Goal: Task Accomplishment & Management: Manage account settings

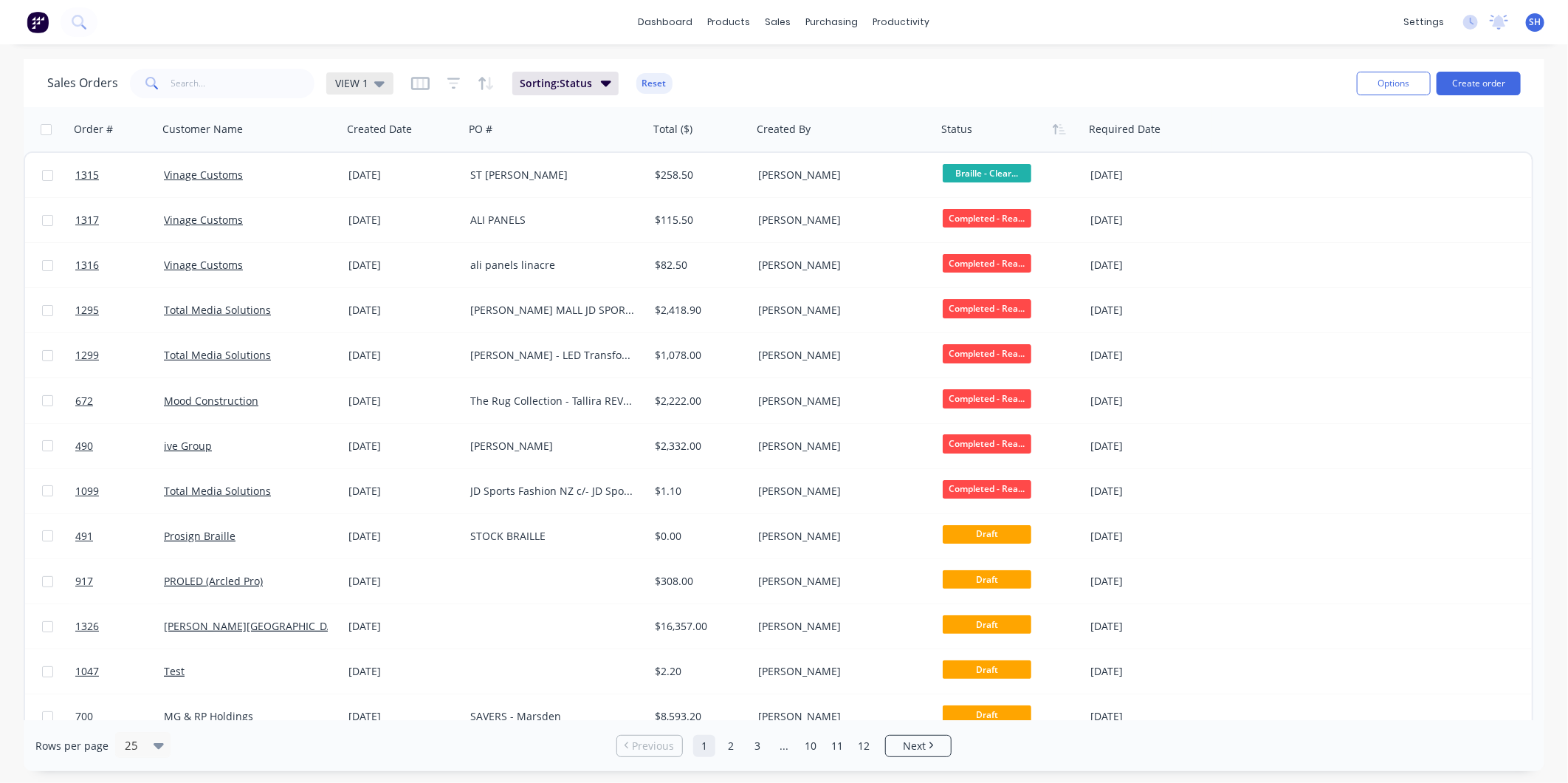
drag, startPoint x: 384, startPoint y: 85, endPoint x: 381, endPoint y: 94, distance: 9.5
click at [384, 85] on div "VIEW 1" at bounding box center [360, 84] width 67 height 23
click at [356, 297] on button "To be Invoiced" at bounding box center [414, 296] width 168 height 17
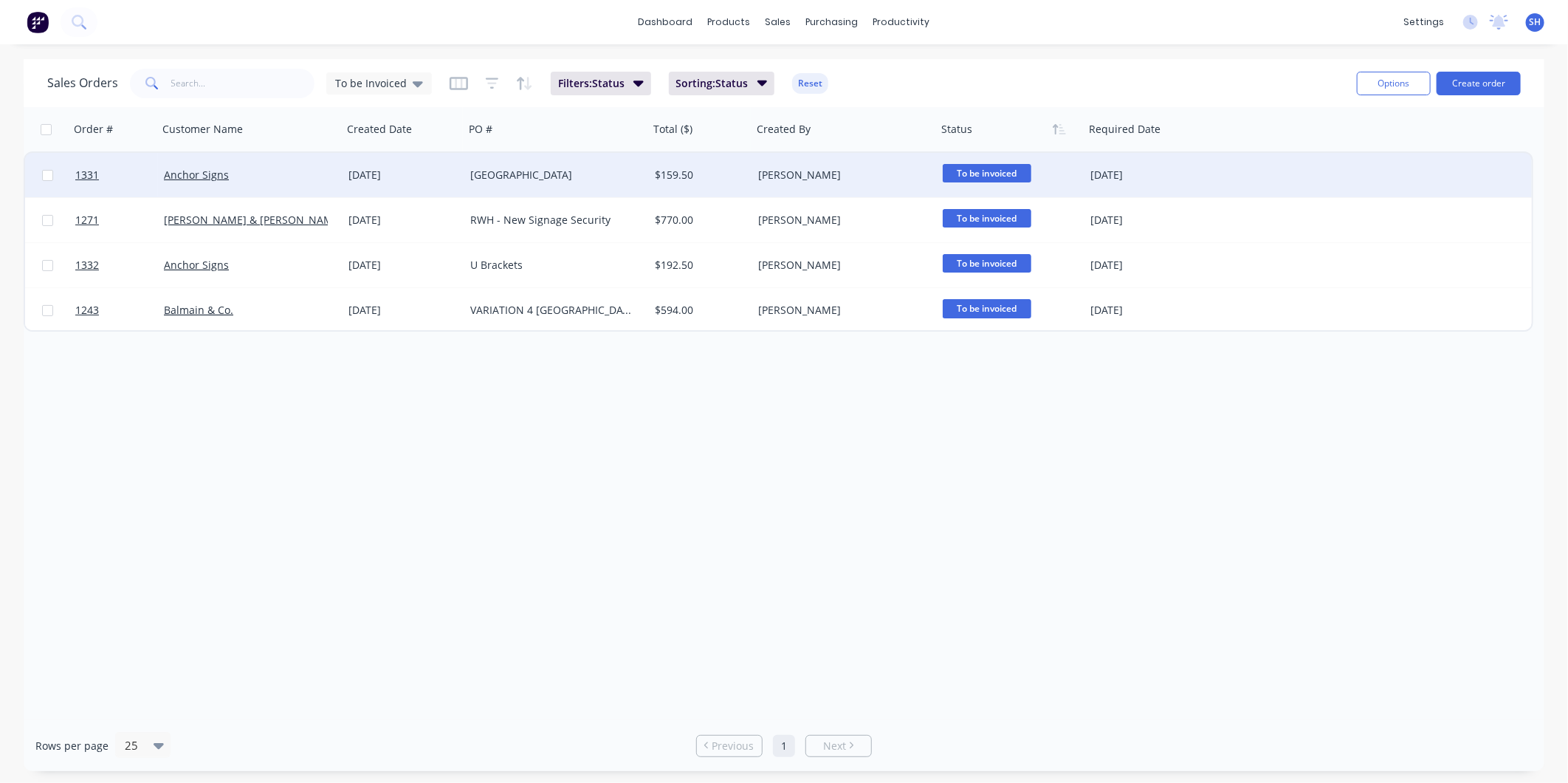
click at [587, 173] on div "[GEOGRAPHIC_DATA]" at bounding box center [552, 174] width 164 height 15
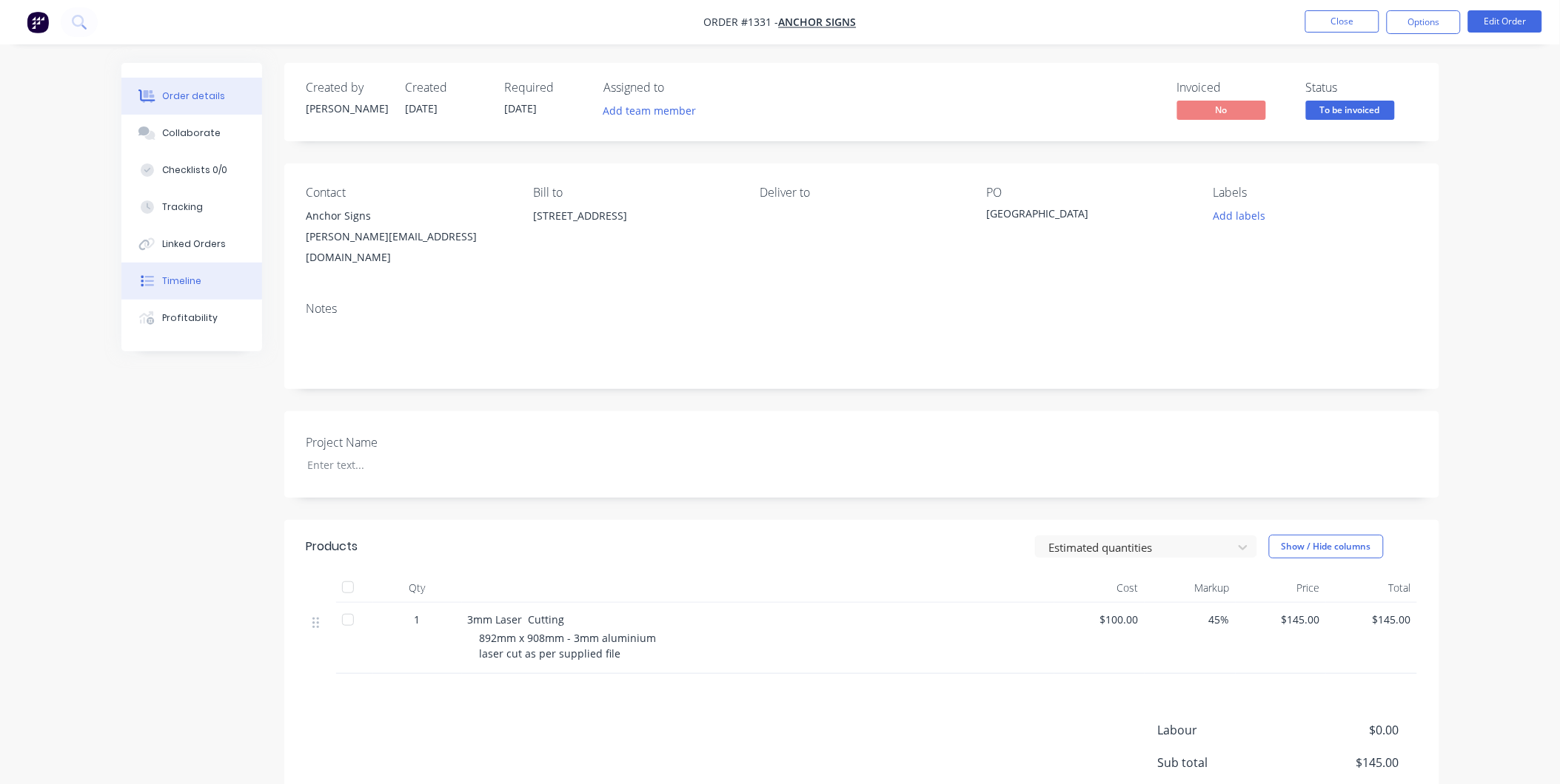
click at [209, 284] on button "Timeline" at bounding box center [191, 281] width 141 height 37
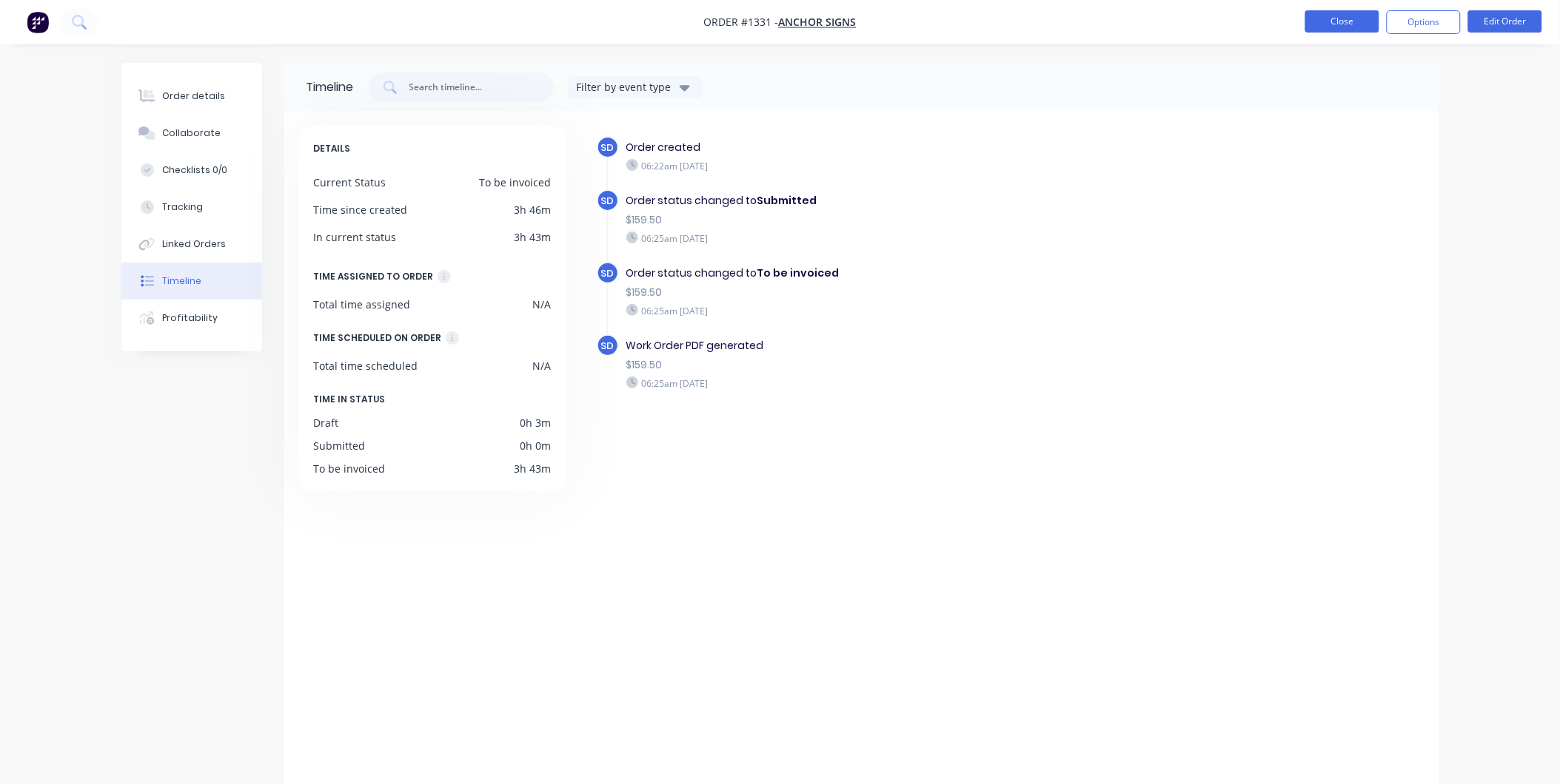
click at [1342, 27] on button "Close" at bounding box center [1342, 22] width 74 height 23
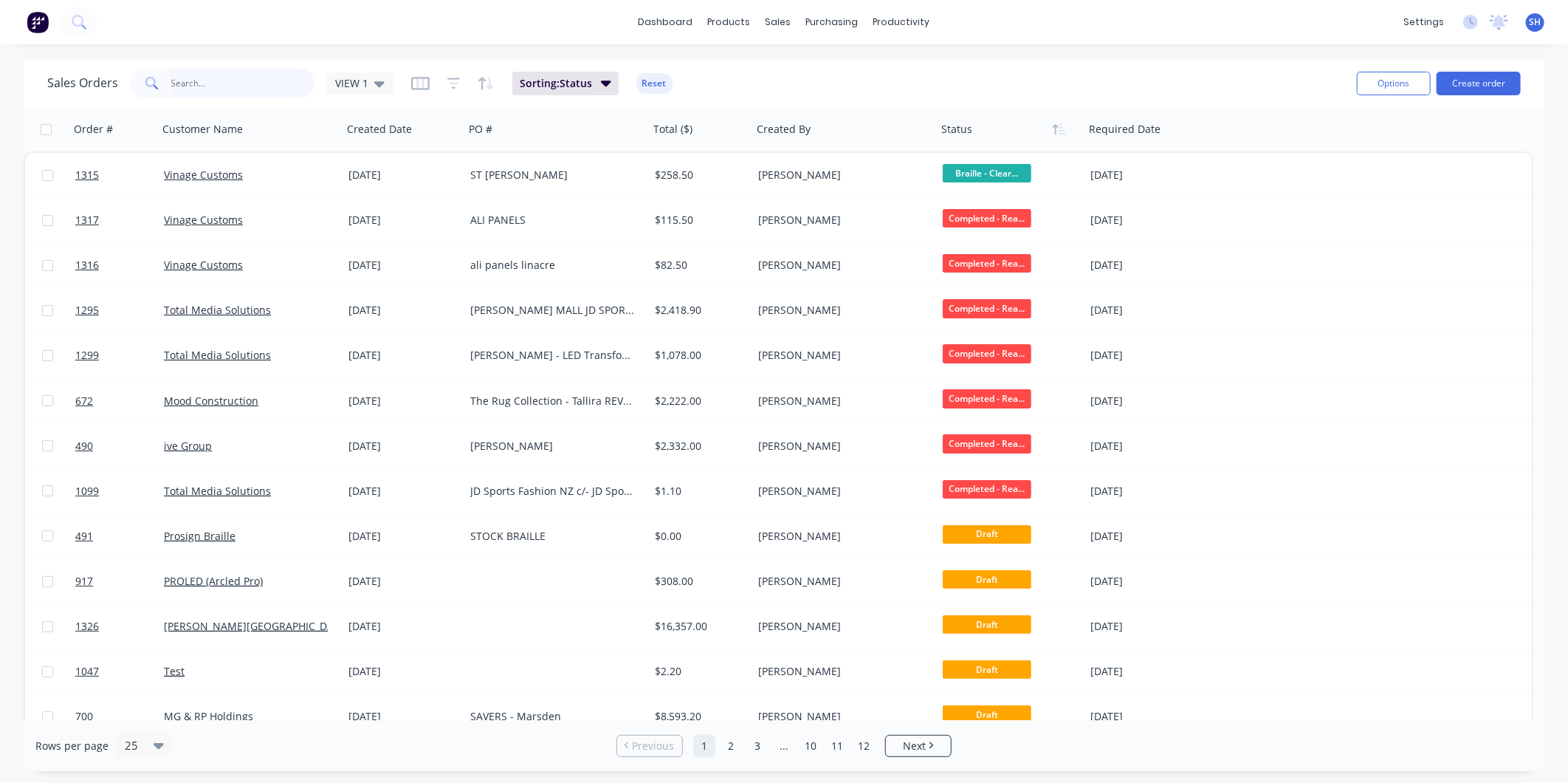
click at [216, 84] on input "text" at bounding box center [243, 84] width 144 height 30
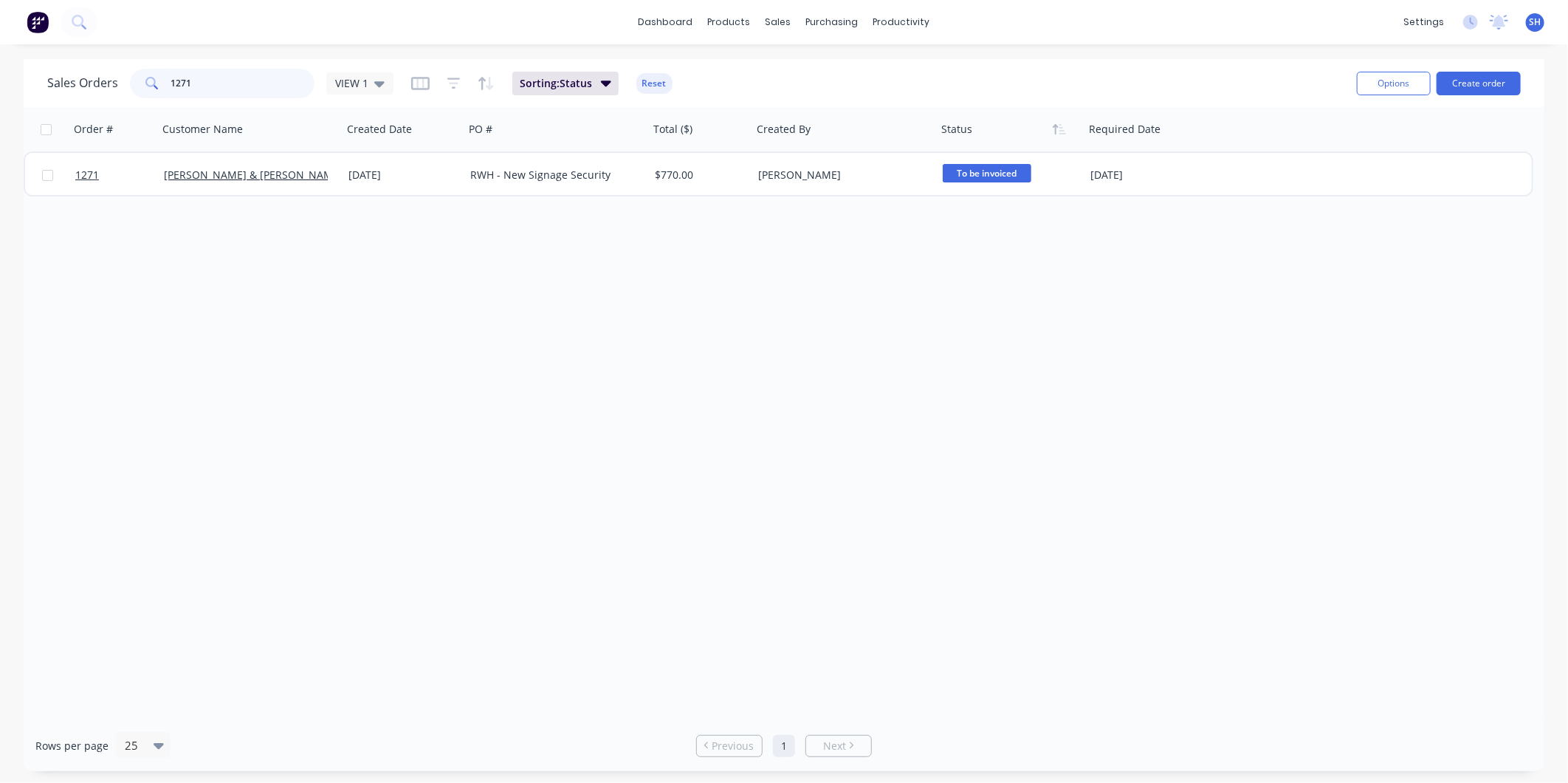
click at [277, 83] on input "1271" at bounding box center [243, 84] width 144 height 30
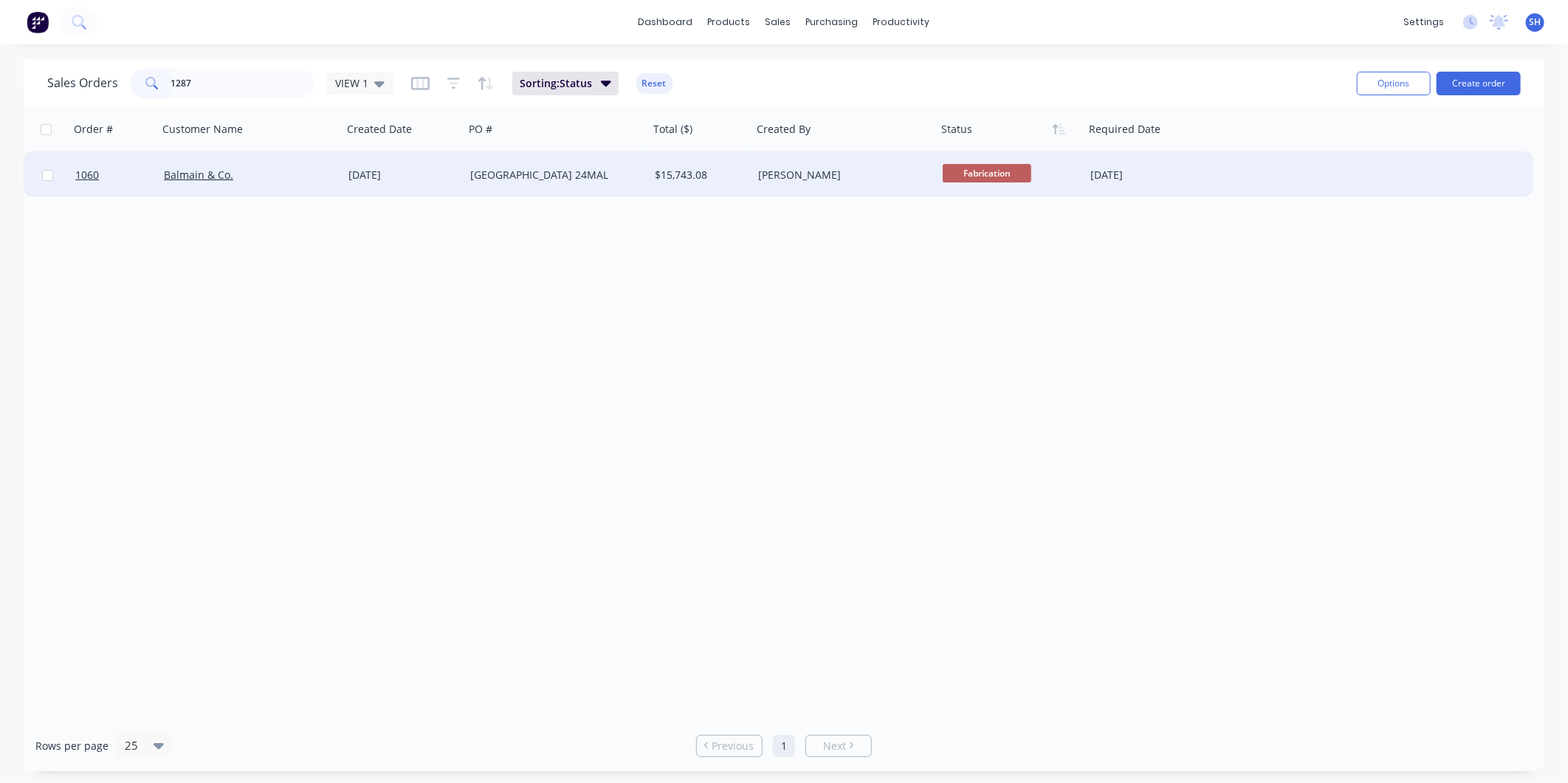
click at [979, 173] on span "Fabrication" at bounding box center [987, 173] width 89 height 19
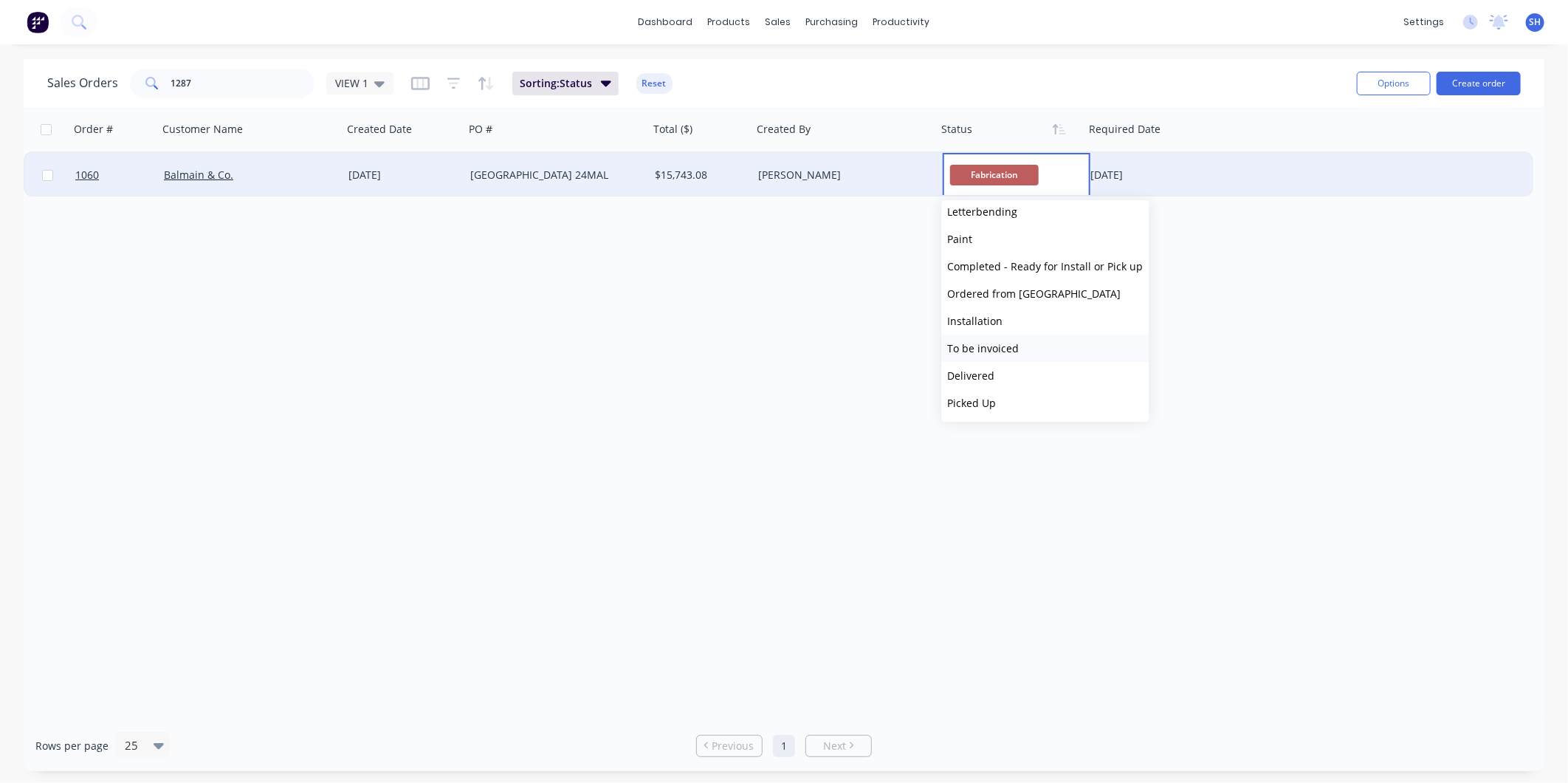
click at [1015, 351] on span "To be invoiced" at bounding box center [983, 349] width 72 height 14
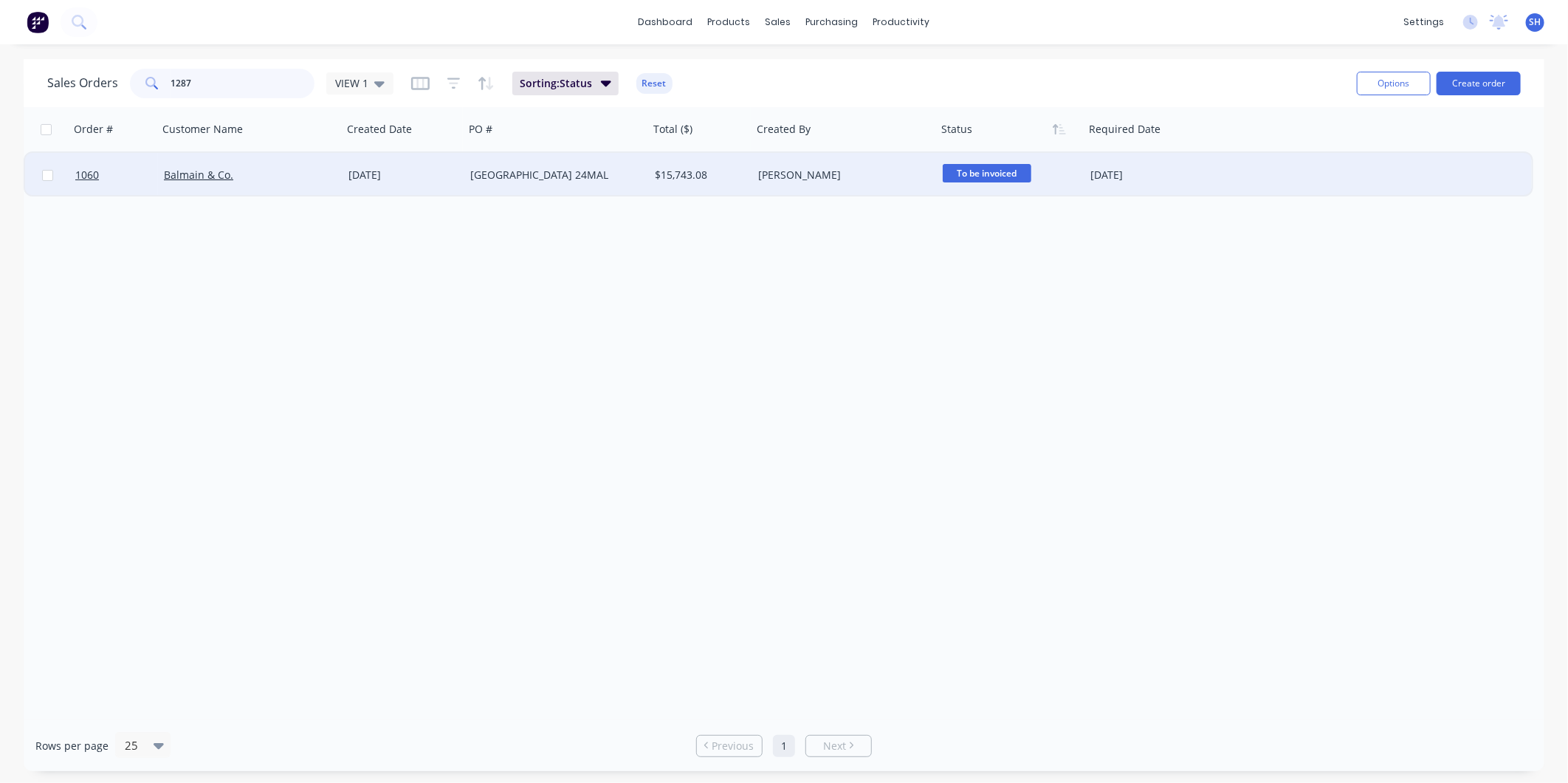
drag, startPoint x: 264, startPoint y: 79, endPoint x: 104, endPoint y: 88, distance: 160.3
click at [105, 88] on div "Sales Orders 1287 VIEW 1" at bounding box center [220, 84] width 346 height 30
click at [976, 173] on span "Completed - Rea..." at bounding box center [987, 173] width 89 height 19
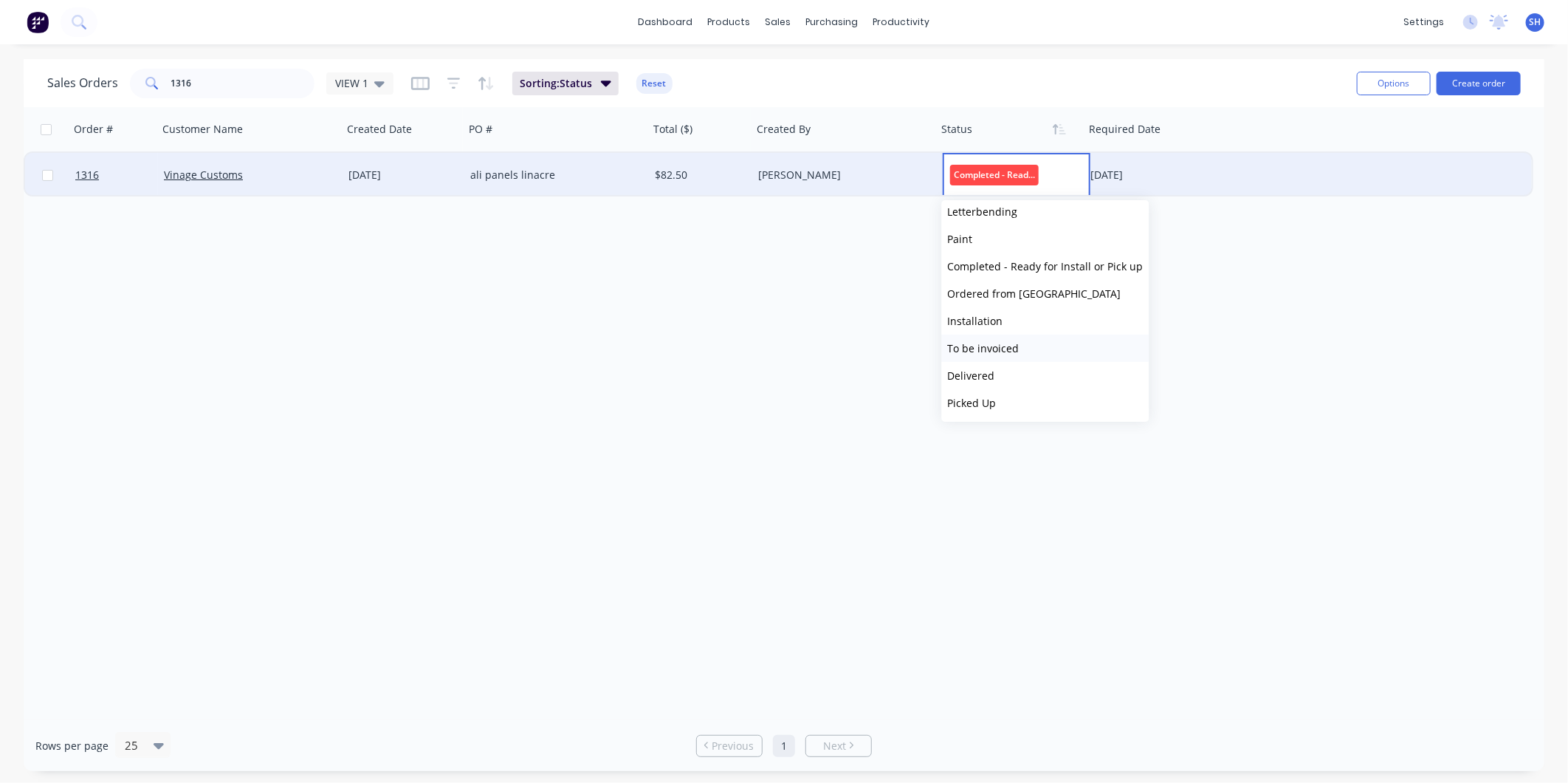
click at [1018, 348] on button "To be invoiced" at bounding box center [1045, 349] width 208 height 28
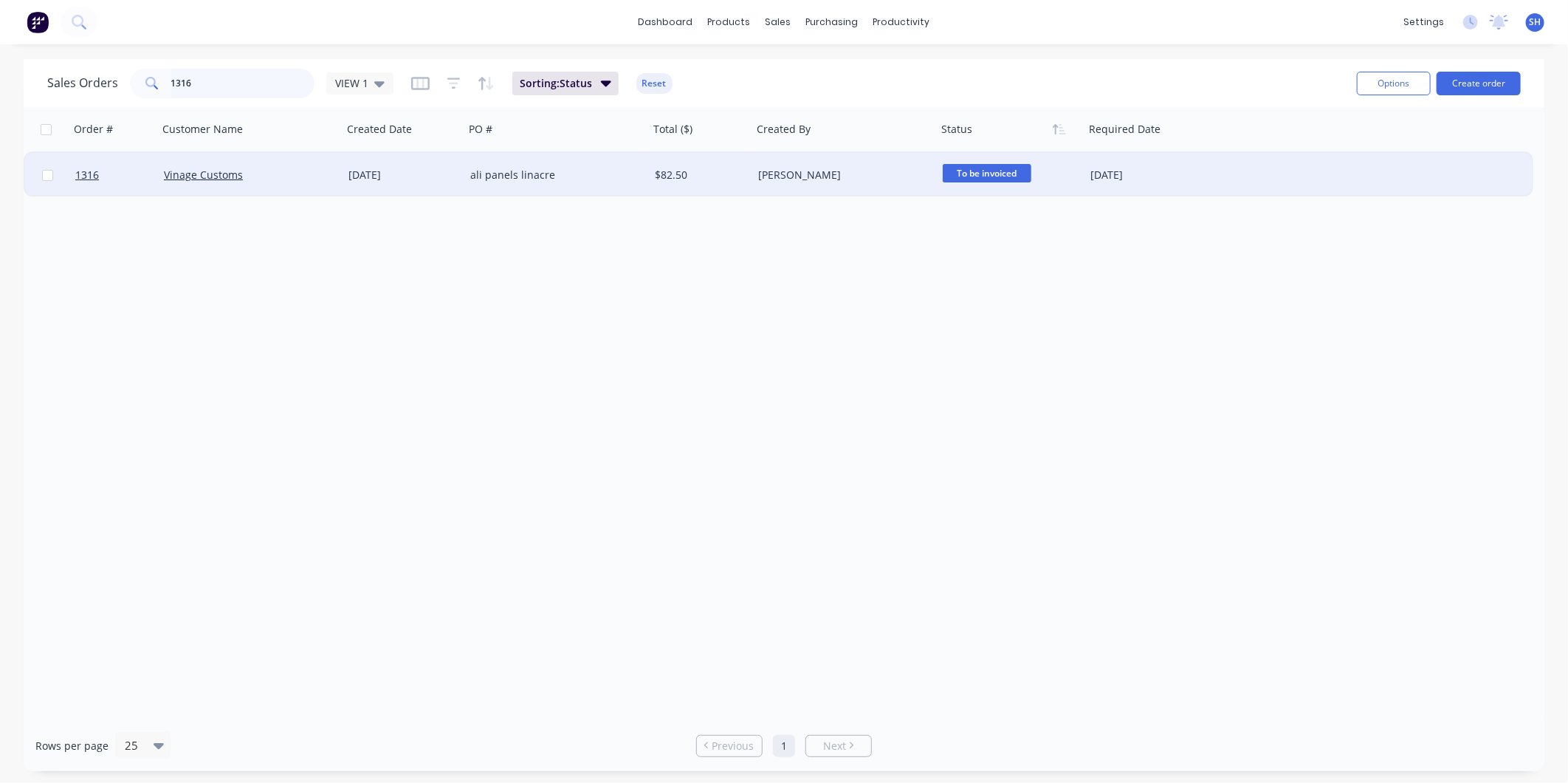
click at [274, 79] on input "1316" at bounding box center [243, 84] width 144 height 30
click at [1000, 176] on span "Completed - Rea..." at bounding box center [987, 173] width 89 height 19
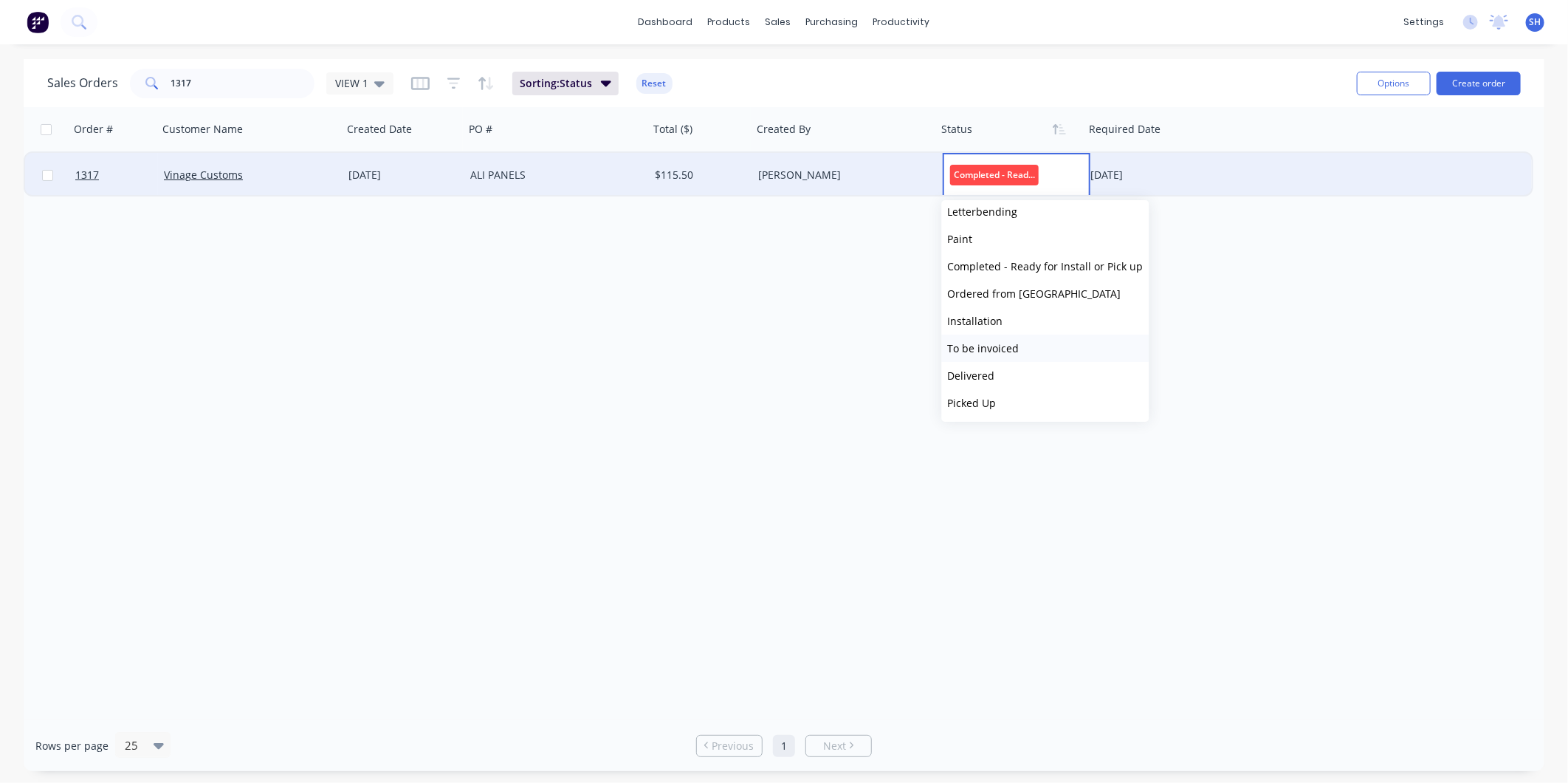
click at [1007, 346] on span "To be invoiced" at bounding box center [983, 349] width 72 height 14
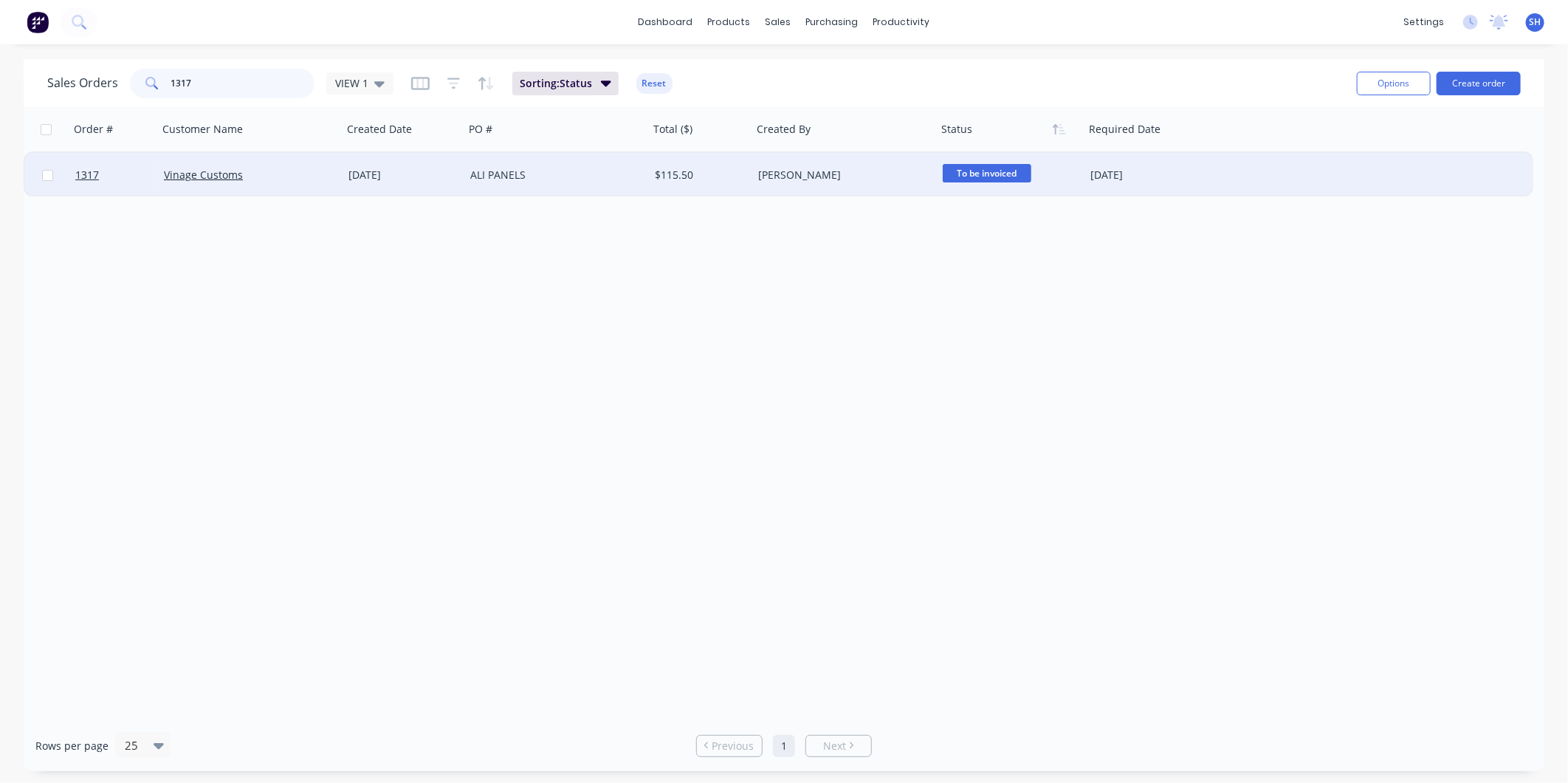
click at [240, 85] on input "1317" at bounding box center [243, 84] width 144 height 30
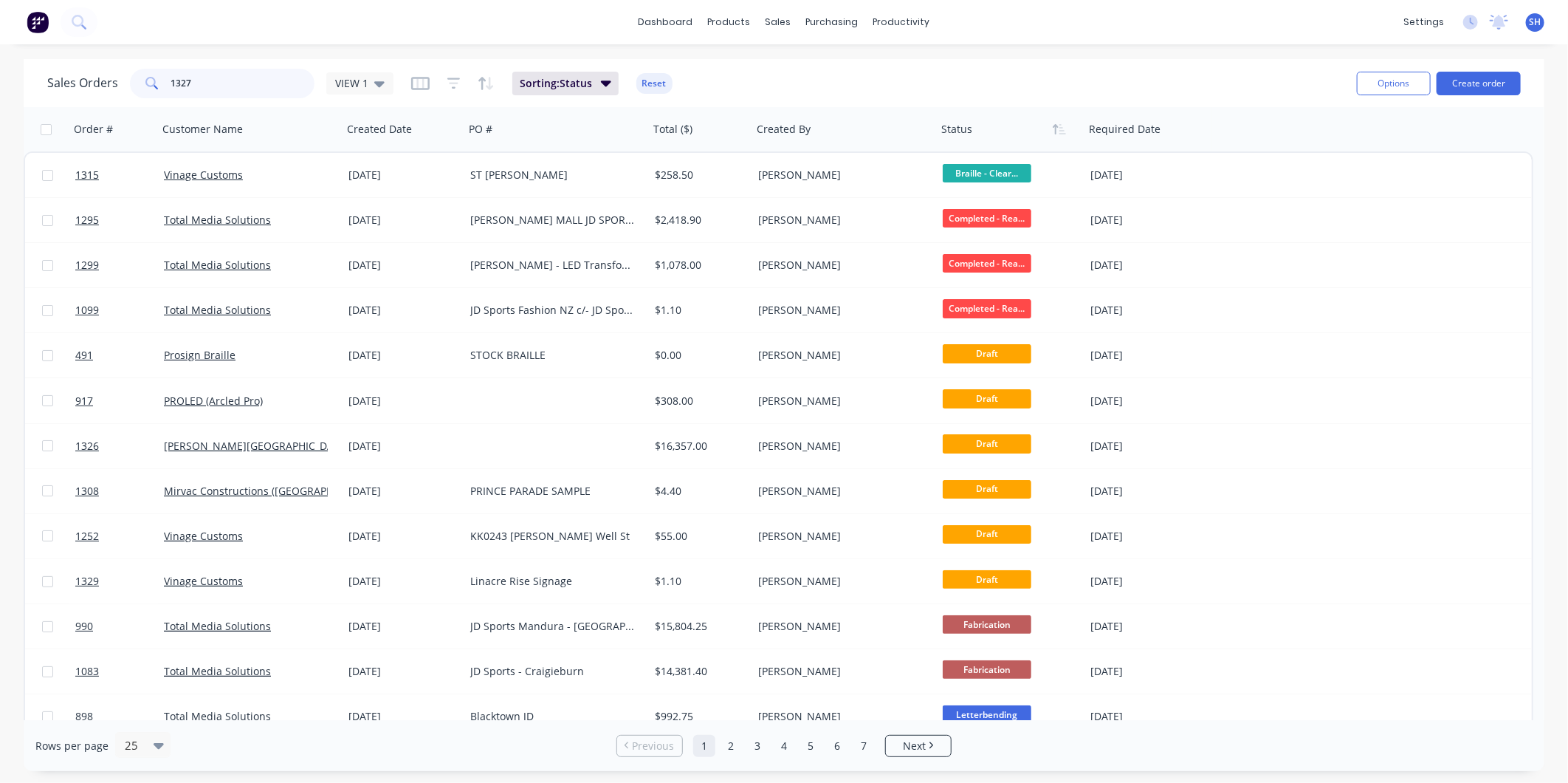
type input "1327"
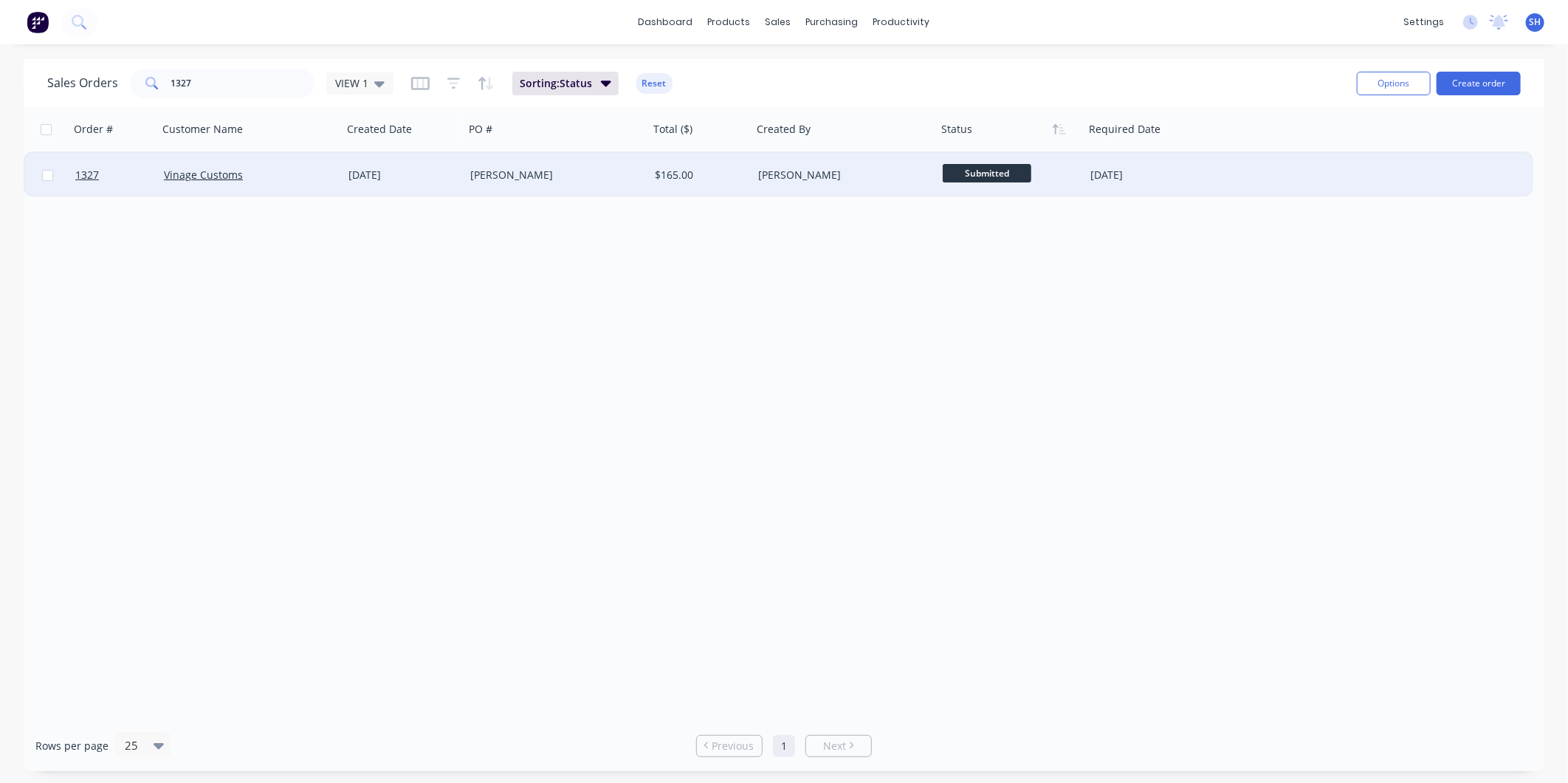
click at [958, 167] on span "Submitted" at bounding box center [987, 173] width 89 height 19
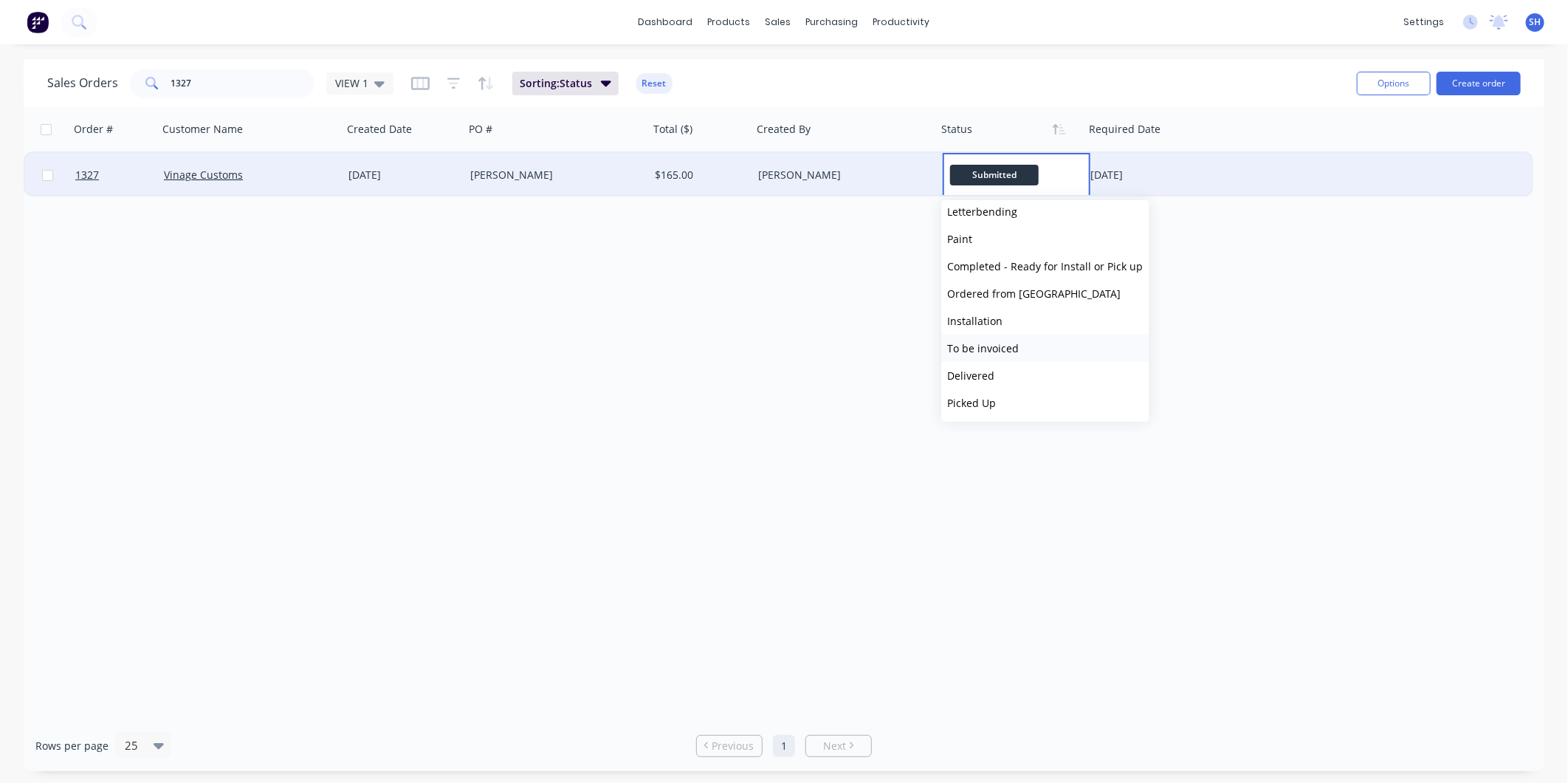
click at [1018, 348] on button "To be invoiced" at bounding box center [1045, 349] width 208 height 28
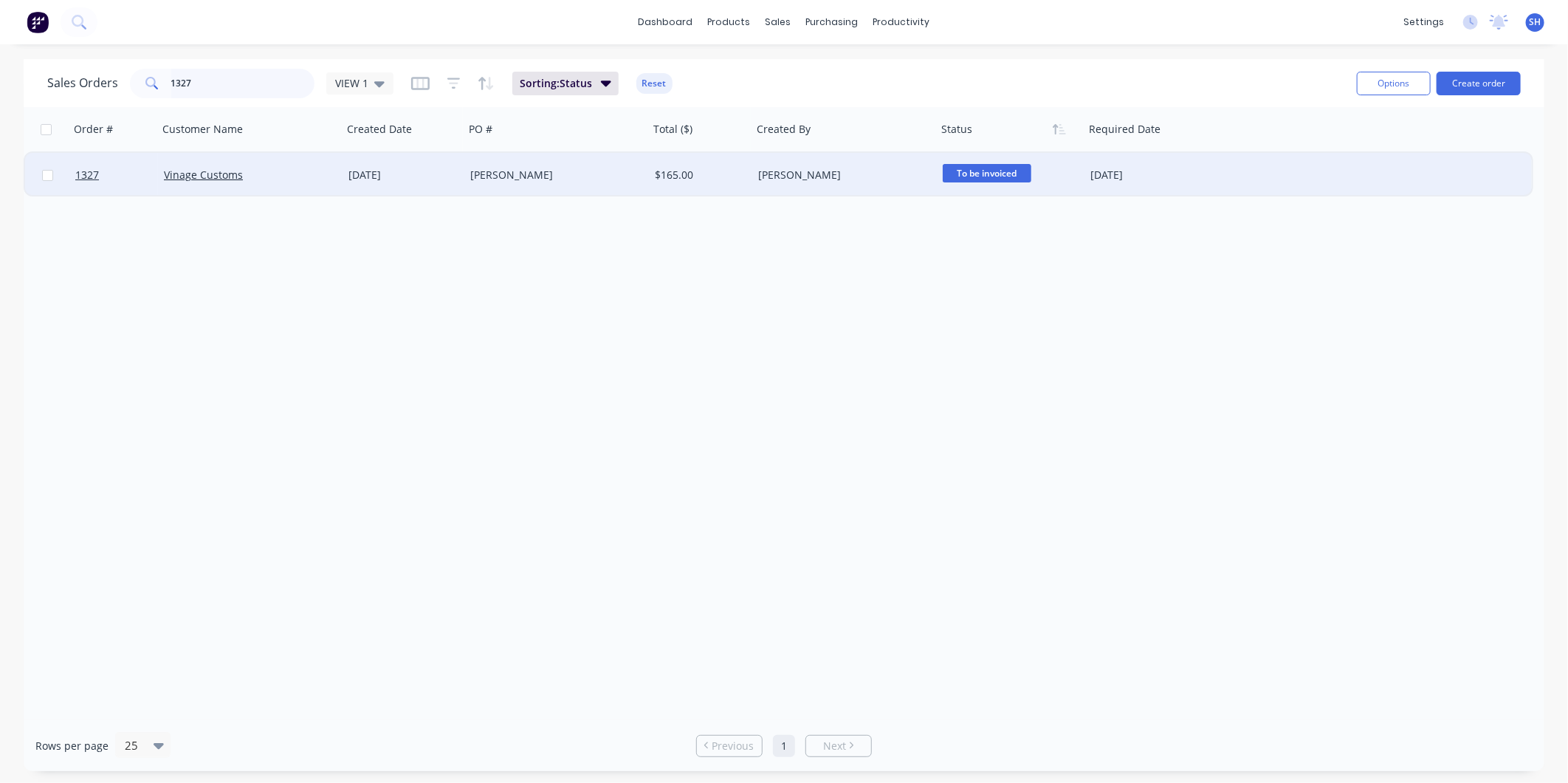
click at [251, 88] on input "1327" at bounding box center [243, 84] width 144 height 30
drag, startPoint x: 251, startPoint y: 87, endPoint x: 115, endPoint y: 67, distance: 137.5
click at [115, 67] on div "Sales Orders 1327 VIEW 1 Sorting: Status Reset" at bounding box center [696, 83] width 1298 height 36
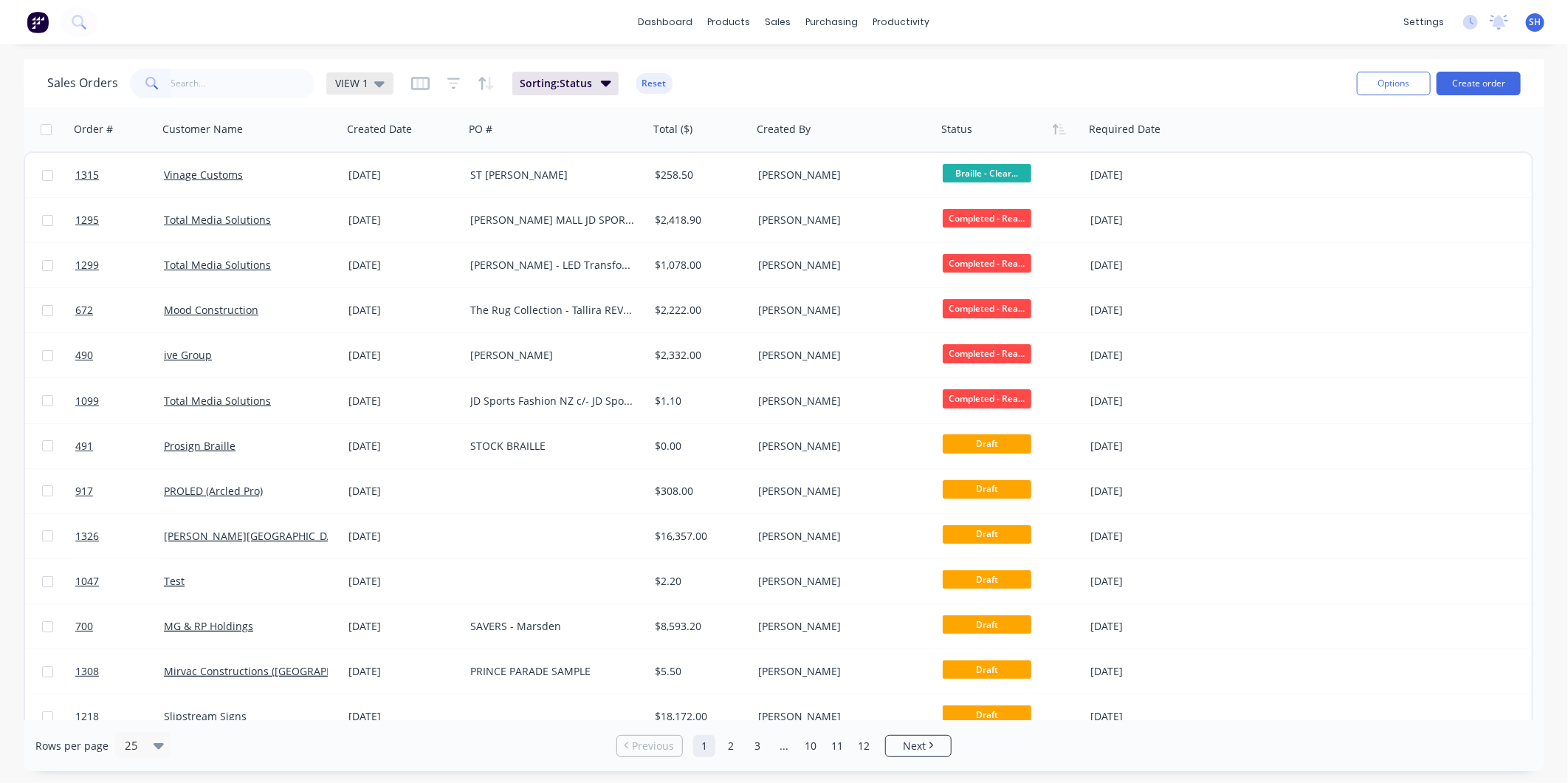
click at [356, 85] on span "VIEW 1" at bounding box center [352, 84] width 33 height 16
click at [404, 294] on button "To be Invoiced" at bounding box center [414, 296] width 168 height 17
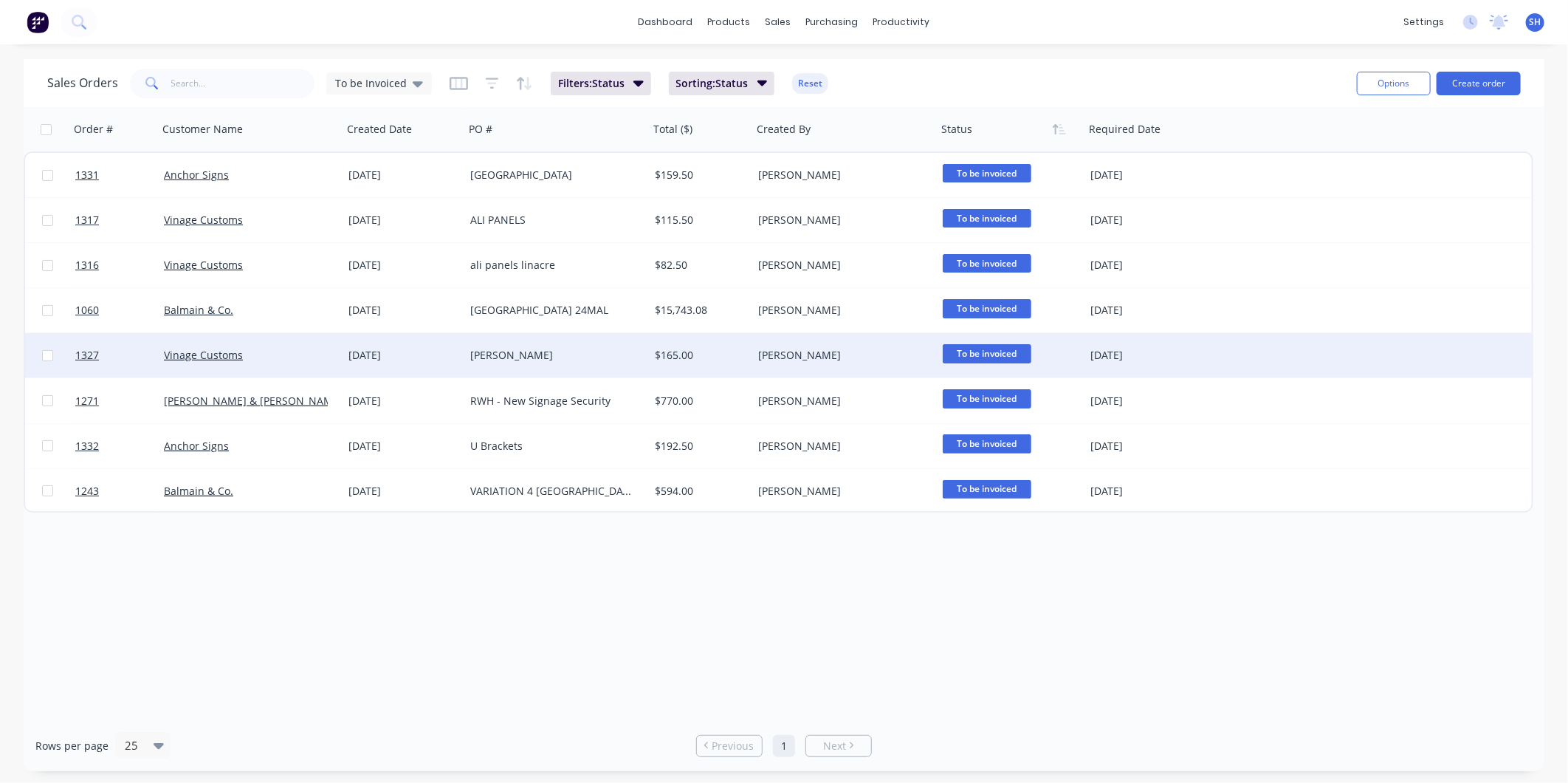
click at [301, 357] on div "Vinage Customs" at bounding box center [246, 355] width 164 height 15
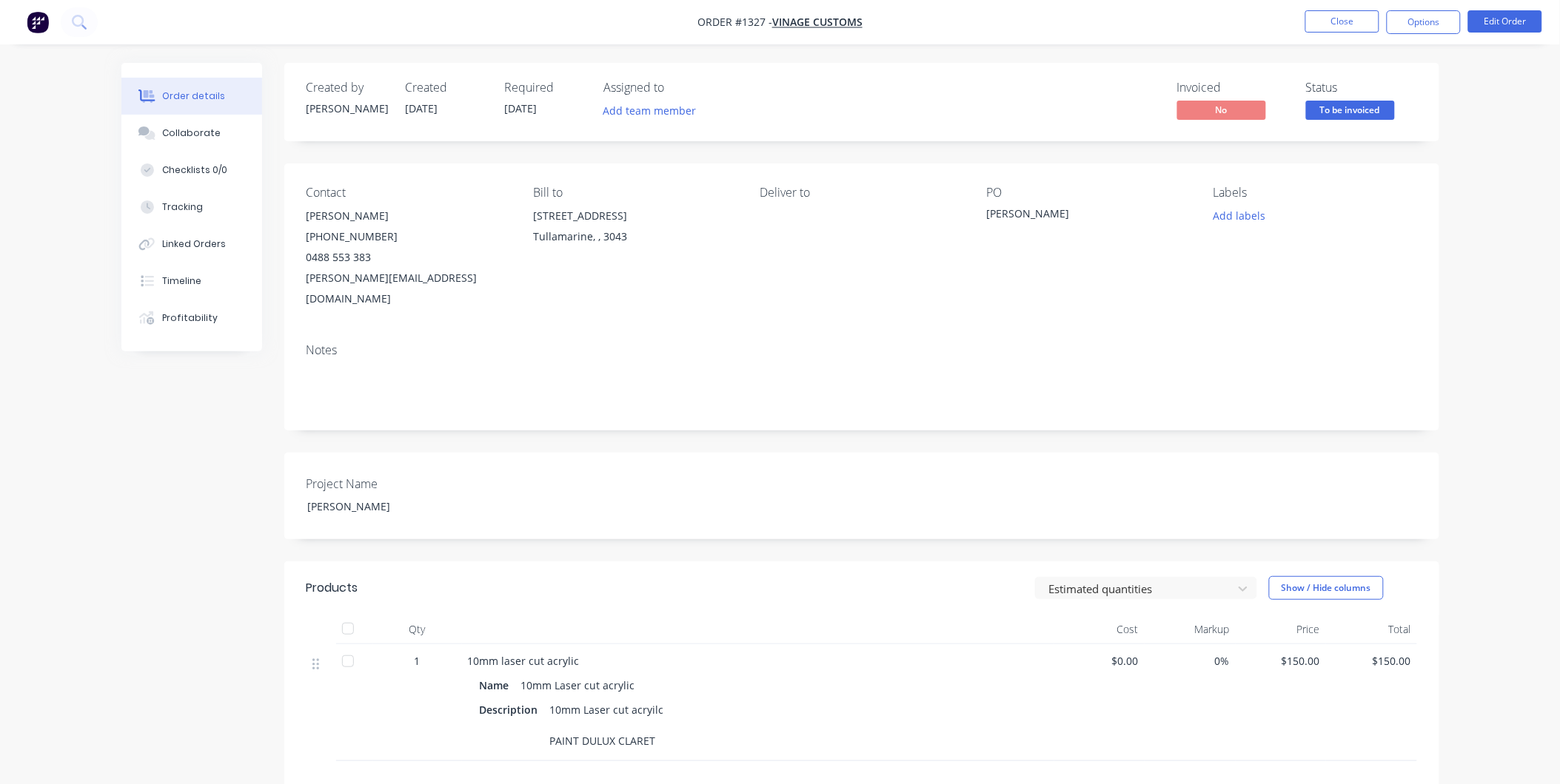
click at [1459, 322] on div "Order details Collaborate Checklists 0/0 Tracking Linked Orders Timeline Profit…" at bounding box center [780, 512] width 1560 height 1025
drag, startPoint x: 765, startPoint y: 20, endPoint x: 735, endPoint y: 17, distance: 30.1
click at [735, 17] on span "Order #1327 -" at bounding box center [735, 23] width 75 height 14
copy span "#1327"
drag, startPoint x: 1017, startPoint y: 210, endPoint x: 986, endPoint y: 211, distance: 31.0
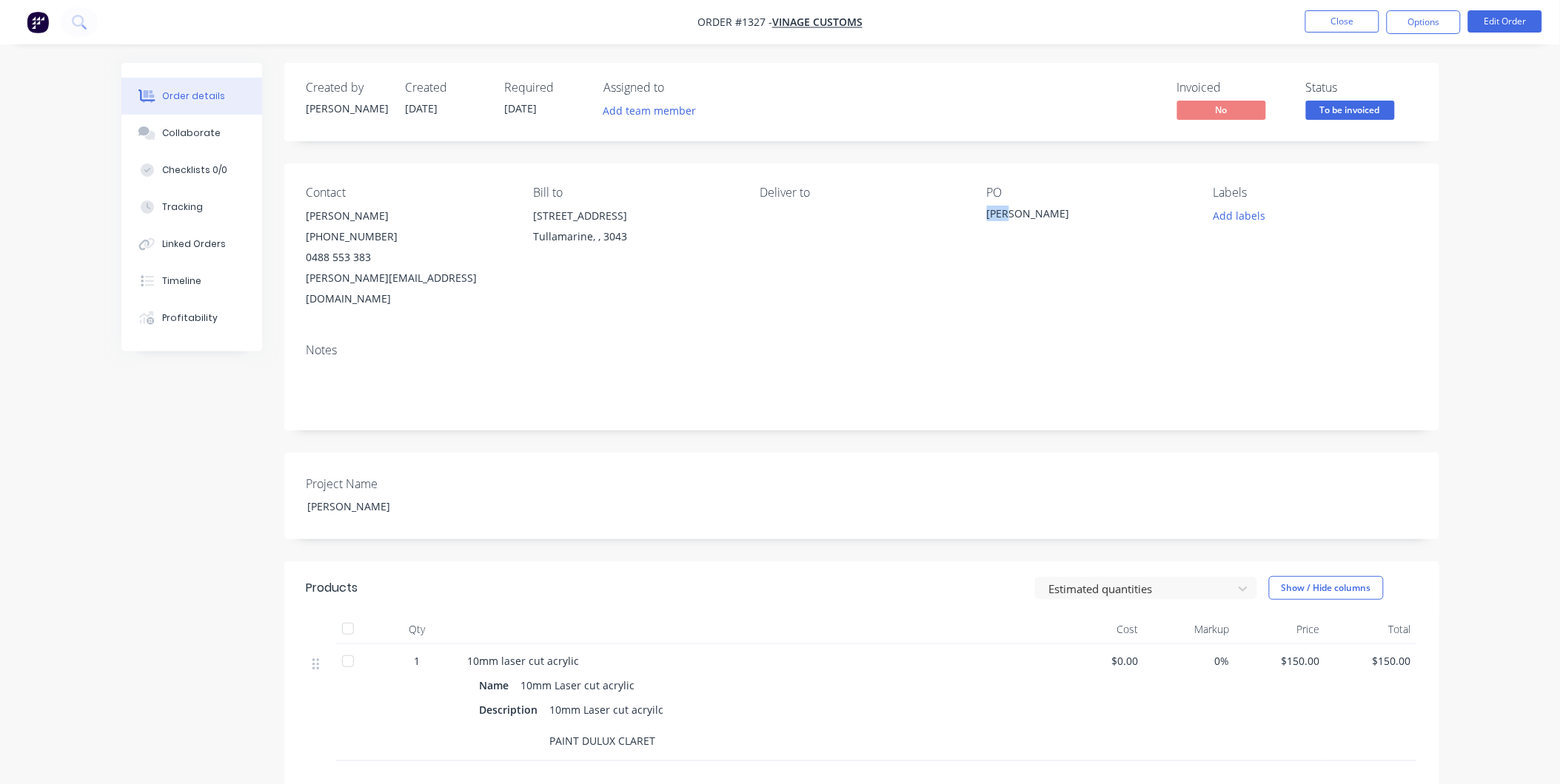
click at [987, 211] on div "[PERSON_NAME]" at bounding box center [1079, 216] width 186 height 21
copy div "[PERSON_NAME]"
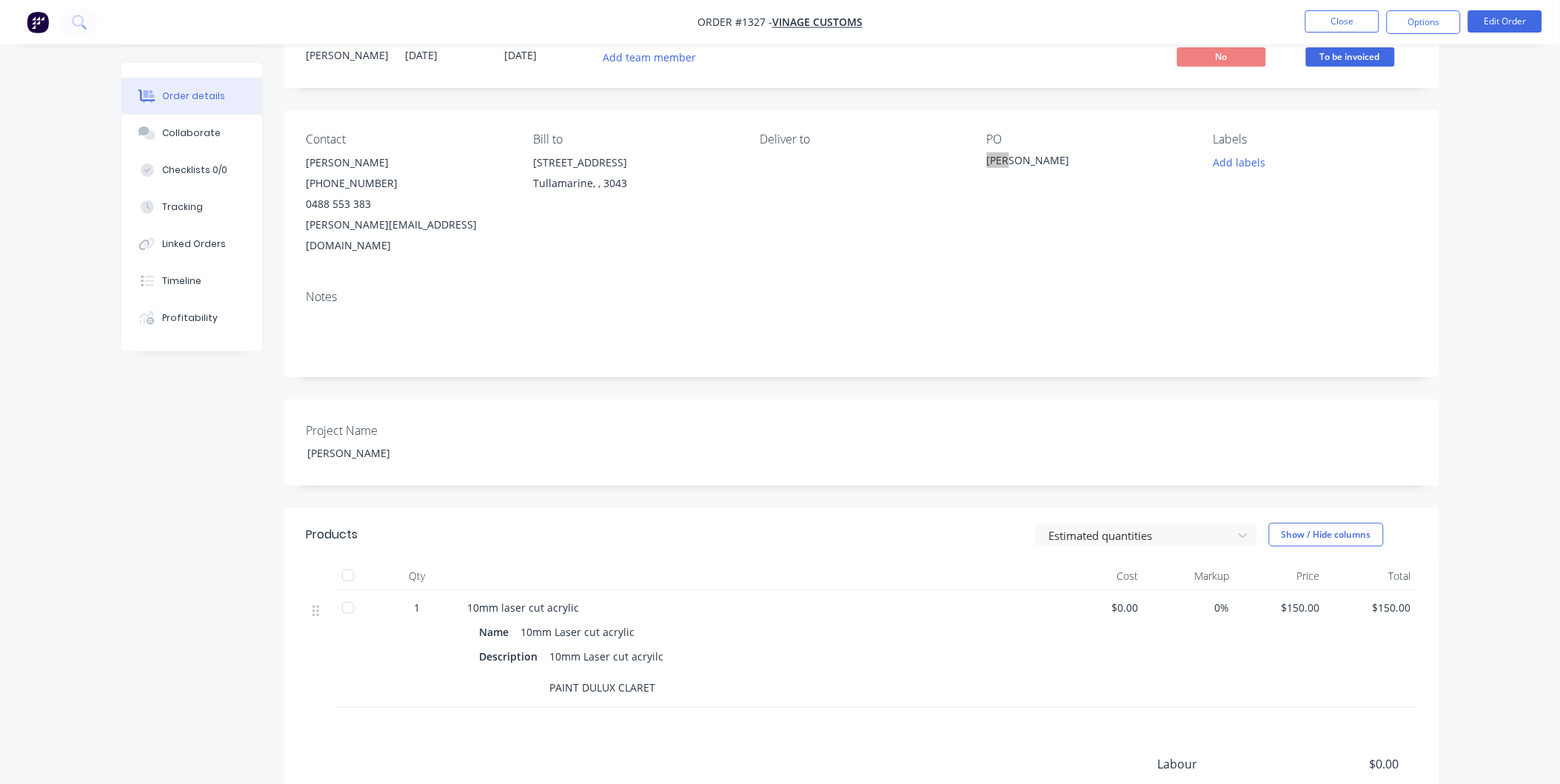
scroll to position [221, 0]
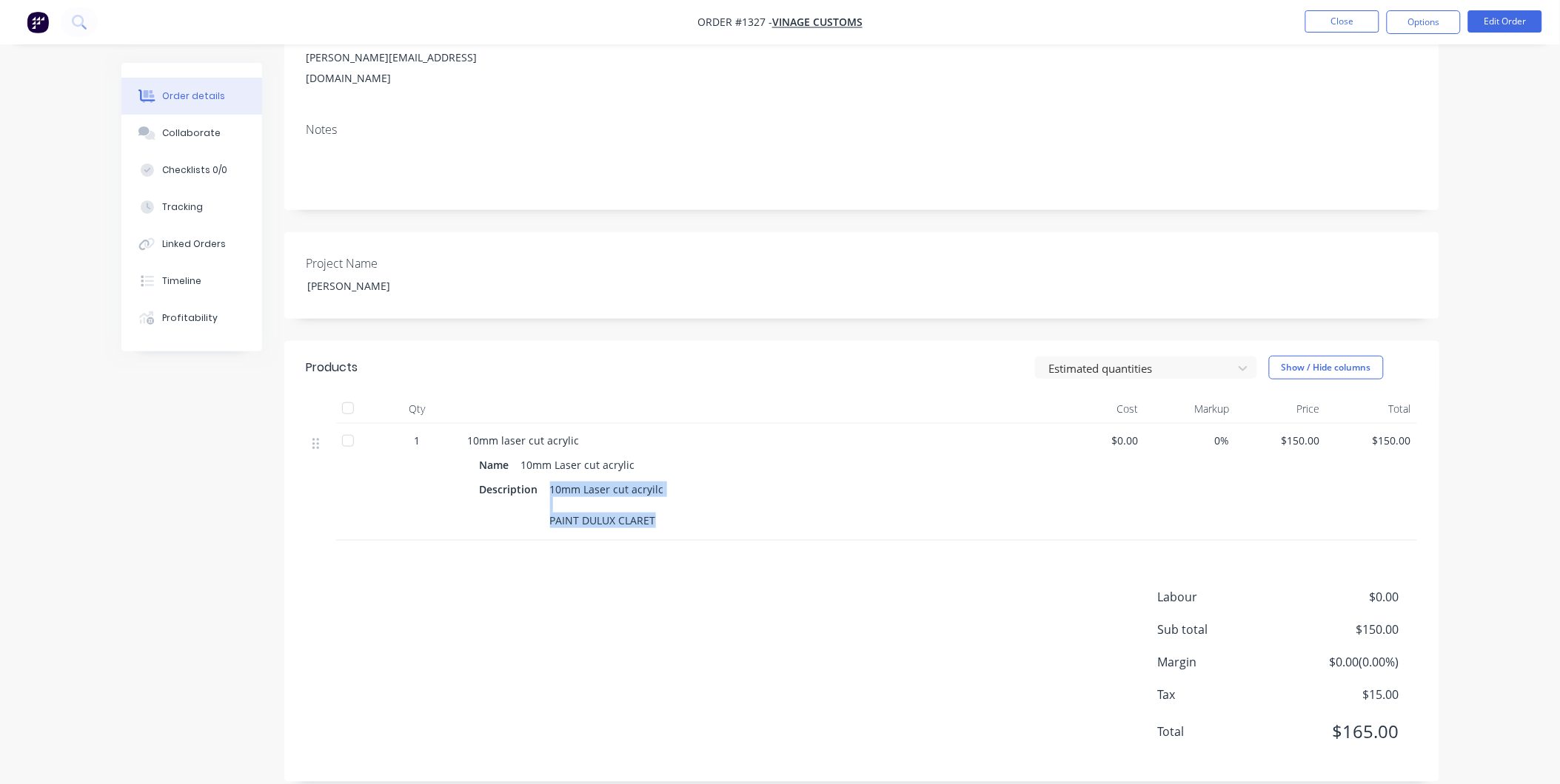
drag, startPoint x: 549, startPoint y: 466, endPoint x: 650, endPoint y: 509, distance: 109.8
click at [650, 509] on div "10mm Laser cut acryilc PAINT DULUX CLARET" at bounding box center [607, 504] width 126 height 52
copy div "10mm Laser cut acryilc PAINT DULUX CLARET"
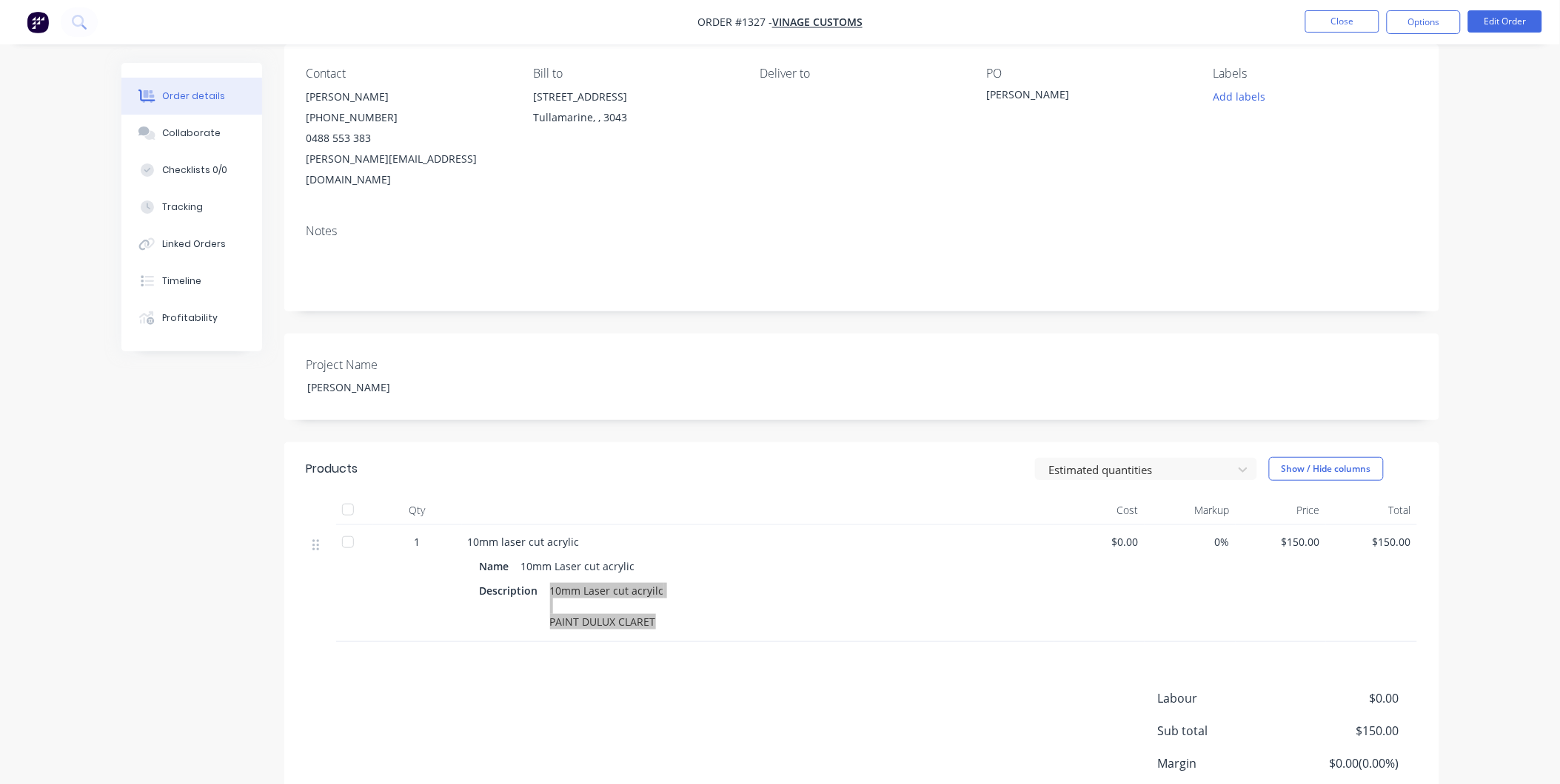
scroll to position [0, 0]
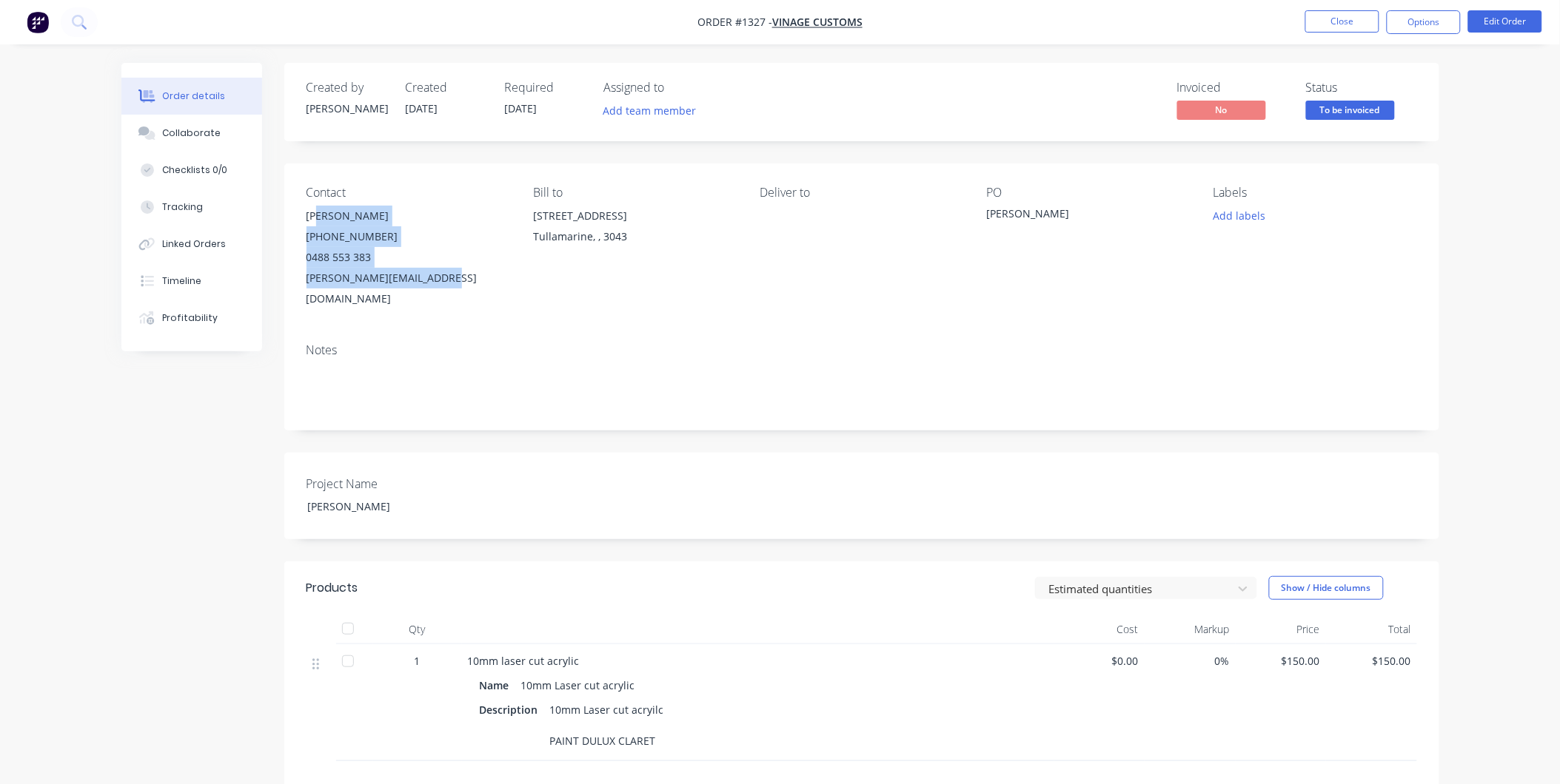
drag, startPoint x: 302, startPoint y: 215, endPoint x: 456, endPoint y: 277, distance: 166.0
click at [456, 277] on div "Contact [PERSON_NAME] [PHONE_NUMBER] [PERSON_NAME][EMAIL_ADDRESS][DOMAIN_NAME] …" at bounding box center [861, 248] width 1154 height 168
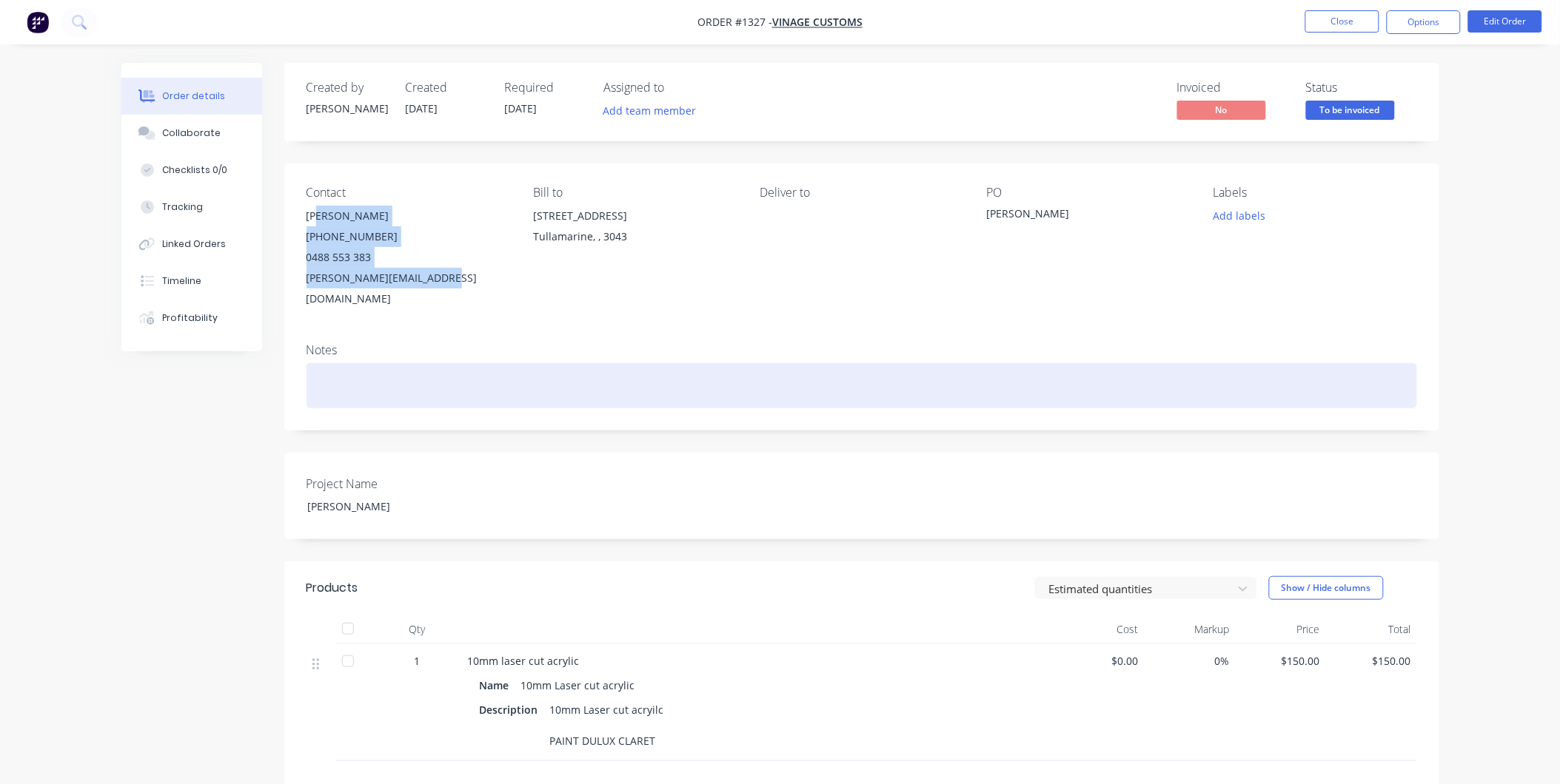
copy div "[PERSON_NAME] [PHONE_NUMBER] [PERSON_NAME][EMAIL_ADDRESS][DOMAIN_NAME]"
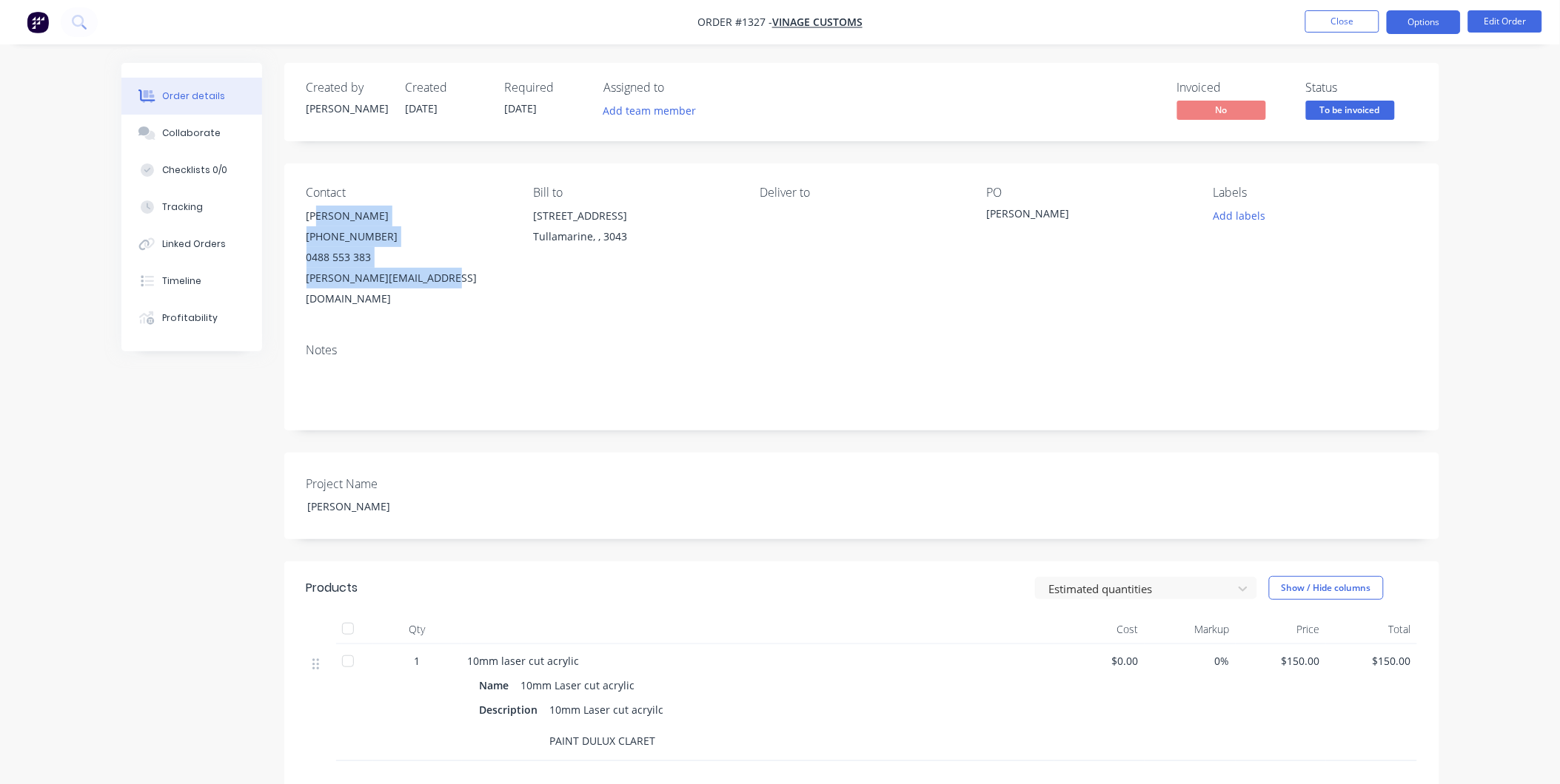
click at [1414, 23] on button "Options" at bounding box center [1423, 23] width 74 height 24
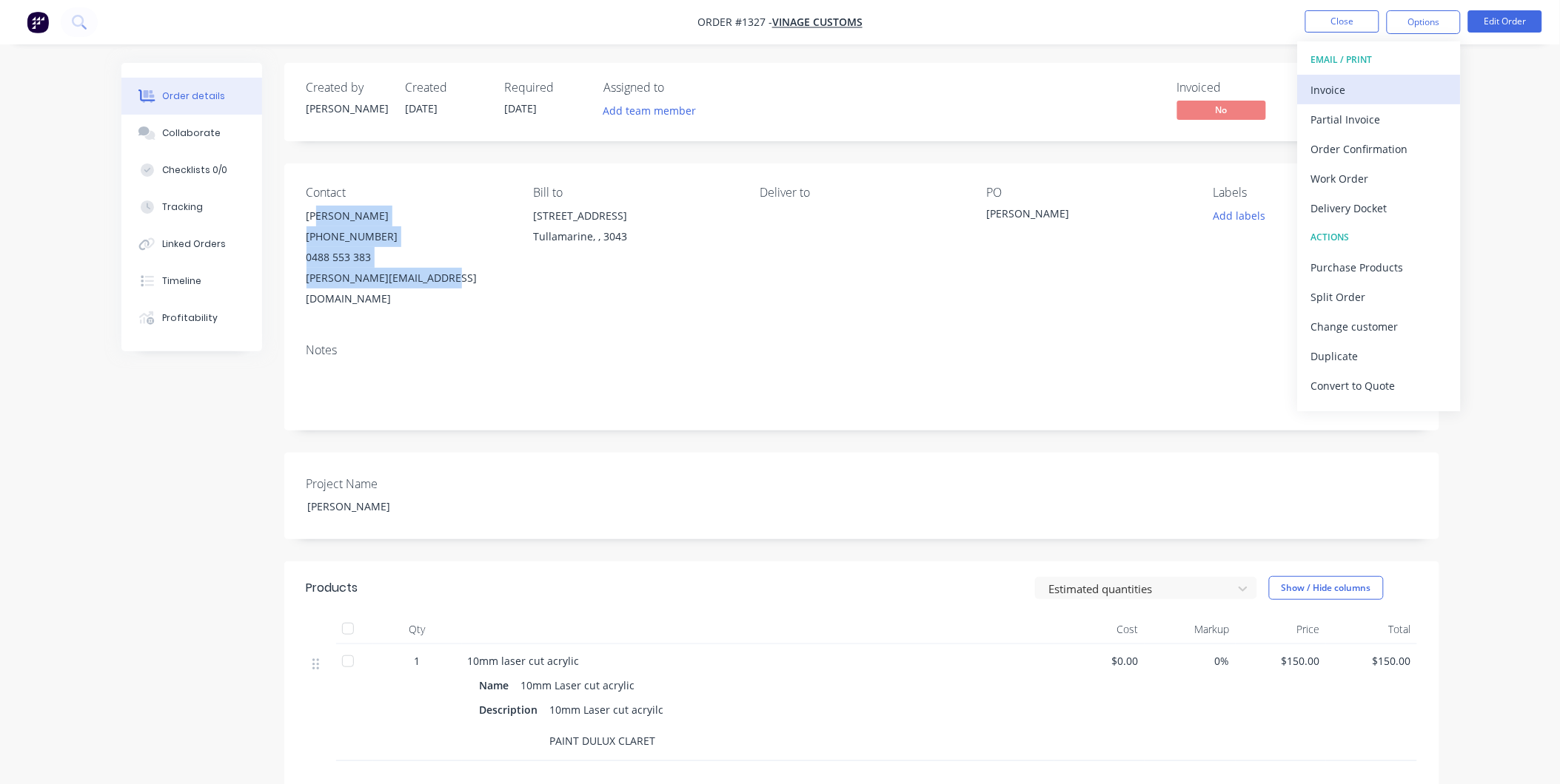
click at [1364, 84] on div "Invoice" at bounding box center [1379, 90] width 136 height 22
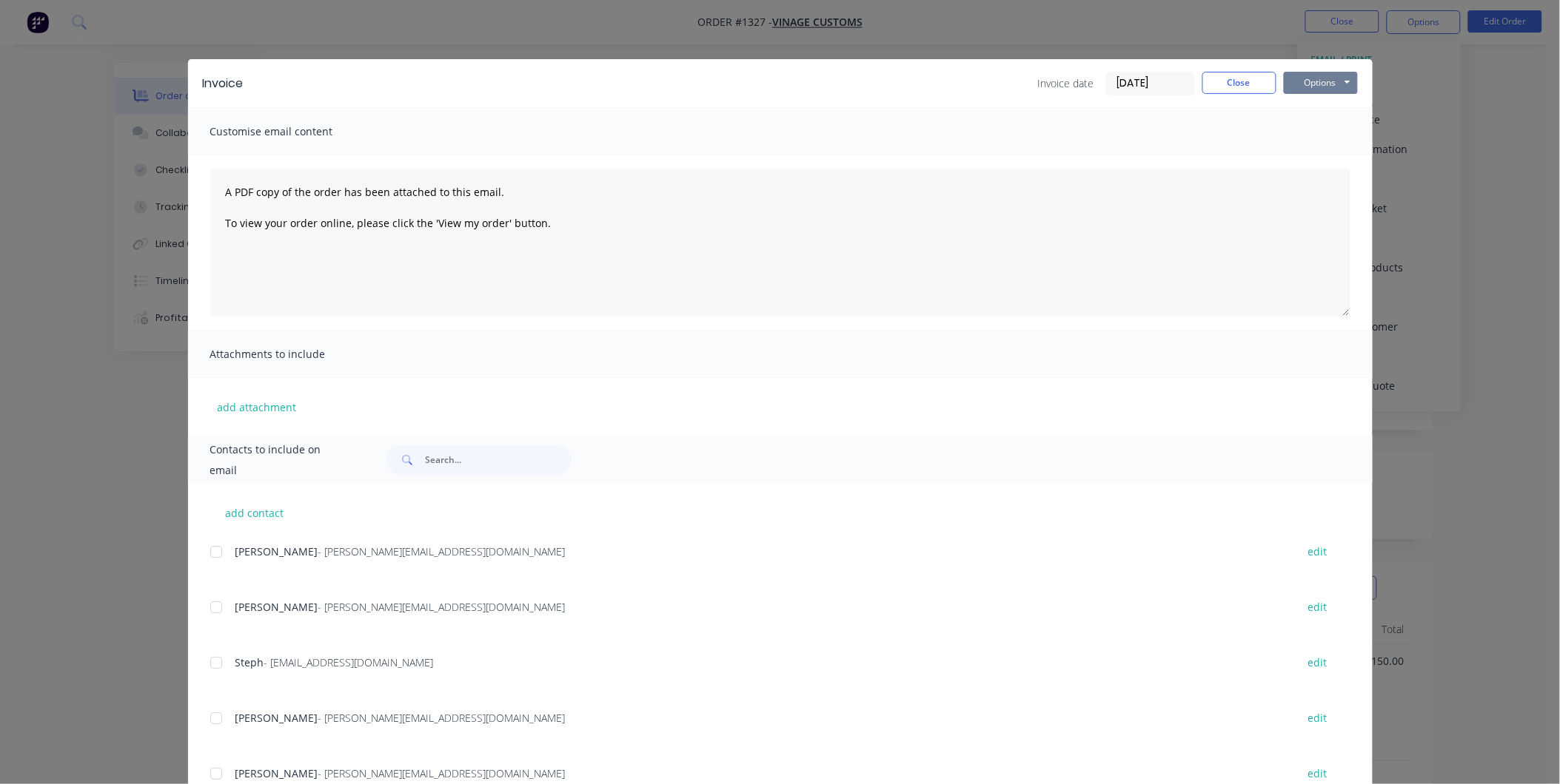
click at [1323, 84] on button "Options" at bounding box center [1320, 83] width 74 height 23
click at [1329, 138] on button "Print" at bounding box center [1331, 133] width 95 height 25
click at [1239, 78] on button "Close" at bounding box center [1238, 83] width 74 height 23
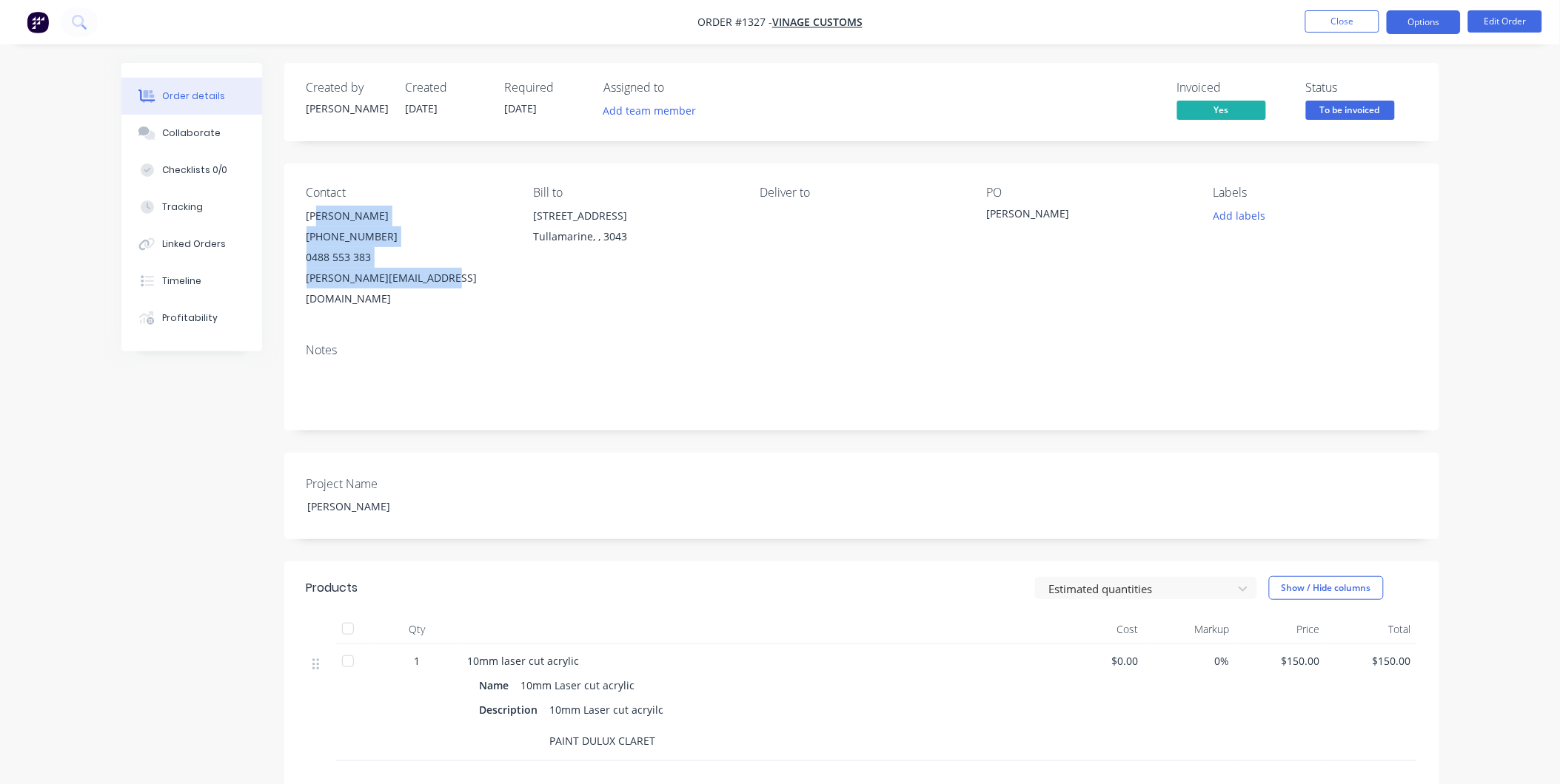
click at [1409, 12] on button "Options" at bounding box center [1423, 23] width 74 height 24
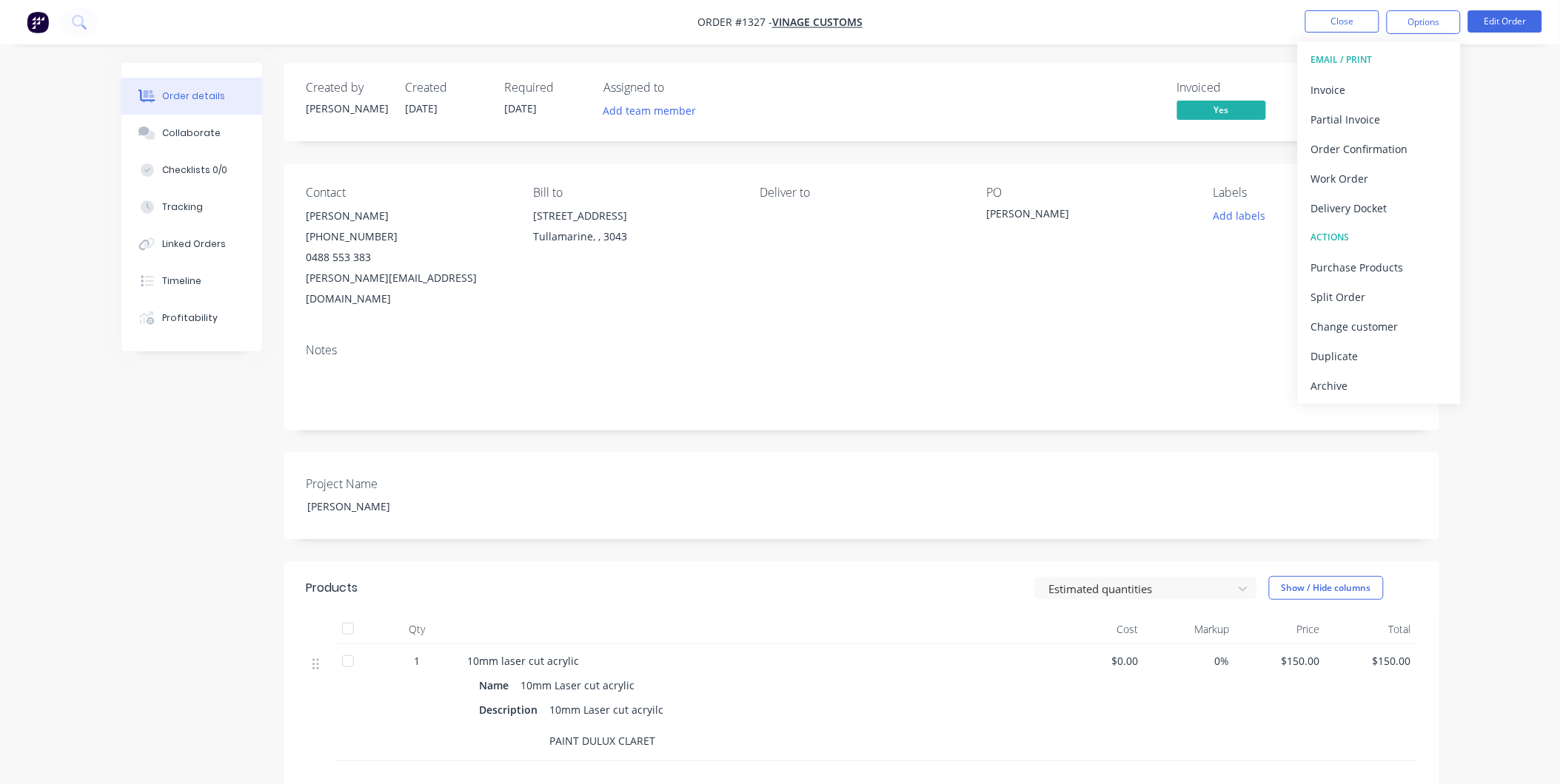
click at [1364, 400] on div "EMAIL / PRINT Invoice Partial Invoice Order Confirmation Work Order Delivery Do…" at bounding box center [1378, 223] width 163 height 363
click at [1359, 378] on div "Archive" at bounding box center [1379, 386] width 136 height 22
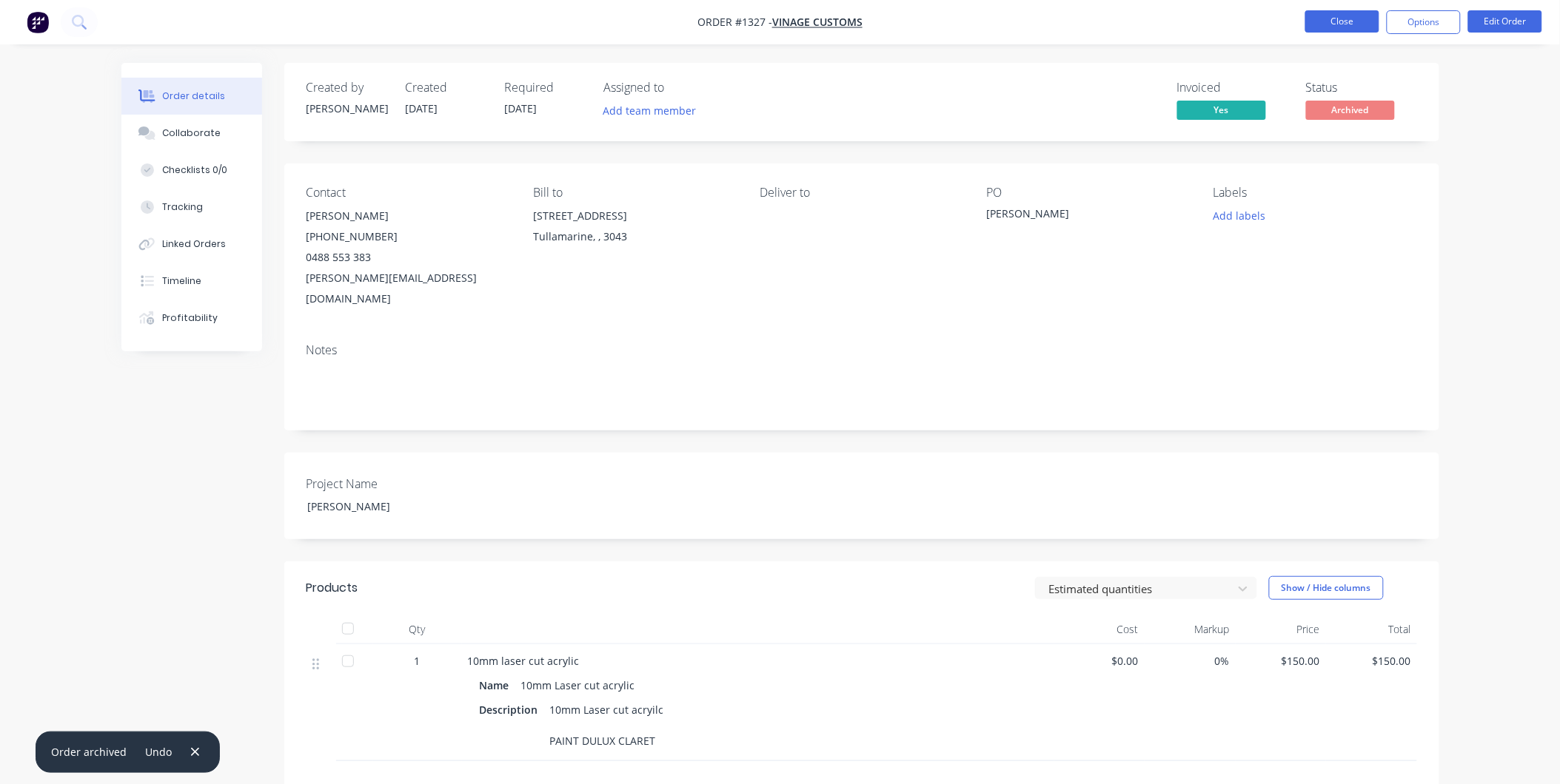
click at [1340, 19] on button "Close" at bounding box center [1342, 22] width 74 height 23
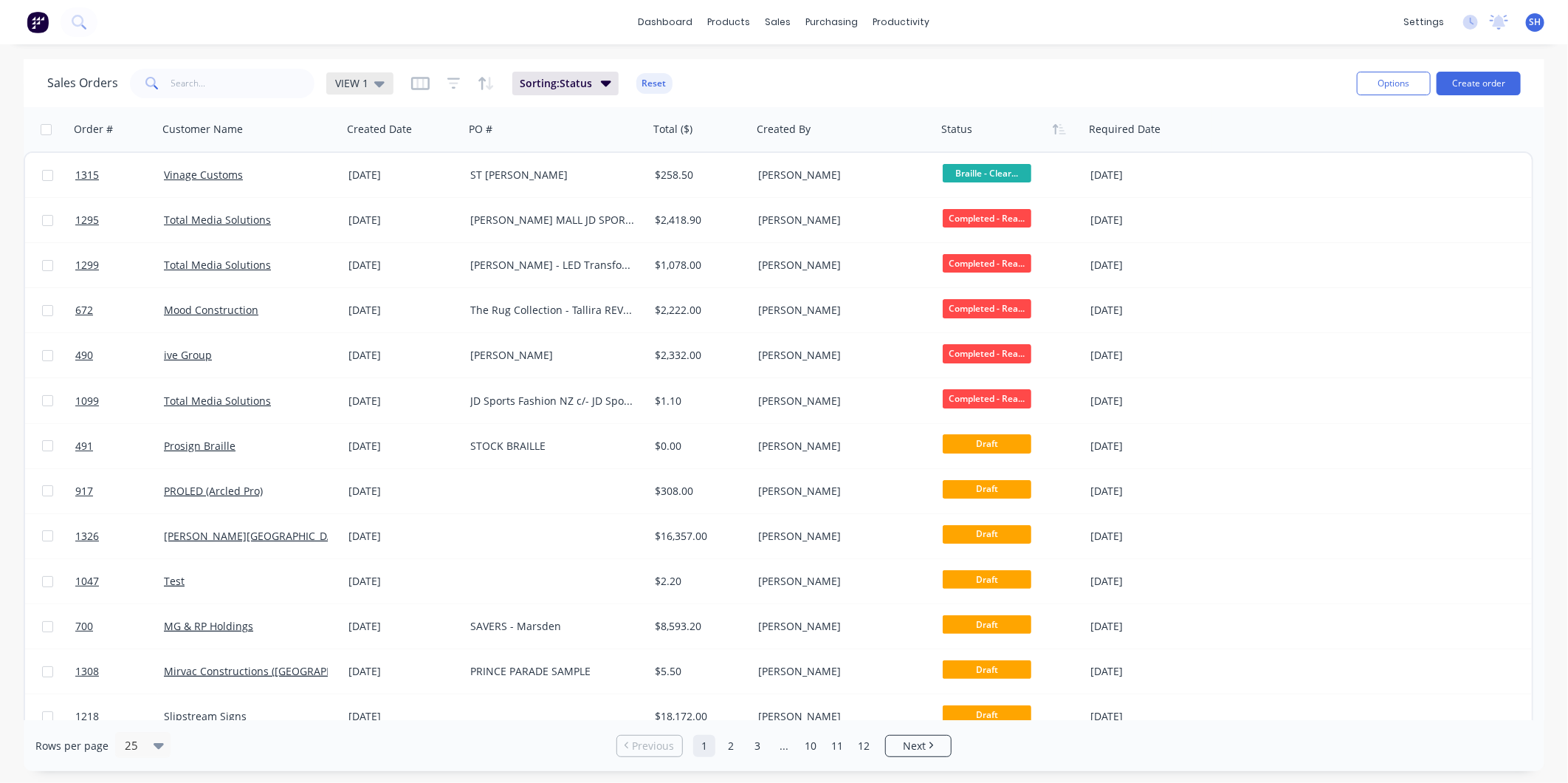
click at [348, 74] on div "VIEW 1" at bounding box center [360, 84] width 67 height 23
click at [380, 297] on button "To be Invoiced" at bounding box center [414, 296] width 168 height 17
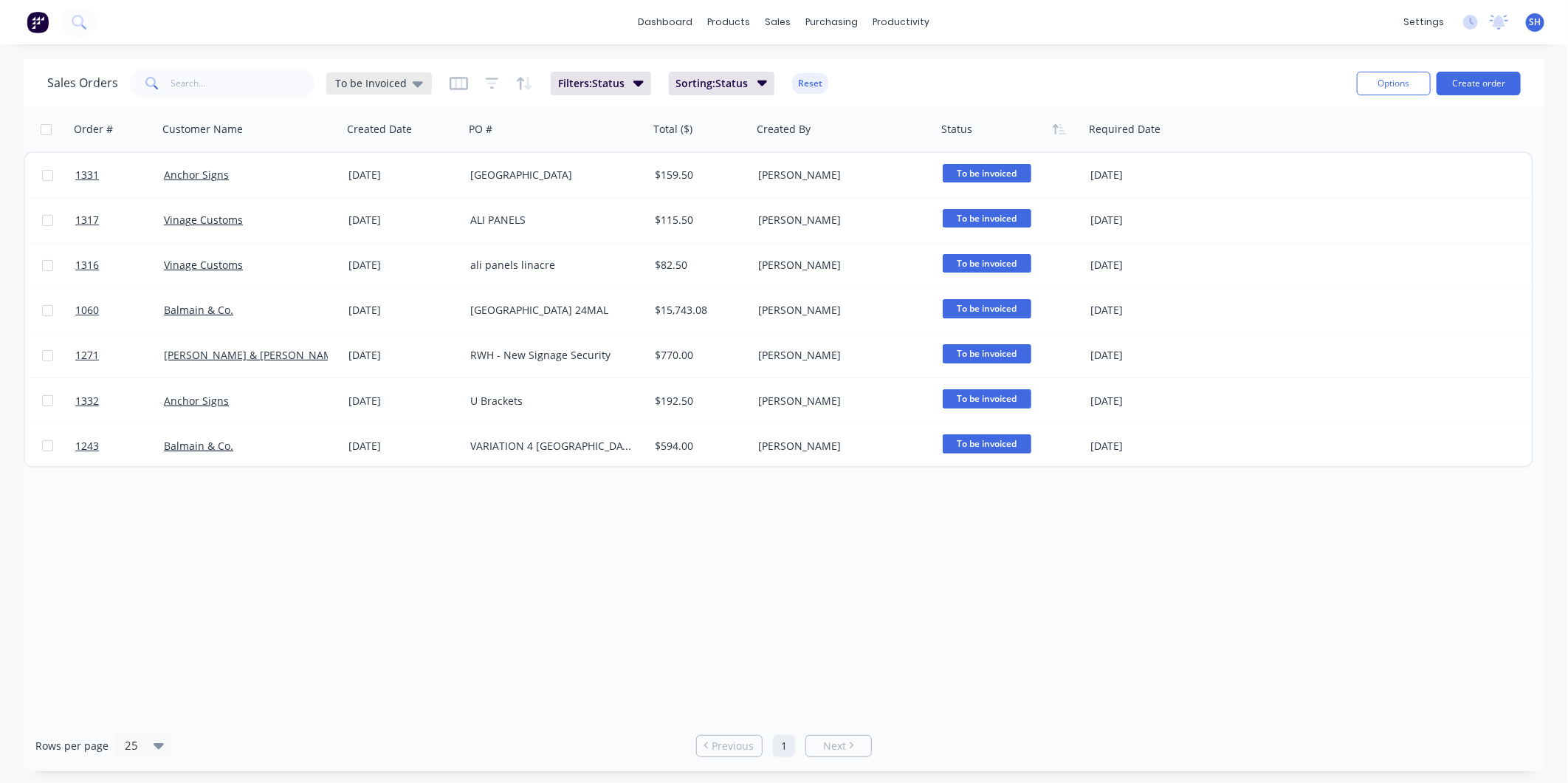
click at [409, 74] on div "To be Invoiced" at bounding box center [379, 84] width 105 height 23
click at [392, 238] on button "VIEW 1 (Default)" at bounding box center [414, 237] width 168 height 17
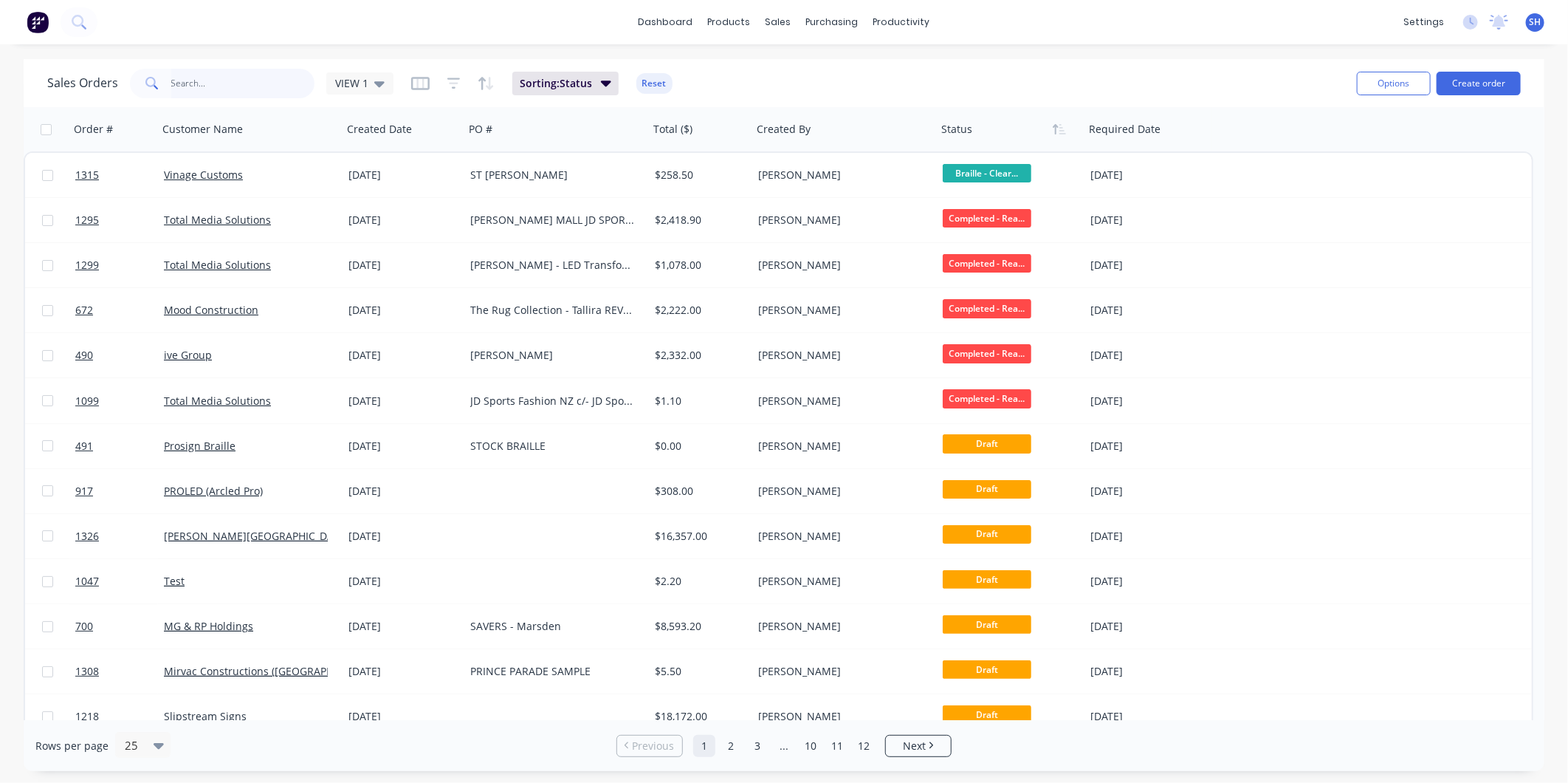
click at [256, 84] on input "text" at bounding box center [243, 84] width 144 height 30
type input "1287"
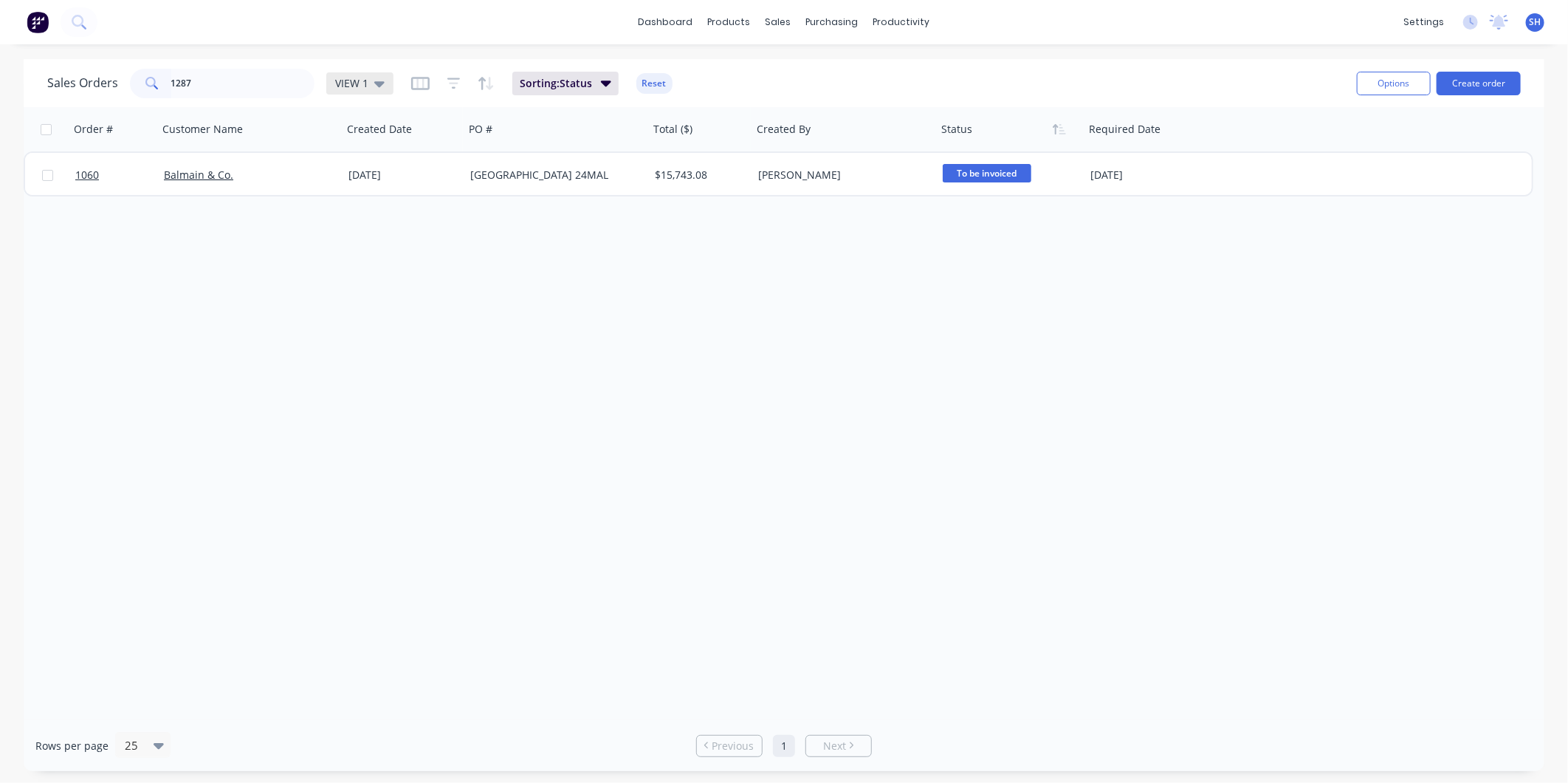
click at [345, 82] on span "VIEW 1" at bounding box center [352, 84] width 33 height 16
click at [378, 265] on button "archived" at bounding box center [414, 267] width 168 height 17
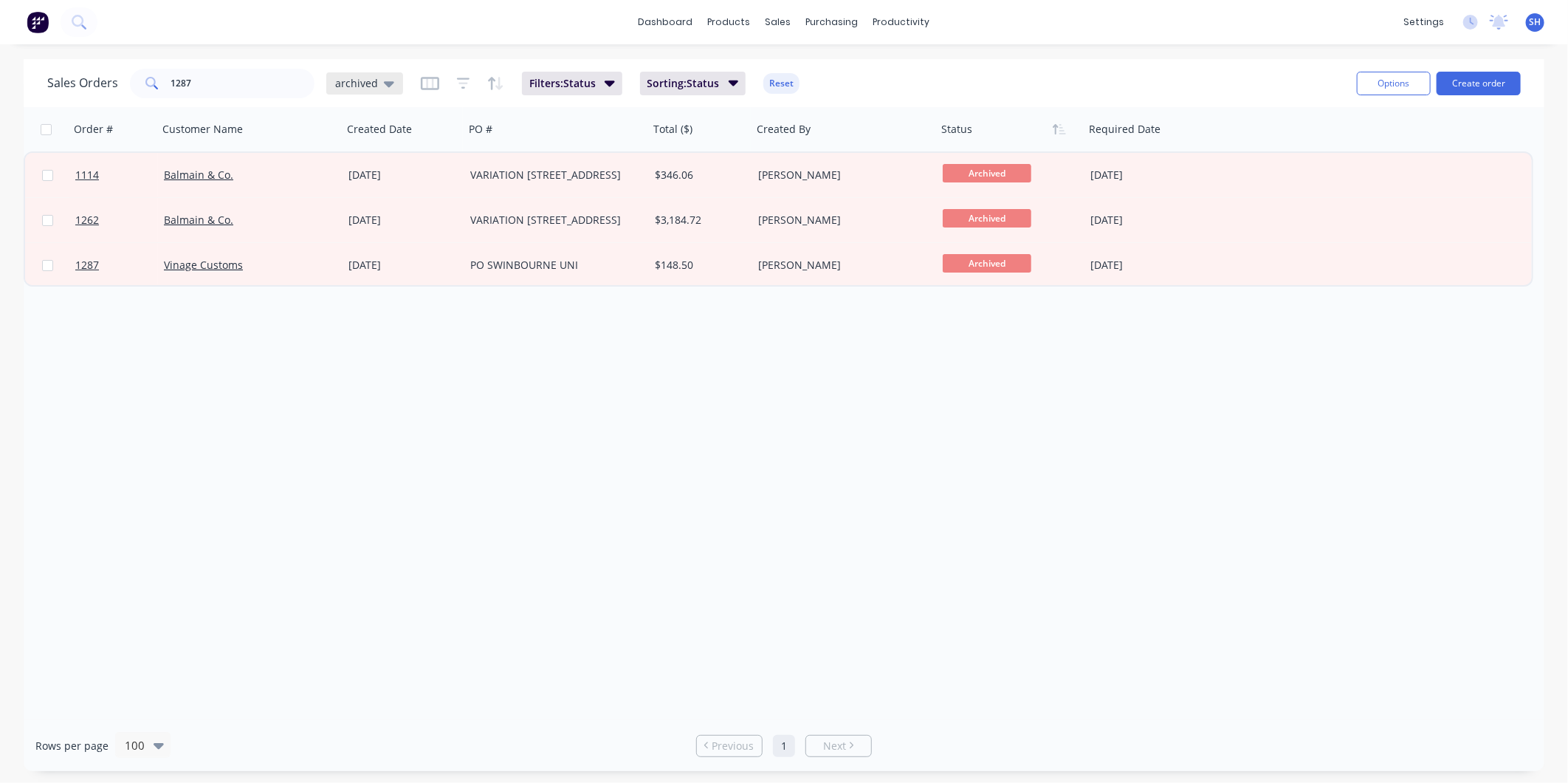
click at [347, 83] on span "archived" at bounding box center [357, 84] width 43 height 16
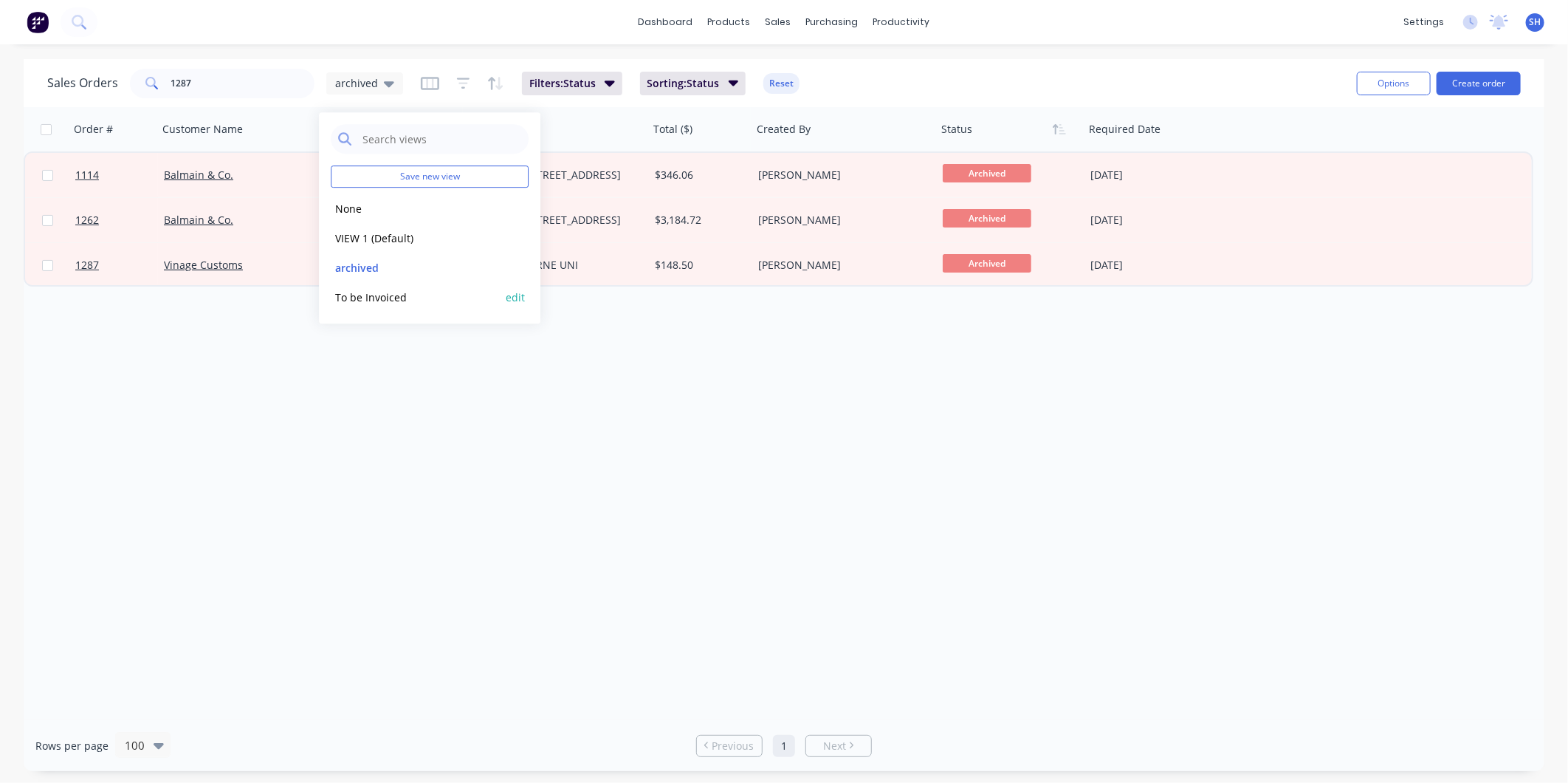
click at [357, 298] on button "To be Invoiced" at bounding box center [414, 296] width 168 height 17
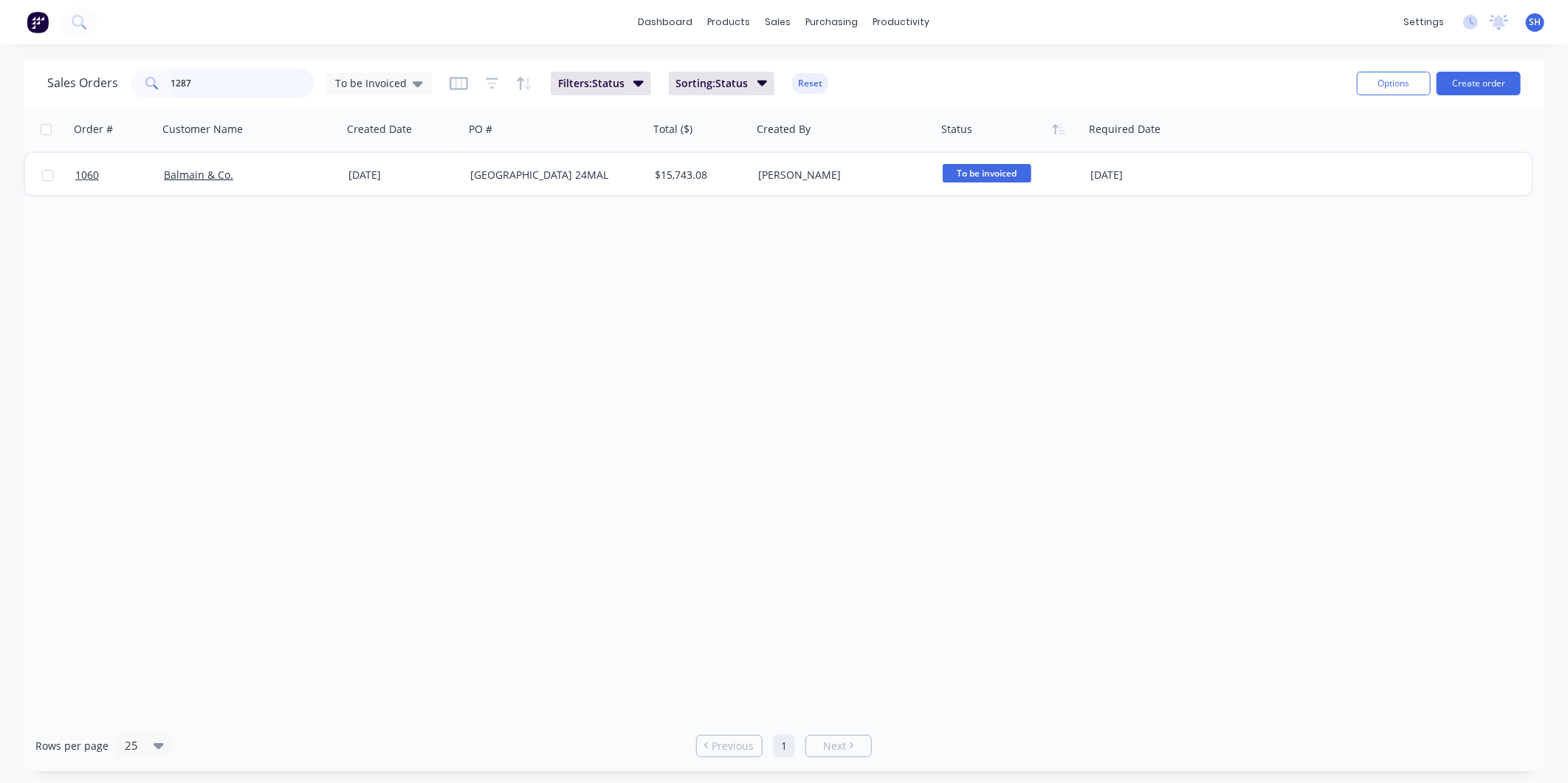
click at [220, 73] on input "1287" at bounding box center [243, 84] width 144 height 30
drag, startPoint x: 225, startPoint y: 80, endPoint x: 154, endPoint y: 68, distance: 72.0
click at [154, 69] on div "1287" at bounding box center [222, 84] width 185 height 30
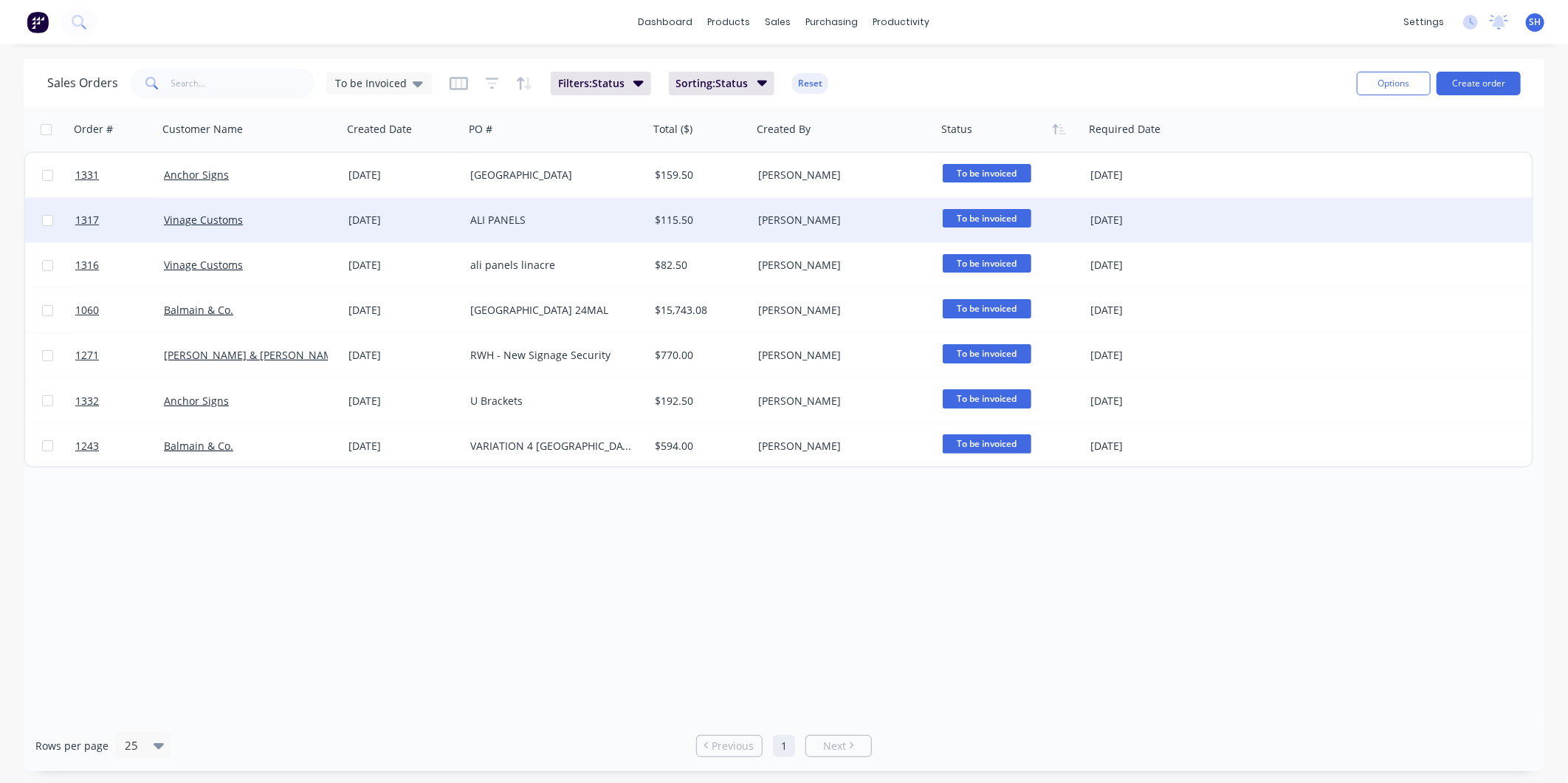
click at [292, 224] on div "Vinage Customs" at bounding box center [246, 220] width 164 height 15
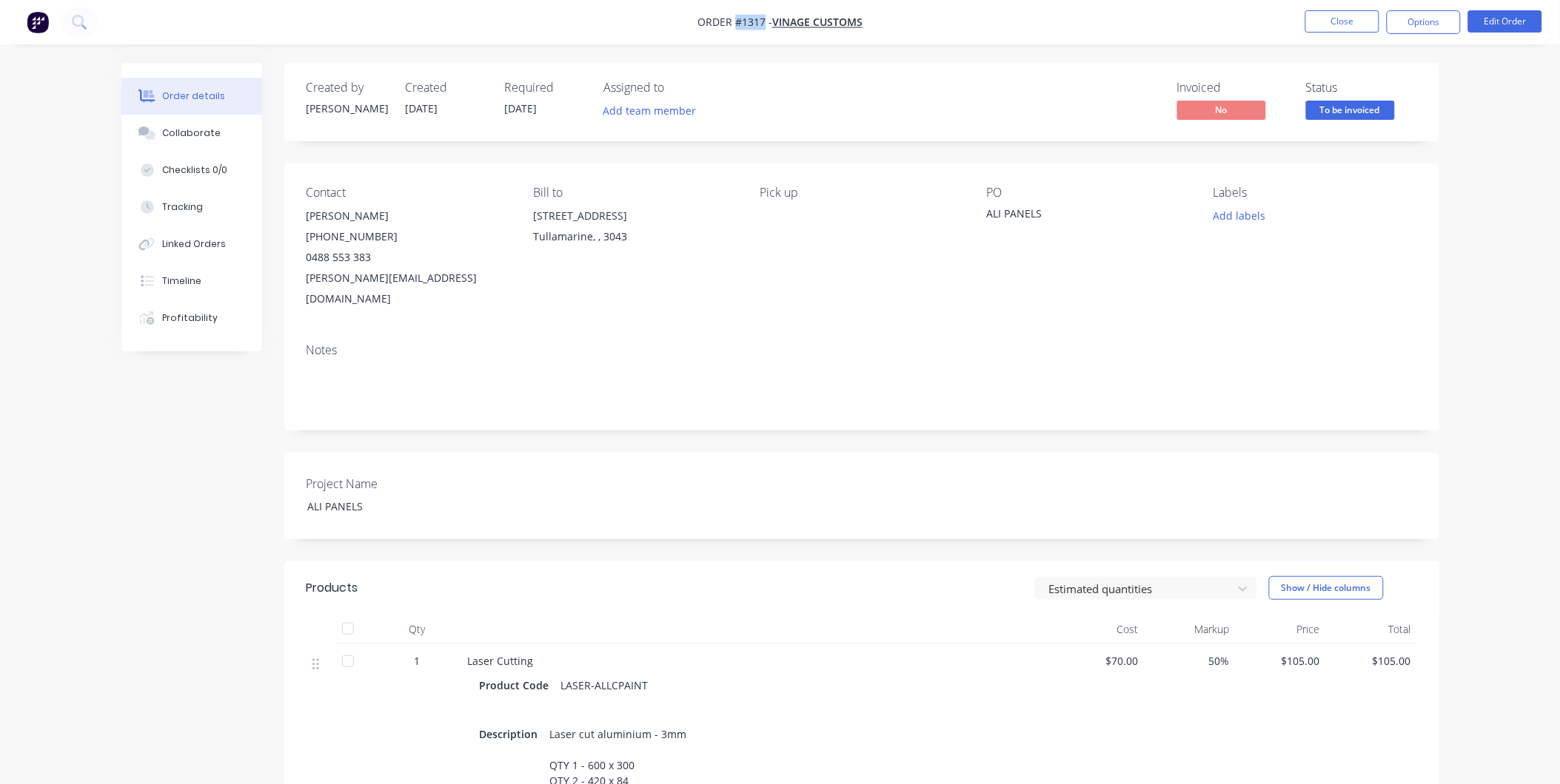
drag, startPoint x: 763, startPoint y: 20, endPoint x: 736, endPoint y: 18, distance: 27.1
click at [736, 18] on span "Order #1317 -" at bounding box center [735, 23] width 75 height 14
copy span "#1317"
drag, startPoint x: 1049, startPoint y: 209, endPoint x: 985, endPoint y: 203, distance: 64.3
click at [985, 203] on div "Contact [PERSON_NAME] [PHONE_NUMBER] [PERSON_NAME][EMAIL_ADDRESS][DOMAIN_NAME] …" at bounding box center [861, 248] width 1154 height 168
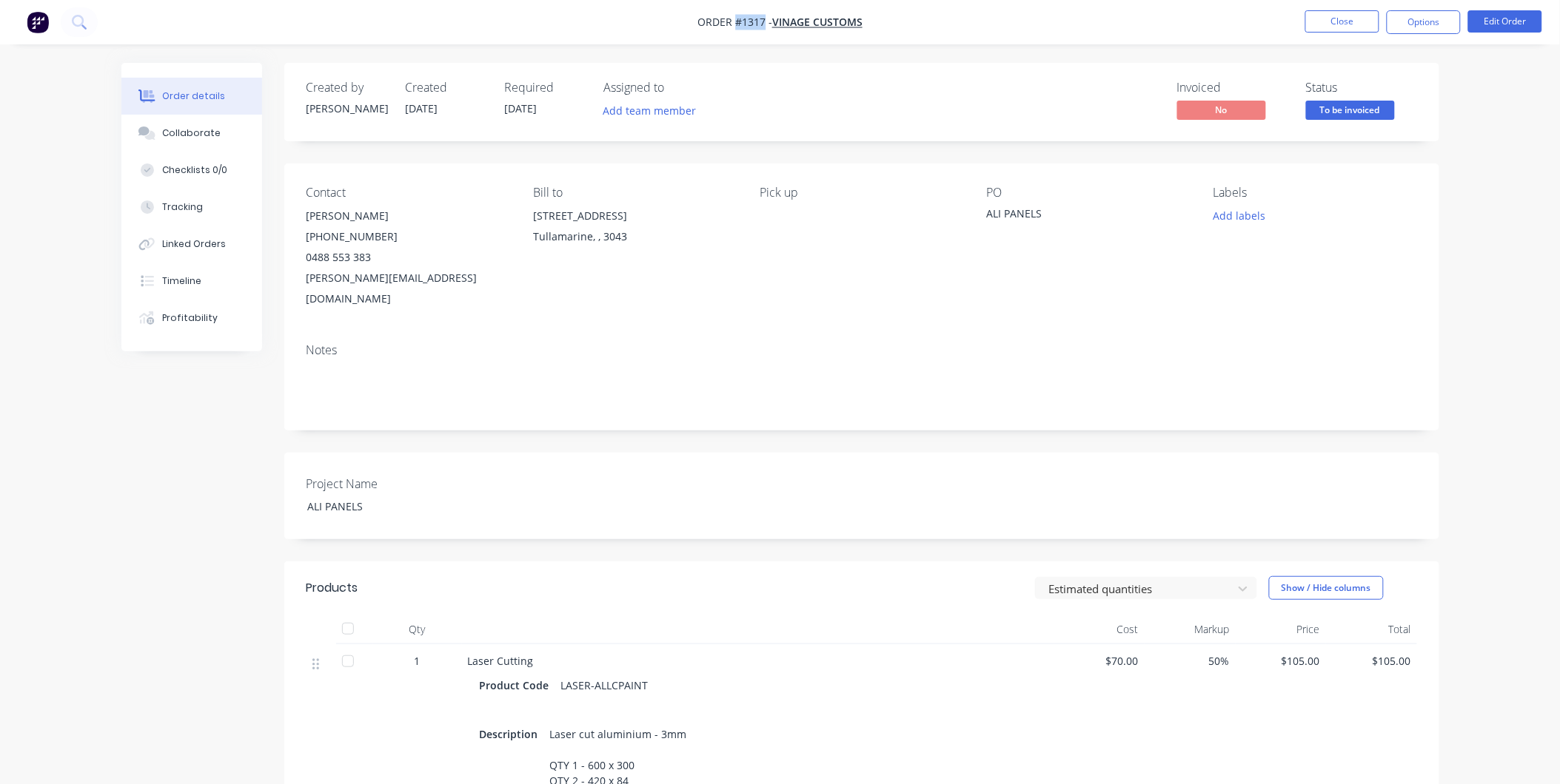
copy div "ALI PANELS"
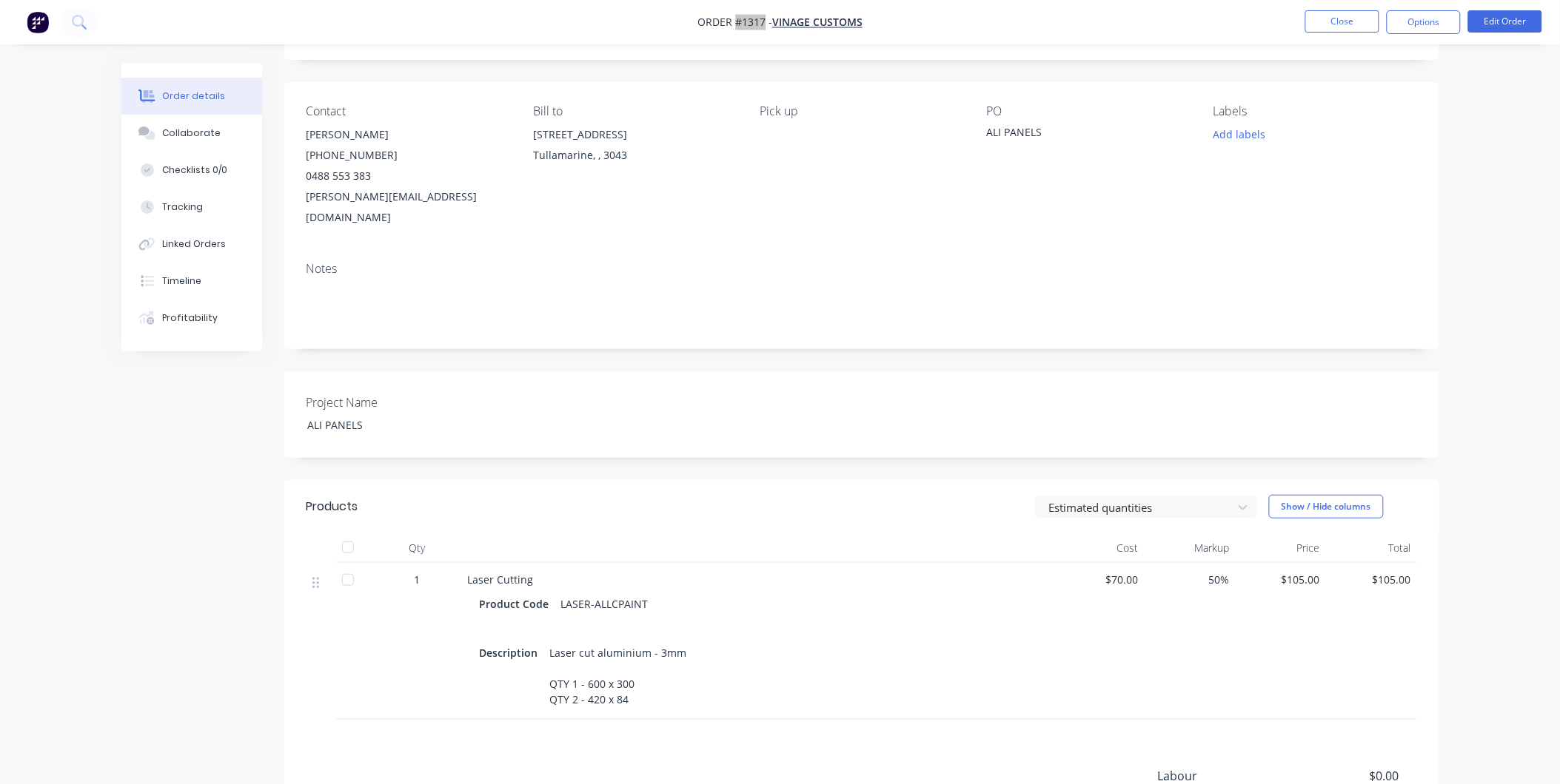
scroll to position [247, 0]
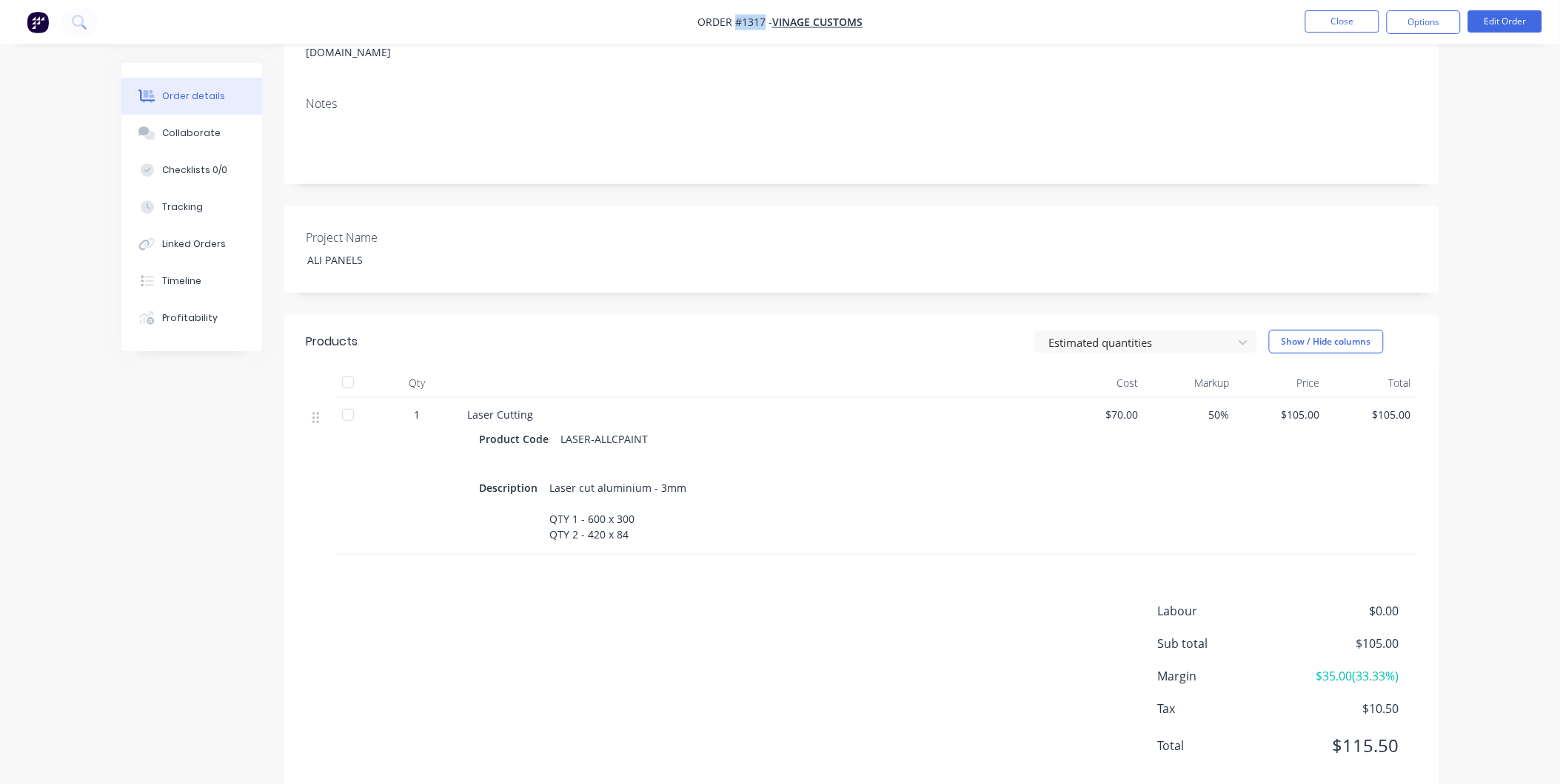
drag, startPoint x: 550, startPoint y: 463, endPoint x: 636, endPoint y: 509, distance: 97.5
click at [636, 509] on div "Laser cut aluminium - 3mm QTY 1 - 600 x 300 QTY 2 - 420 x 84" at bounding box center [618, 511] width 149 height 68
copy div "Laser cut aluminium - 3mm QTY 1 - 600 x 300 QTY 2 - 420 x 84"
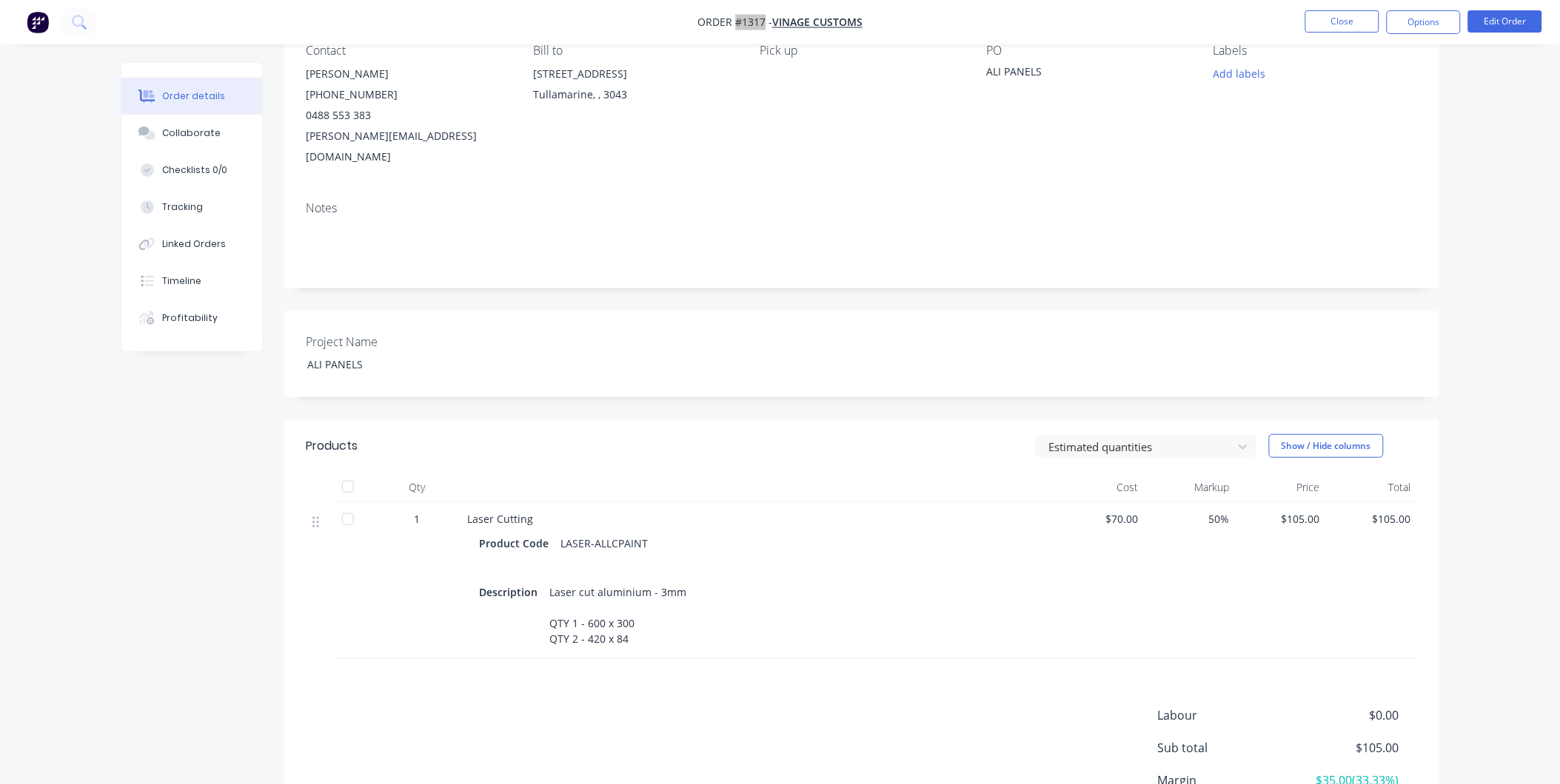
scroll to position [0, 0]
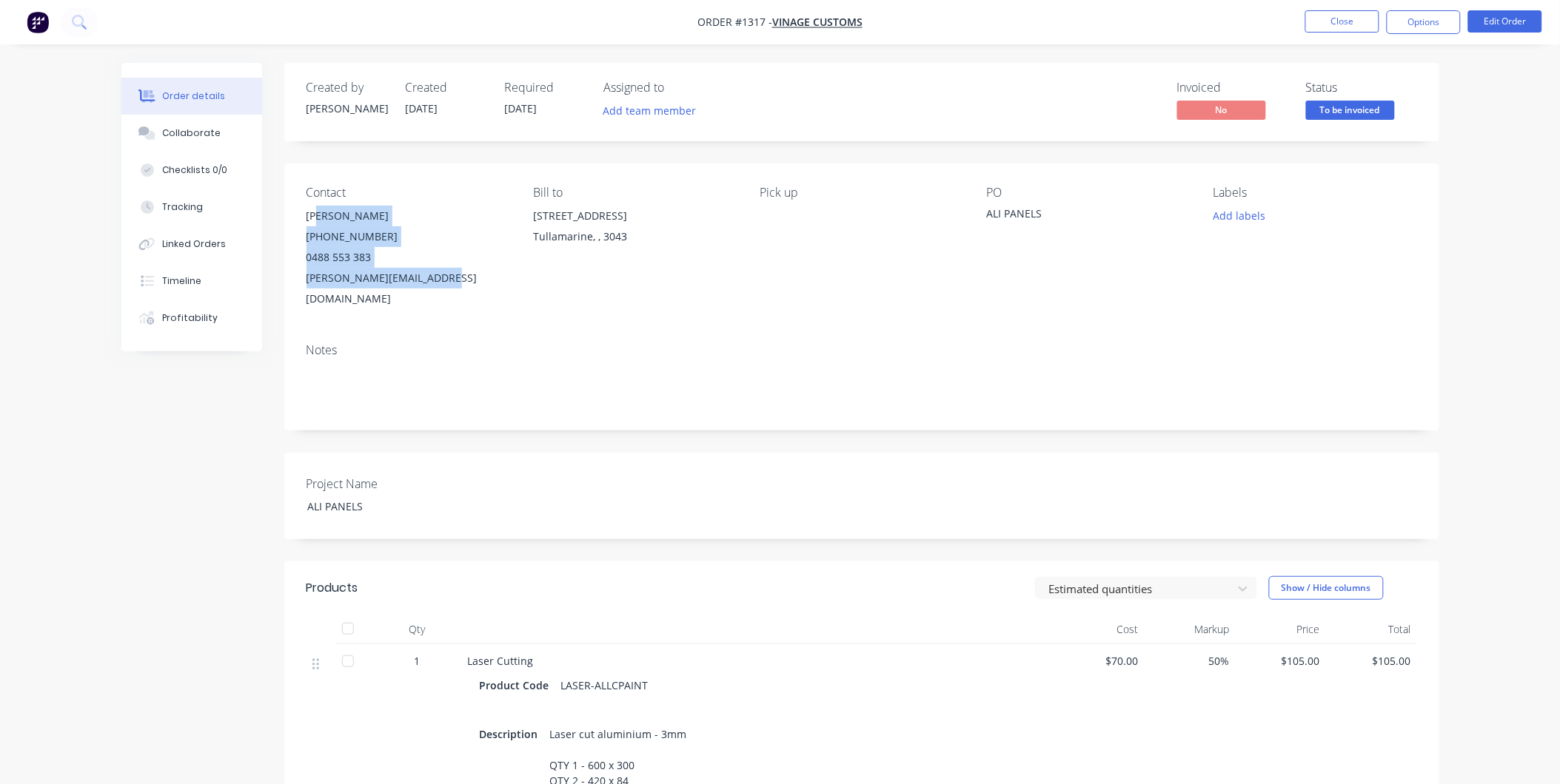
drag, startPoint x: 301, startPoint y: 209, endPoint x: 455, endPoint y: 289, distance: 173.5
click at [455, 289] on div "Contact [PERSON_NAME] [PHONE_NUMBER] [PERSON_NAME][EMAIL_ADDRESS][DOMAIN_NAME] …" at bounding box center [861, 248] width 1154 height 168
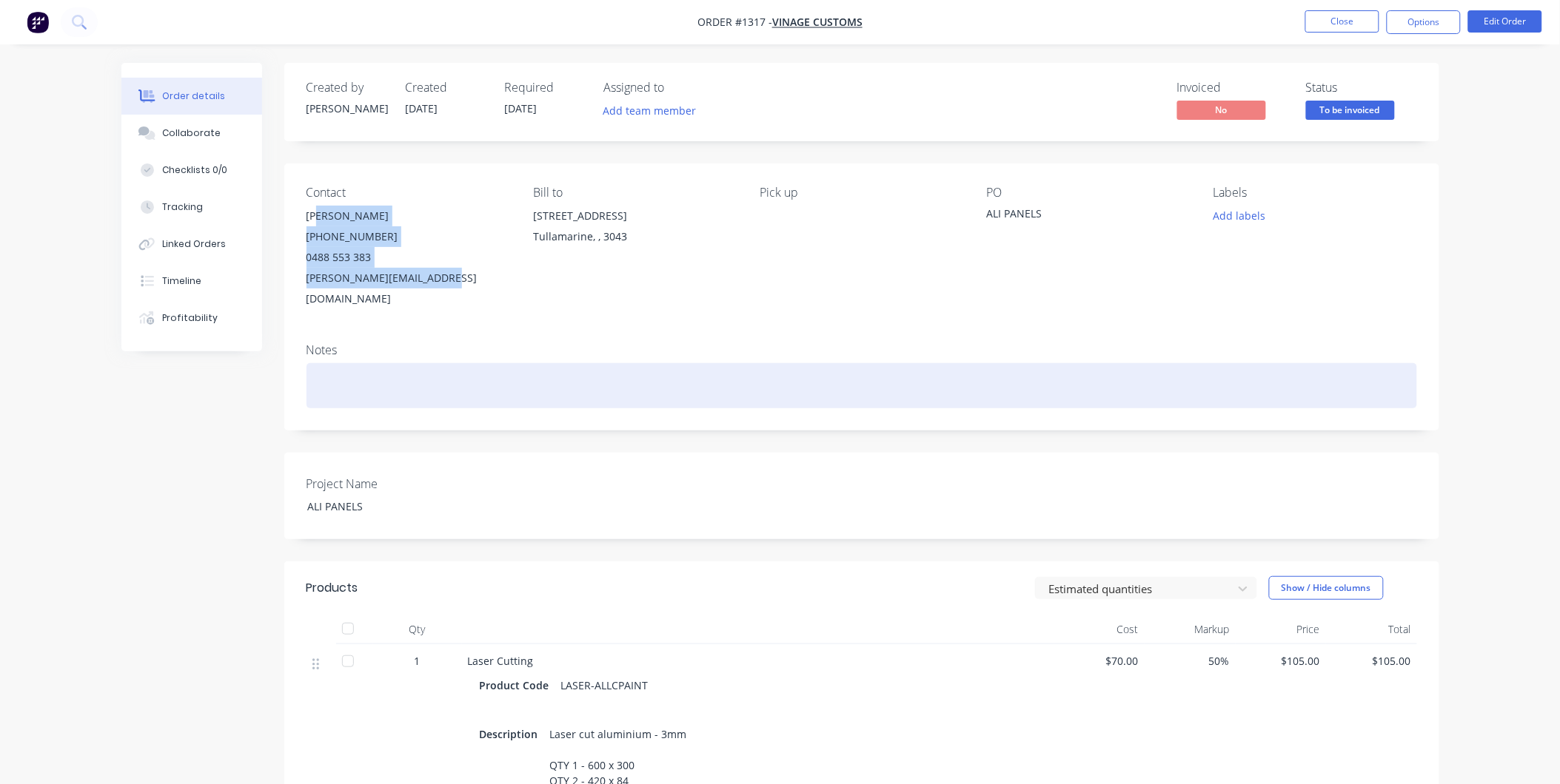
copy div "[PERSON_NAME] [PHONE_NUMBER] [PERSON_NAME][EMAIL_ADDRESS][DOMAIN_NAME]"
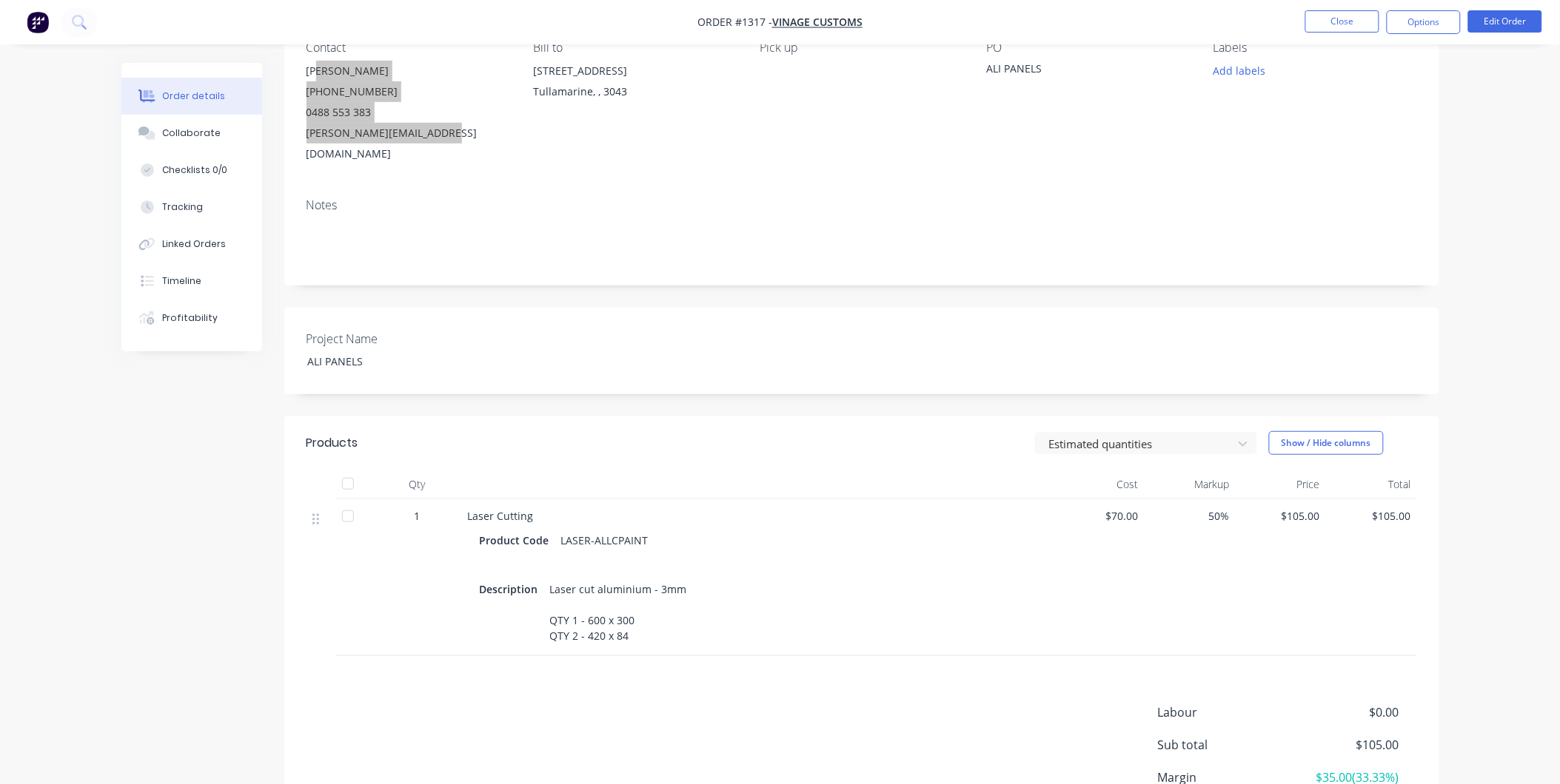
scroll to position [260, 0]
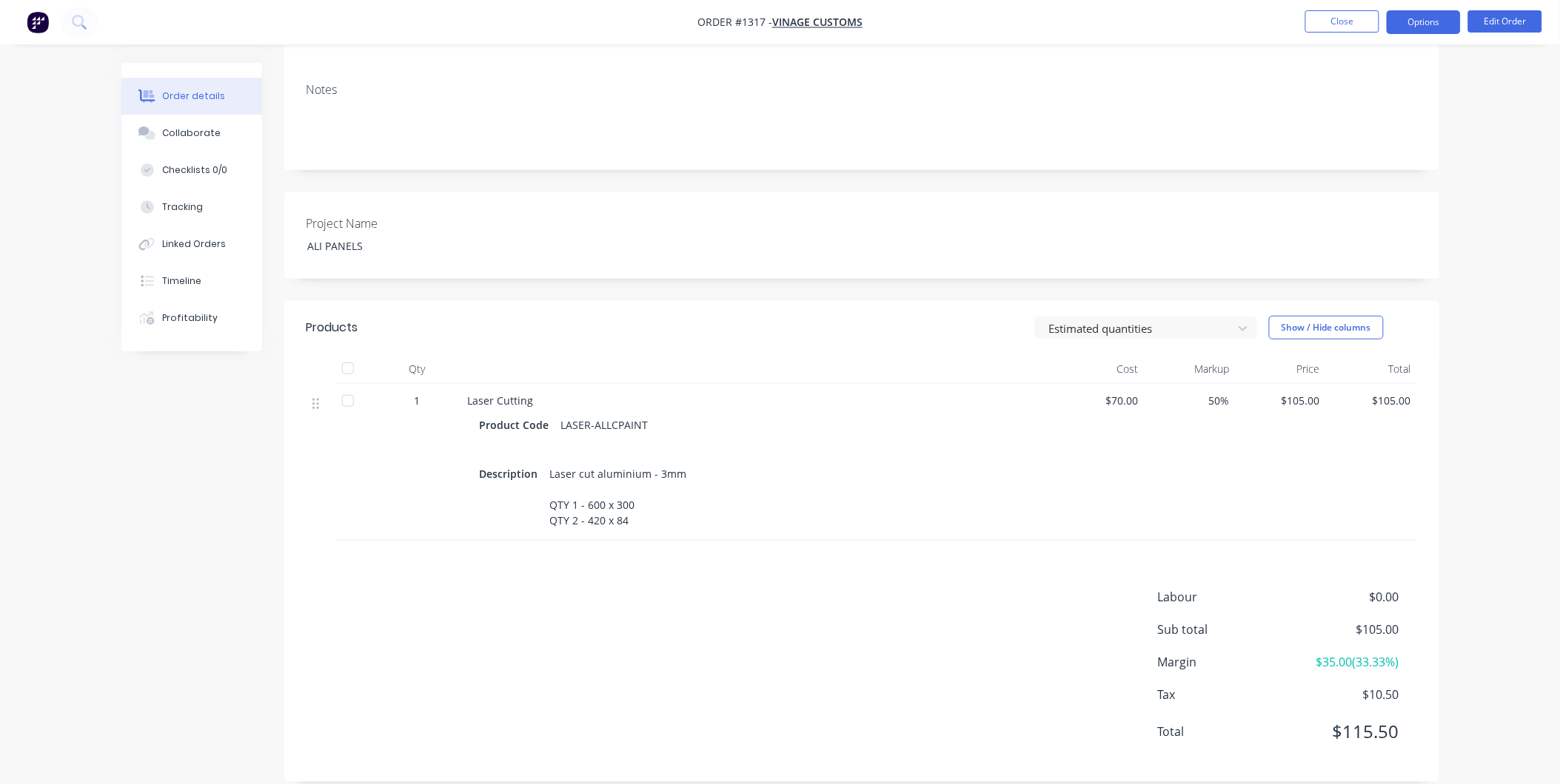
click at [1435, 12] on button "Options" at bounding box center [1423, 23] width 74 height 24
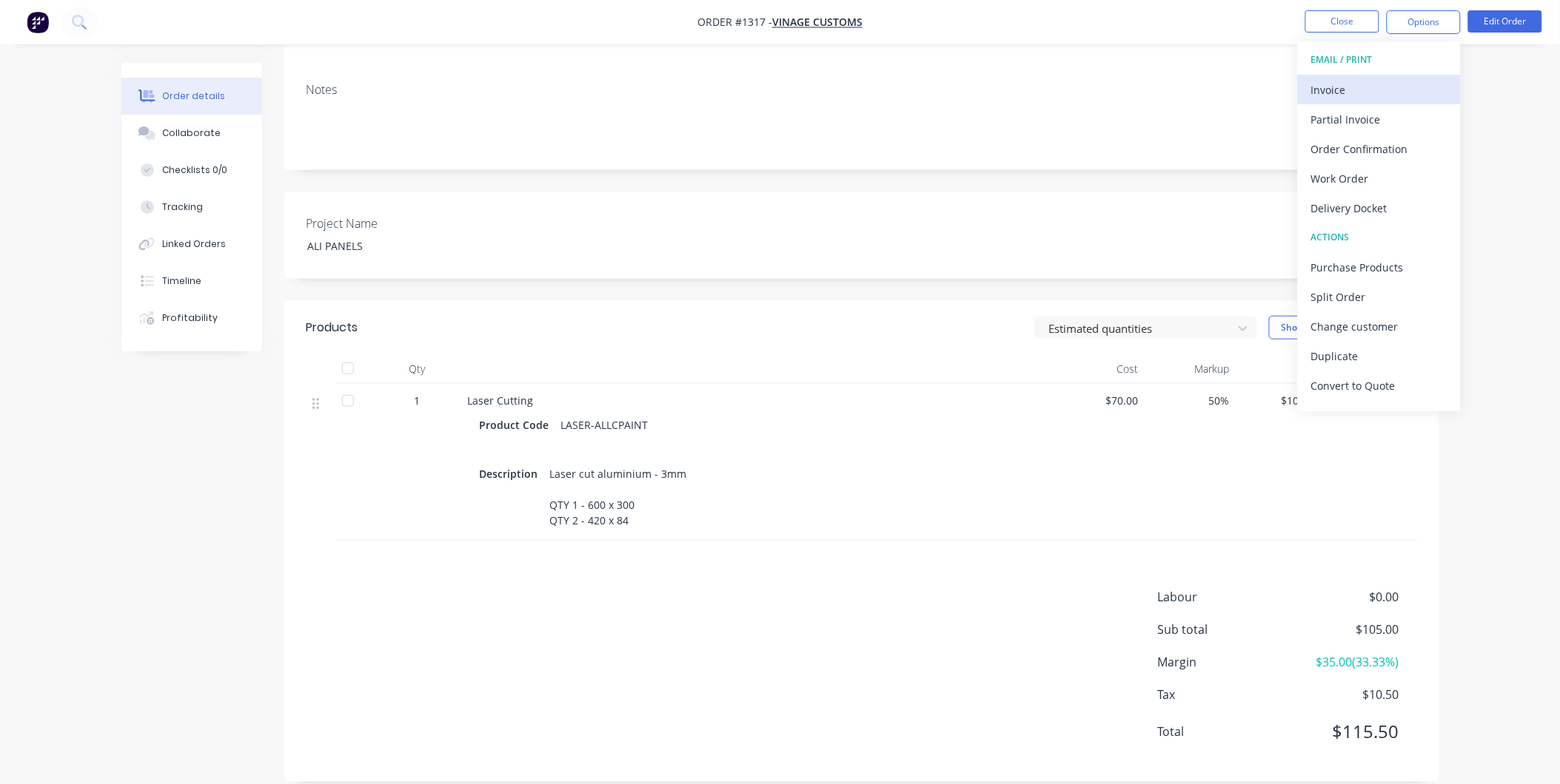
click at [1329, 75] on button "Invoice" at bounding box center [1378, 90] width 163 height 30
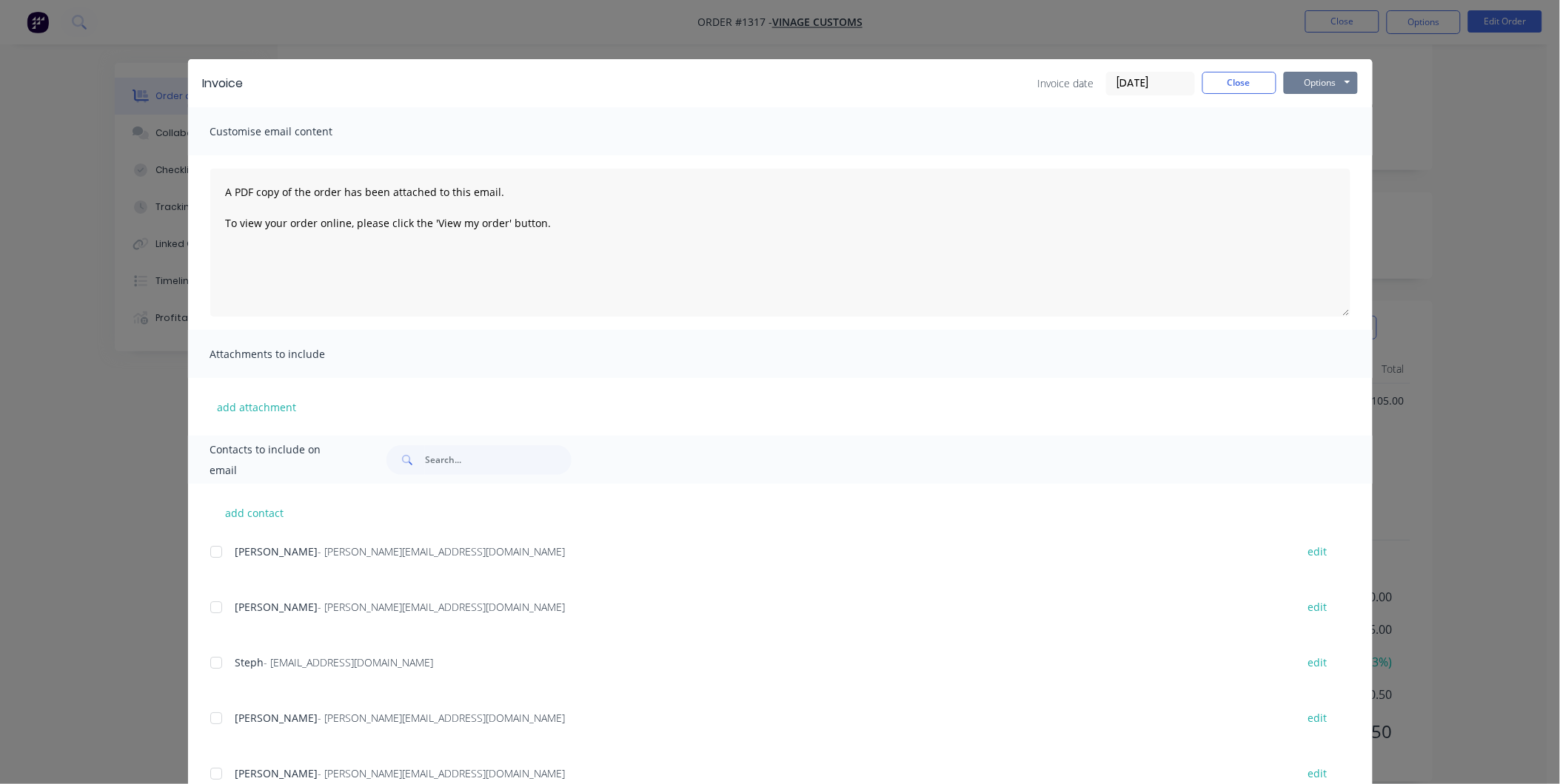
click at [1344, 74] on button "Options" at bounding box center [1320, 83] width 74 height 23
click at [1313, 128] on button "Print" at bounding box center [1331, 133] width 95 height 25
drag, startPoint x: 1239, startPoint y: 88, endPoint x: 1365, endPoint y: 37, distance: 135.9
click at [1239, 87] on button "Close" at bounding box center [1238, 83] width 74 height 23
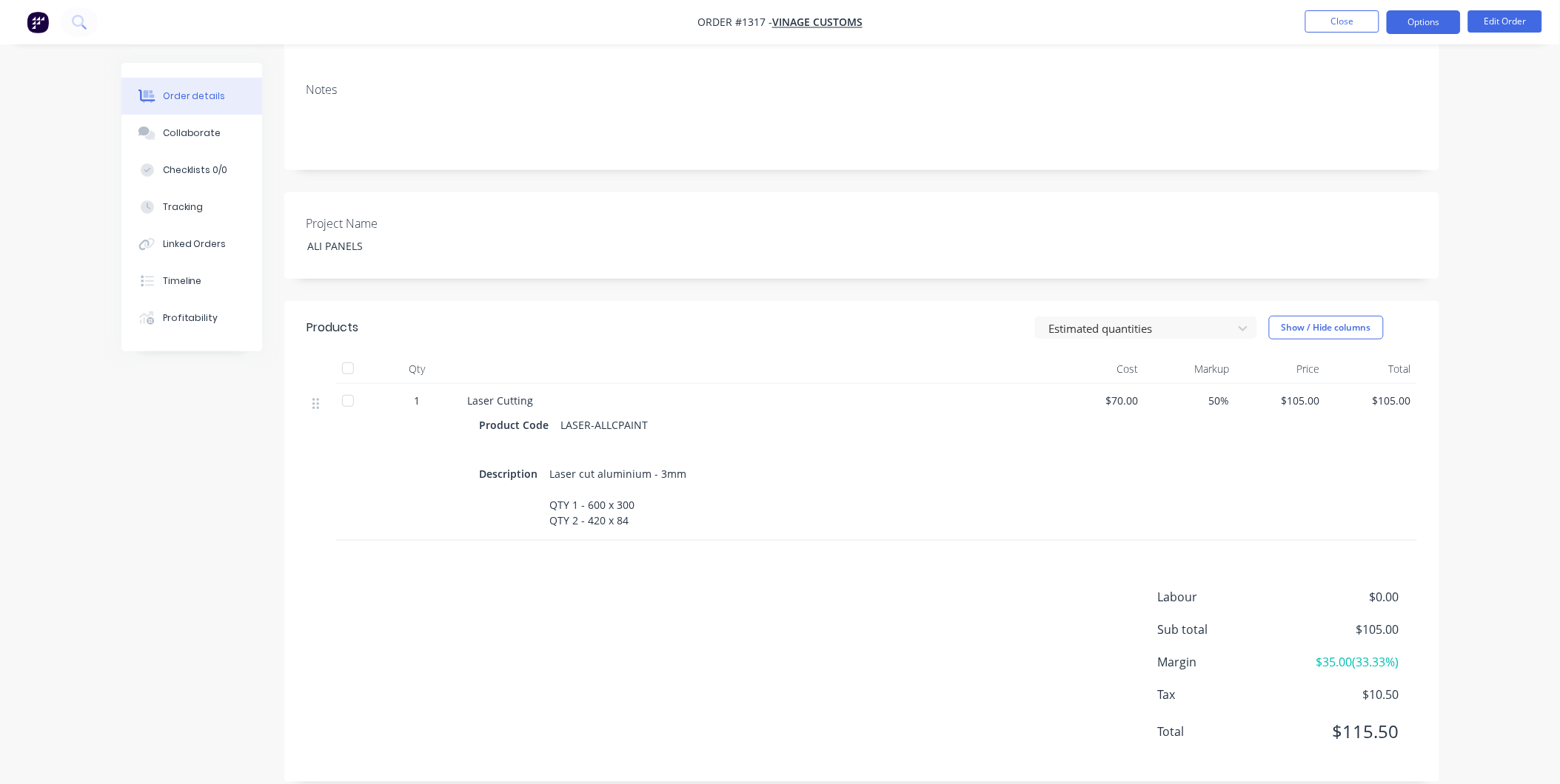
click at [1415, 17] on button "Options" at bounding box center [1423, 23] width 74 height 24
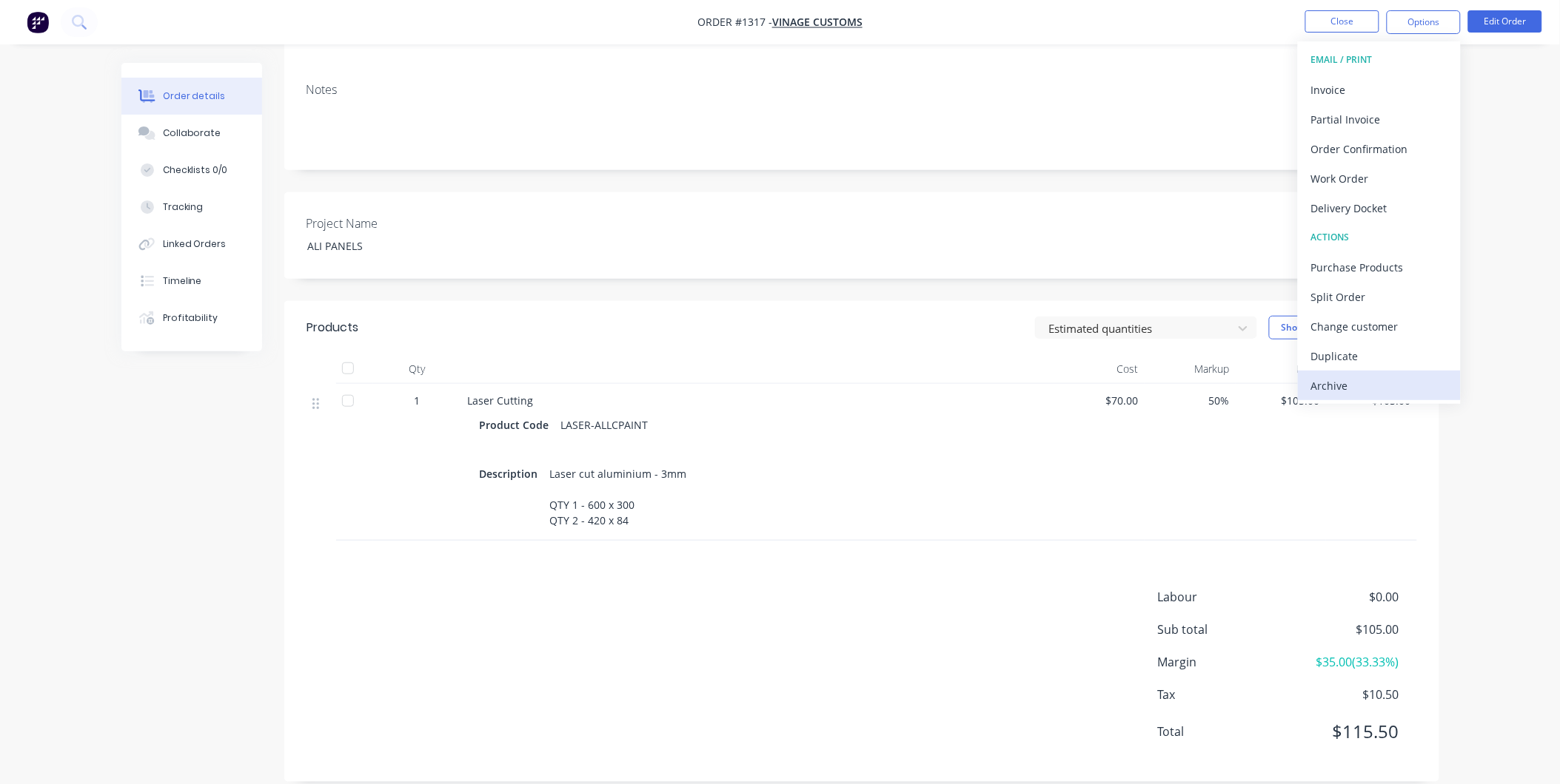
click at [1388, 385] on div "Archive" at bounding box center [1379, 386] width 136 height 22
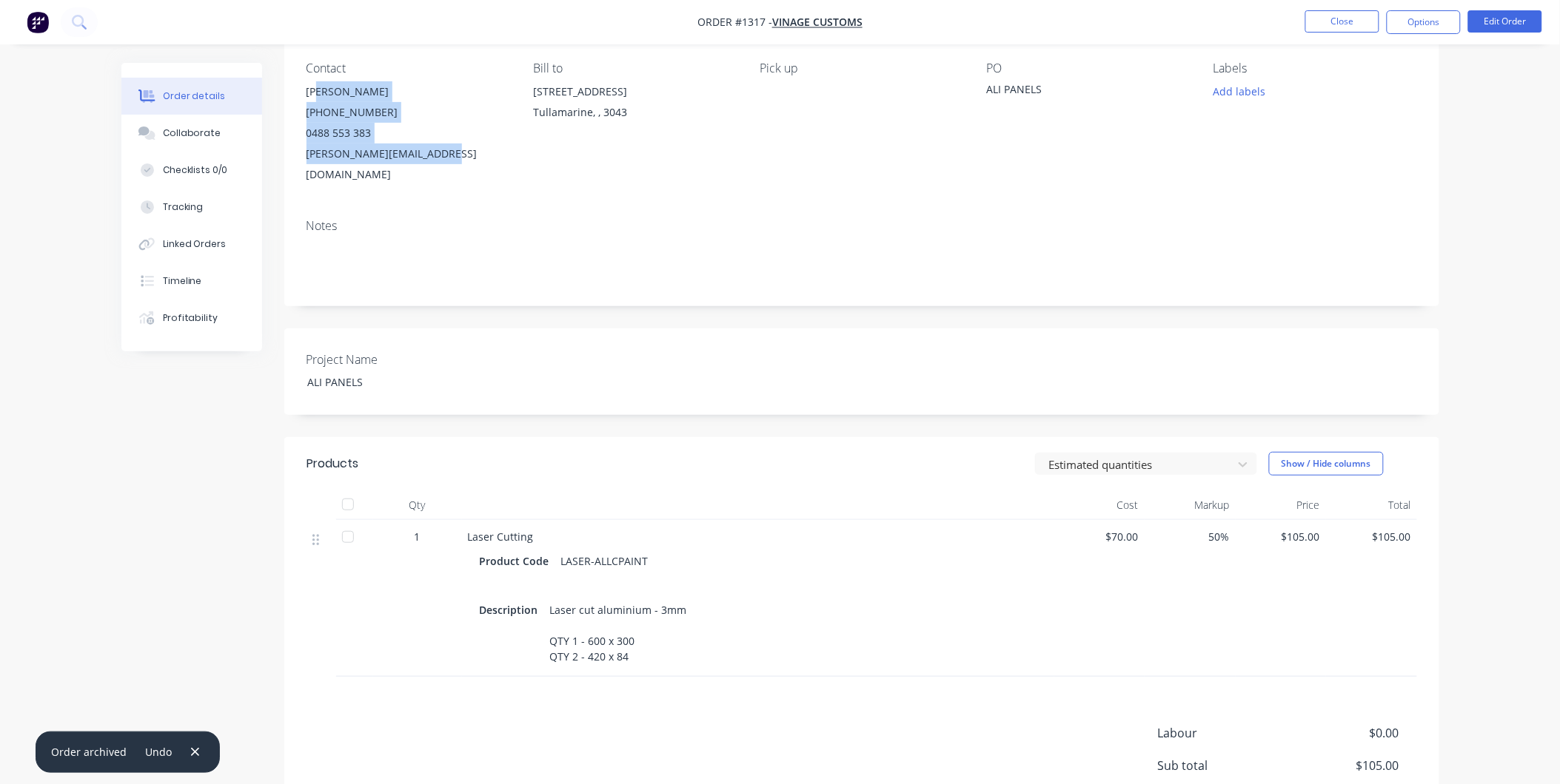
scroll to position [0, 0]
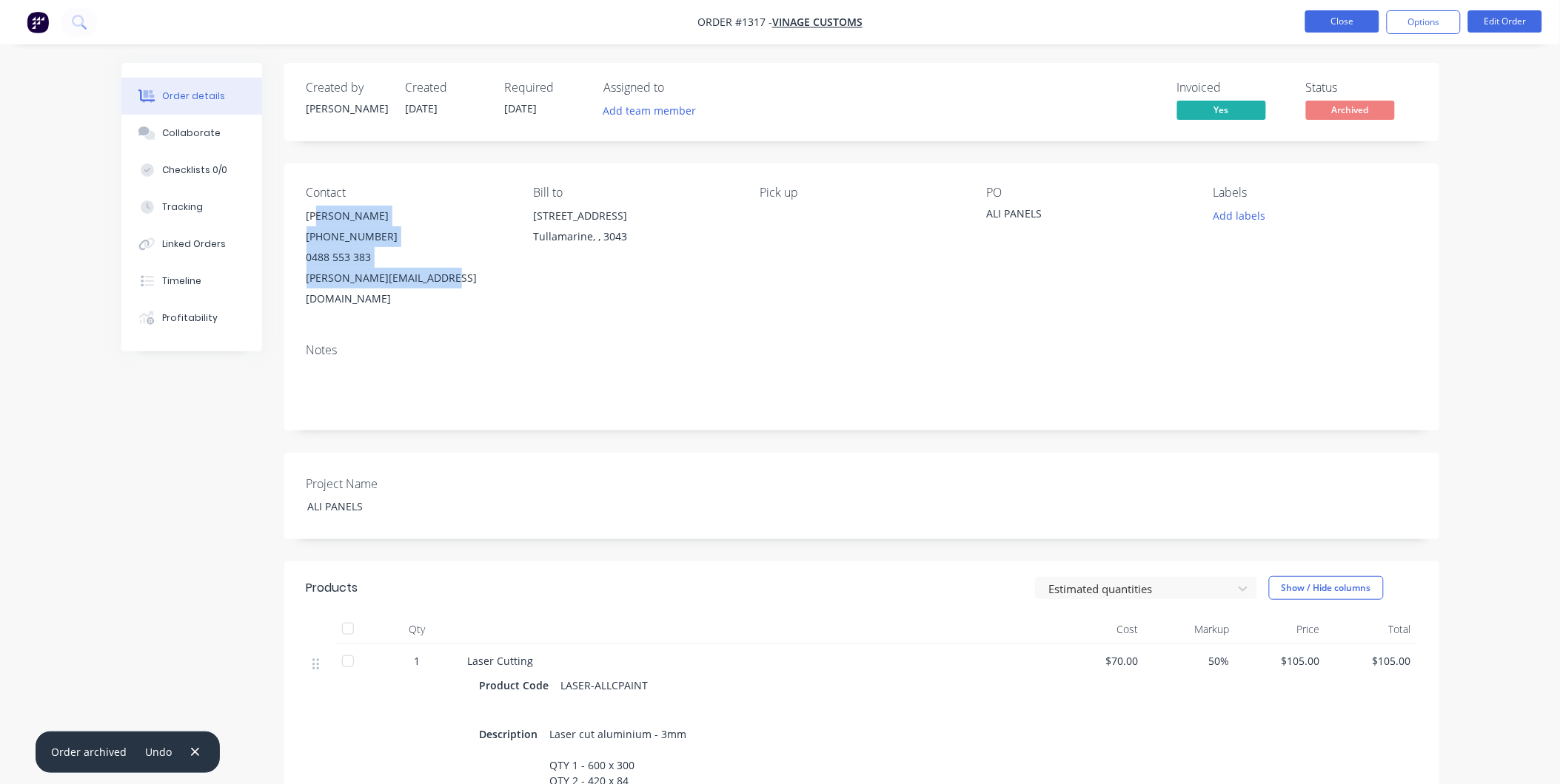
click at [1349, 25] on button "Close" at bounding box center [1342, 22] width 74 height 23
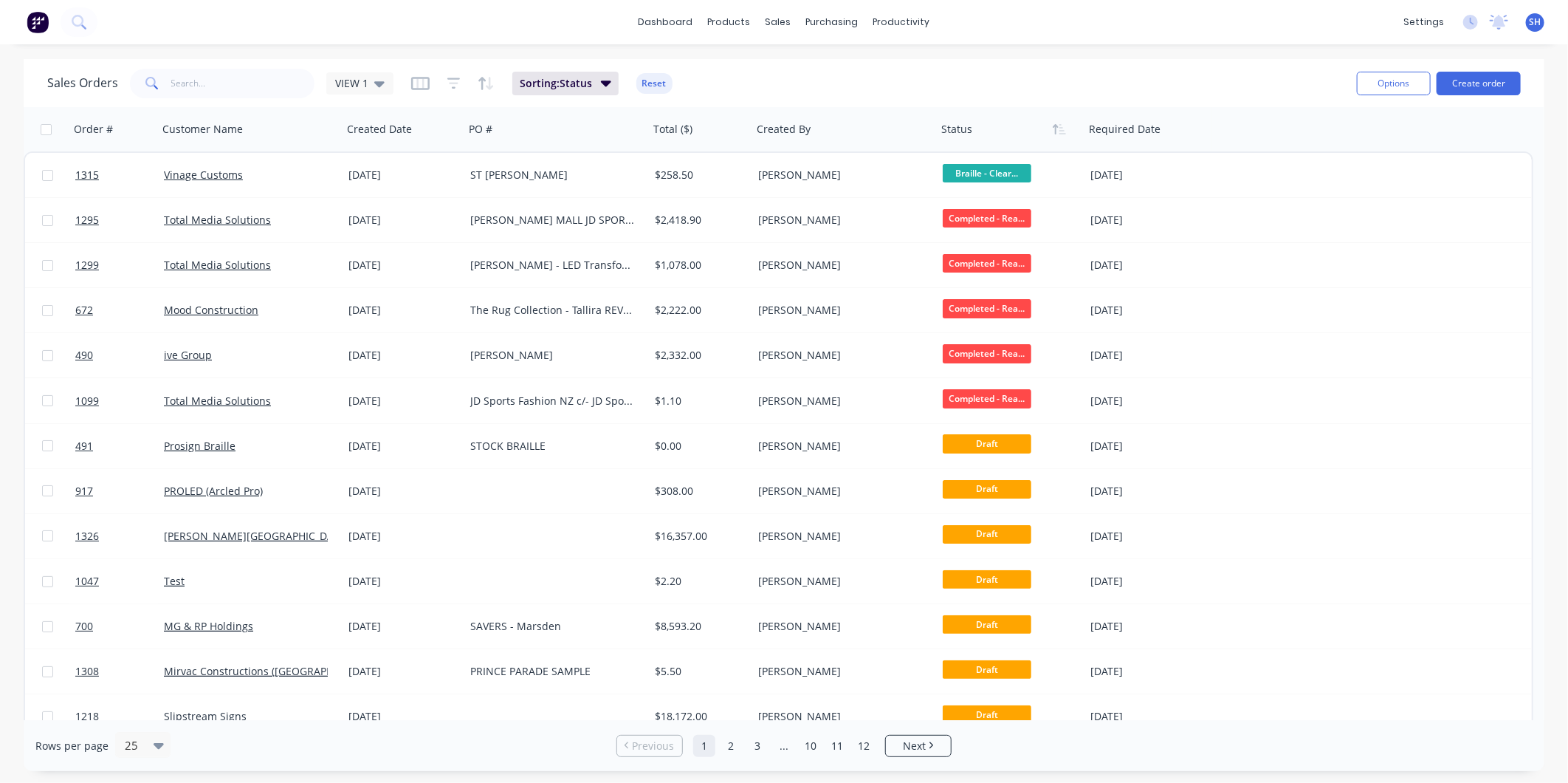
click at [381, 95] on div "Sales Orders VIEW 1" at bounding box center [220, 84] width 346 height 30
click at [374, 86] on icon at bounding box center [379, 84] width 11 height 17
click at [381, 299] on button "To be Invoiced" at bounding box center [414, 296] width 168 height 17
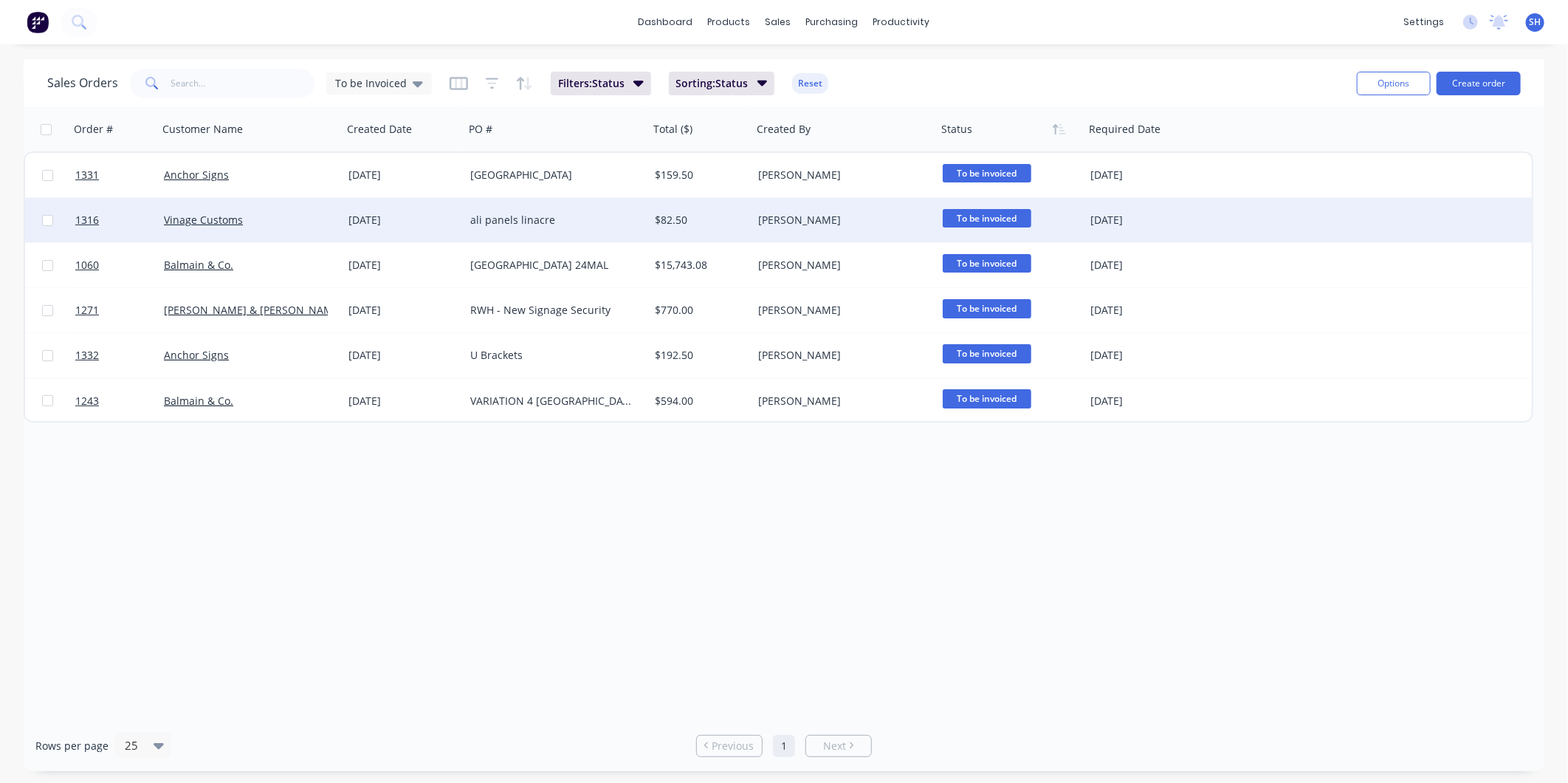
click at [291, 221] on div "Vinage Customs" at bounding box center [246, 220] width 164 height 15
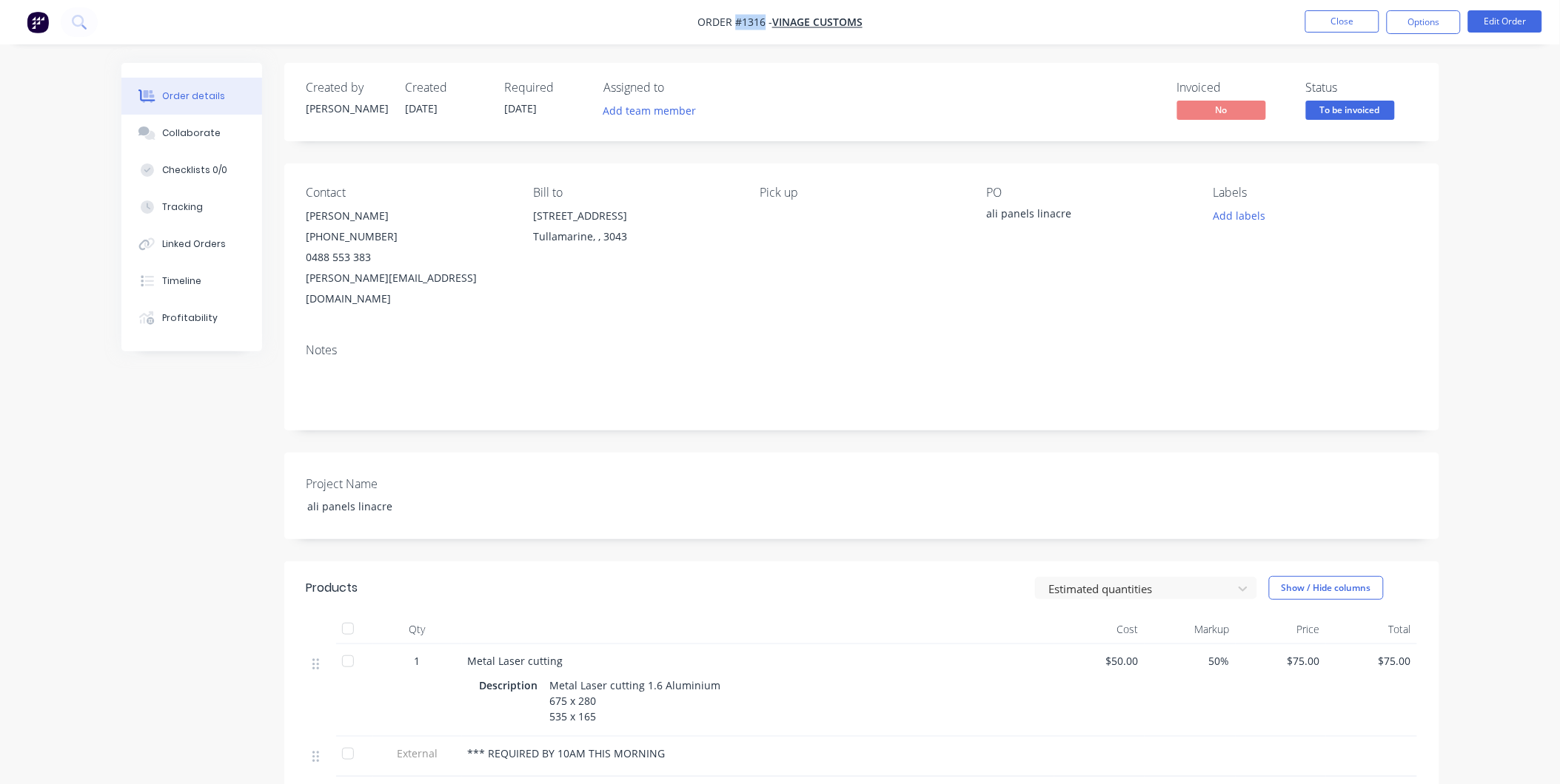
drag, startPoint x: 763, startPoint y: 20, endPoint x: 735, endPoint y: 15, distance: 28.4
click at [735, 16] on span "Order #1316 -" at bounding box center [735, 23] width 75 height 14
copy span "#1316"
drag, startPoint x: 1069, startPoint y: 217, endPoint x: 981, endPoint y: 215, distance: 88.0
click at [981, 215] on div "Contact [PERSON_NAME] [PHONE_NUMBER] [PERSON_NAME][EMAIL_ADDRESS][DOMAIN_NAME] …" at bounding box center [861, 248] width 1154 height 168
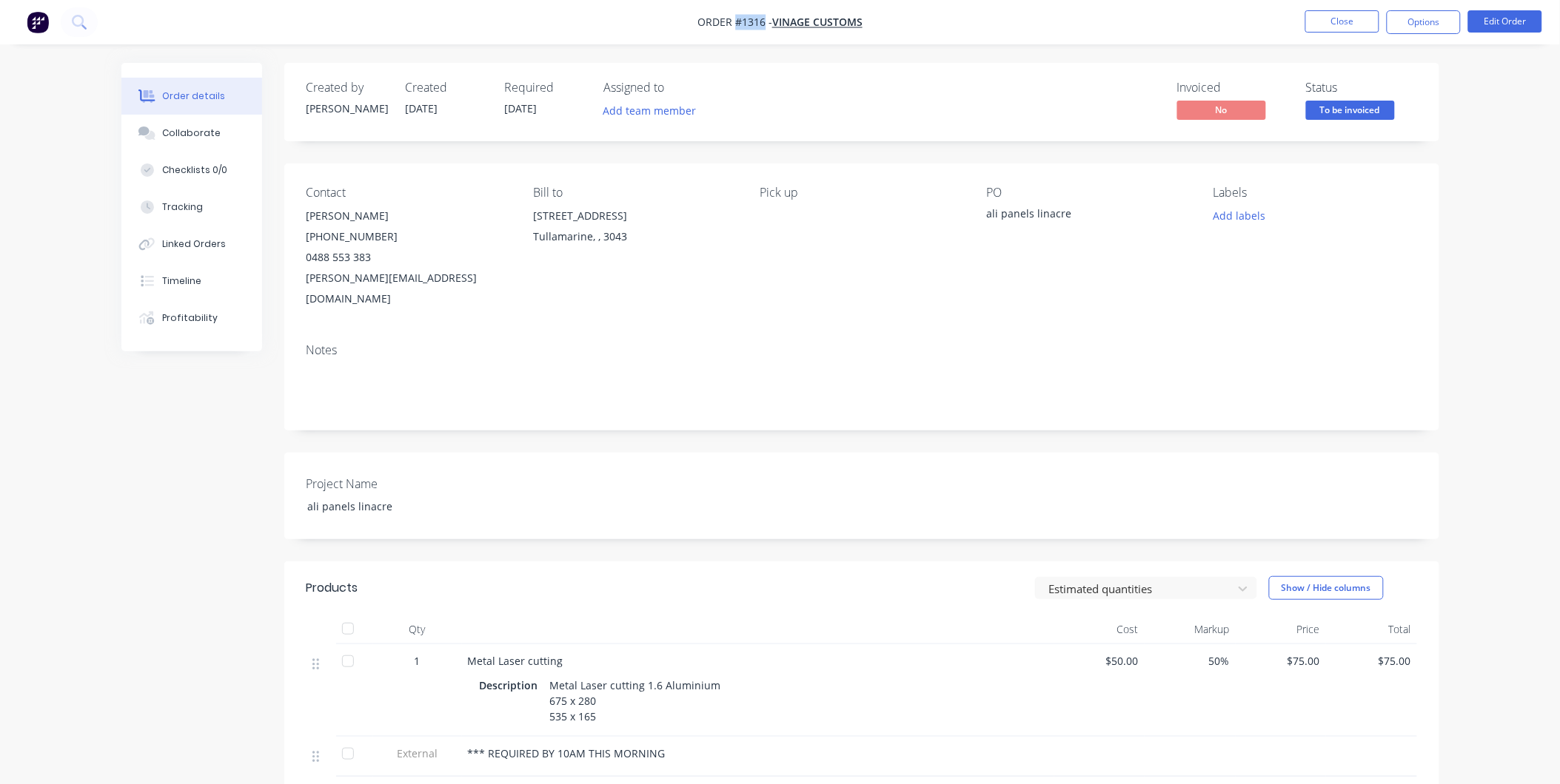
copy div "ali panels linacre"
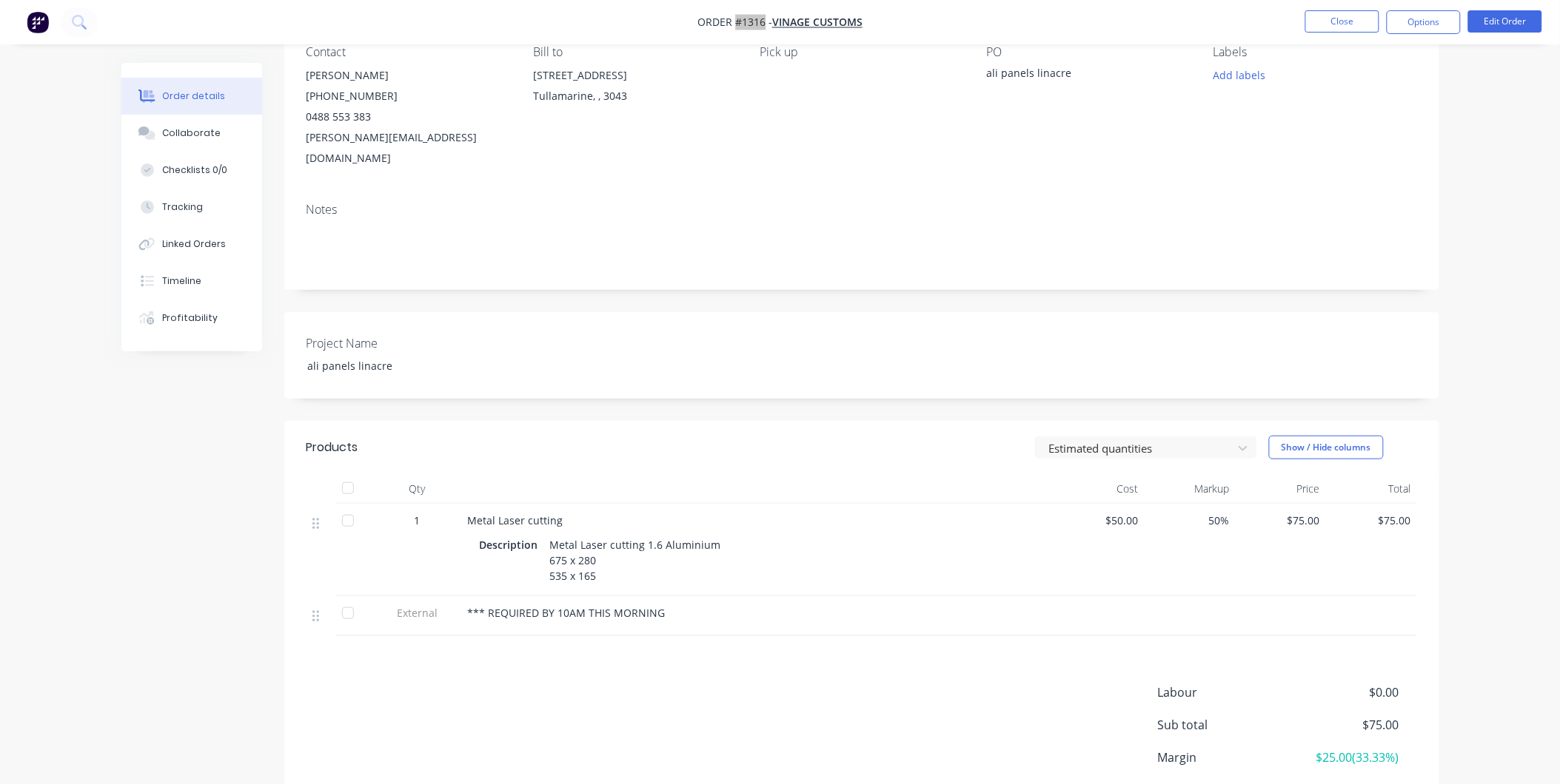
scroll to position [165, 0]
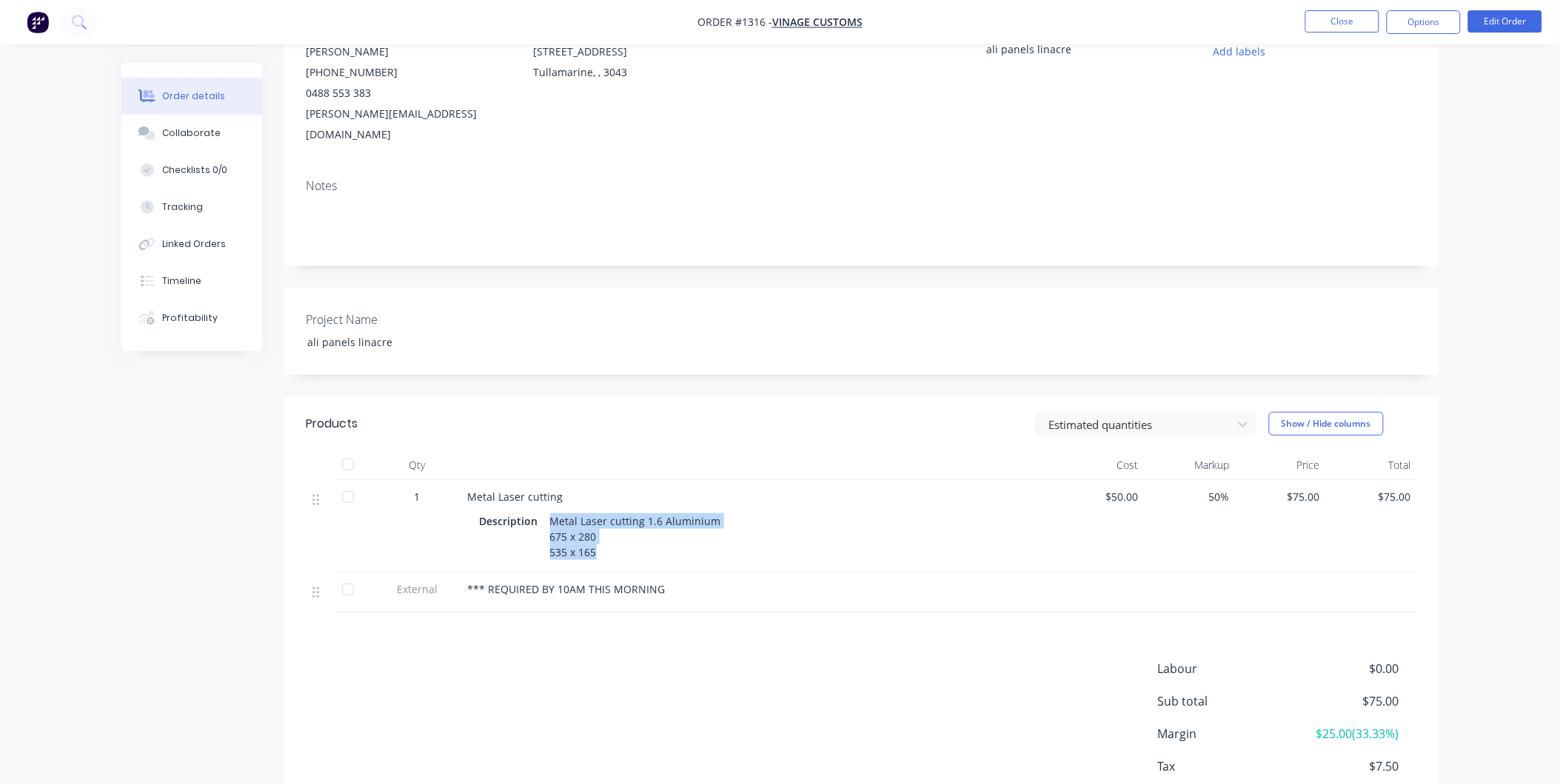
drag, startPoint x: 550, startPoint y: 496, endPoint x: 597, endPoint y: 535, distance: 61.1
click at [597, 535] on div "Metal Laser cutting 1.6 Aluminium 675 x 280 535 x 165" at bounding box center [634, 536] width 183 height 52
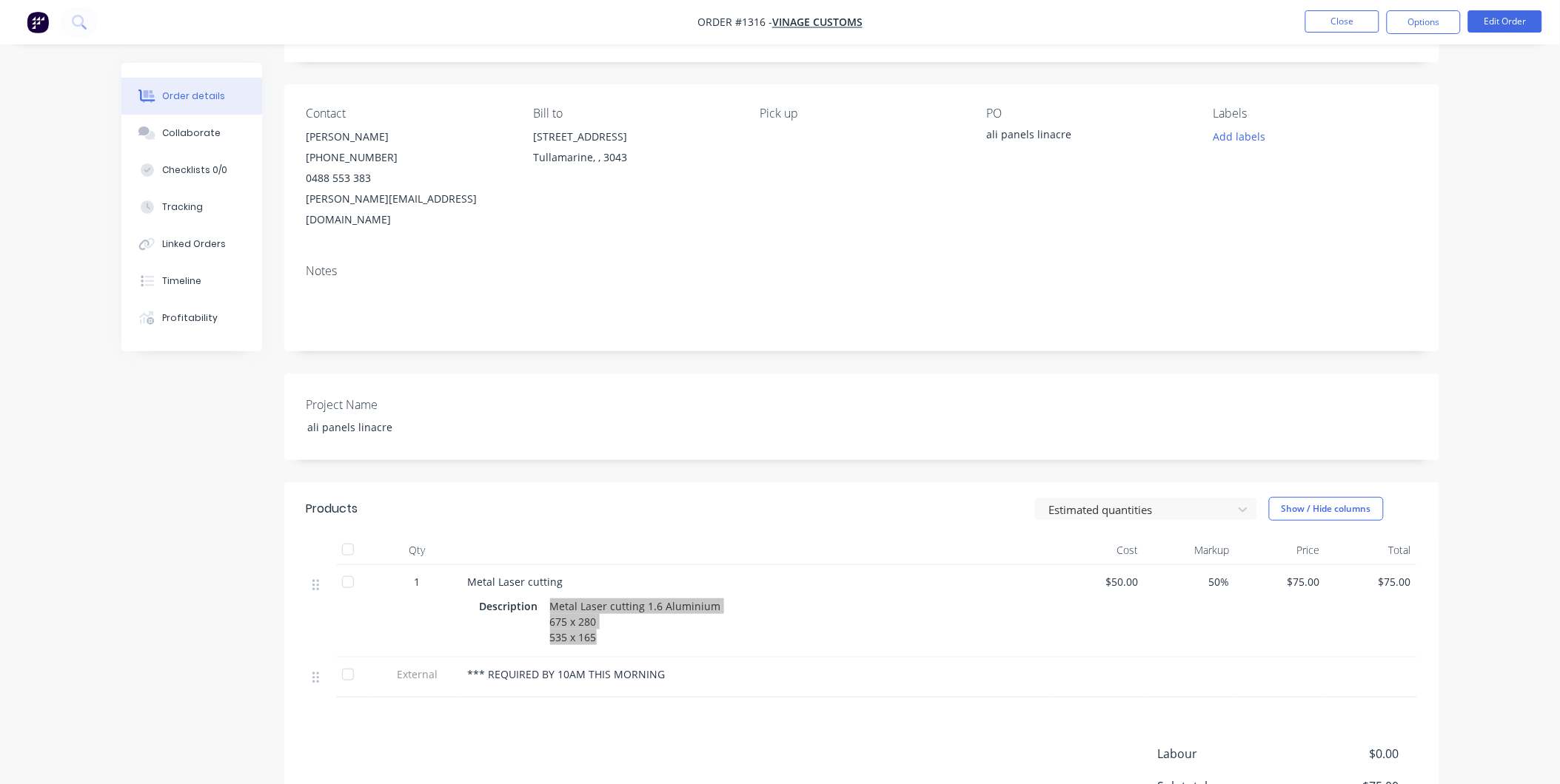
scroll to position [0, 0]
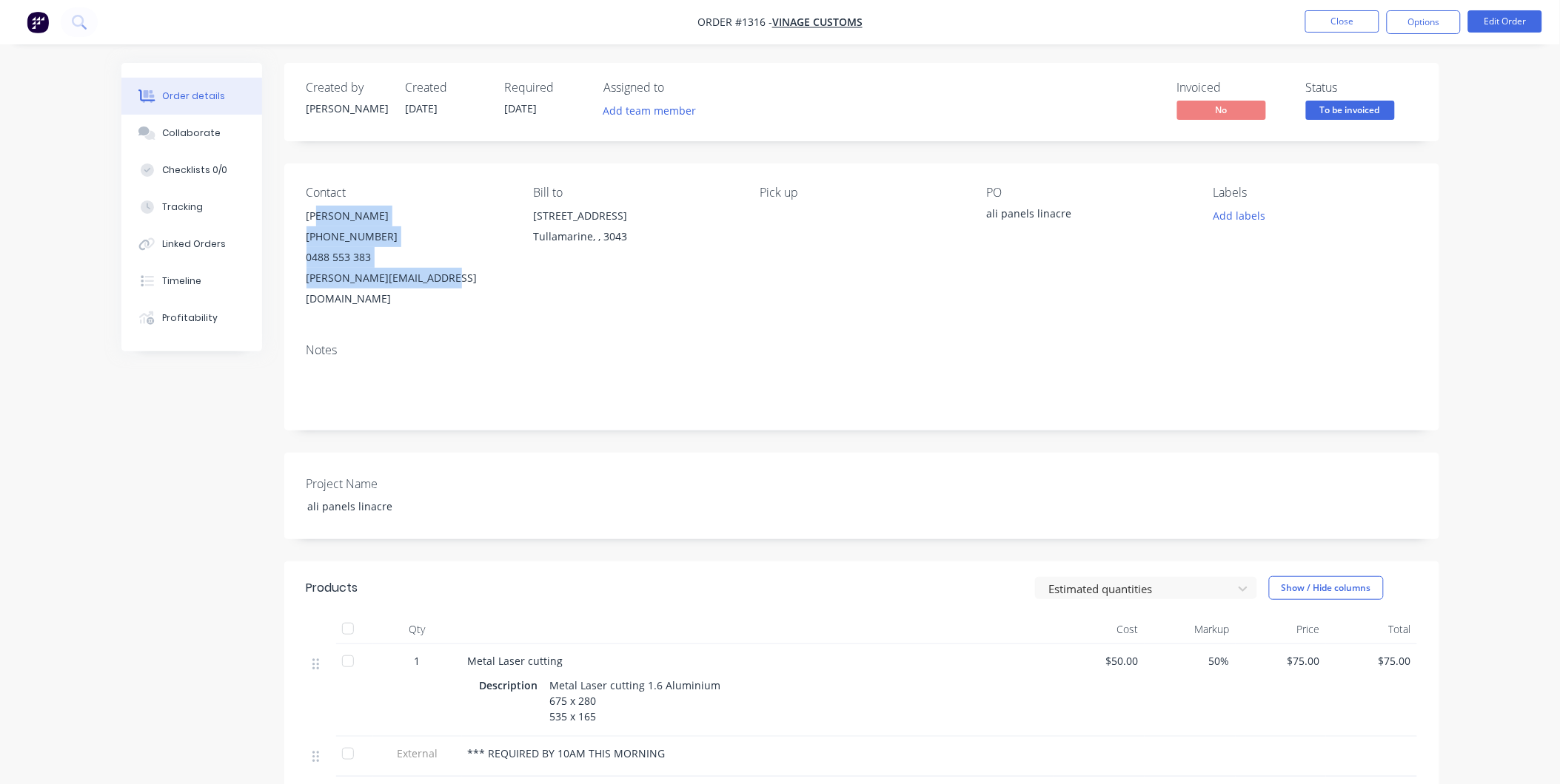
drag, startPoint x: 313, startPoint y: 217, endPoint x: 470, endPoint y: 284, distance: 170.7
click at [470, 284] on div "Contact [PERSON_NAME] [PHONE_NUMBER] [PERSON_NAME][EMAIL_ADDRESS][DOMAIN_NAME] …" at bounding box center [861, 248] width 1154 height 168
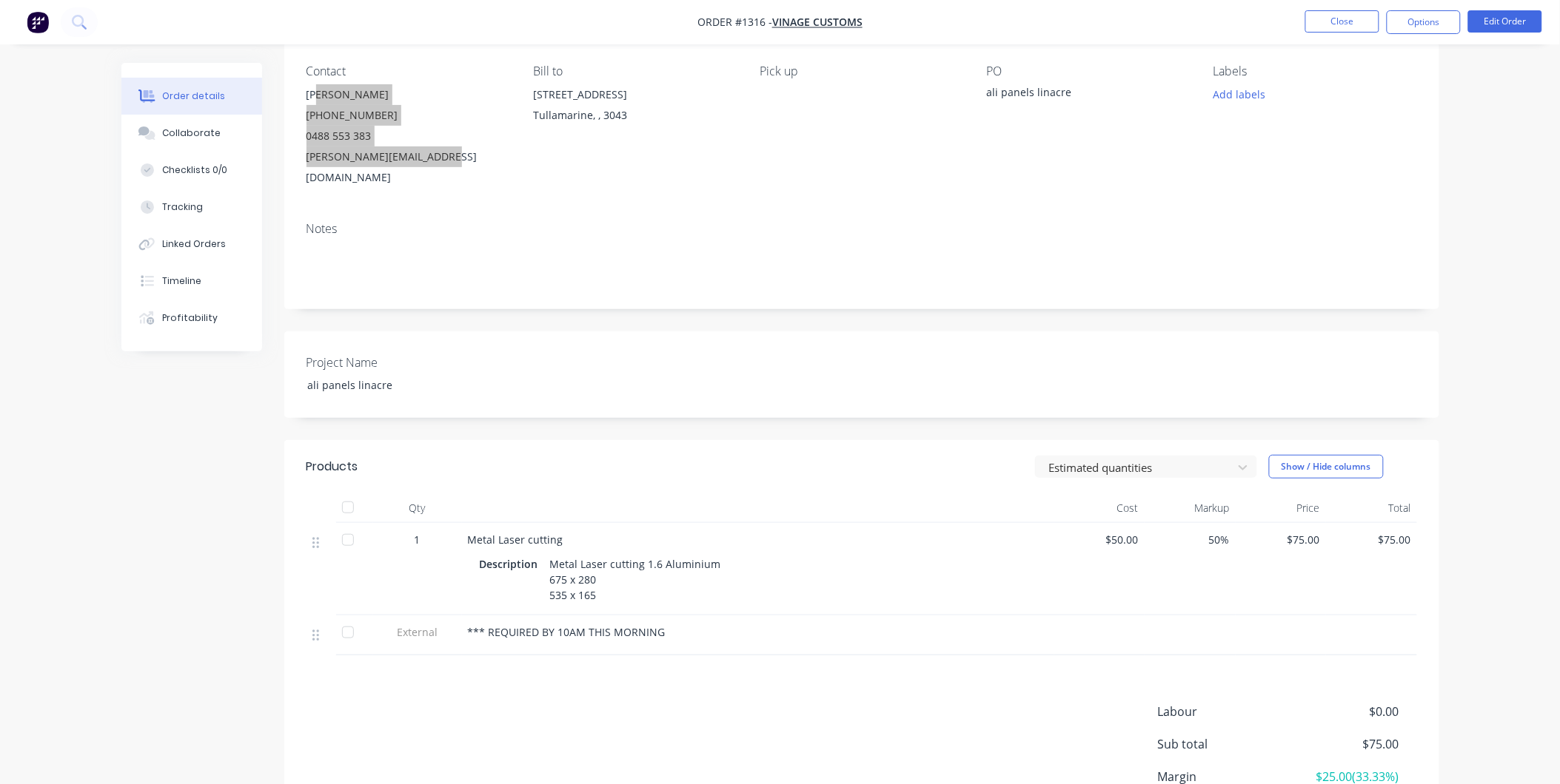
scroll to position [237, 0]
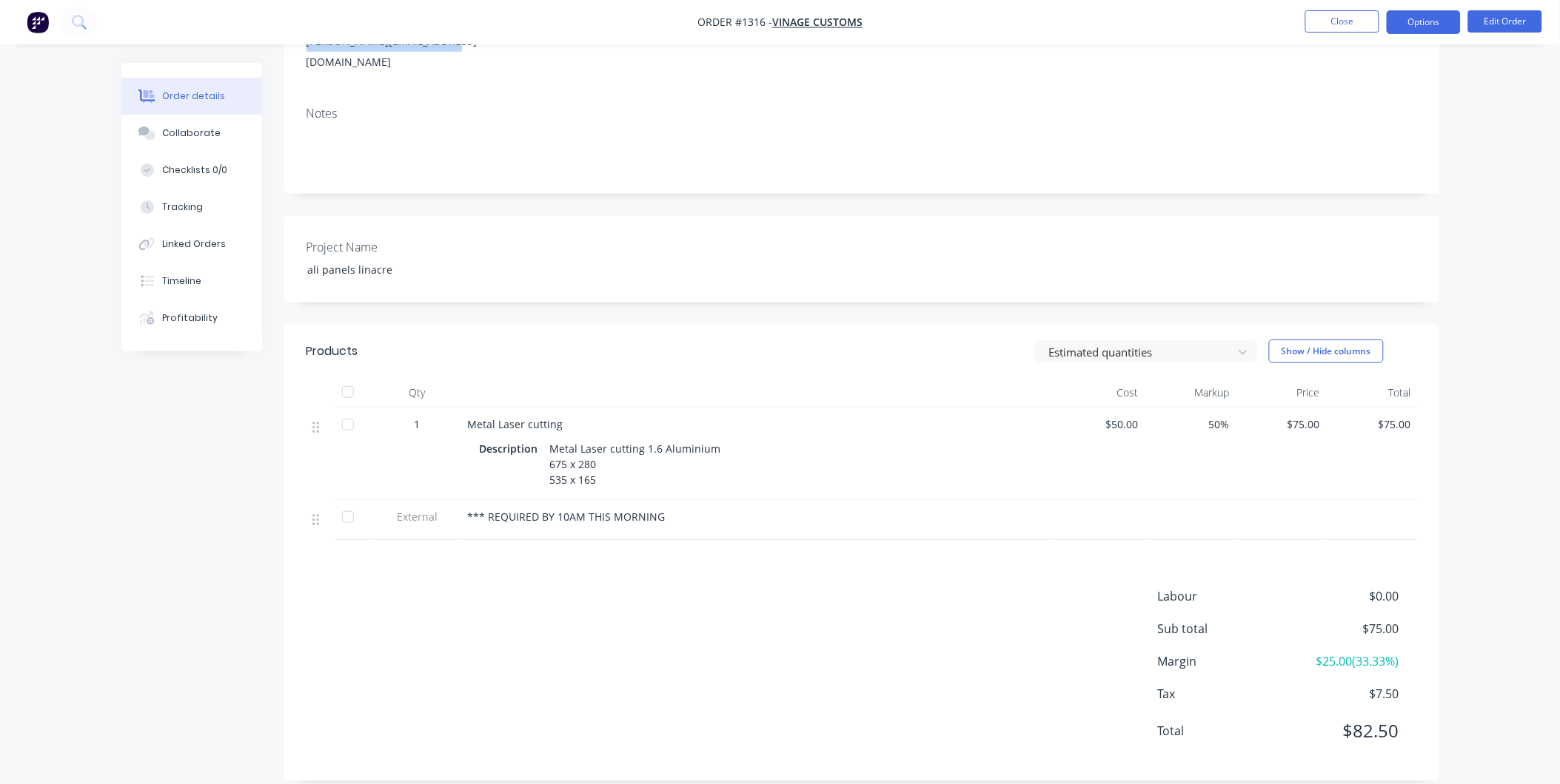
click at [1414, 19] on button "Options" at bounding box center [1423, 23] width 74 height 24
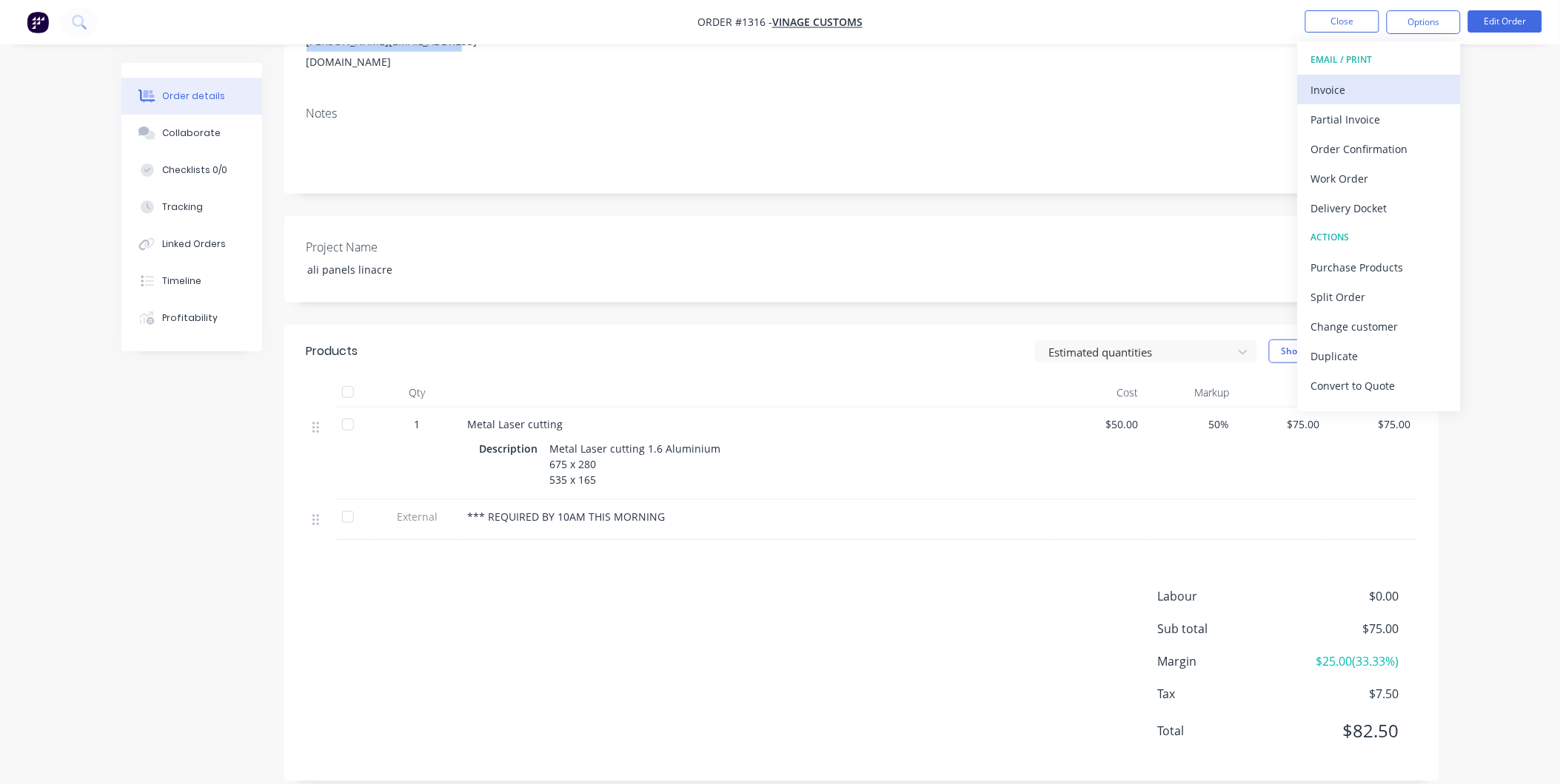
click at [1368, 94] on div "Invoice" at bounding box center [1379, 90] width 136 height 22
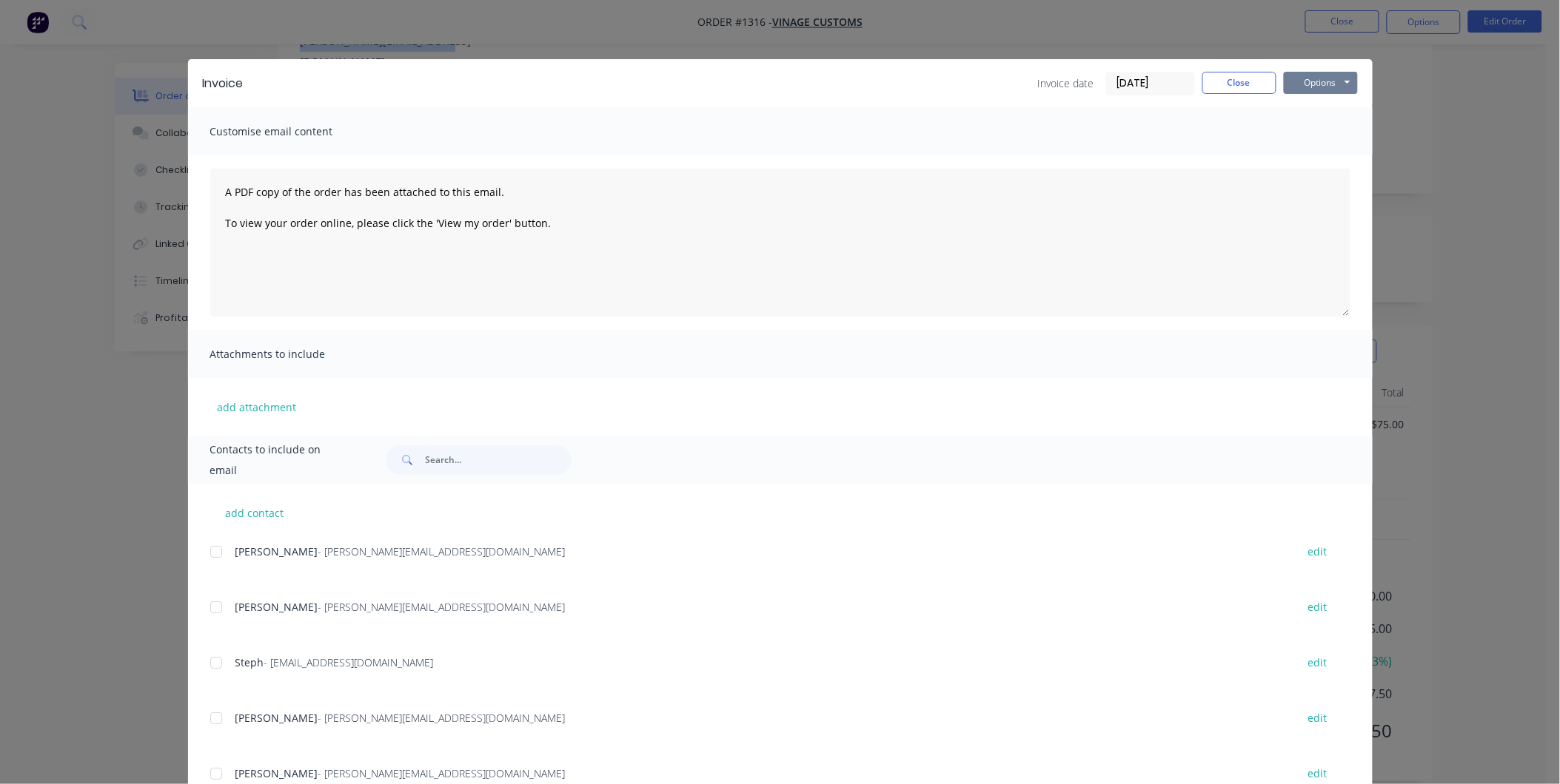
click at [1305, 72] on button "Options" at bounding box center [1320, 83] width 74 height 23
click at [1328, 129] on button "Print" at bounding box center [1331, 133] width 95 height 25
click at [1225, 92] on button "Close" at bounding box center [1238, 83] width 74 height 23
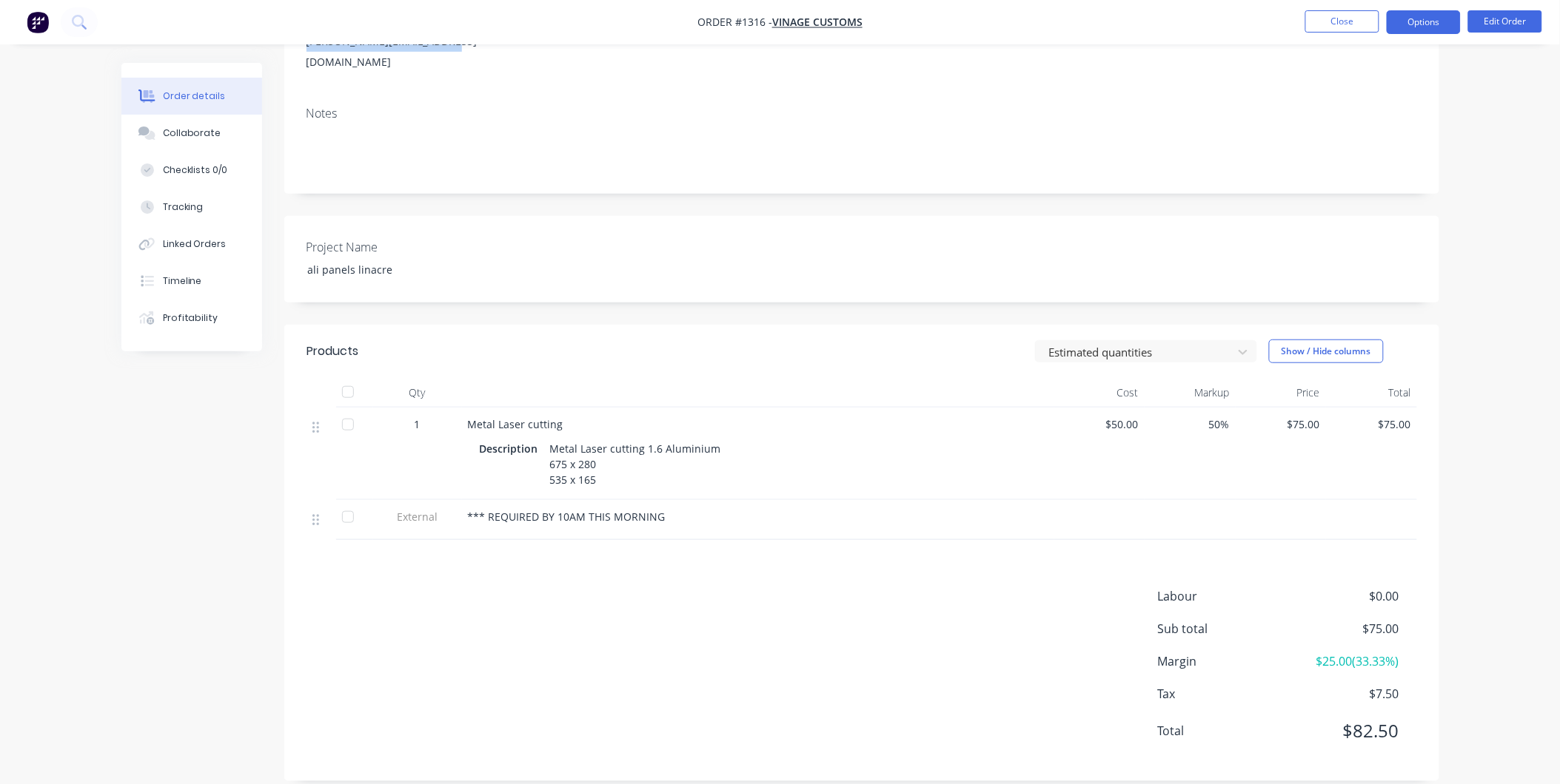
click at [1402, 20] on button "Options" at bounding box center [1423, 23] width 74 height 24
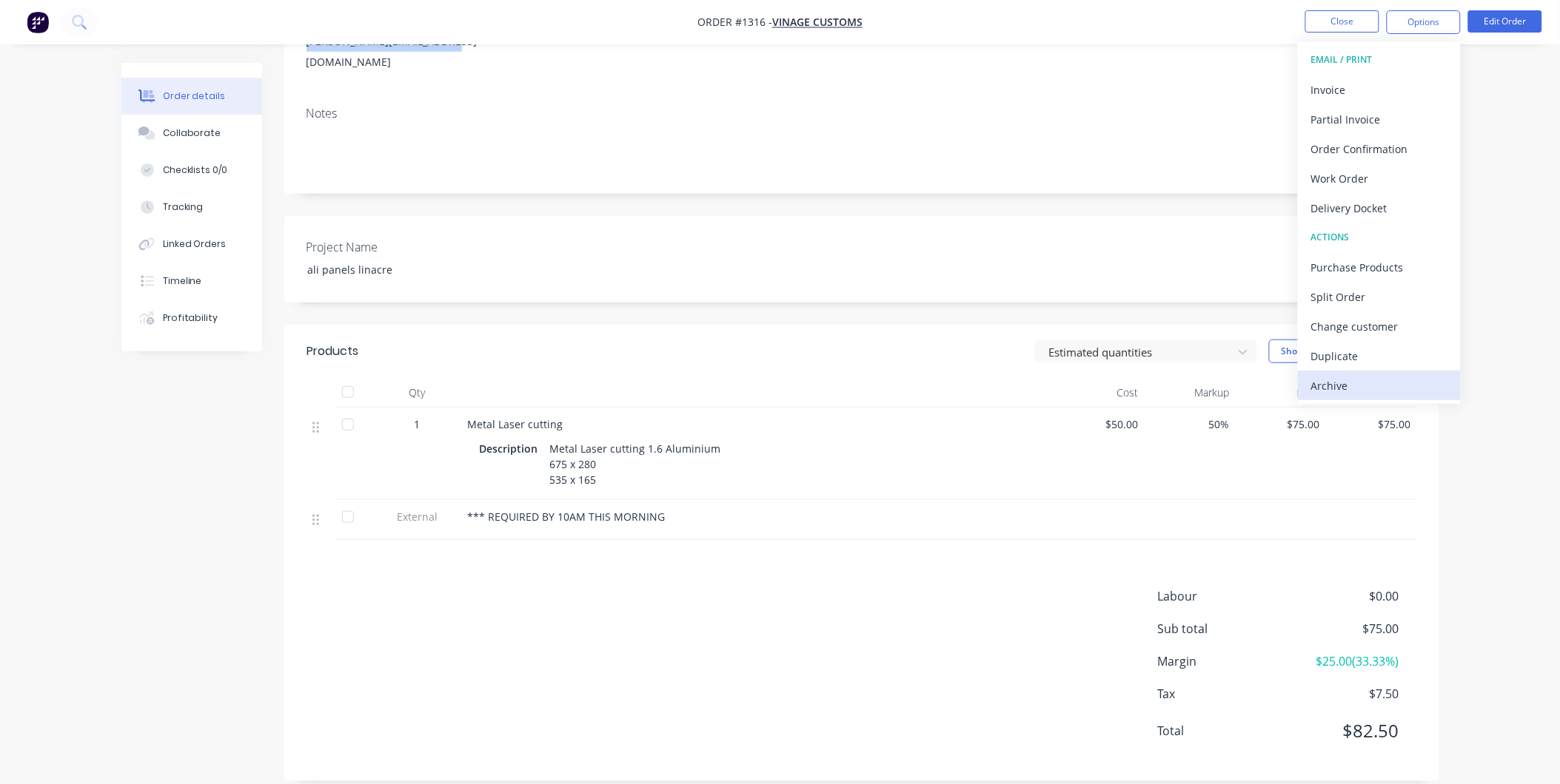
click at [1389, 386] on div "Archive" at bounding box center [1379, 386] width 136 height 22
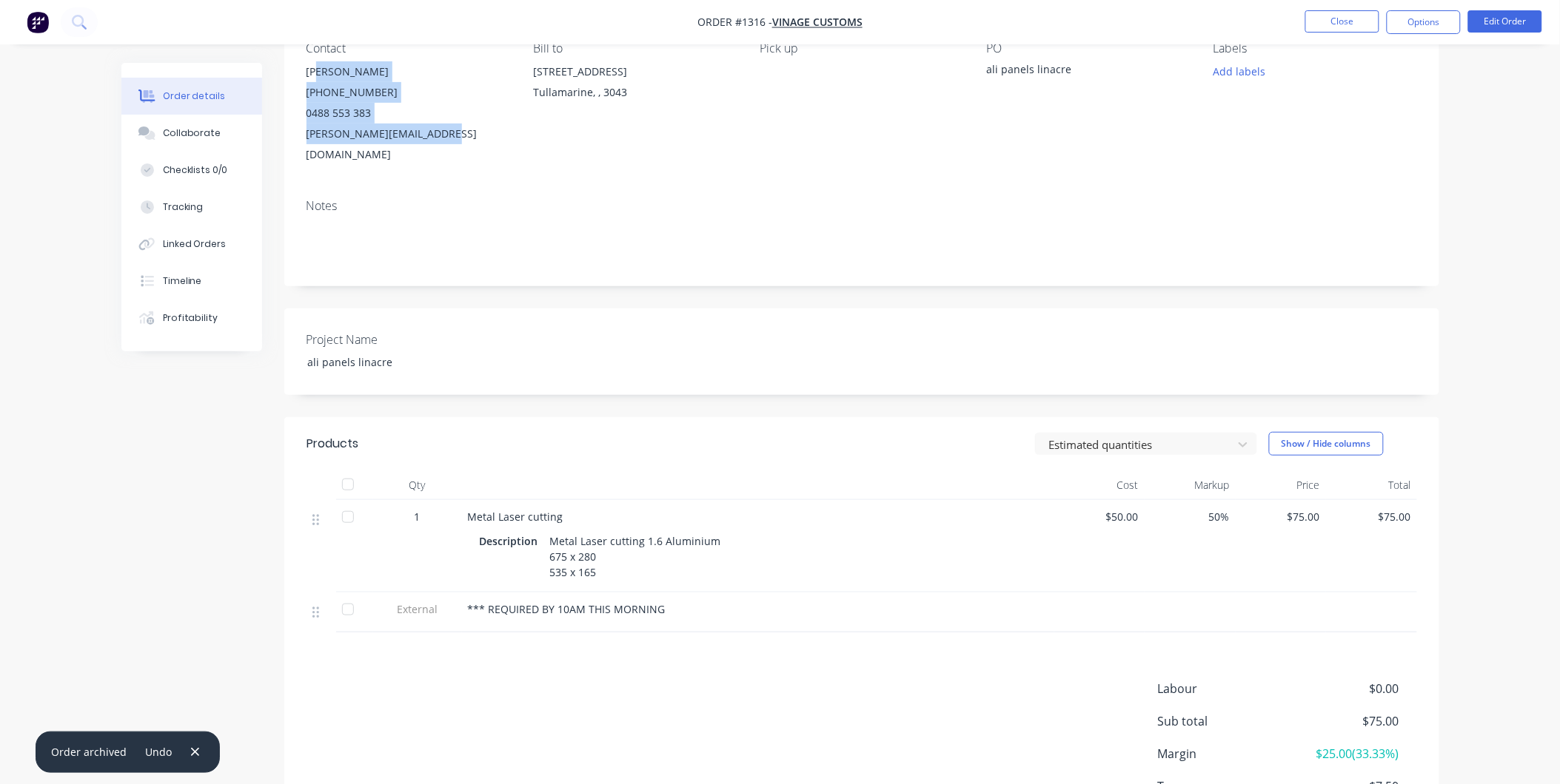
scroll to position [0, 0]
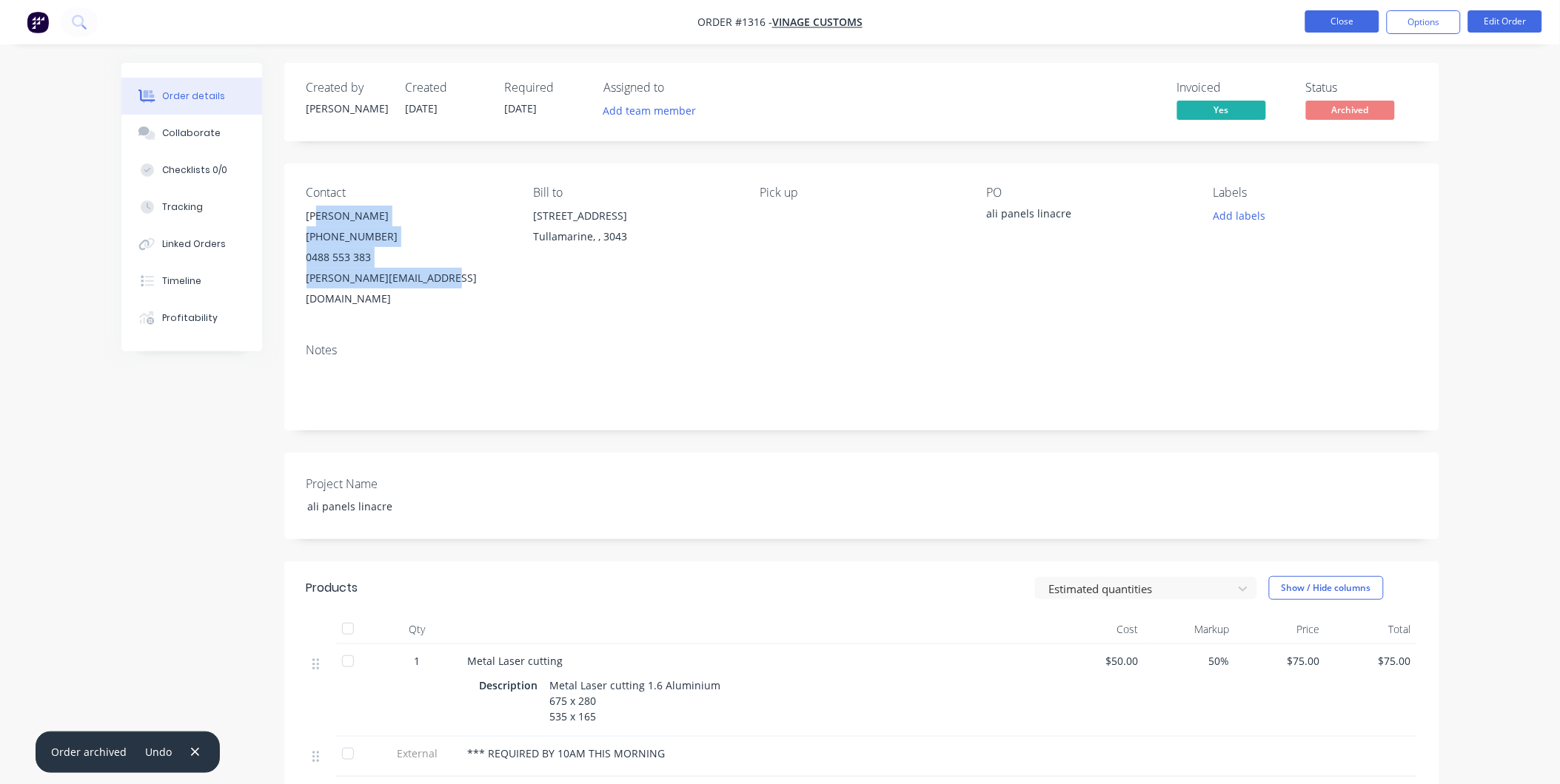
click at [1316, 13] on button "Close" at bounding box center [1342, 22] width 74 height 23
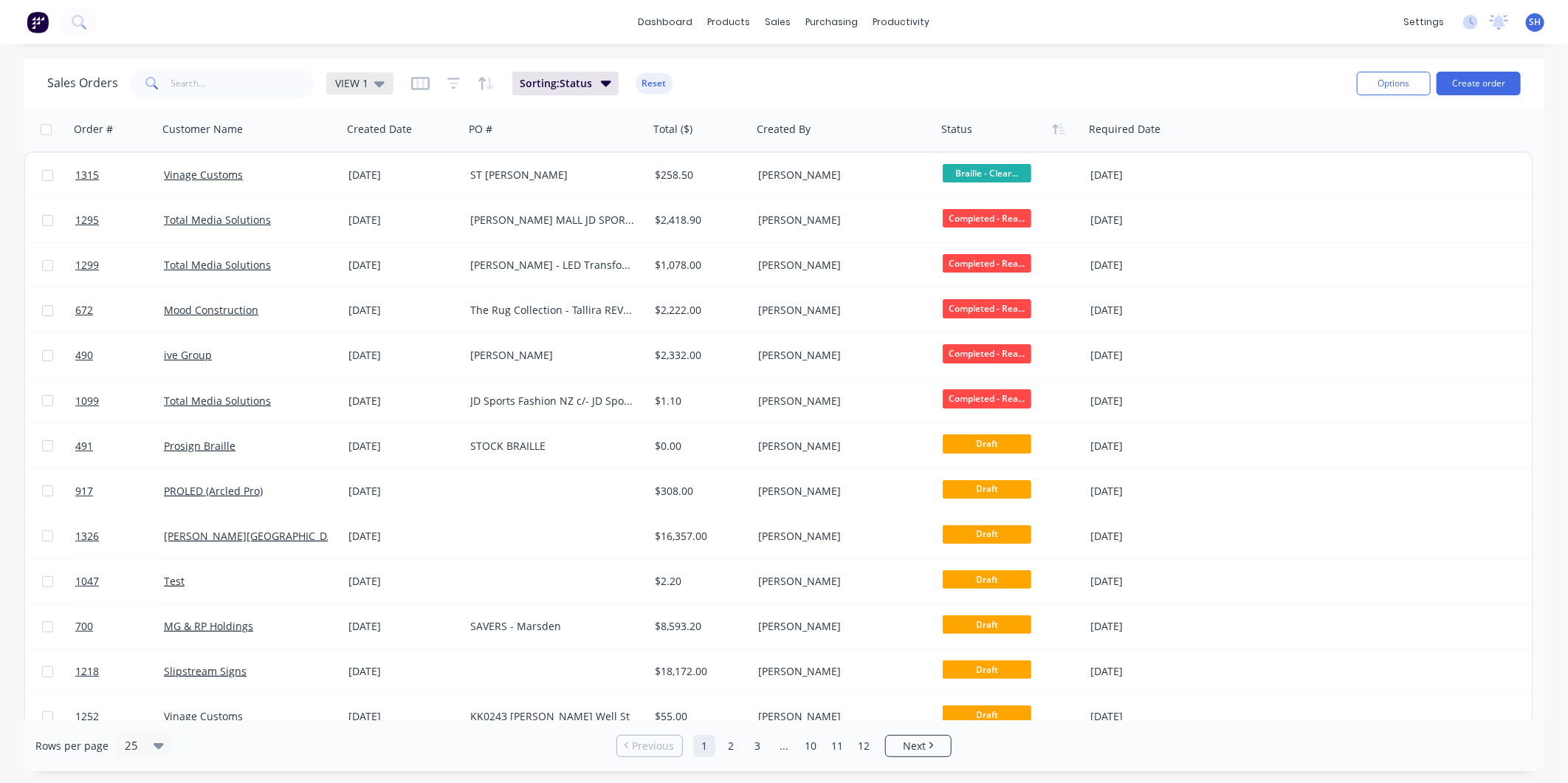
click at [348, 89] on span "VIEW 1" at bounding box center [352, 84] width 33 height 16
click at [356, 298] on button "To be Invoiced" at bounding box center [414, 296] width 168 height 17
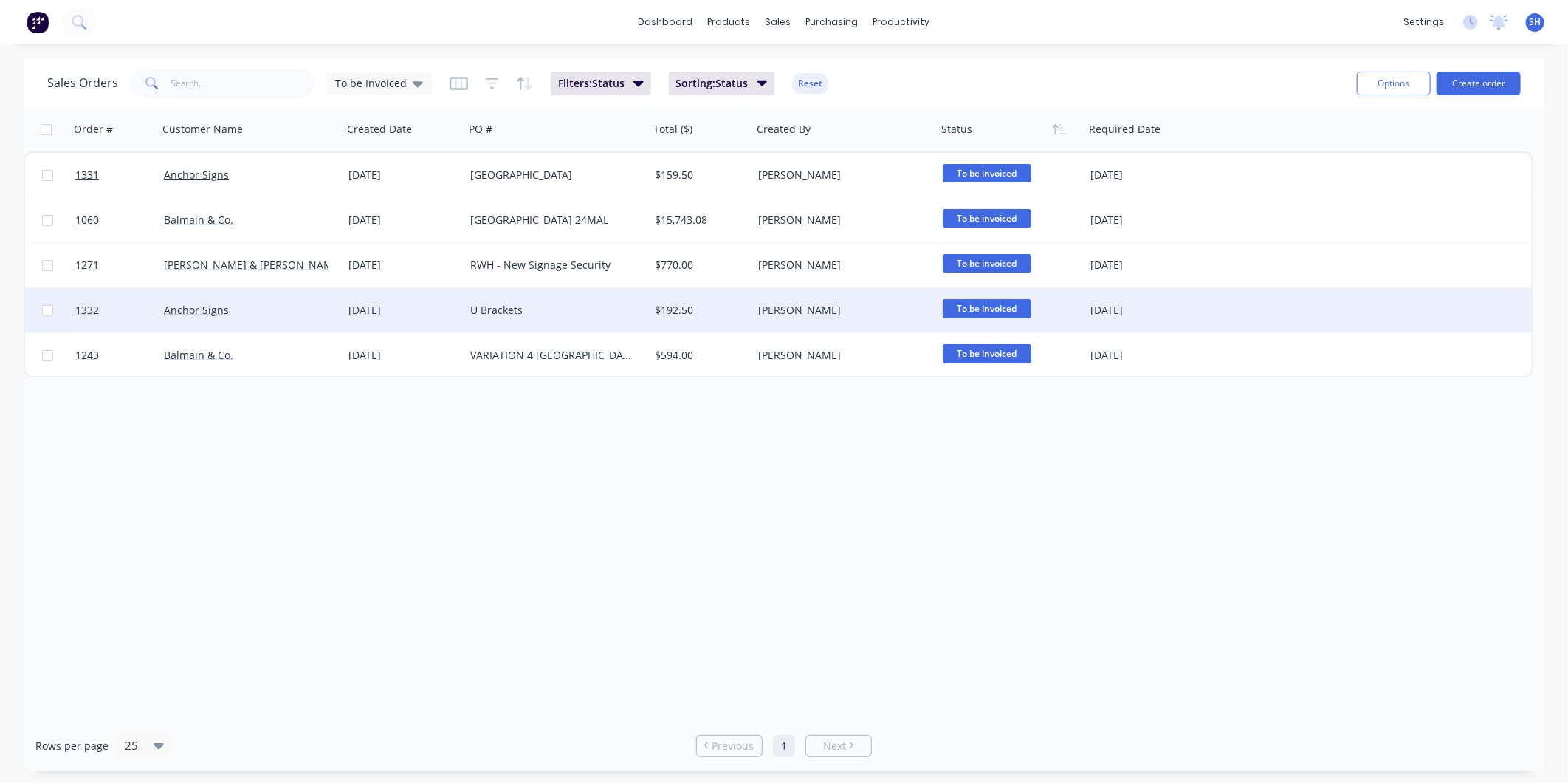
click at [257, 304] on div "Anchor Signs" at bounding box center [246, 310] width 164 height 15
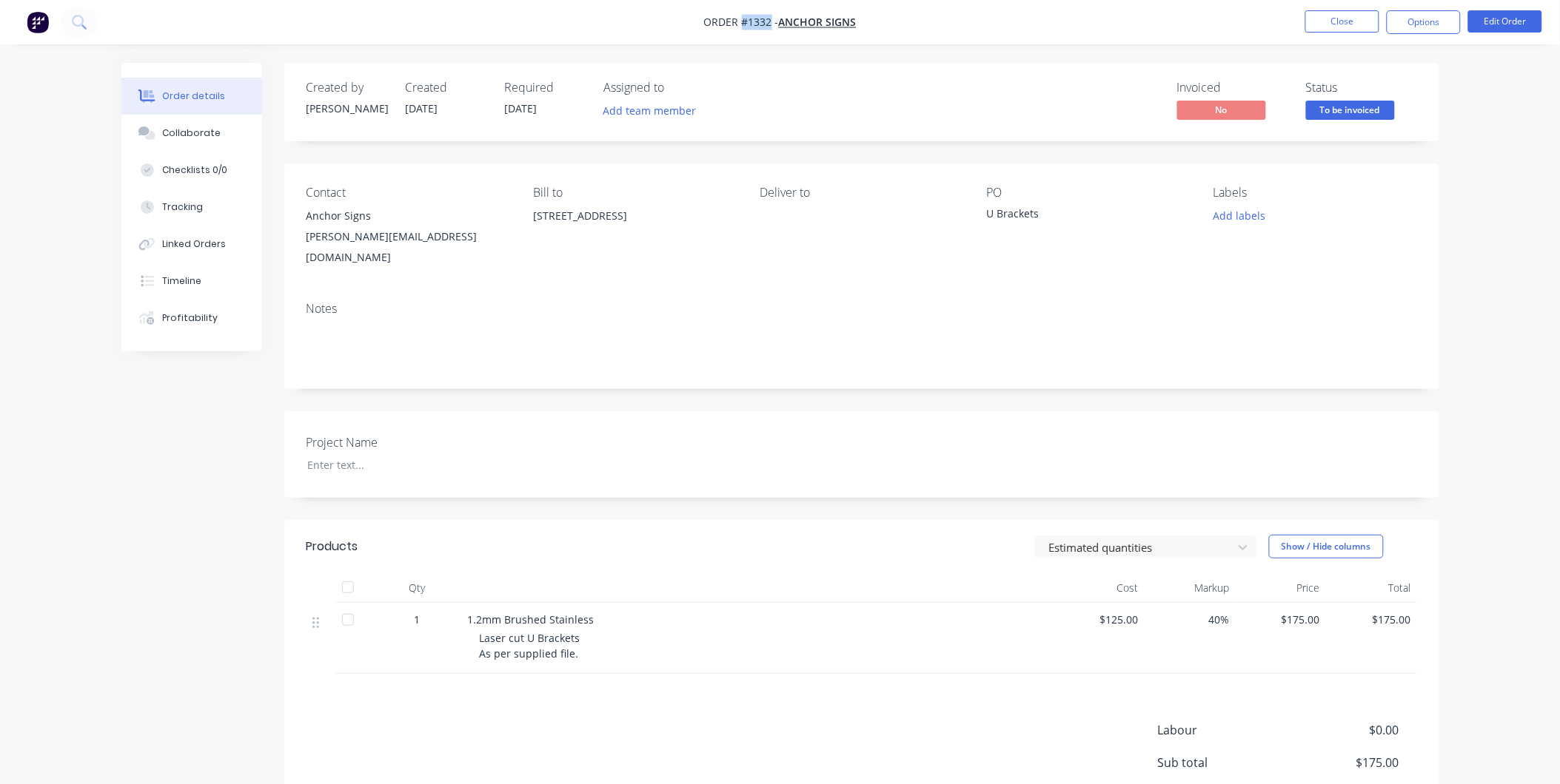
drag, startPoint x: 768, startPoint y: 21, endPoint x: 743, endPoint y: 21, distance: 25.0
click at [743, 21] on span "Order #1332 -" at bounding box center [741, 23] width 75 height 14
drag, startPoint x: 1042, startPoint y: 217, endPoint x: 980, endPoint y: 216, distance: 62.0
click at [980, 216] on div "Contact Anchor Signs [PERSON_NAME][EMAIL_ADDRESS][DOMAIN_NAME] Bill to [STREET_…" at bounding box center [861, 227] width 1154 height 126
drag, startPoint x: 468, startPoint y: 603, endPoint x: 581, endPoint y: 648, distance: 121.6
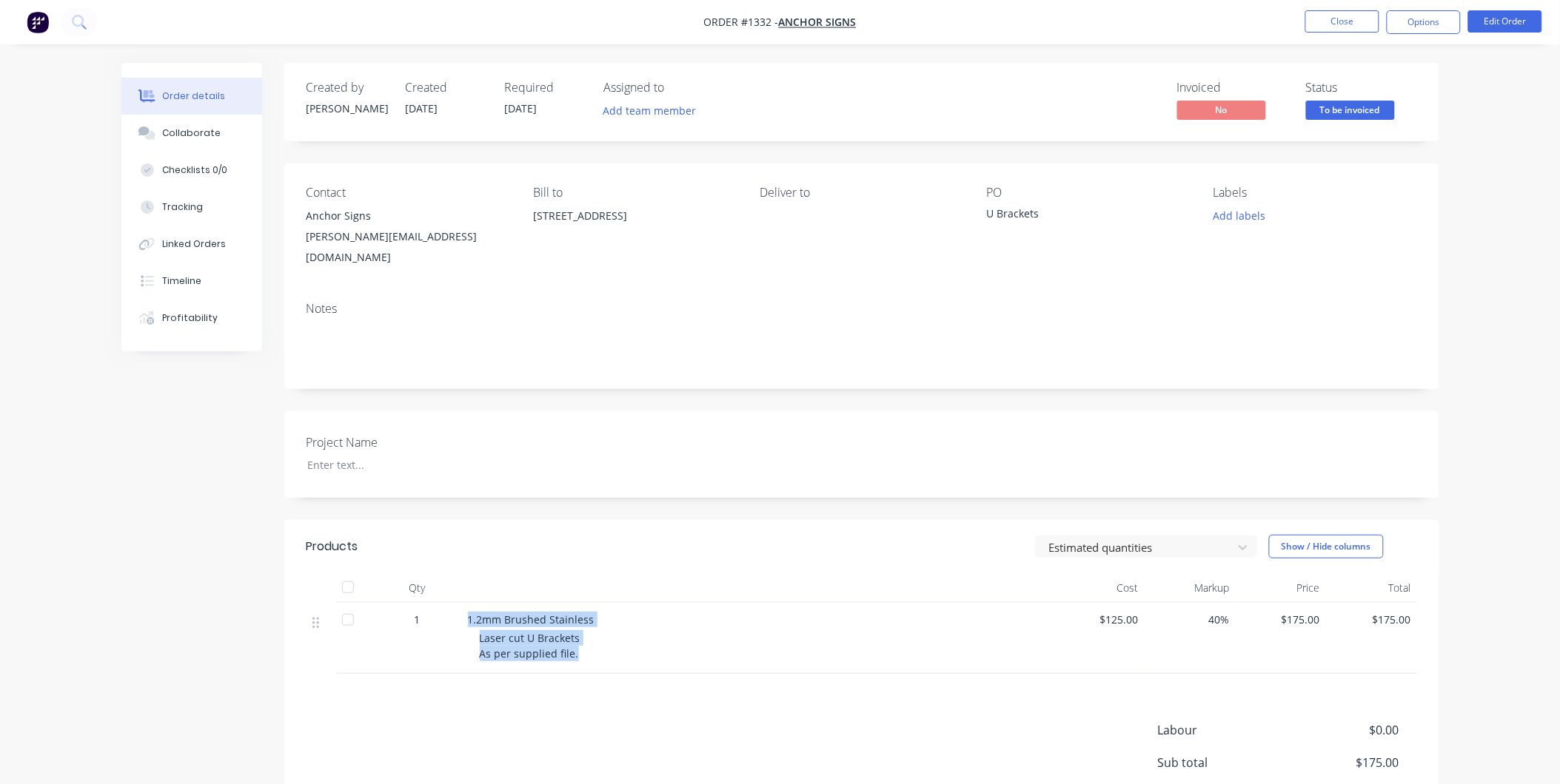
click at [581, 648] on div "1.2mm Brushed Stainless Laser cut U Brackets As per supplied file." at bounding box center [758, 638] width 592 height 71
drag, startPoint x: 304, startPoint y: 216, endPoint x: 460, endPoint y: 242, distance: 158.2
click at [460, 242] on div "Contact Anchor Signs [PERSON_NAME][EMAIL_ADDRESS][DOMAIN_NAME] Bill to [STREET_…" at bounding box center [861, 227] width 1154 height 126
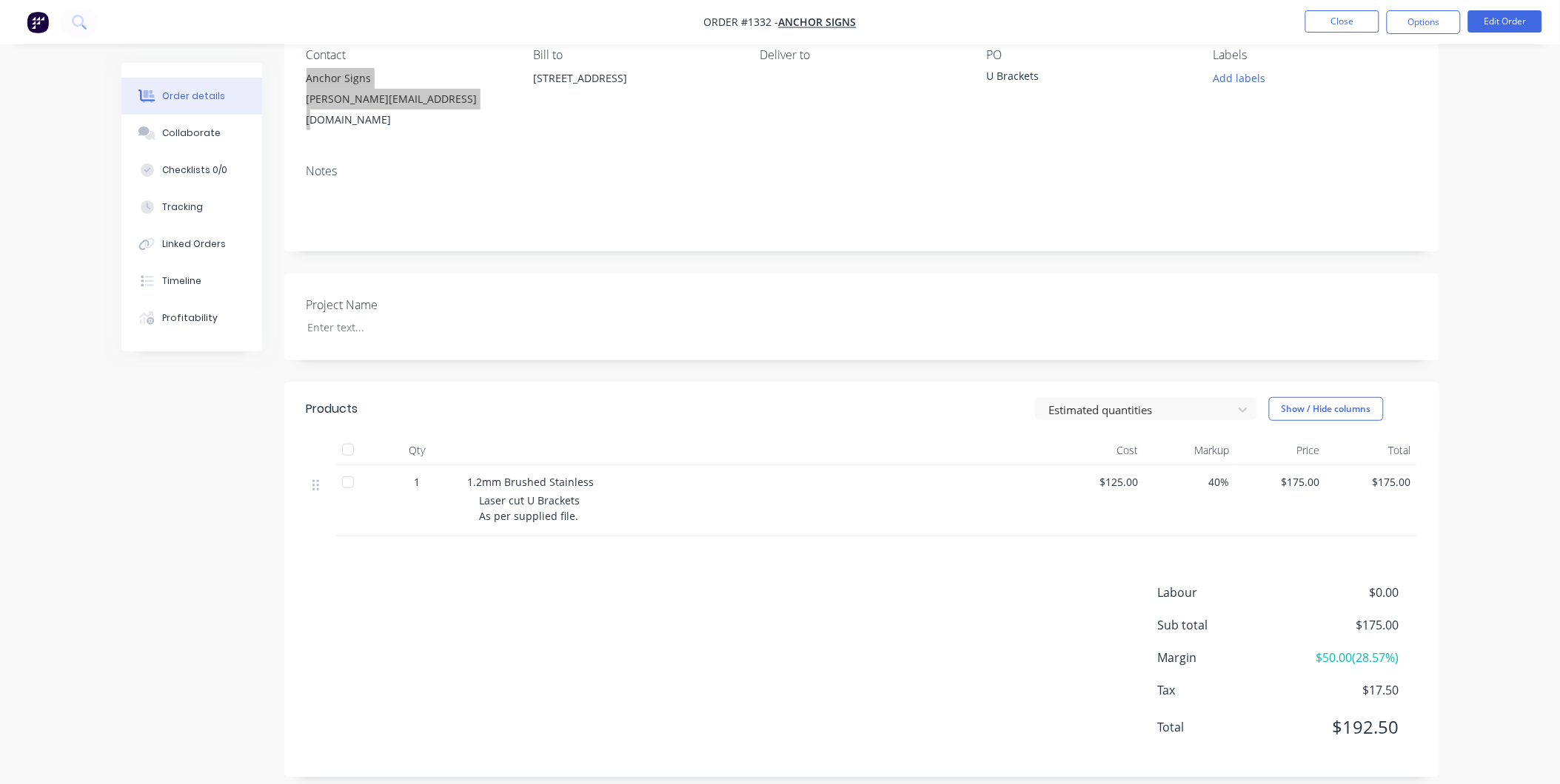
scroll to position [139, 0]
click at [1412, 13] on button "Options" at bounding box center [1423, 23] width 74 height 24
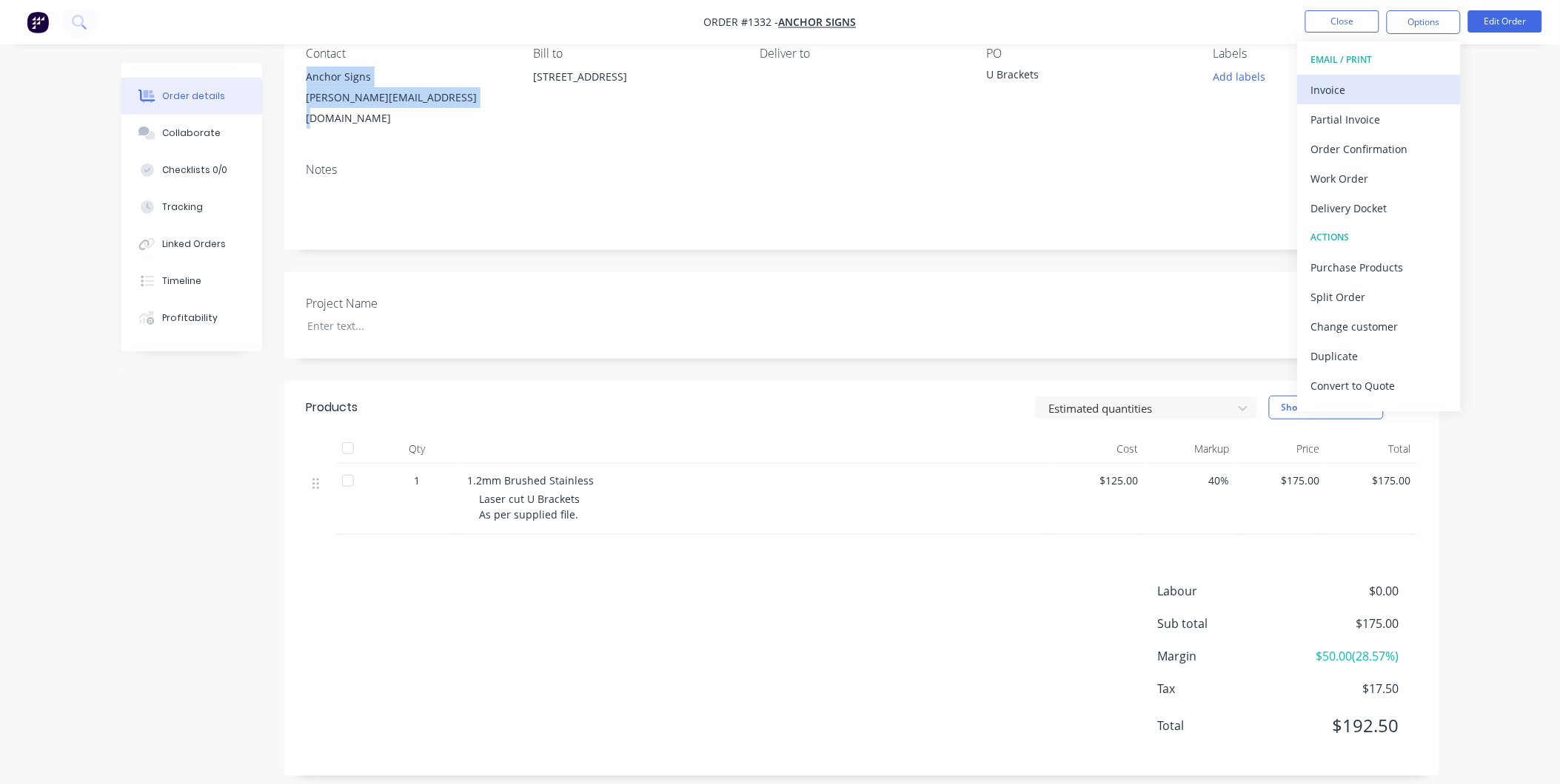
click at [1382, 76] on button "Invoice" at bounding box center [1378, 90] width 163 height 30
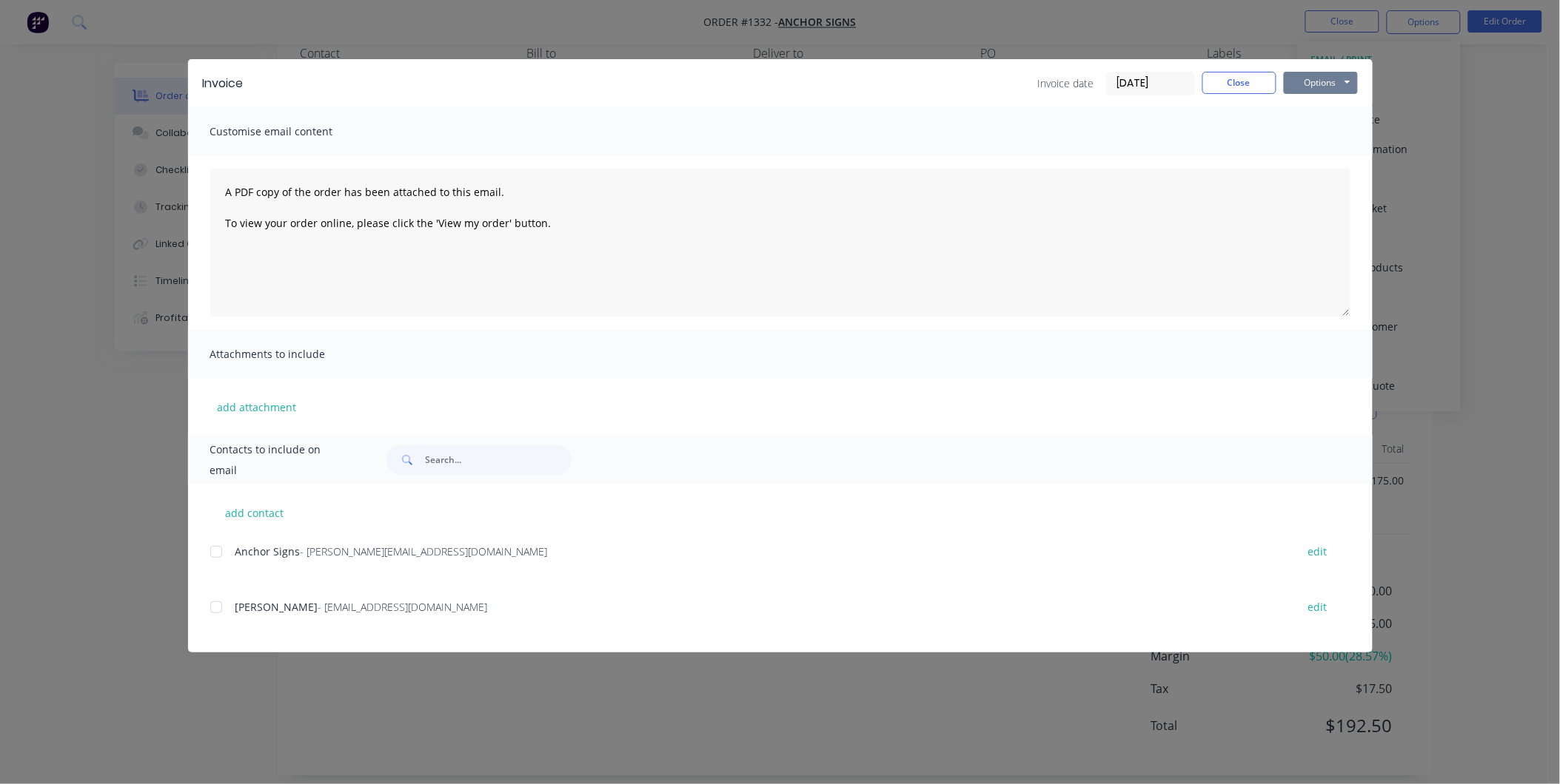
click at [1338, 79] on button "Options" at bounding box center [1320, 83] width 74 height 23
click at [1316, 135] on button "Print" at bounding box center [1331, 133] width 95 height 25
click at [1207, 83] on button "Close" at bounding box center [1238, 83] width 74 height 23
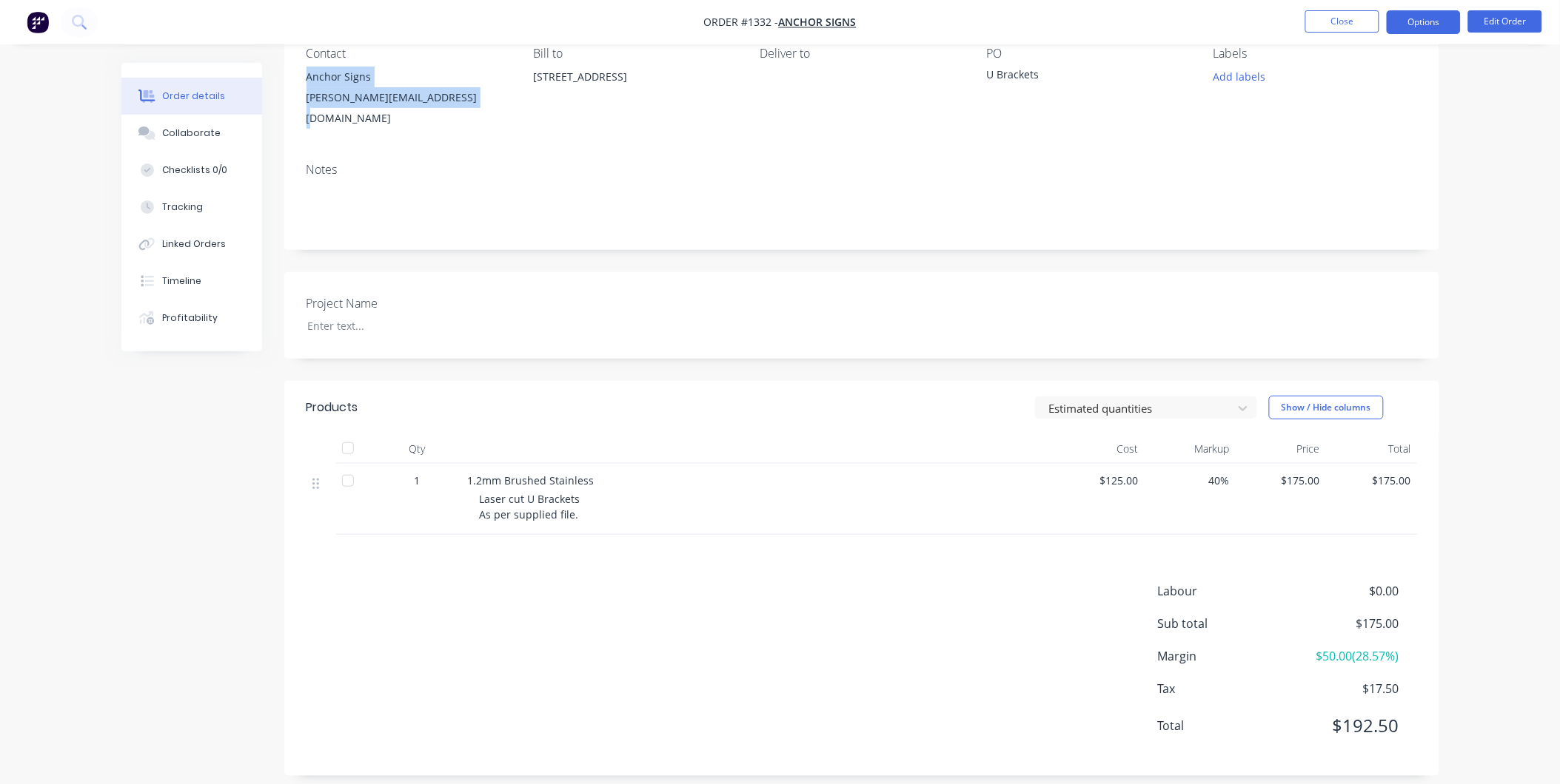
click at [1420, 29] on button "Options" at bounding box center [1423, 23] width 74 height 24
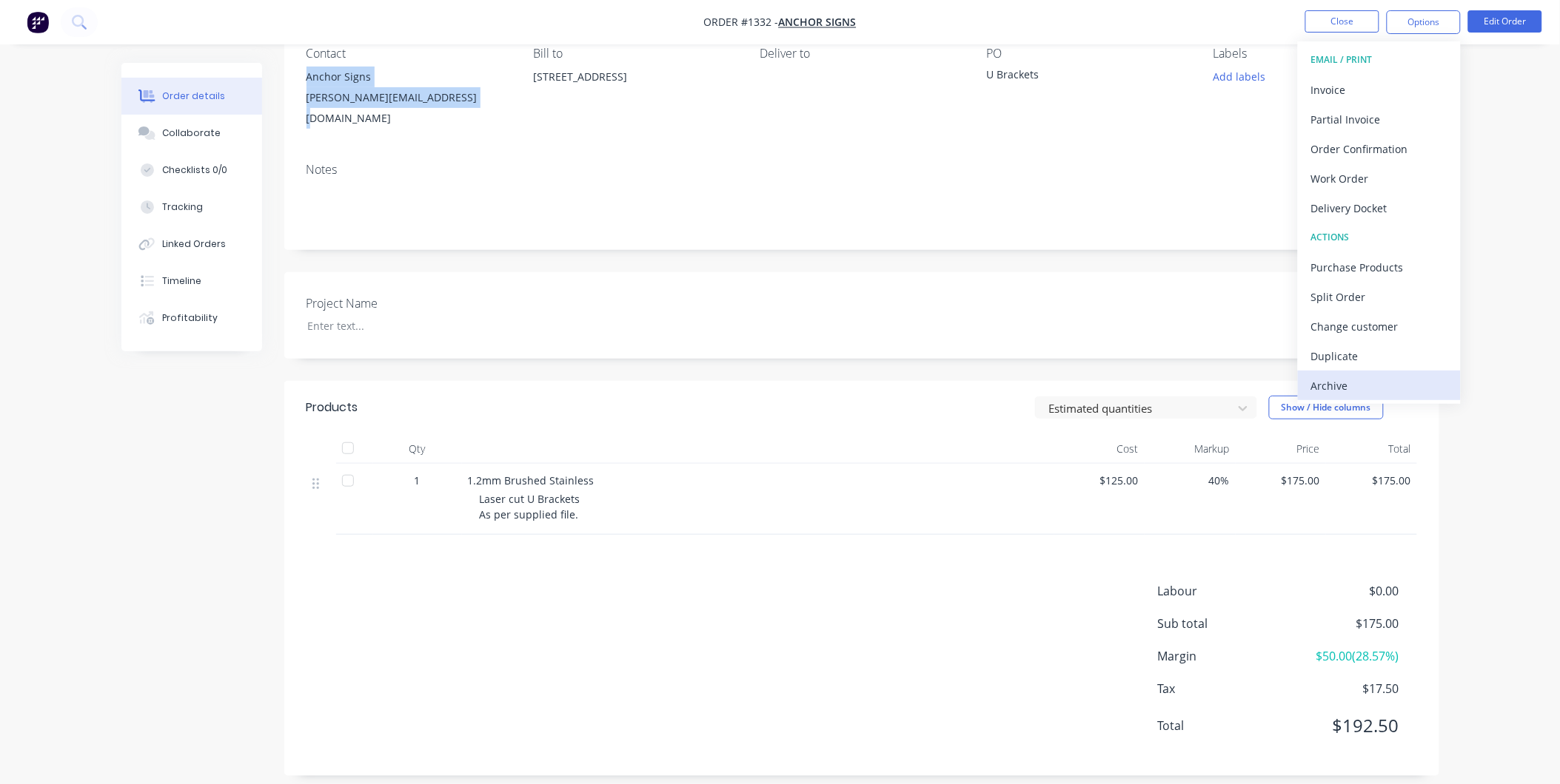
click at [1367, 378] on div "Archive" at bounding box center [1379, 386] width 136 height 22
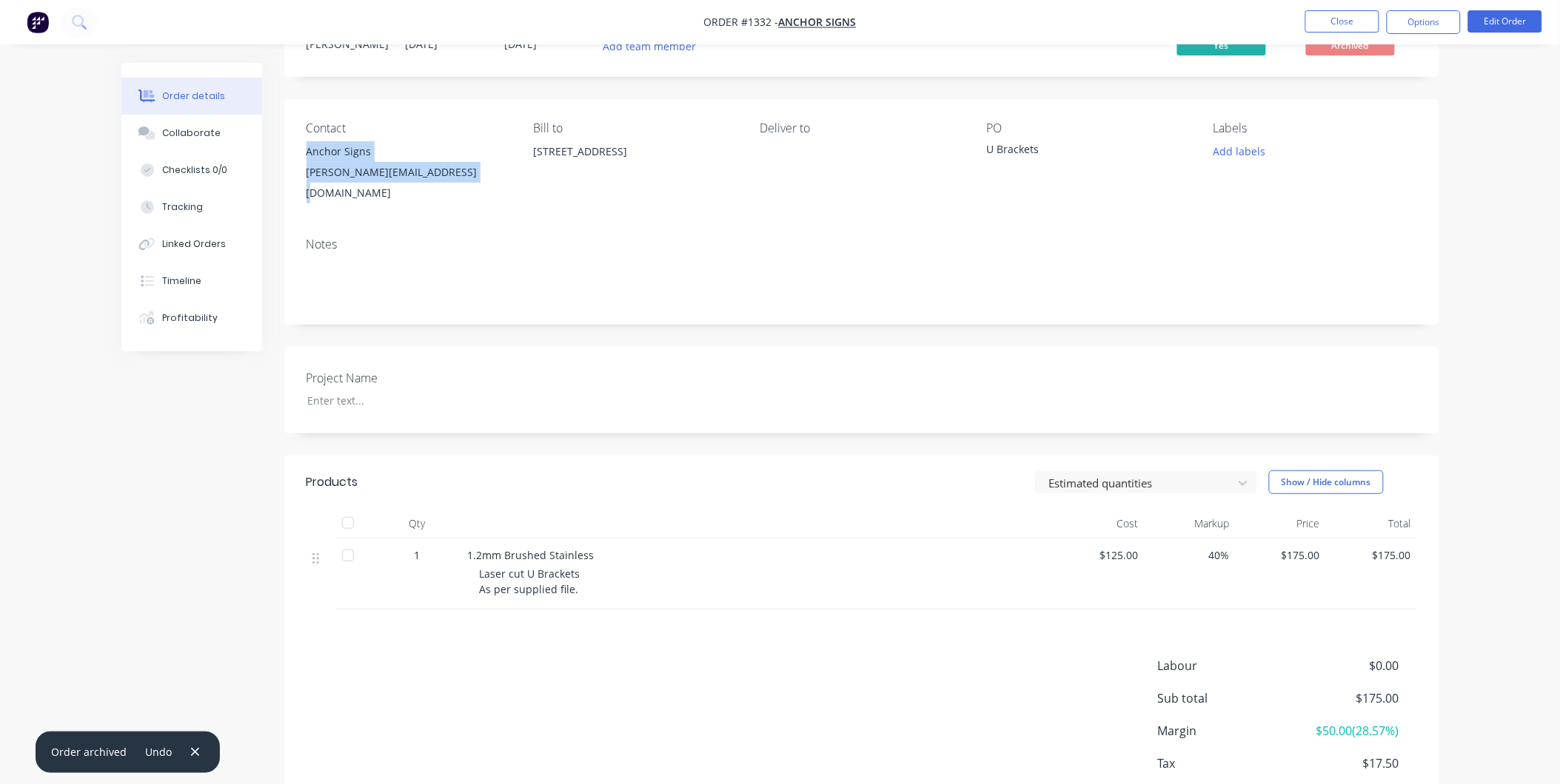
scroll to position [0, 0]
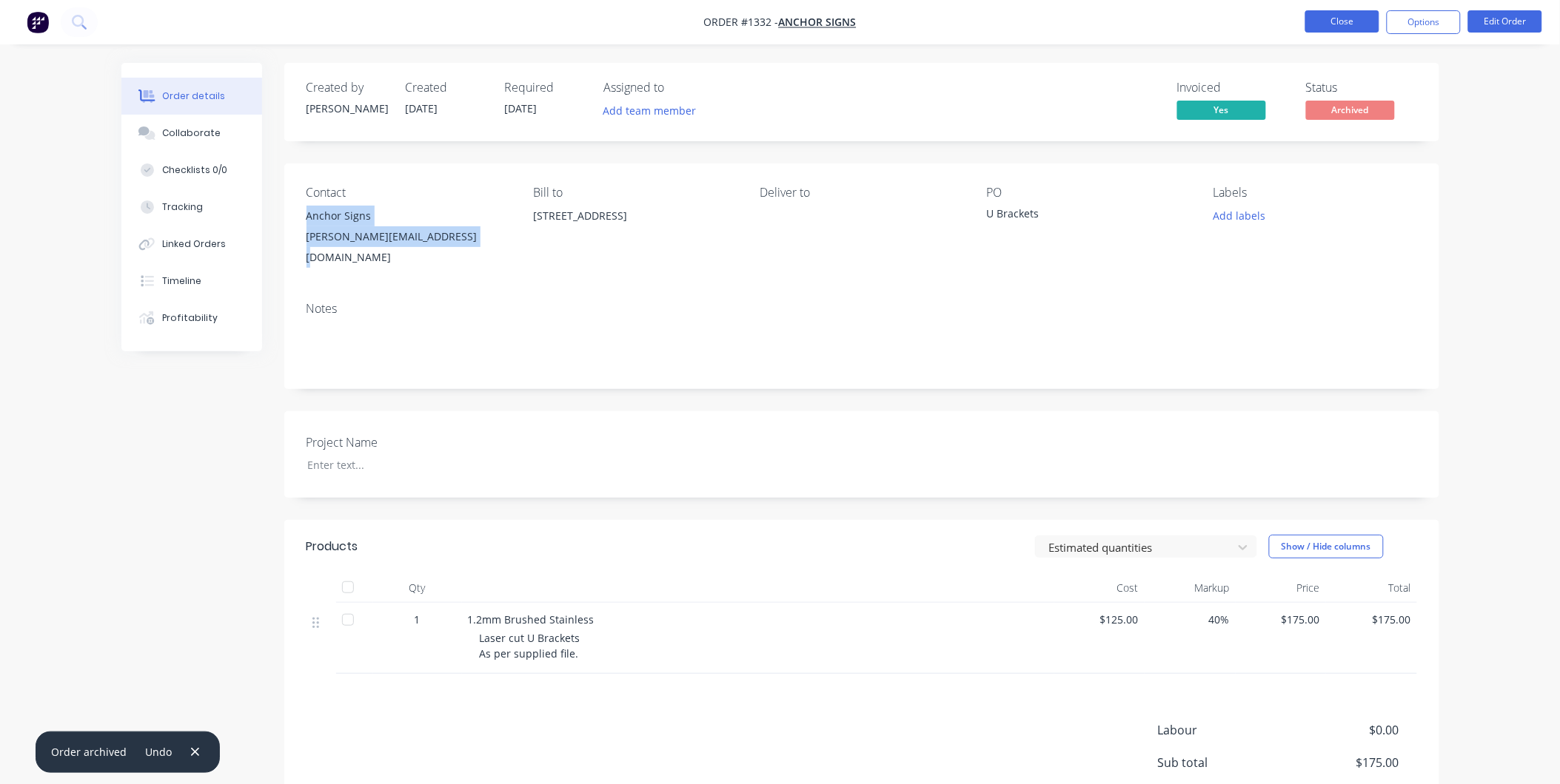
click at [1310, 19] on button "Close" at bounding box center [1342, 22] width 74 height 23
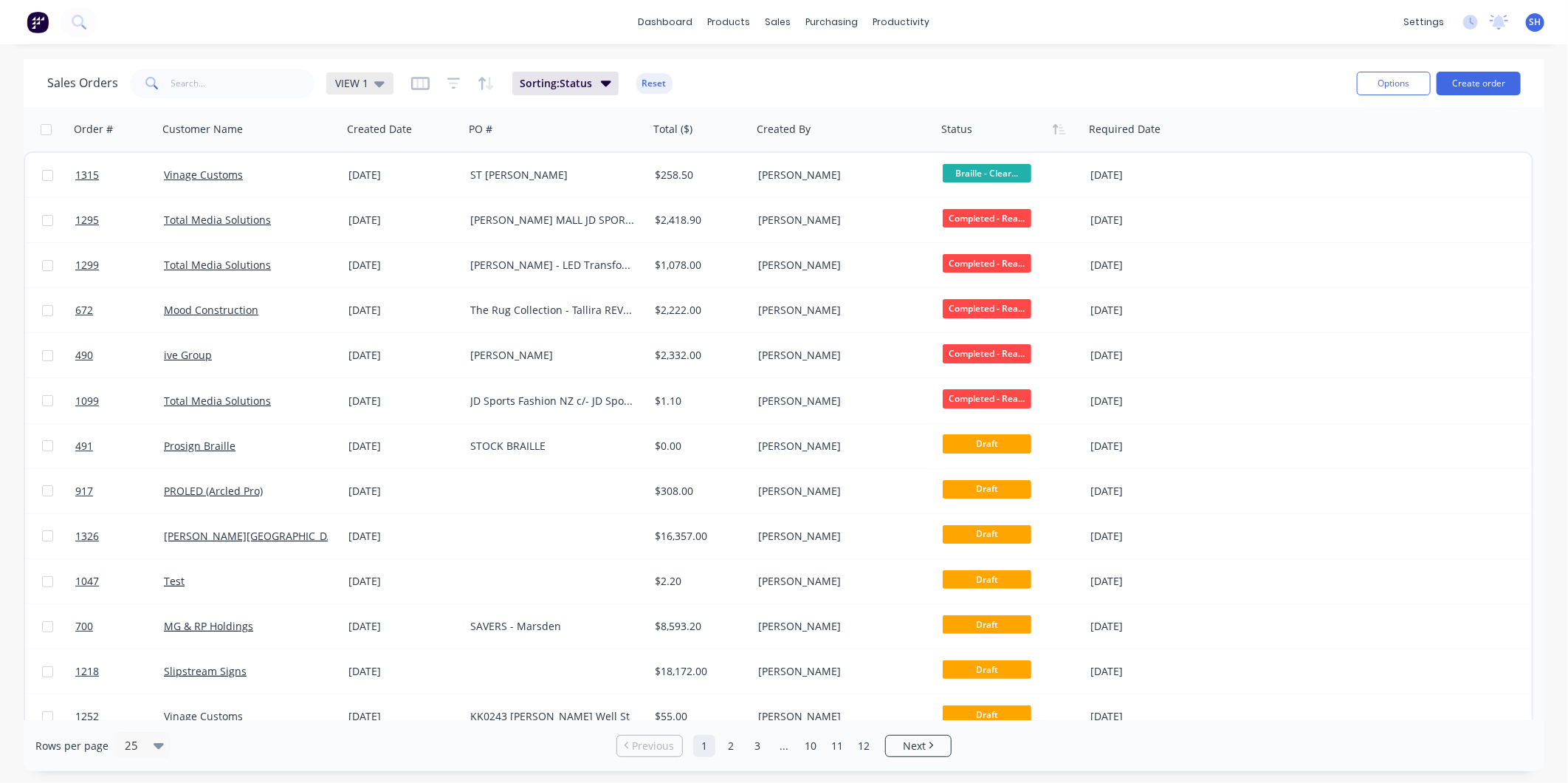
click at [375, 79] on icon at bounding box center [379, 84] width 11 height 17
click at [375, 297] on button "To be Invoiced" at bounding box center [414, 296] width 168 height 17
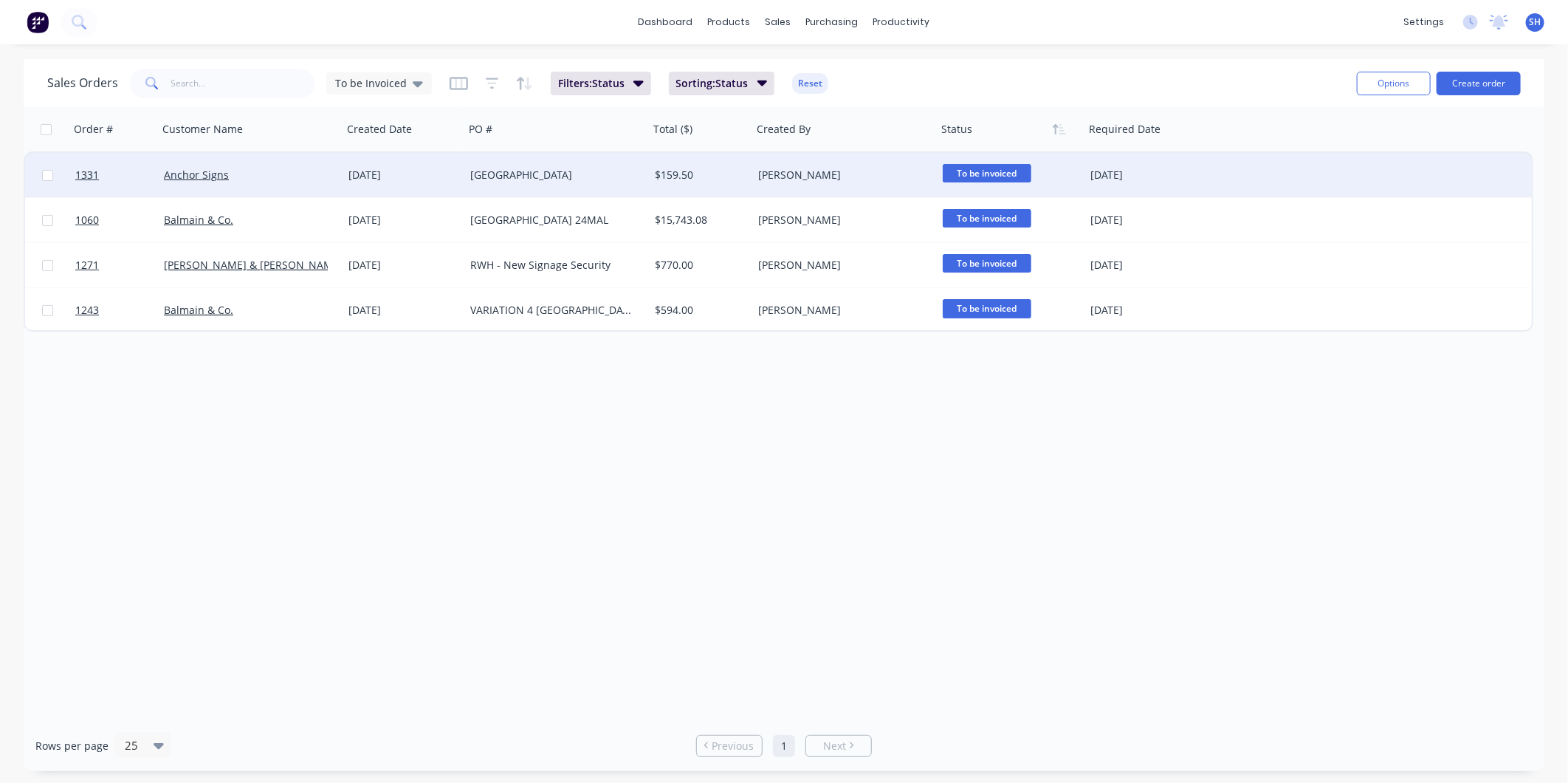
click at [274, 173] on div "Anchor Signs" at bounding box center [246, 174] width 164 height 15
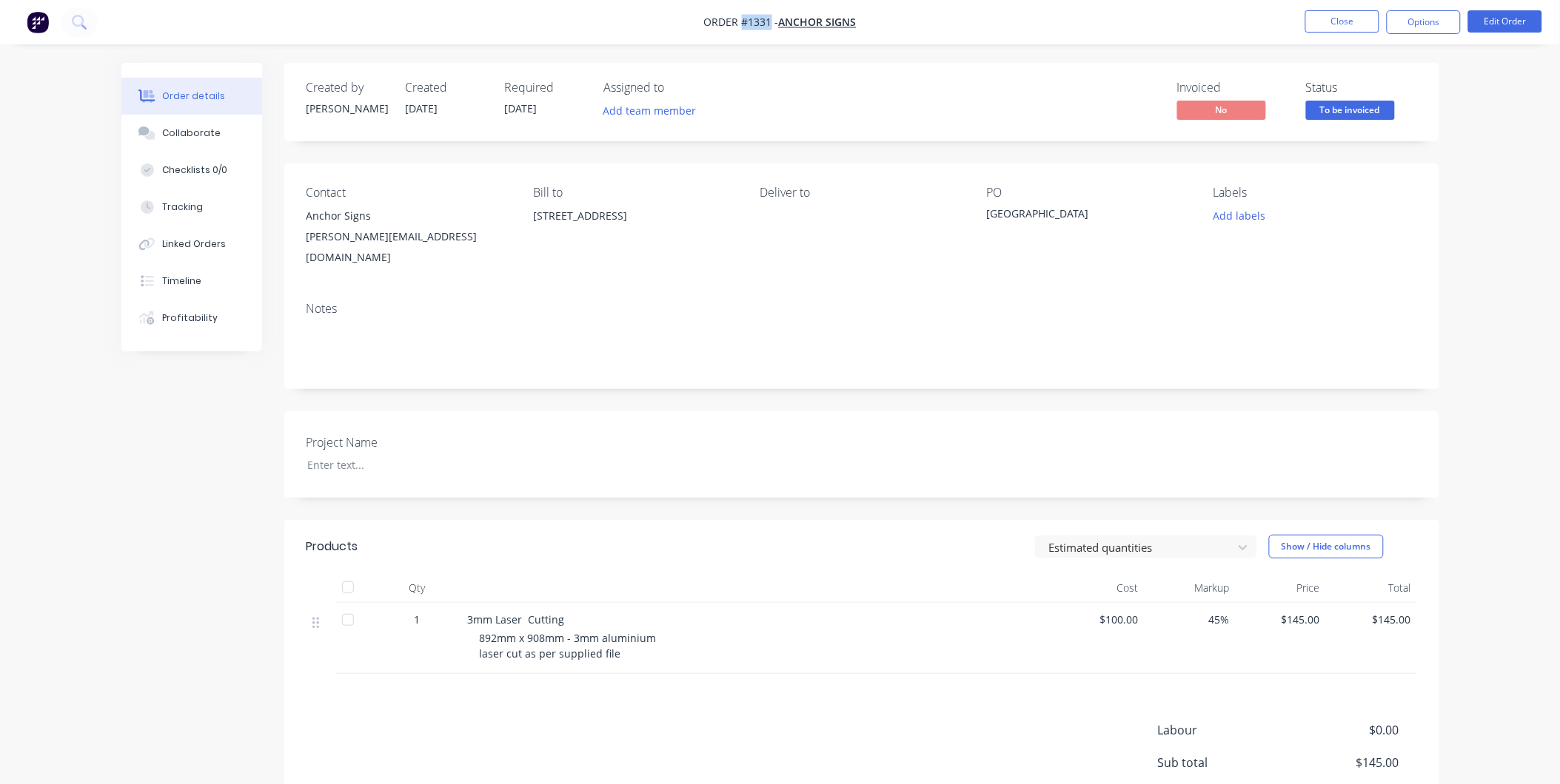
drag, startPoint x: 769, startPoint y: 17, endPoint x: 742, endPoint y: 18, distance: 27.0
click at [742, 18] on span "Order #1331 -" at bounding box center [741, 23] width 75 height 14
drag, startPoint x: 1063, startPoint y: 215, endPoint x: 966, endPoint y: 208, distance: 97.3
click at [966, 208] on div "Contact Anchor Signs [PERSON_NAME][EMAIL_ADDRESS][DOMAIN_NAME] Bill to [STREET_…" at bounding box center [861, 227] width 1154 height 126
drag, startPoint x: 966, startPoint y: 208, endPoint x: 1014, endPoint y: 226, distance: 51.3
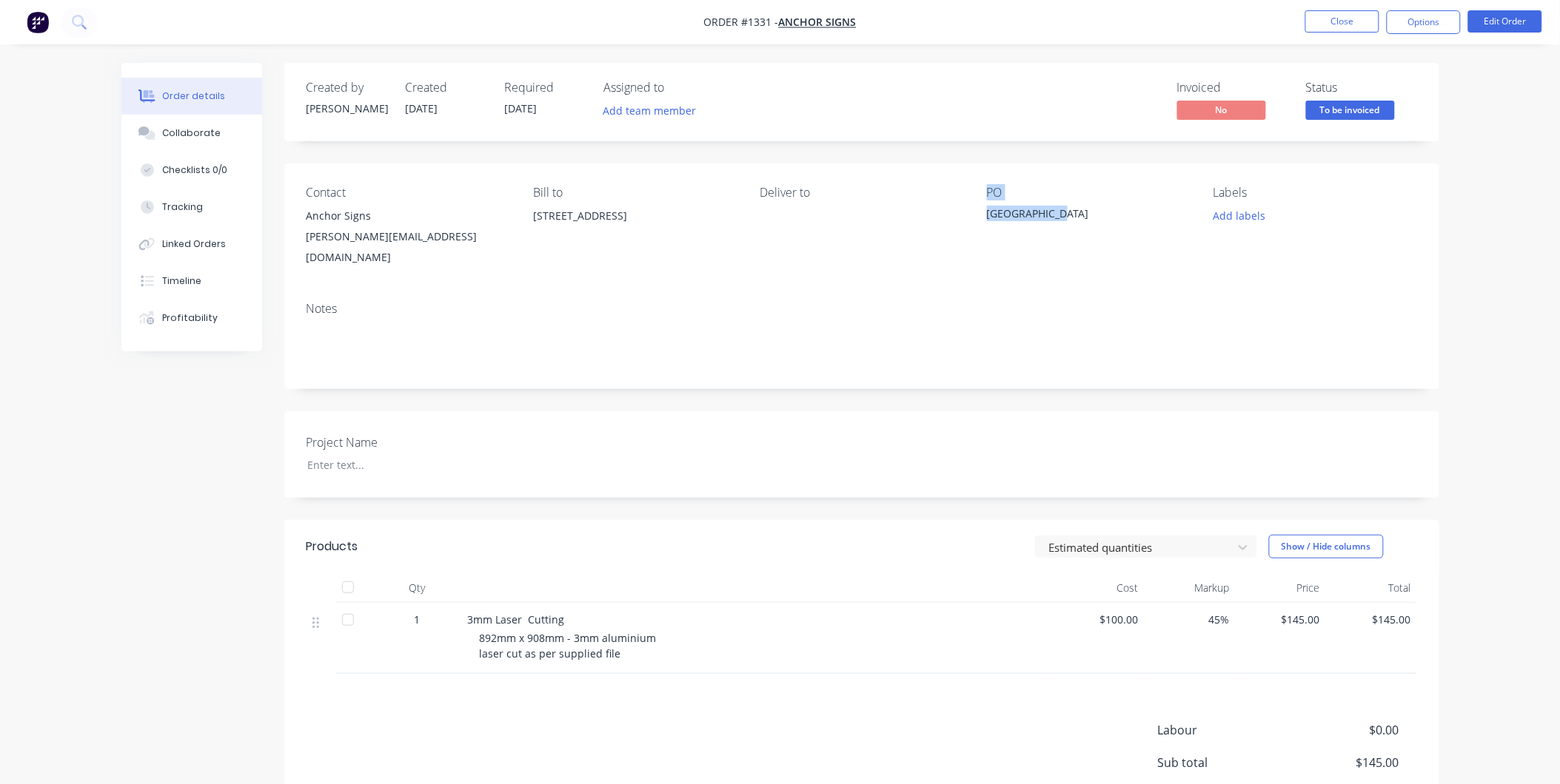
click at [1032, 253] on div "Contact Anchor Signs [PERSON_NAME][EMAIL_ADDRESS][DOMAIN_NAME] Bill to [STREET_…" at bounding box center [861, 227] width 1154 height 126
drag, startPoint x: 1047, startPoint y: 283, endPoint x: 1045, endPoint y: 274, distance: 9.2
click at [1045, 274] on div "Contact Anchor Signs [PERSON_NAME][EMAIL_ADDRESS][DOMAIN_NAME] Bill to [STREET_…" at bounding box center [861, 276] width 1154 height 226
drag, startPoint x: 1045, startPoint y: 274, endPoint x: 980, endPoint y: 215, distance: 87.8
click at [980, 215] on div "Contact Anchor Signs [PERSON_NAME][EMAIL_ADDRESS][DOMAIN_NAME] Bill to [STREET_…" at bounding box center [861, 227] width 1154 height 126
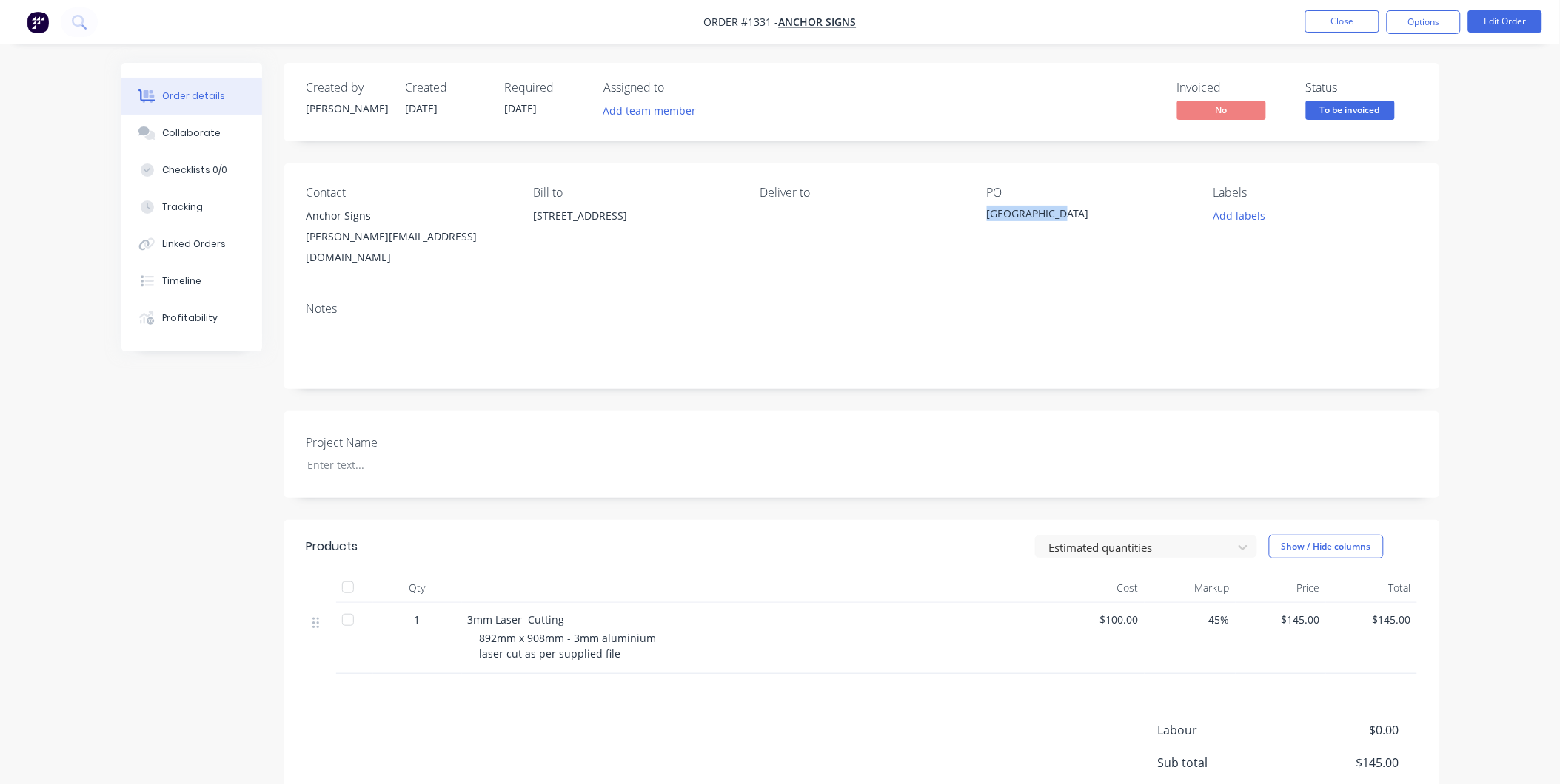
drag, startPoint x: 982, startPoint y: 213, endPoint x: 1063, endPoint y: 224, distance: 81.7
click at [1063, 224] on div "Contact Anchor Signs [PERSON_NAME][EMAIL_ADDRESS][DOMAIN_NAME] Bill to [STREET_…" at bounding box center [861, 227] width 1154 height 126
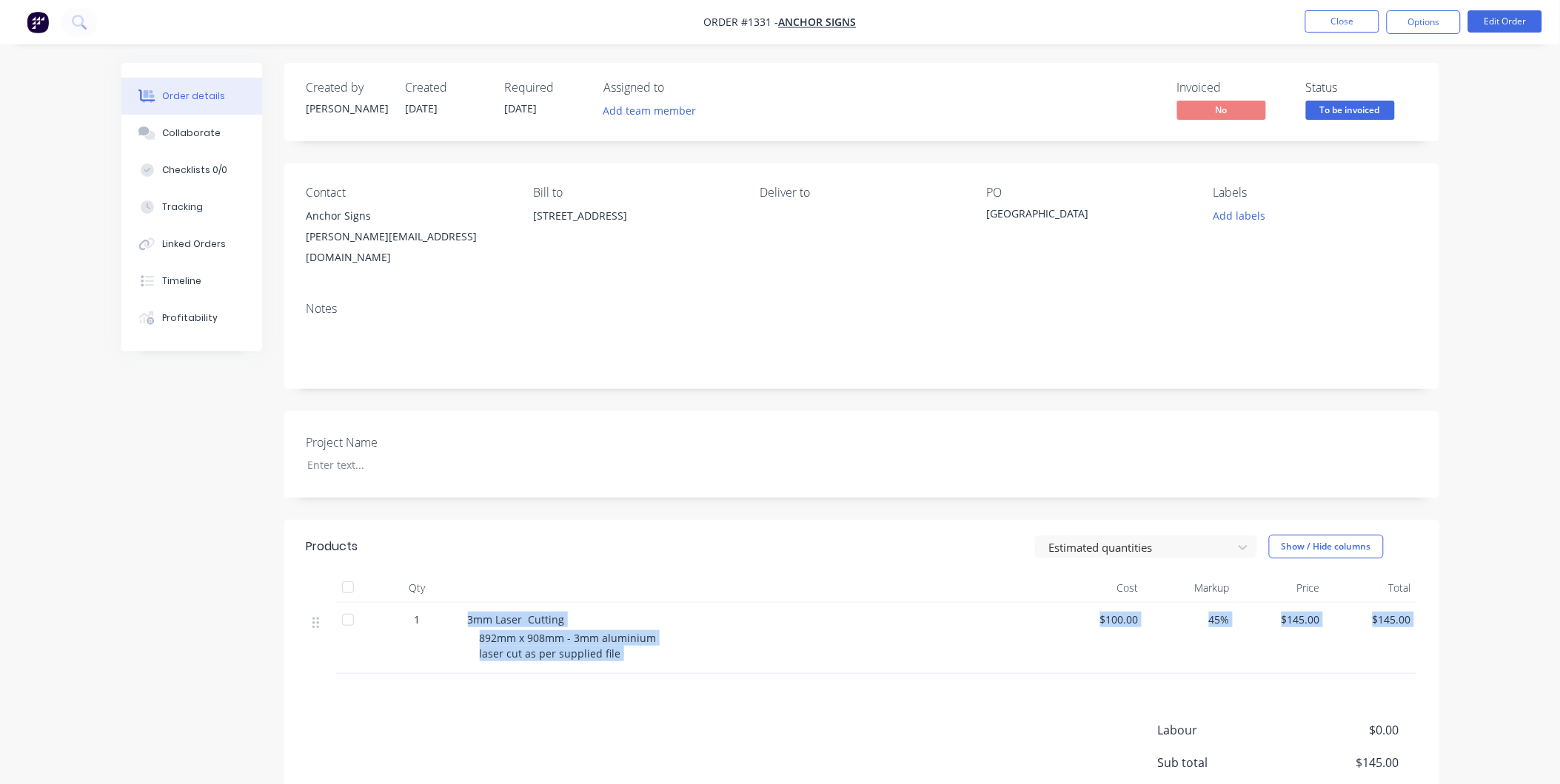
drag, startPoint x: 467, startPoint y: 606, endPoint x: 671, endPoint y: 661, distance: 211.3
click at [671, 661] on div "Products Estimated quantities Show / Hide columns Qty Cost Markup Price Total 1…" at bounding box center [861, 717] width 1154 height 395
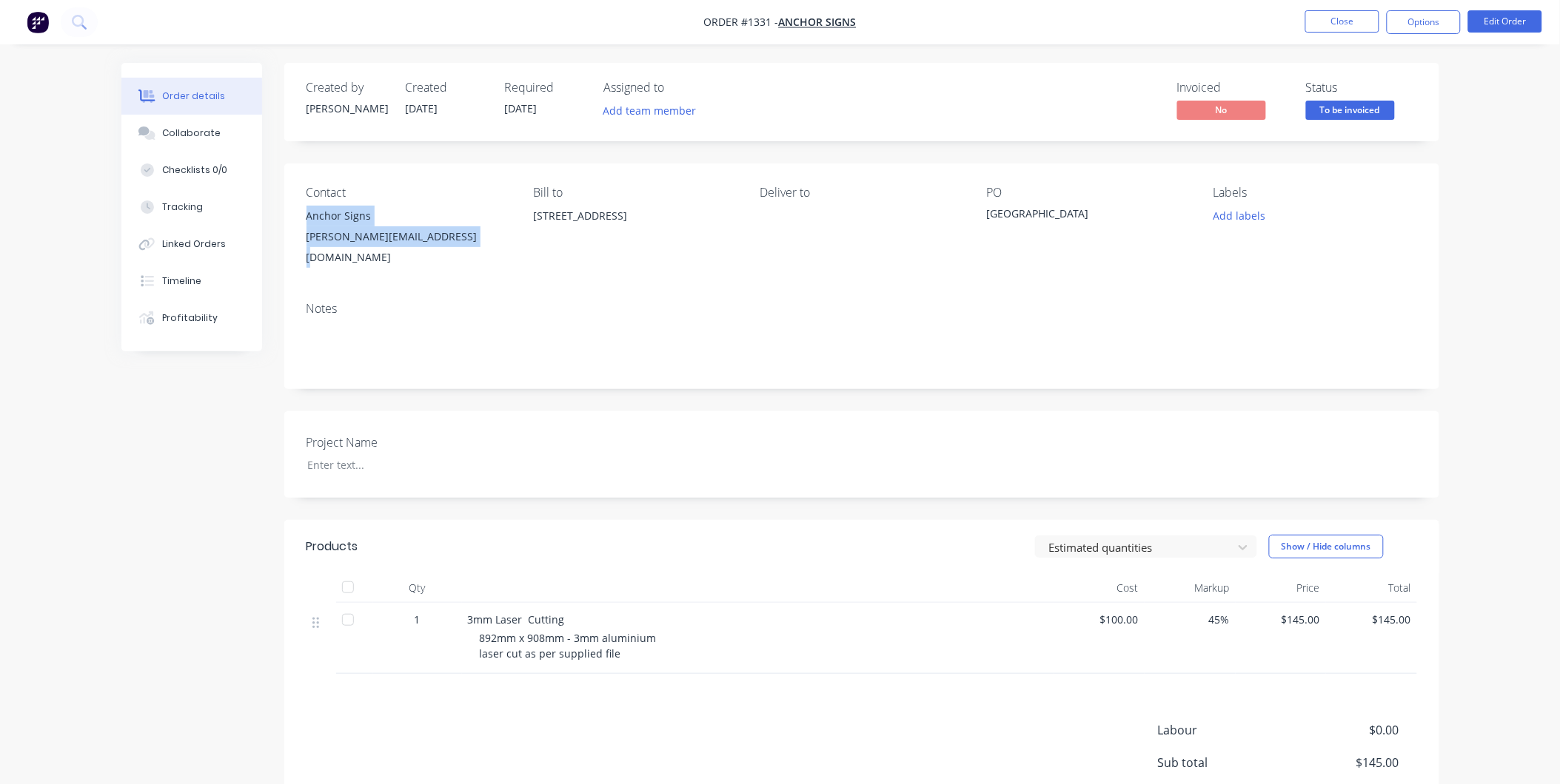
drag, startPoint x: 304, startPoint y: 212, endPoint x: 479, endPoint y: 248, distance: 178.7
click at [479, 248] on div "Contact Anchor Signs [PERSON_NAME][EMAIL_ADDRESS][DOMAIN_NAME] Bill to [STREET_…" at bounding box center [861, 227] width 1154 height 126
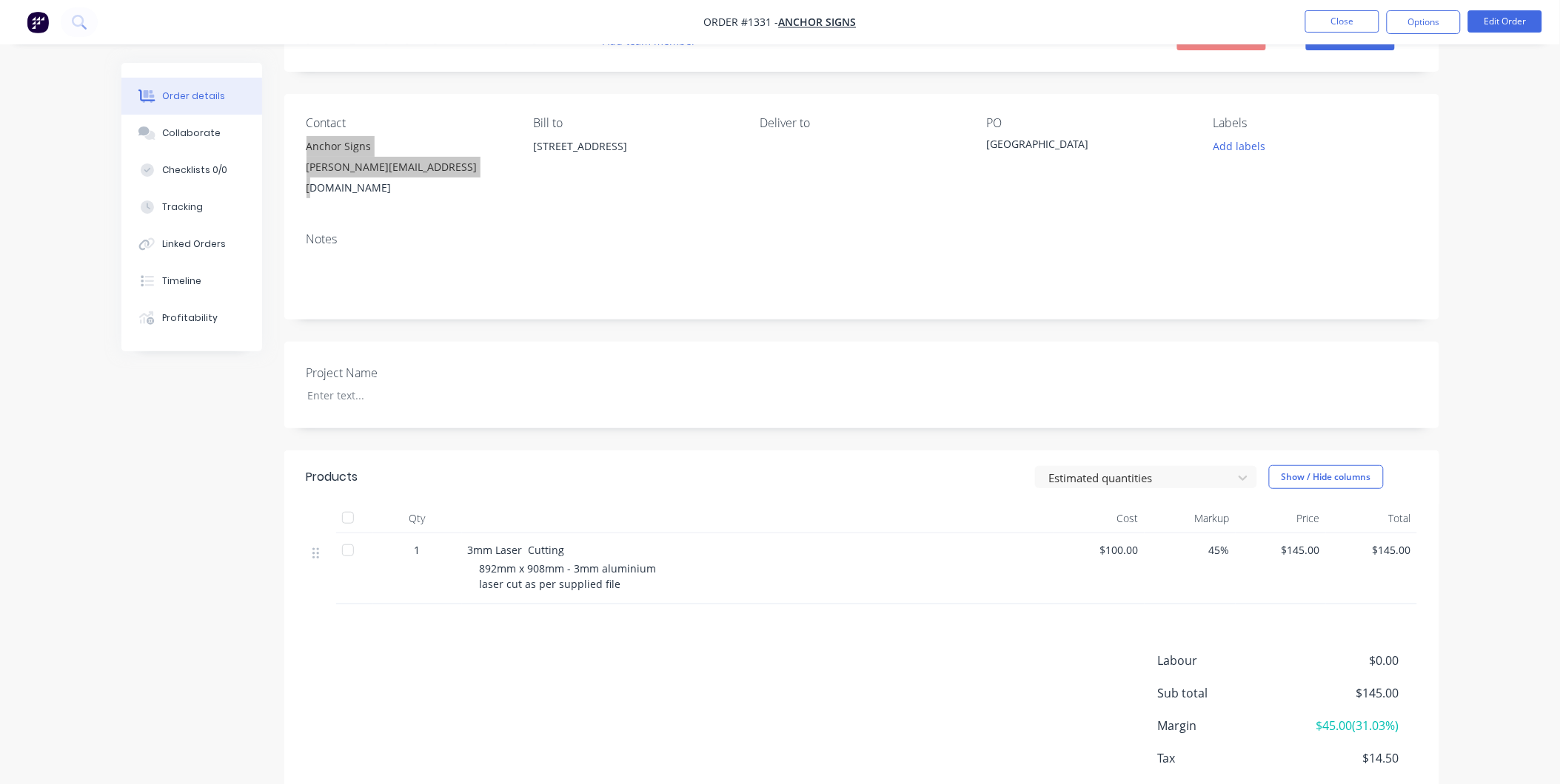
scroll to position [139, 0]
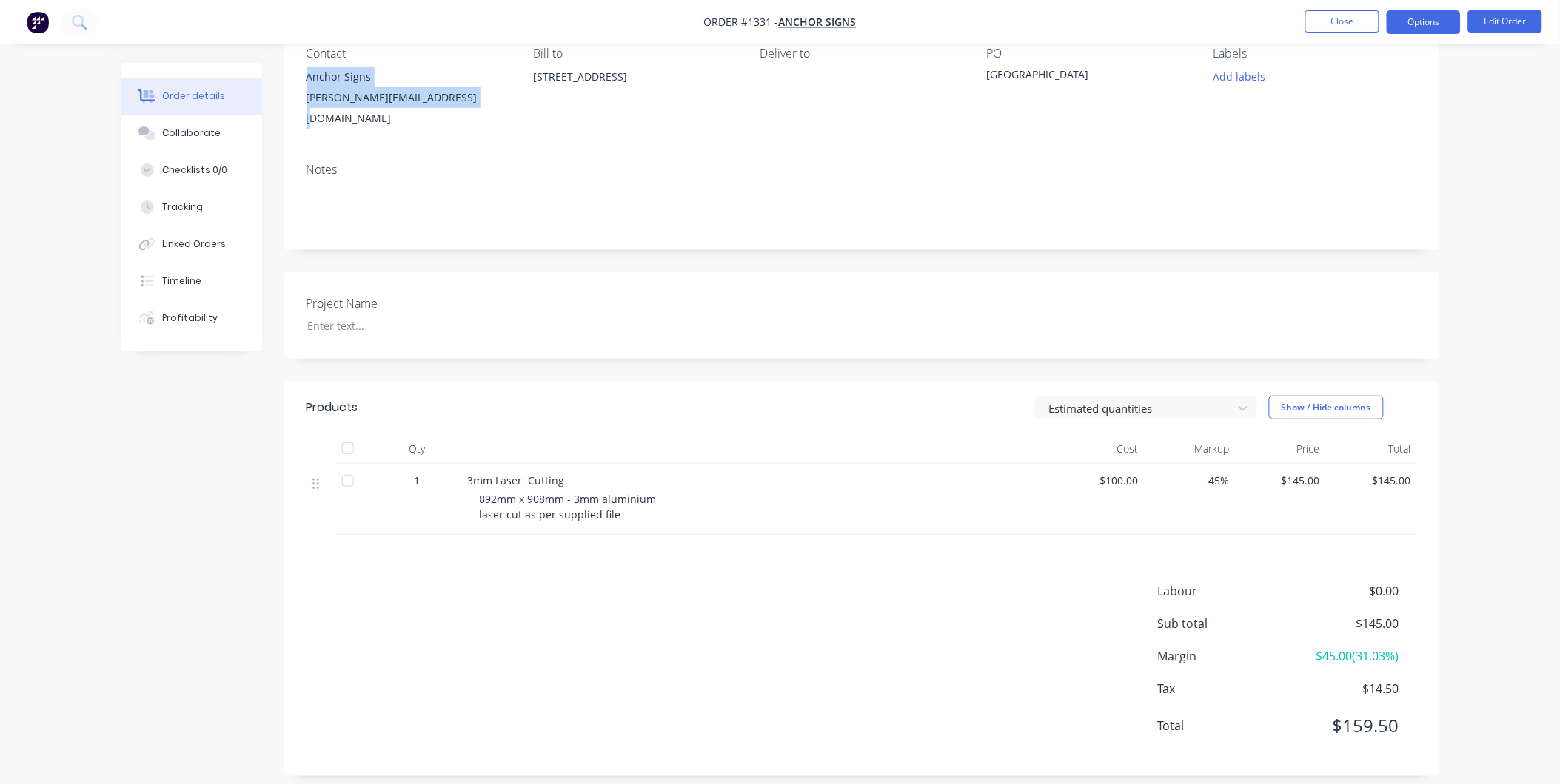
click at [1415, 15] on button "Options" at bounding box center [1423, 23] width 74 height 24
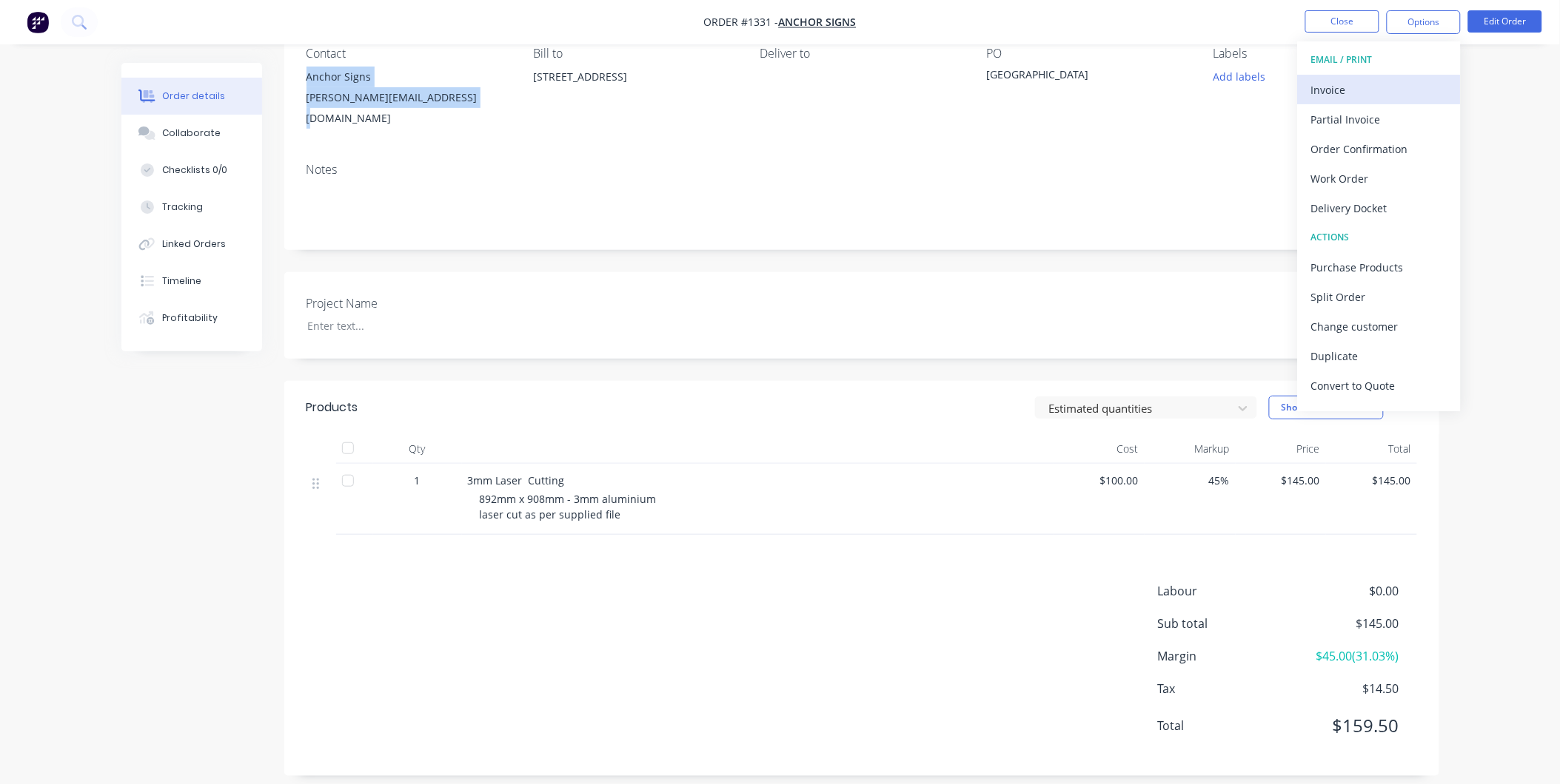
click at [1394, 94] on div "Invoice" at bounding box center [1379, 90] width 136 height 22
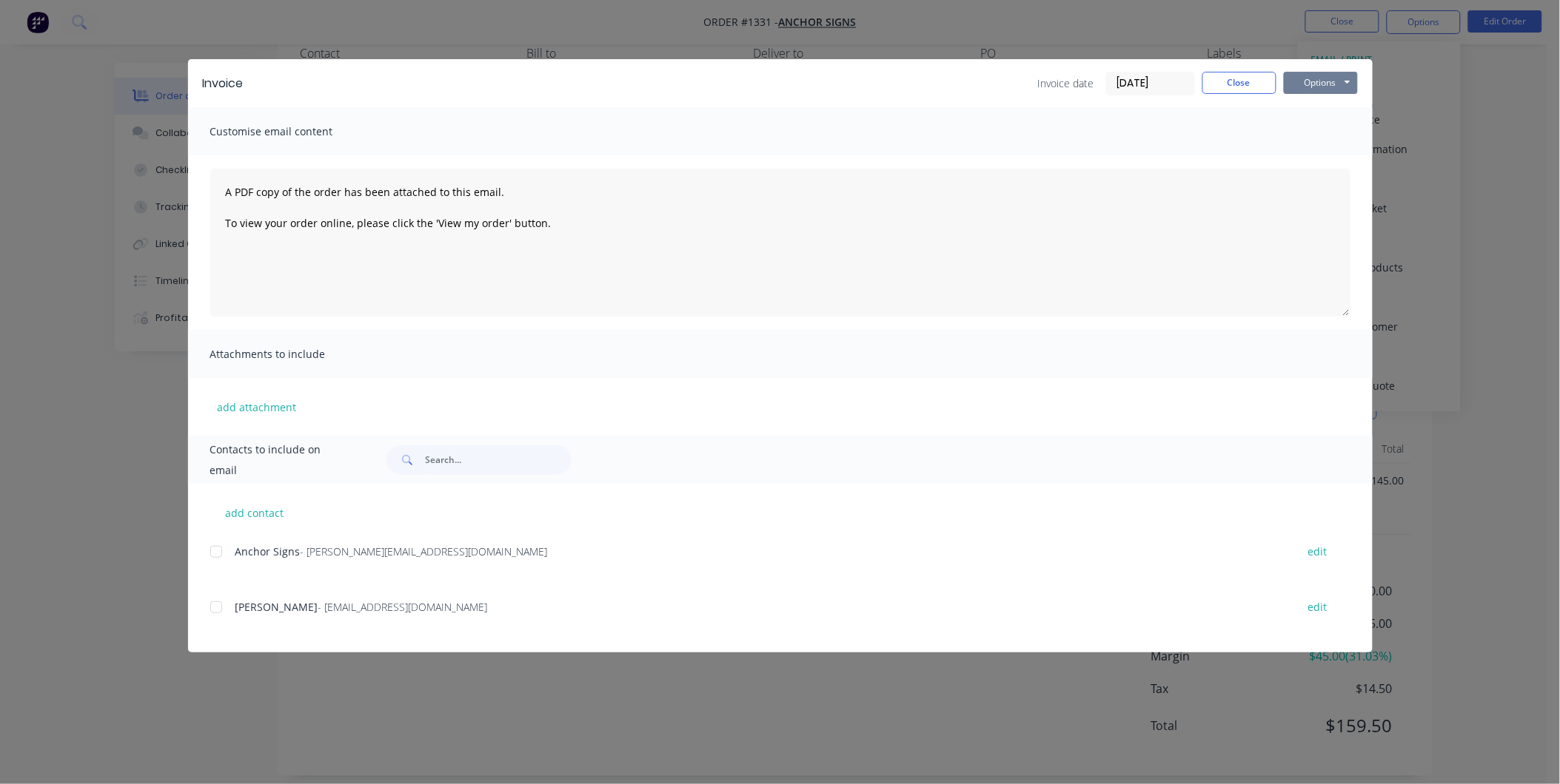
click at [1326, 73] on button "Options" at bounding box center [1320, 83] width 74 height 23
click at [1332, 126] on button "Print" at bounding box center [1331, 133] width 95 height 25
click at [1241, 79] on button "Close" at bounding box center [1238, 83] width 74 height 23
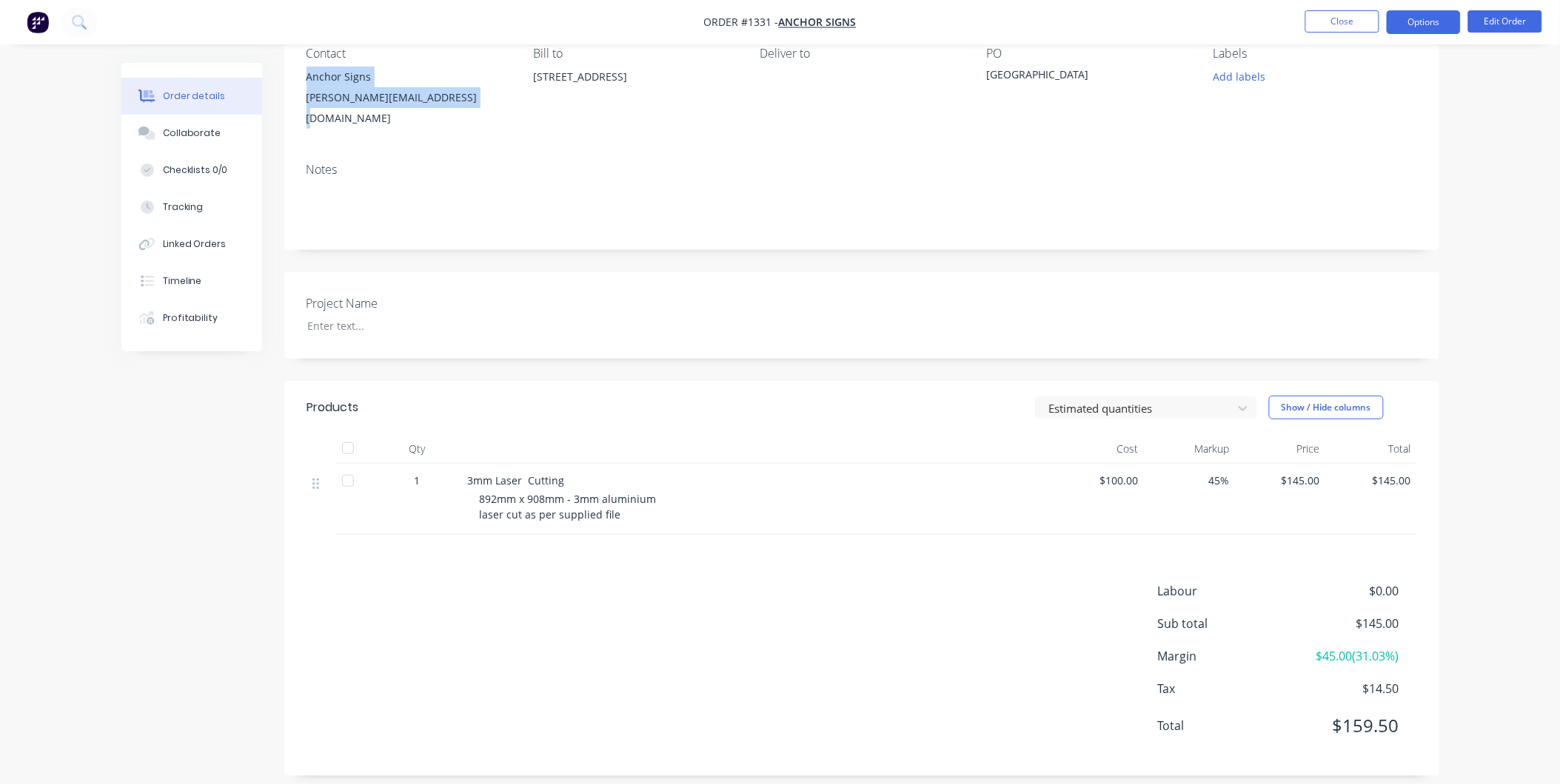
click at [1407, 30] on button "Options" at bounding box center [1423, 23] width 74 height 24
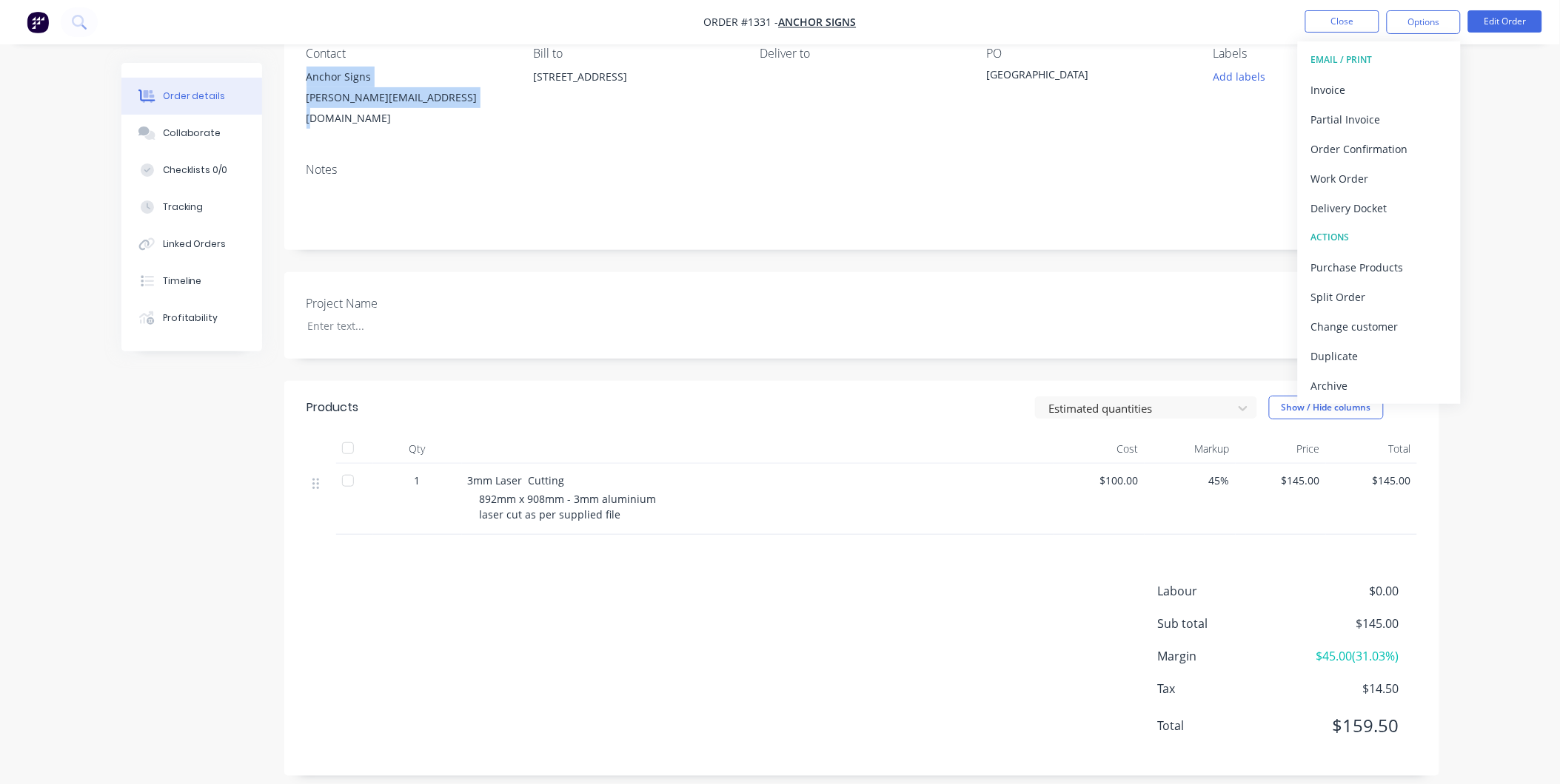
click at [1394, 376] on div "Archive" at bounding box center [1379, 386] width 136 height 22
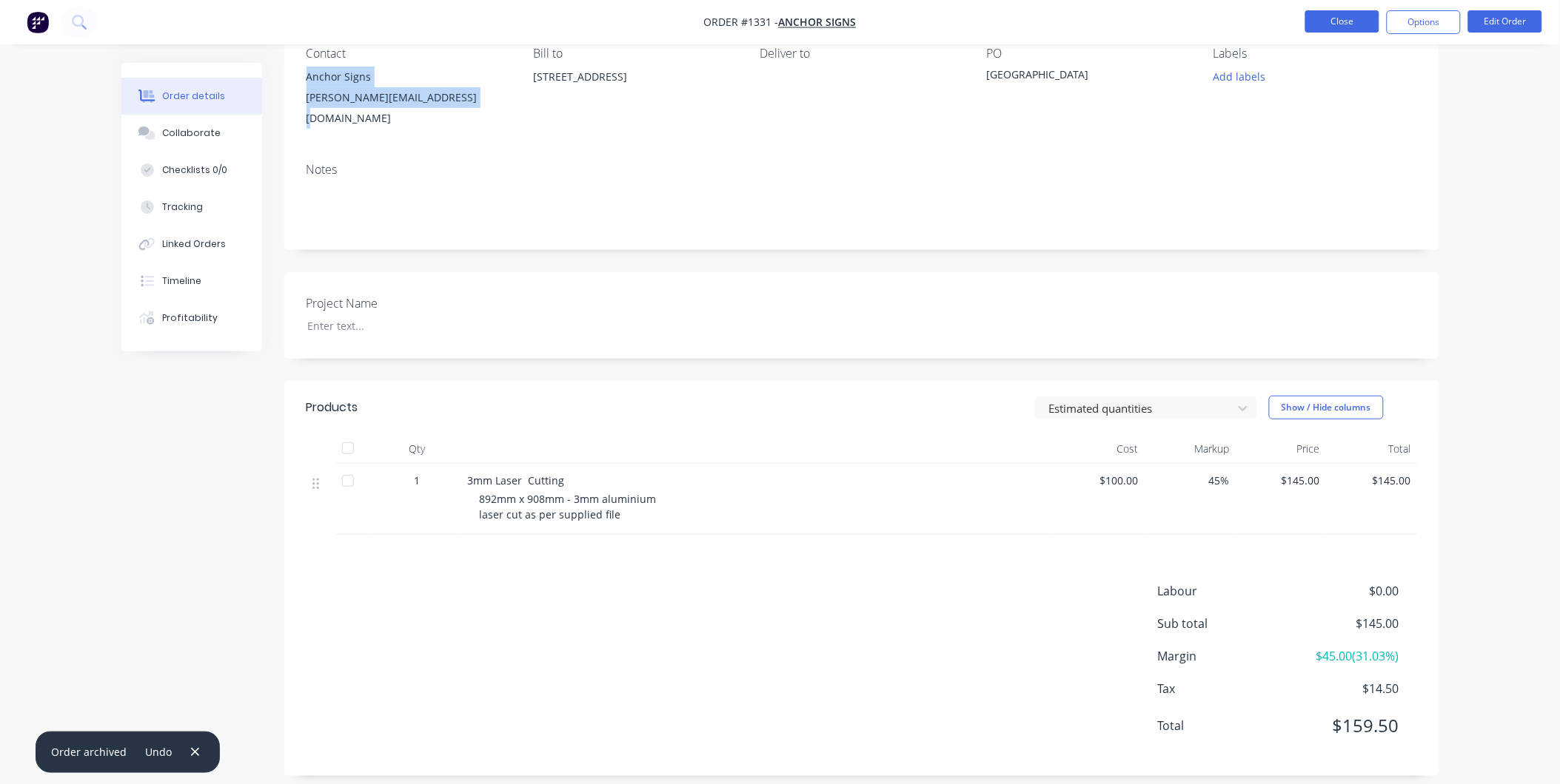
click at [1318, 23] on button "Close" at bounding box center [1342, 22] width 74 height 23
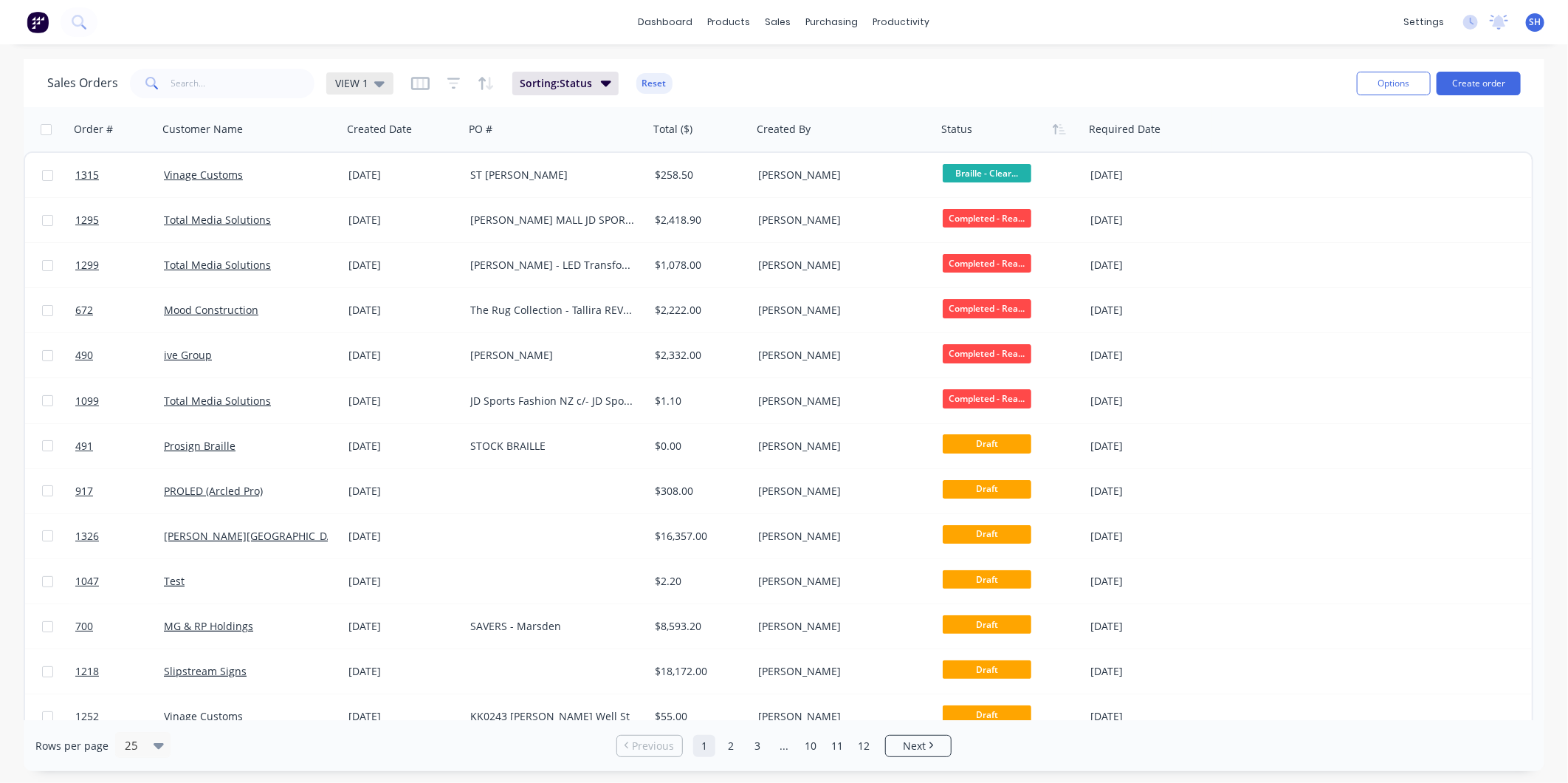
click at [349, 82] on span "VIEW 1" at bounding box center [352, 84] width 33 height 16
click at [381, 296] on button "To be Invoiced" at bounding box center [414, 296] width 168 height 17
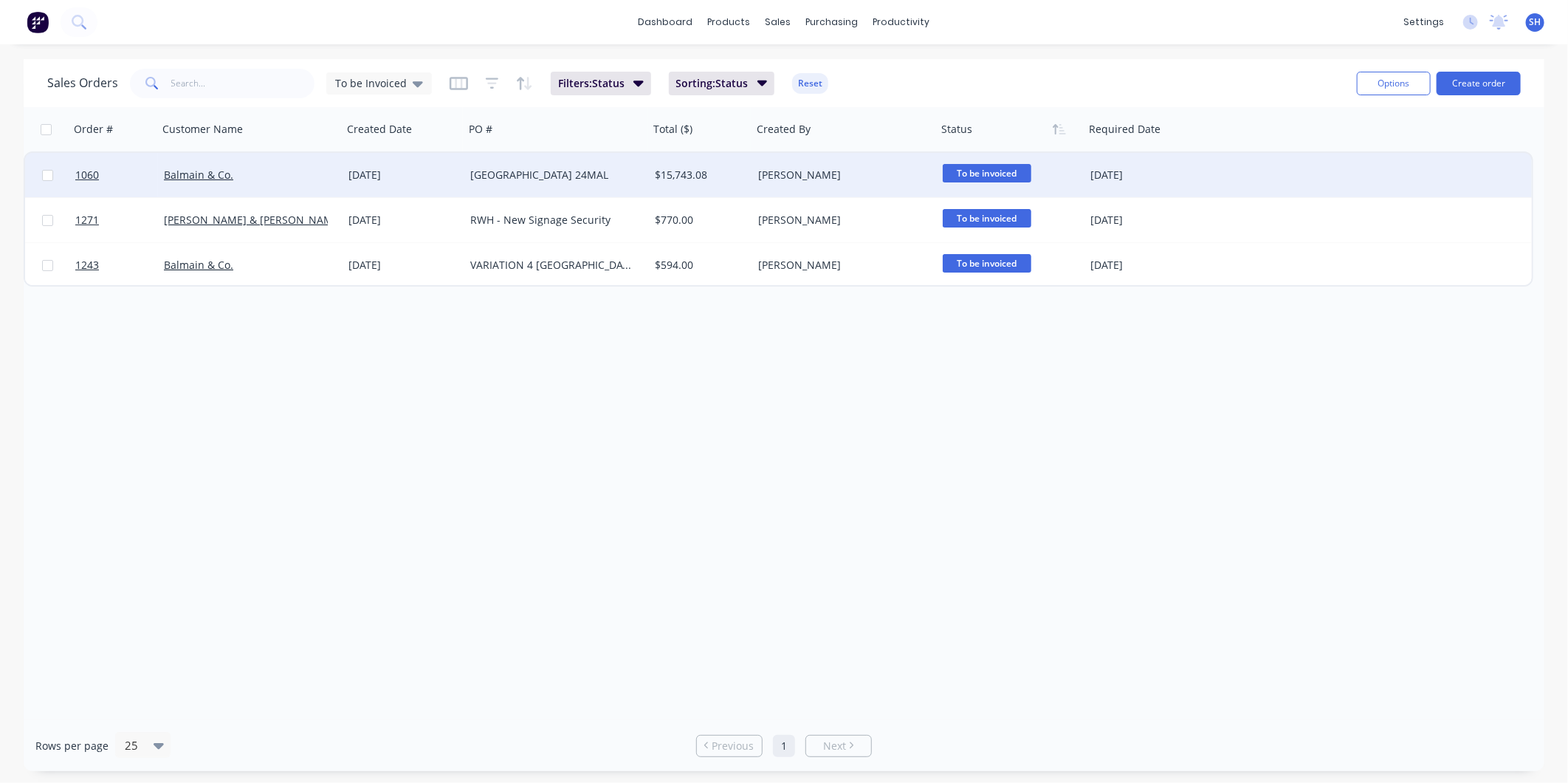
click at [563, 182] on div "[GEOGRAPHIC_DATA] 24MAL" at bounding box center [557, 174] width 185 height 44
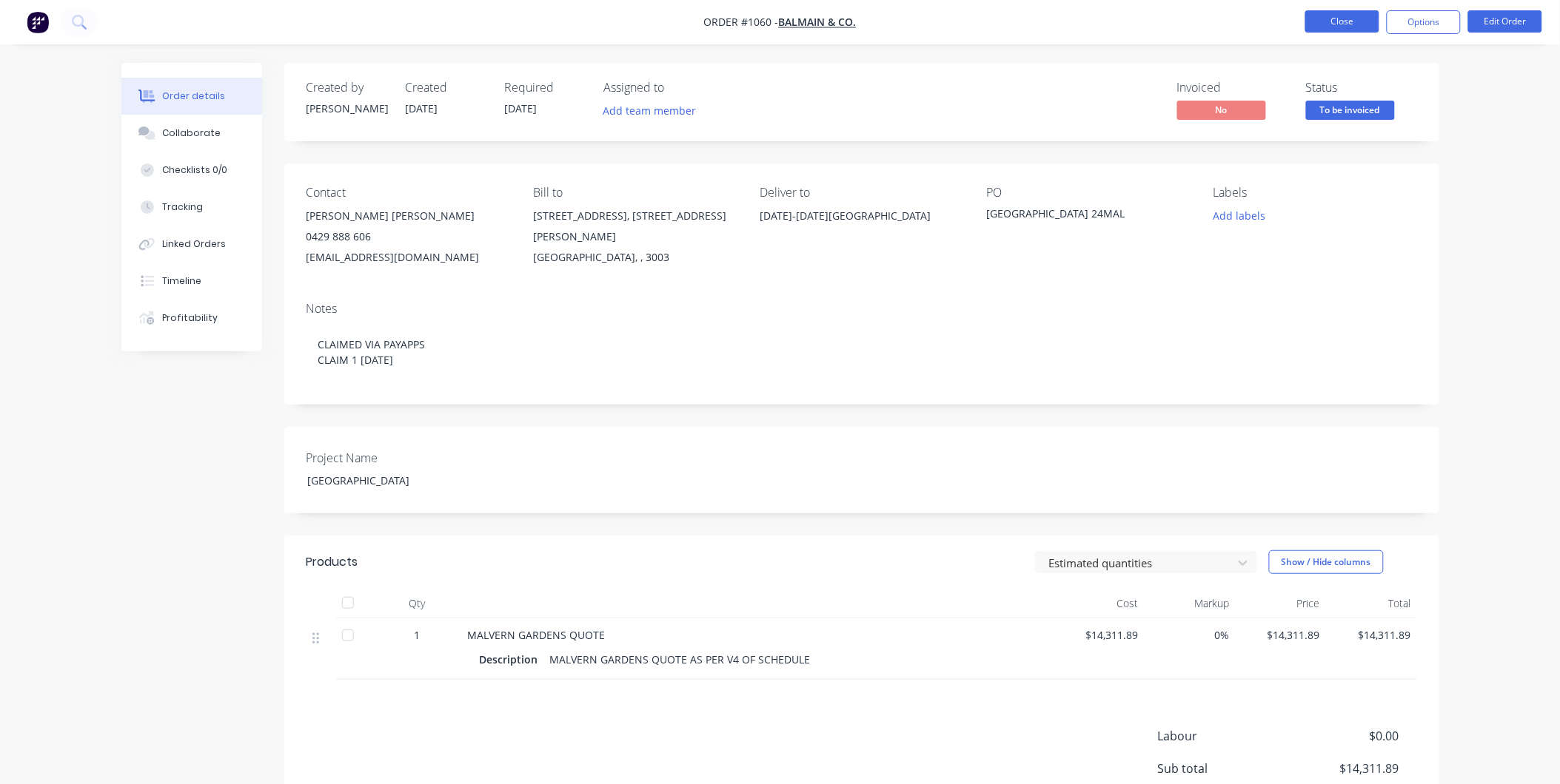
click at [1330, 26] on button "Close" at bounding box center [1342, 22] width 74 height 23
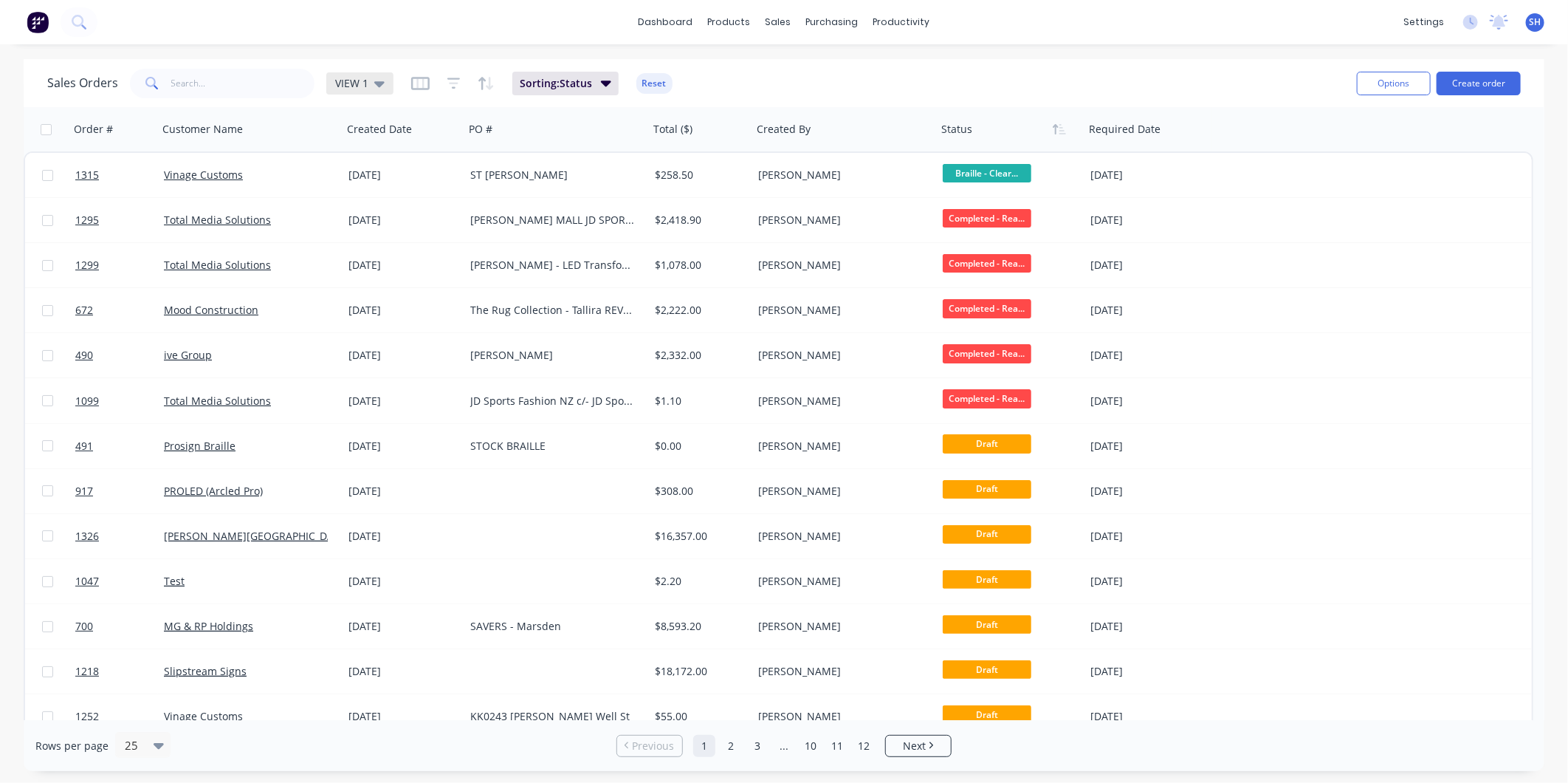
click at [348, 86] on span "VIEW 1" at bounding box center [352, 84] width 33 height 16
click at [409, 297] on button "To be Invoiced" at bounding box center [414, 296] width 168 height 17
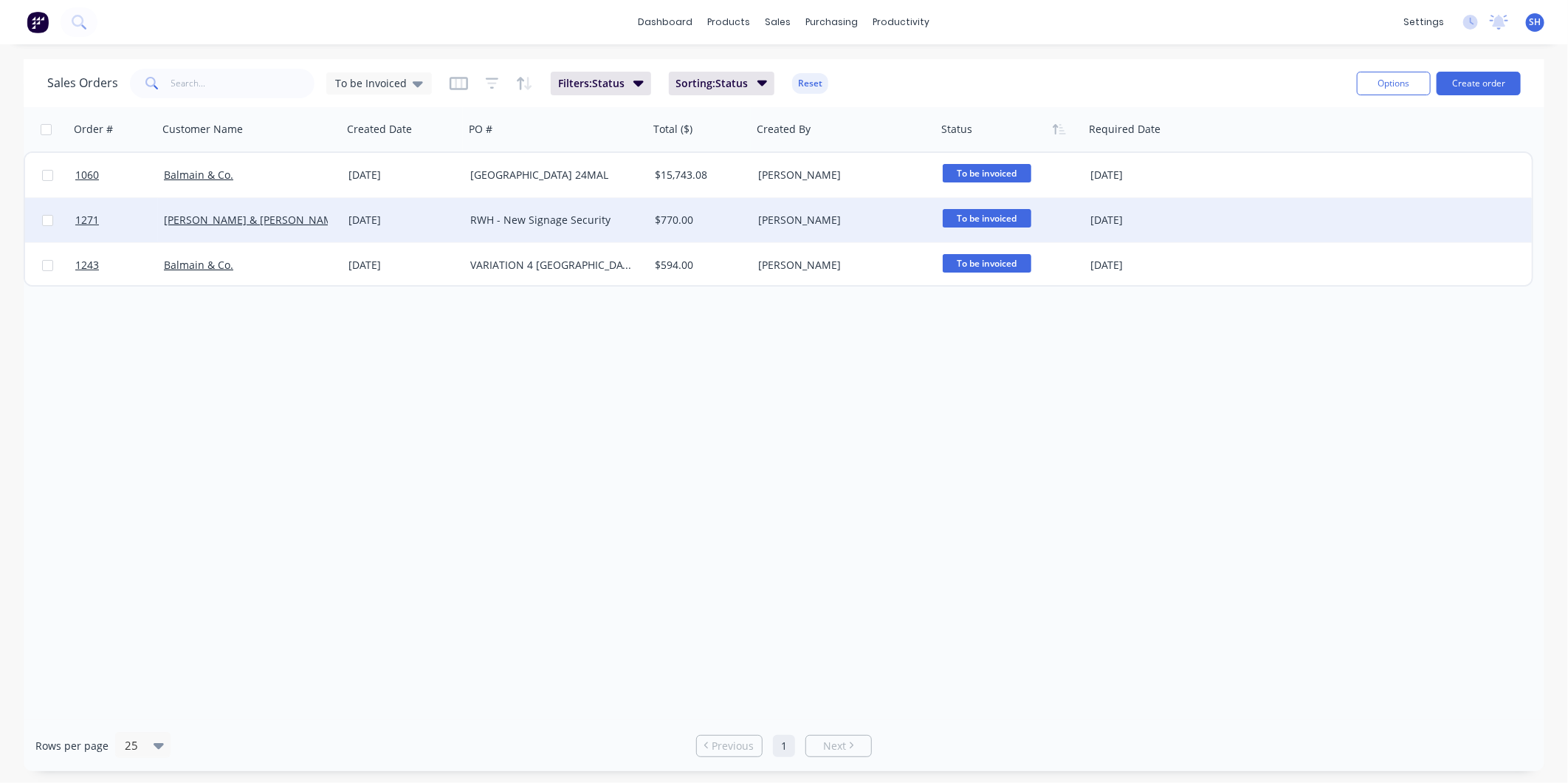
click at [465, 224] on div "RWH - New Signage Security" at bounding box center [557, 220] width 185 height 44
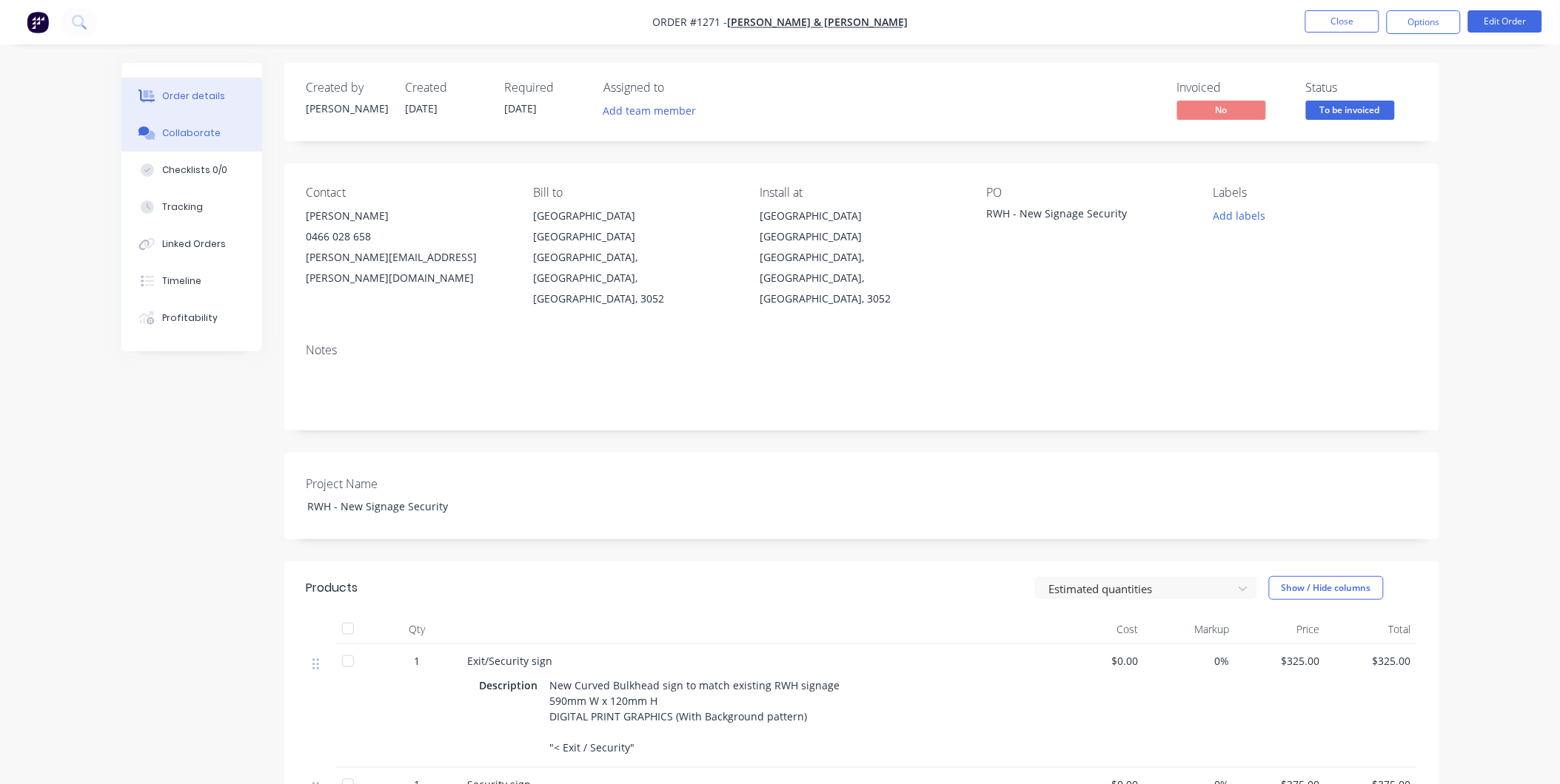
click at [189, 123] on button "Collaborate" at bounding box center [191, 133] width 141 height 37
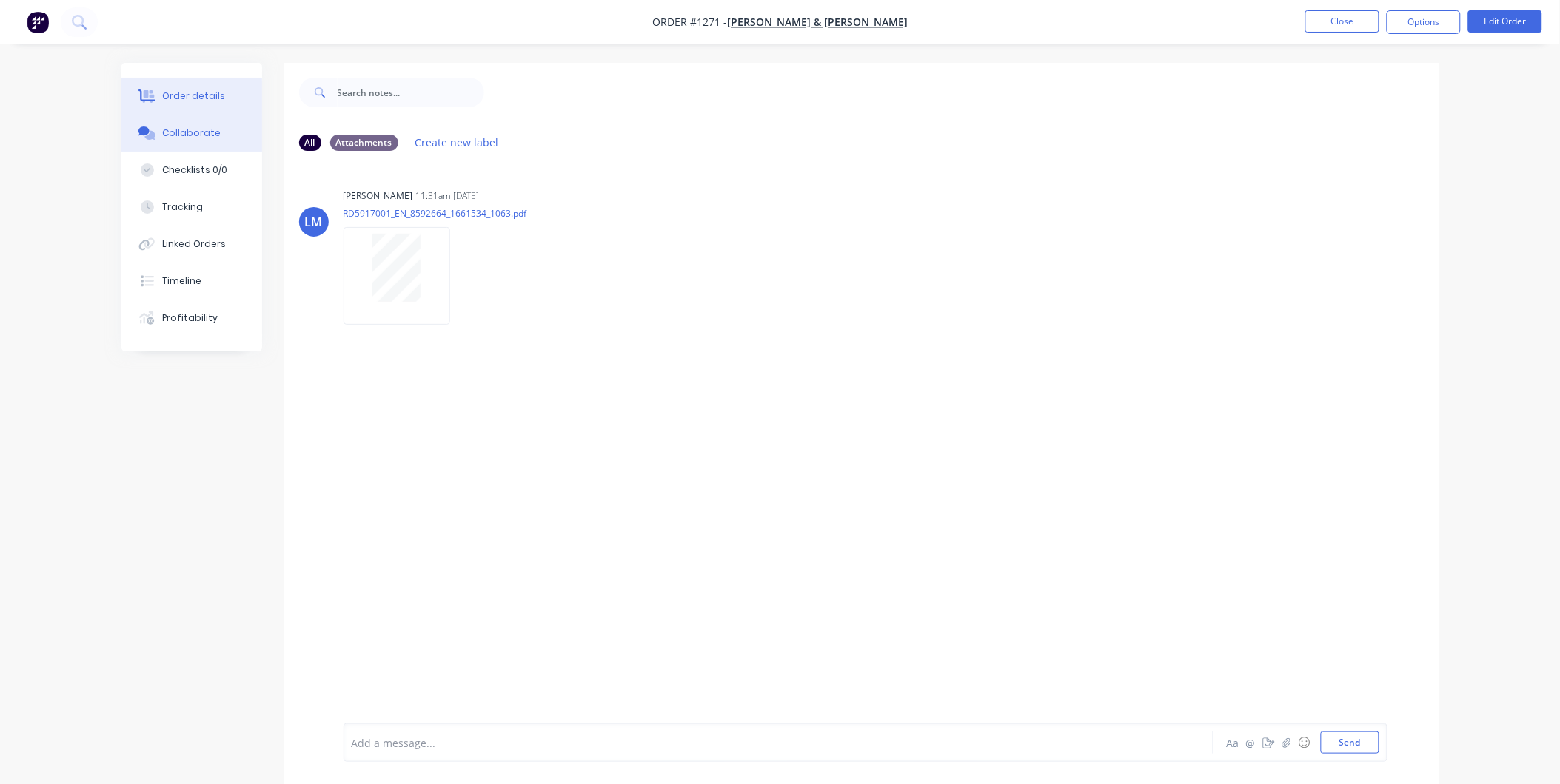
click at [200, 97] on div "Order details" at bounding box center [193, 97] width 63 height 14
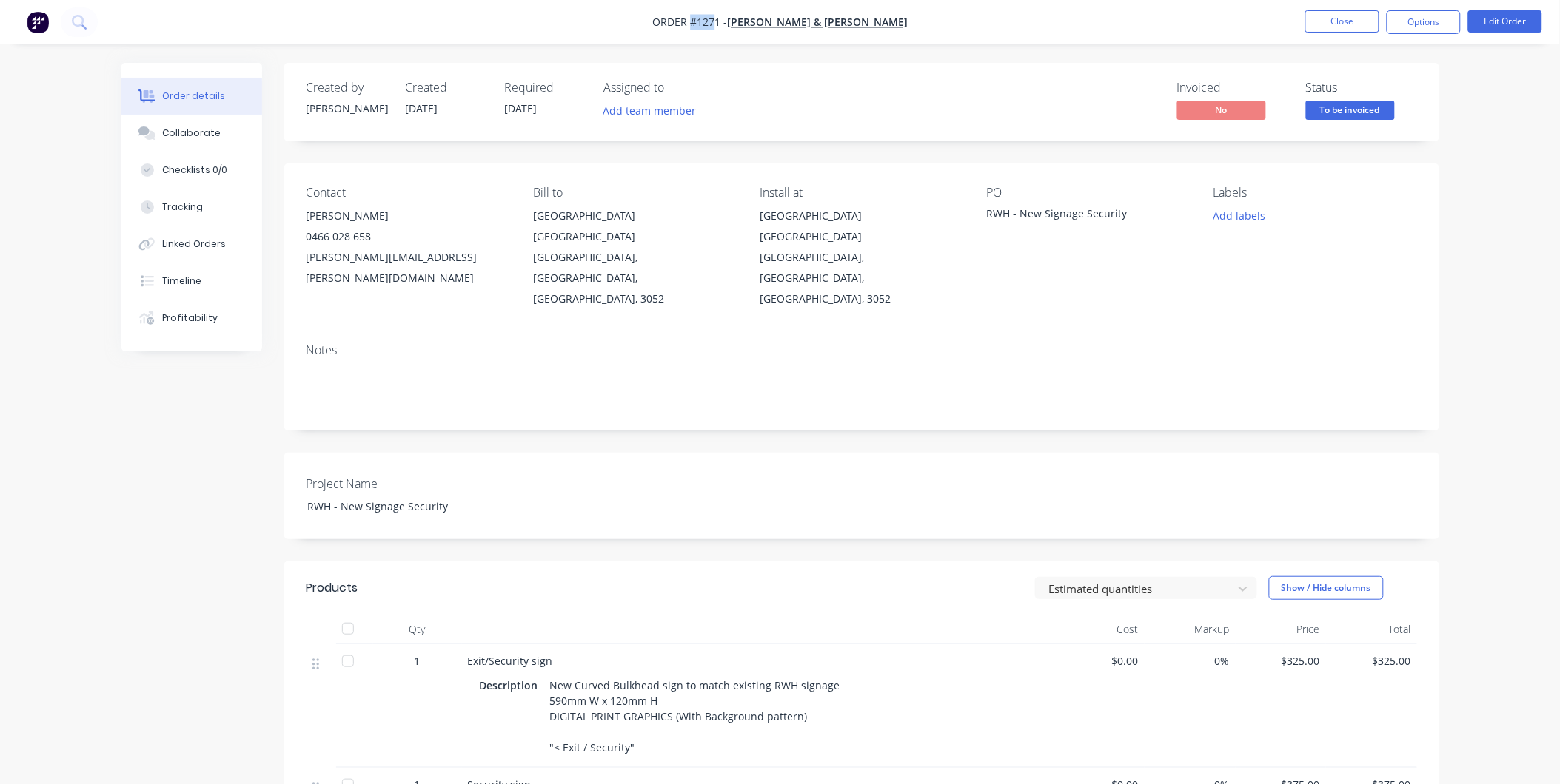
drag, startPoint x: 745, startPoint y: 20, endPoint x: 716, endPoint y: 20, distance: 29.0
click at [716, 20] on span "Order #1271 -" at bounding box center [690, 23] width 75 height 14
drag, startPoint x: 750, startPoint y: 26, endPoint x: 718, endPoint y: 27, distance: 32.0
click at [718, 27] on span "Order #1271 -" at bounding box center [690, 23] width 75 height 14
drag, startPoint x: 1124, startPoint y: 210, endPoint x: 988, endPoint y: 208, distance: 136.0
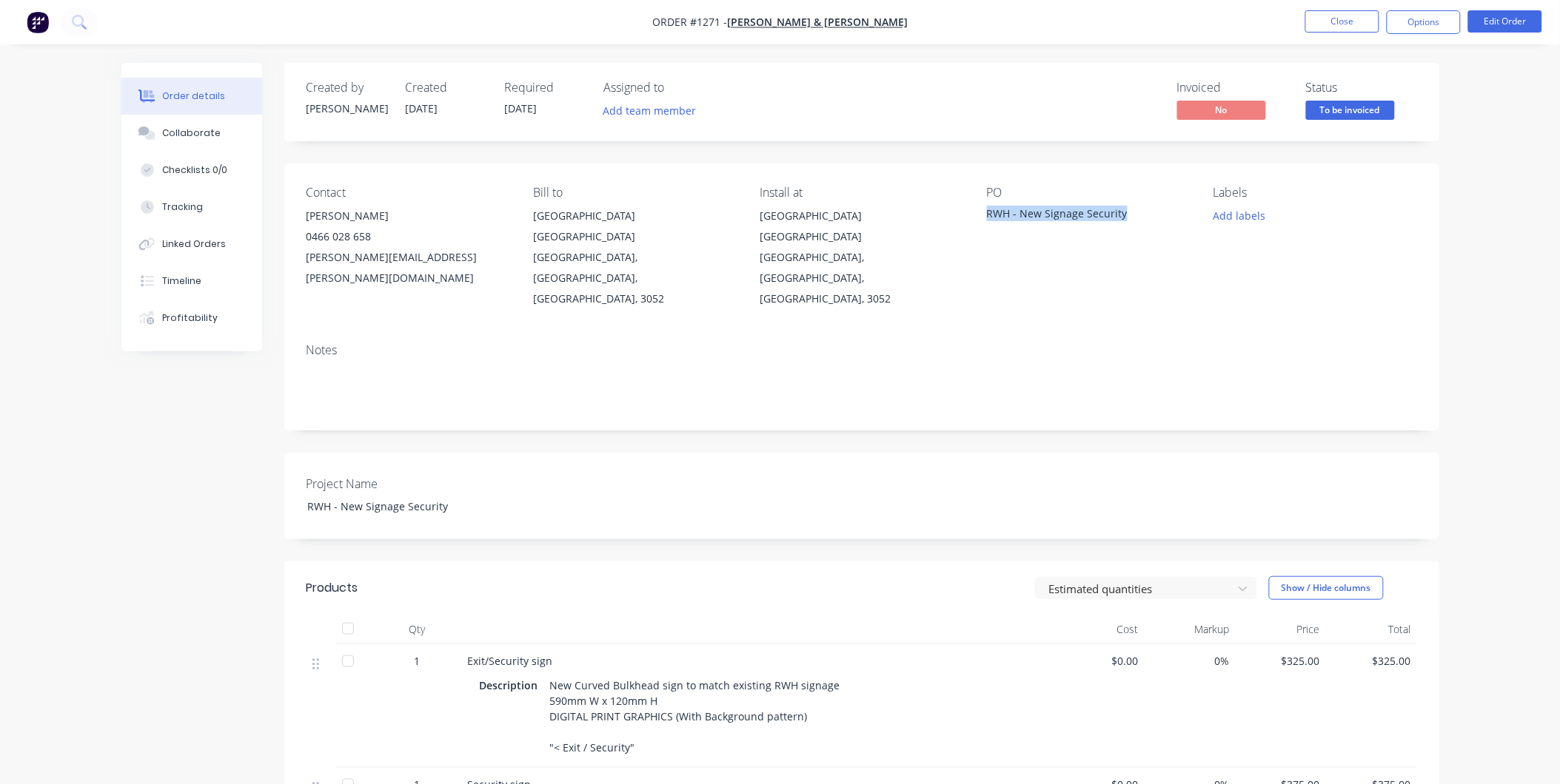
click at [988, 208] on div "RWH - New Signage Security" at bounding box center [1079, 216] width 186 height 21
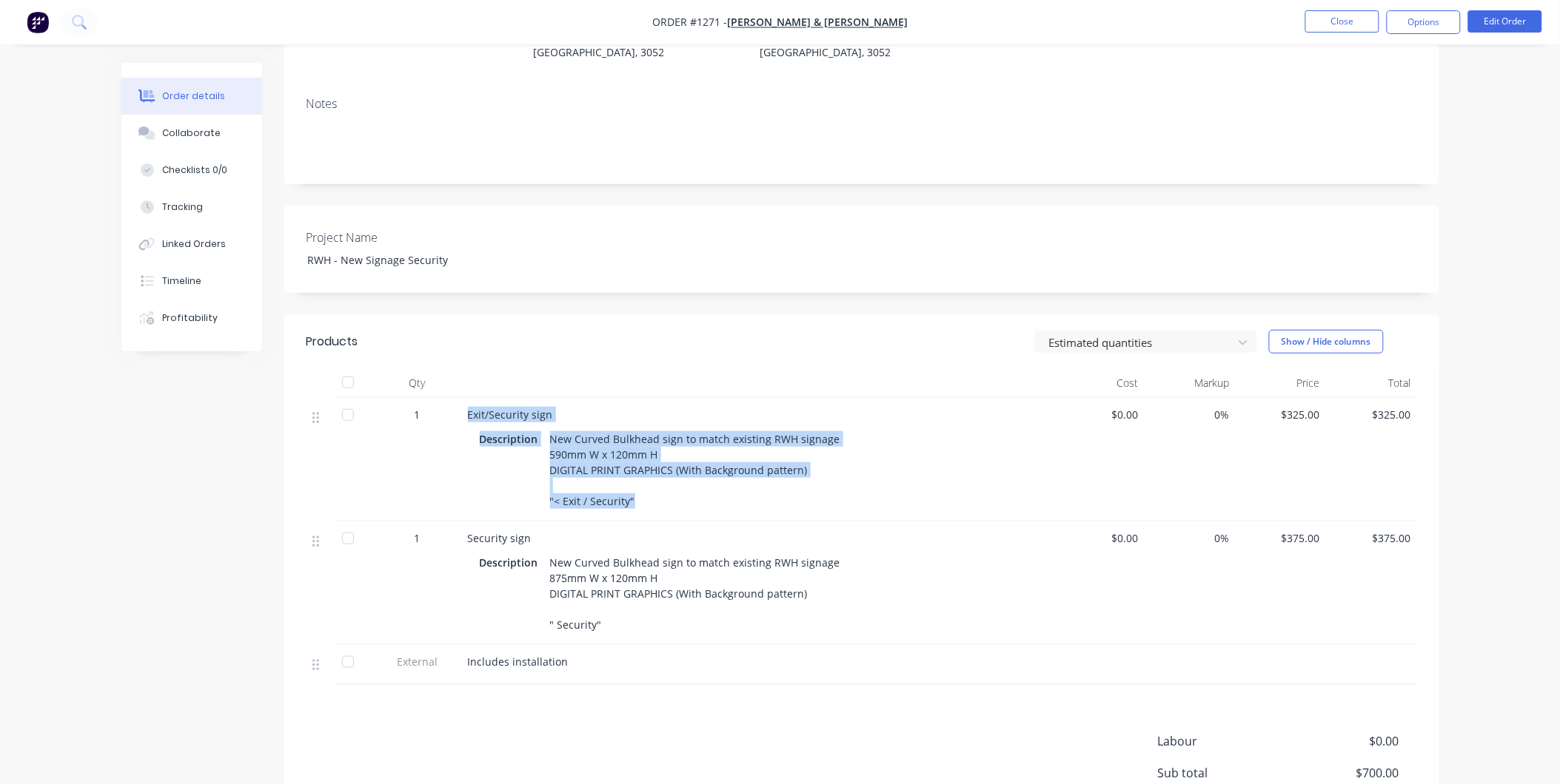
drag, startPoint x: 463, startPoint y: 371, endPoint x: 664, endPoint y: 467, distance: 222.7
click at [664, 467] on div "Exit/Security sign Description New Curved Bulkhead sign to match existing RWH s…" at bounding box center [758, 460] width 592 height 123
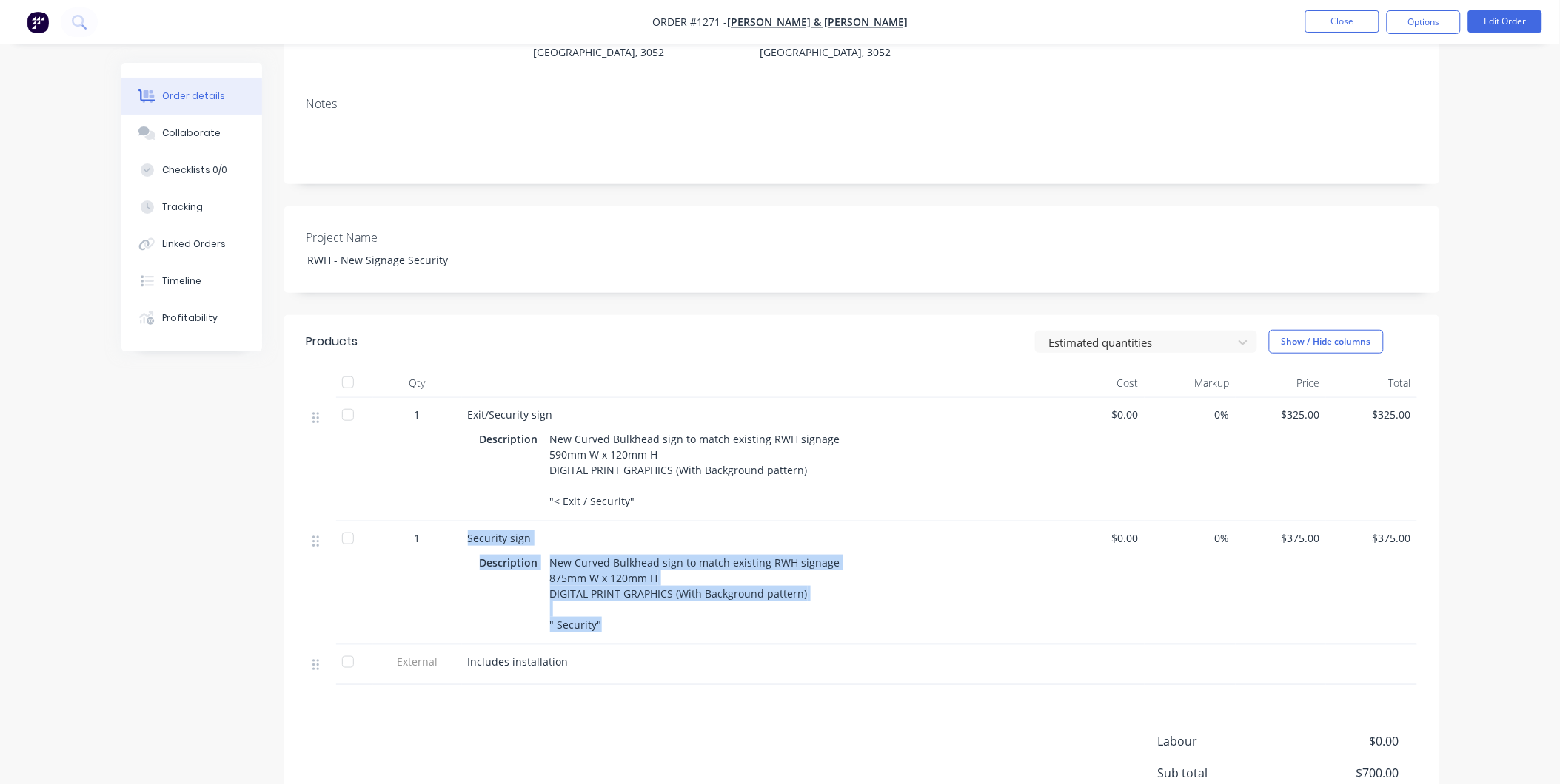
drag, startPoint x: 467, startPoint y: 493, endPoint x: 606, endPoint y: 588, distance: 168.4
click at [606, 588] on div "Security sign Description New Curved Bulkhead sign to match existing RWH signag…" at bounding box center [758, 583] width 592 height 123
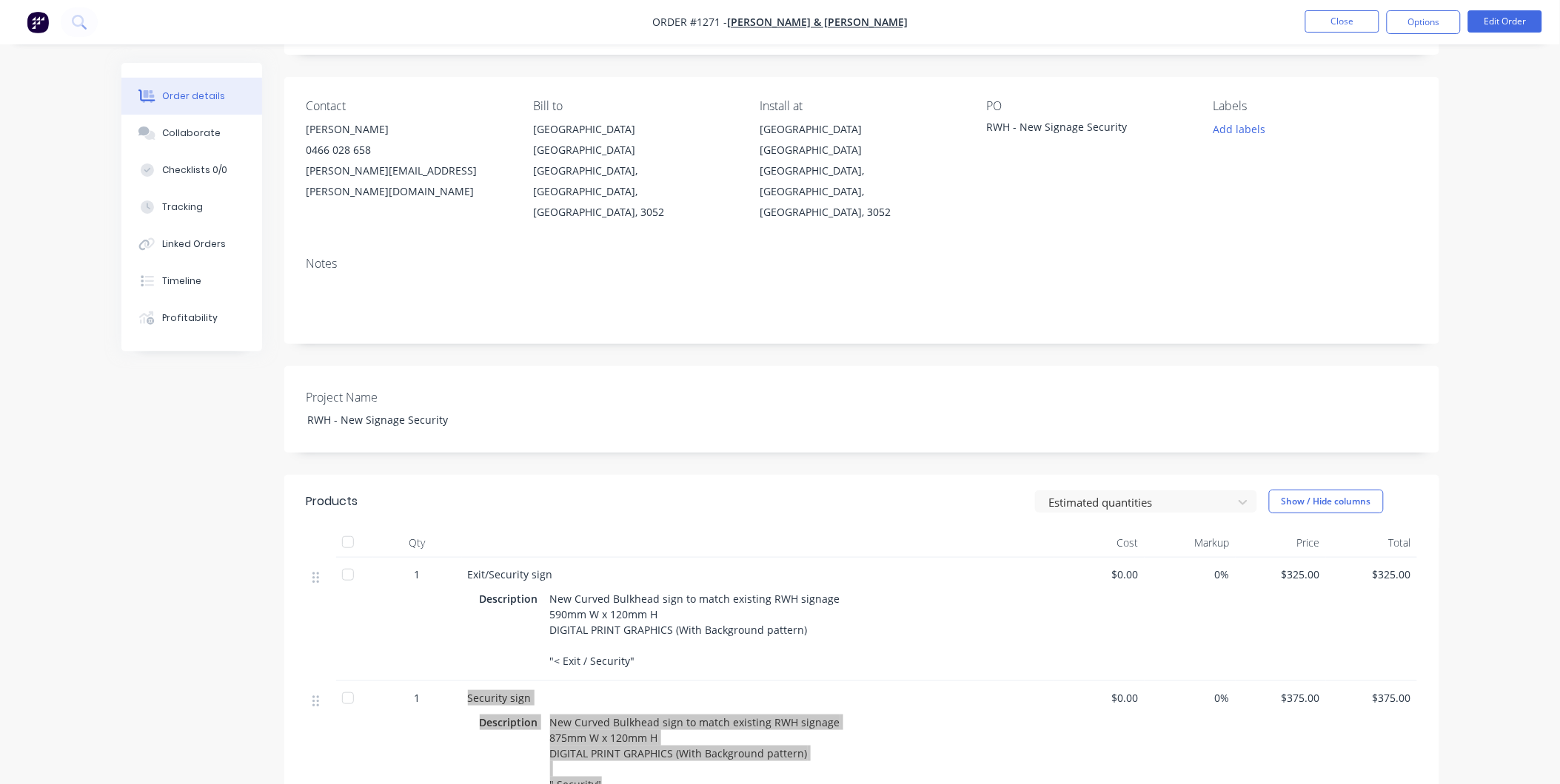
scroll to position [82, 0]
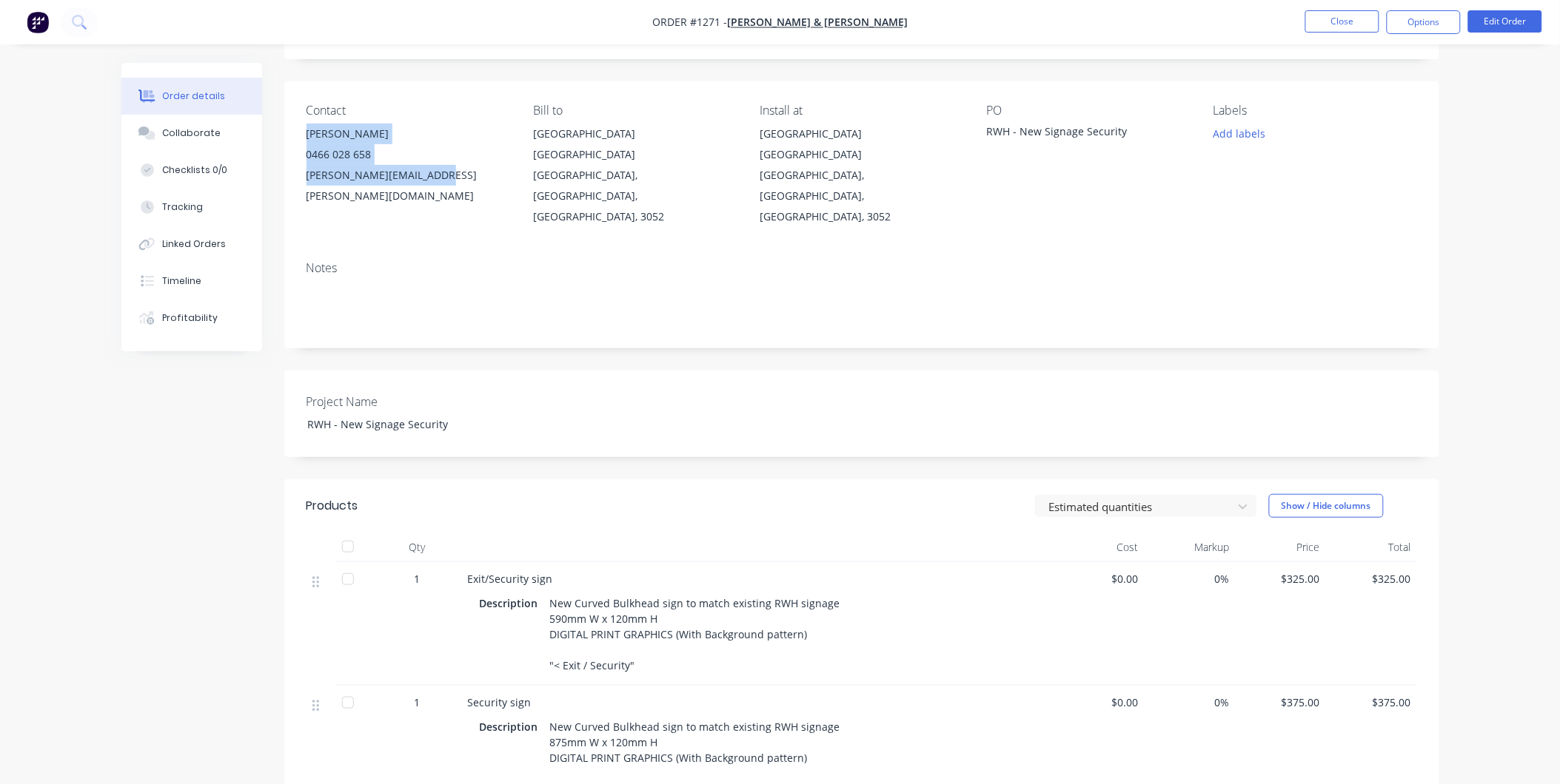
drag, startPoint x: 307, startPoint y: 131, endPoint x: 445, endPoint y: 182, distance: 147.1
click at [445, 182] on div "[PERSON_NAME] 0466 028 658 [PERSON_NAME][EMAIL_ADDRESS][PERSON_NAME][DOMAIN_NAM…" at bounding box center [409, 165] width 203 height 83
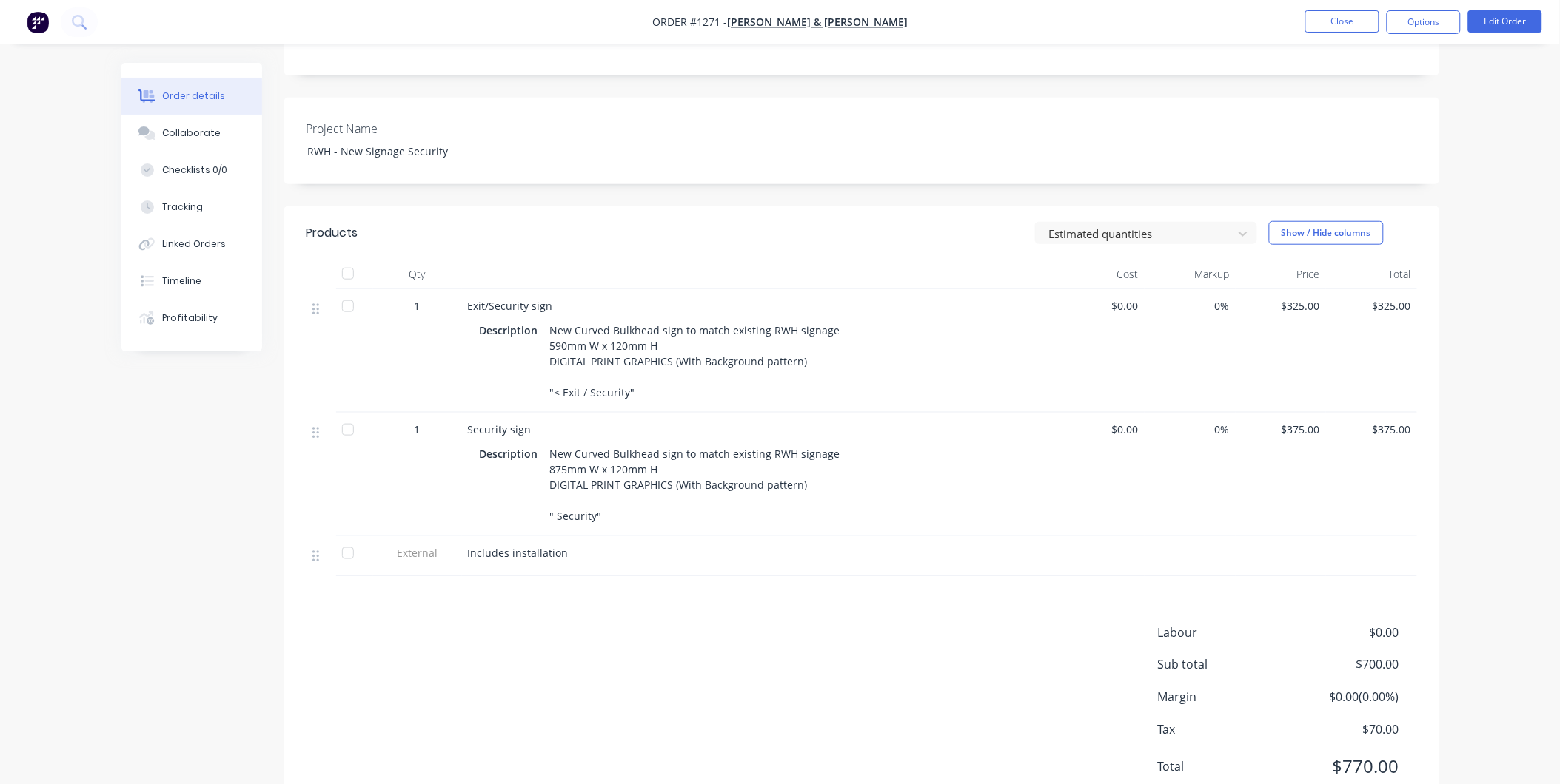
scroll to position [370, 0]
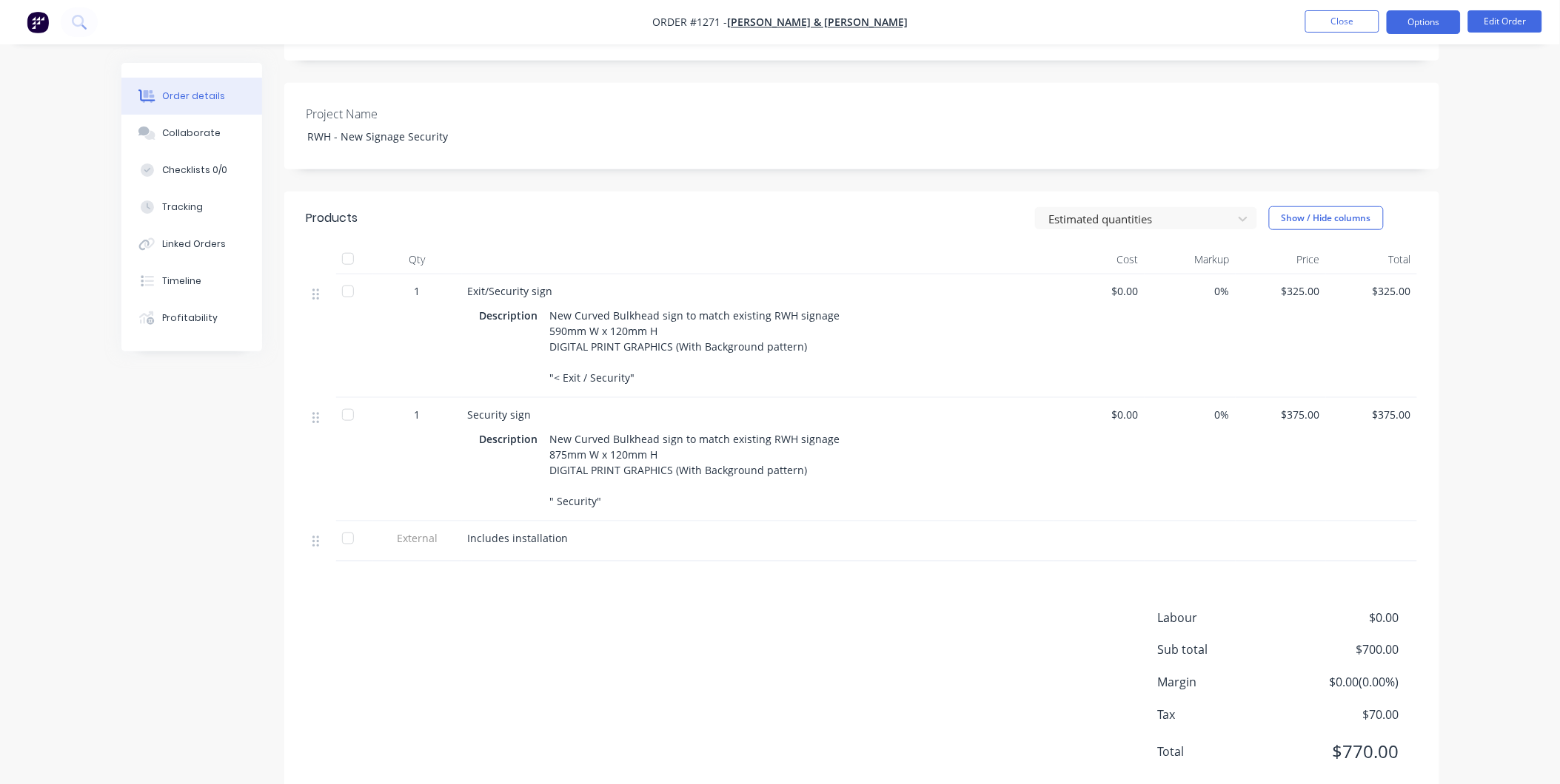
click at [1411, 29] on button "Options" at bounding box center [1423, 23] width 74 height 24
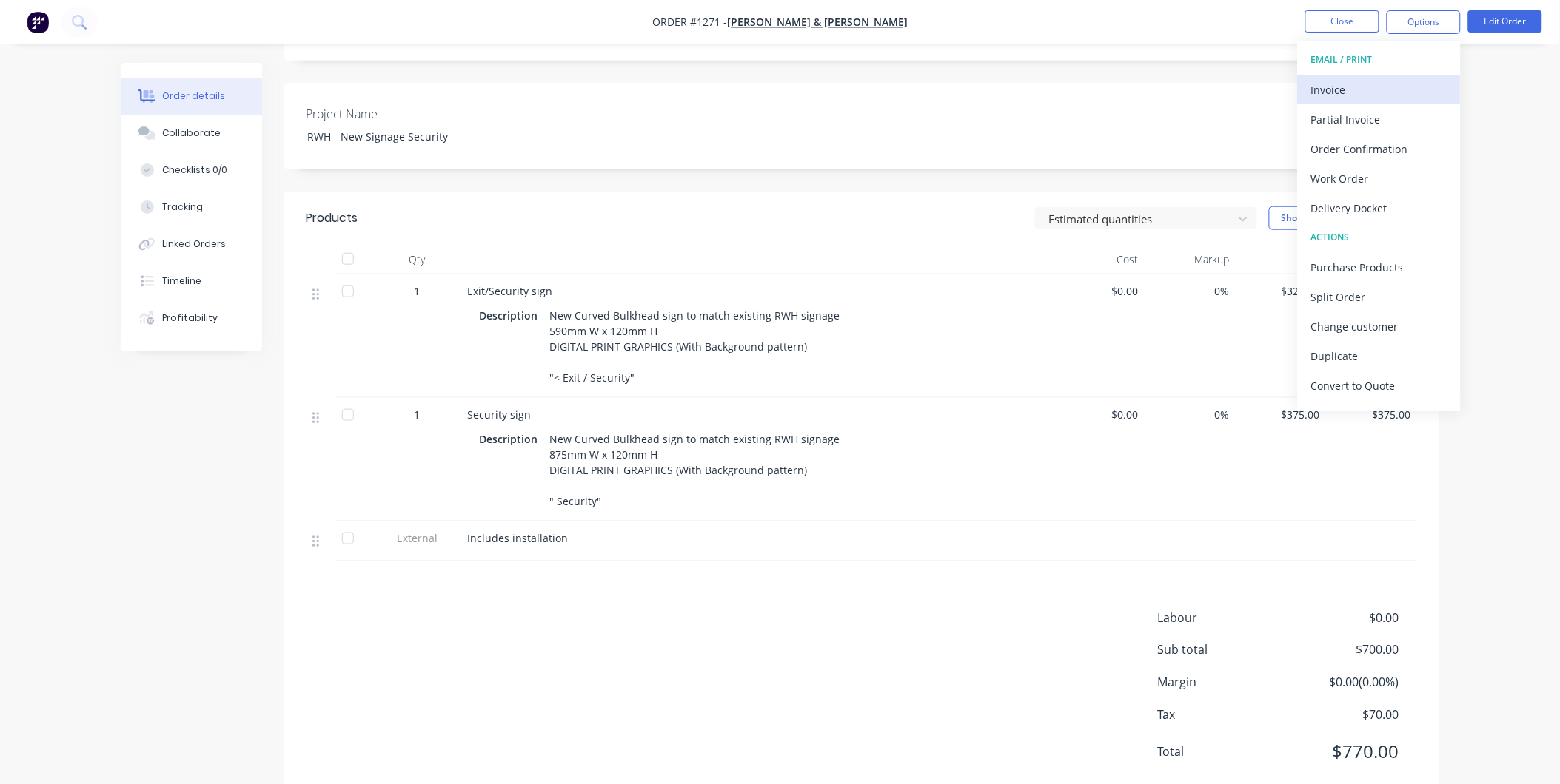
click at [1372, 91] on div "Invoice" at bounding box center [1379, 90] width 136 height 22
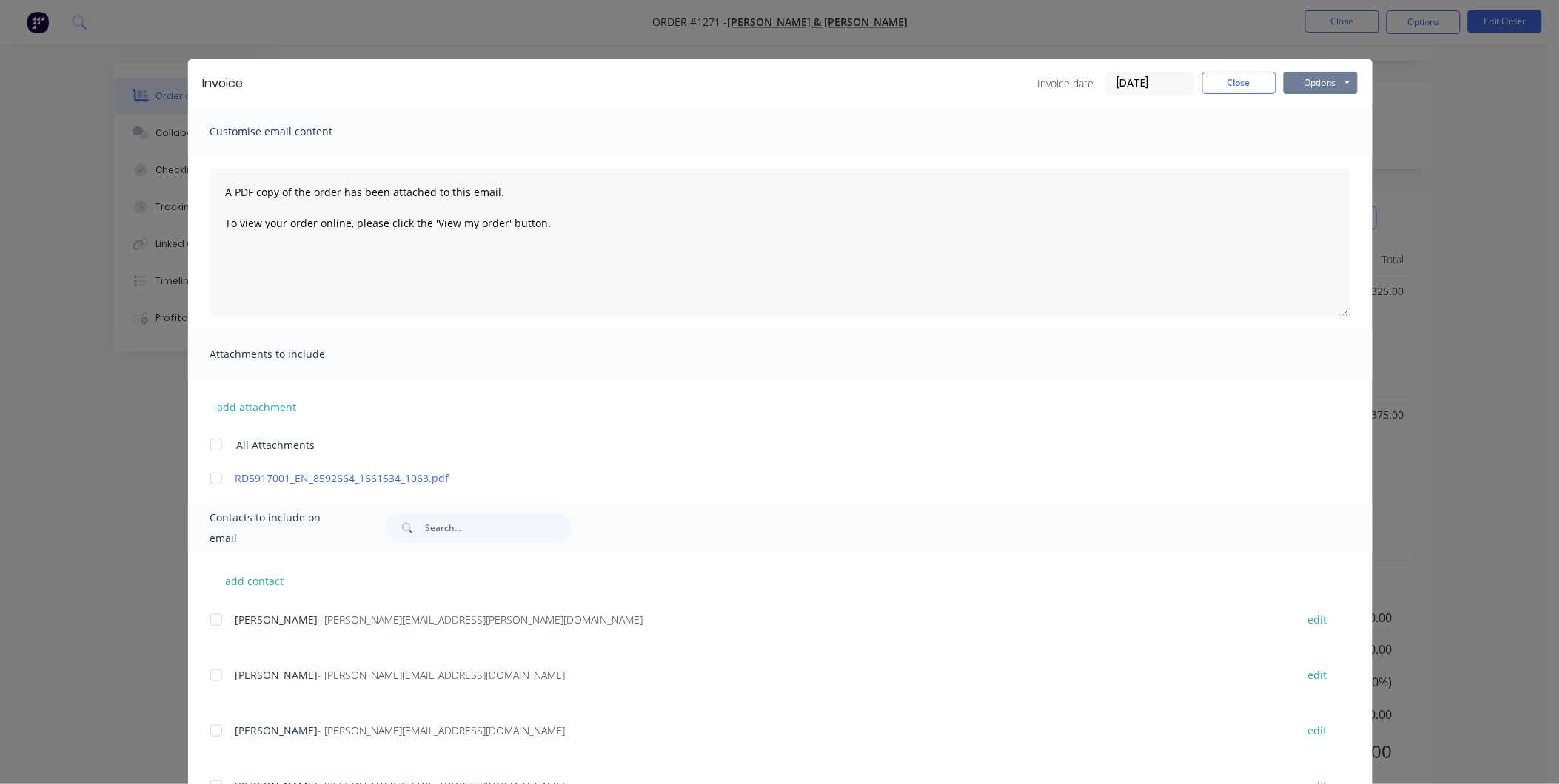
click at [1320, 87] on button "Options" at bounding box center [1320, 83] width 74 height 23
click at [1305, 129] on button "Print" at bounding box center [1331, 133] width 95 height 25
click at [1233, 95] on div "Invoice Invoice date [DATE] Close Options Preview Print Email" at bounding box center [780, 83] width 1184 height 48
click at [1233, 85] on button "Close" at bounding box center [1238, 83] width 74 height 23
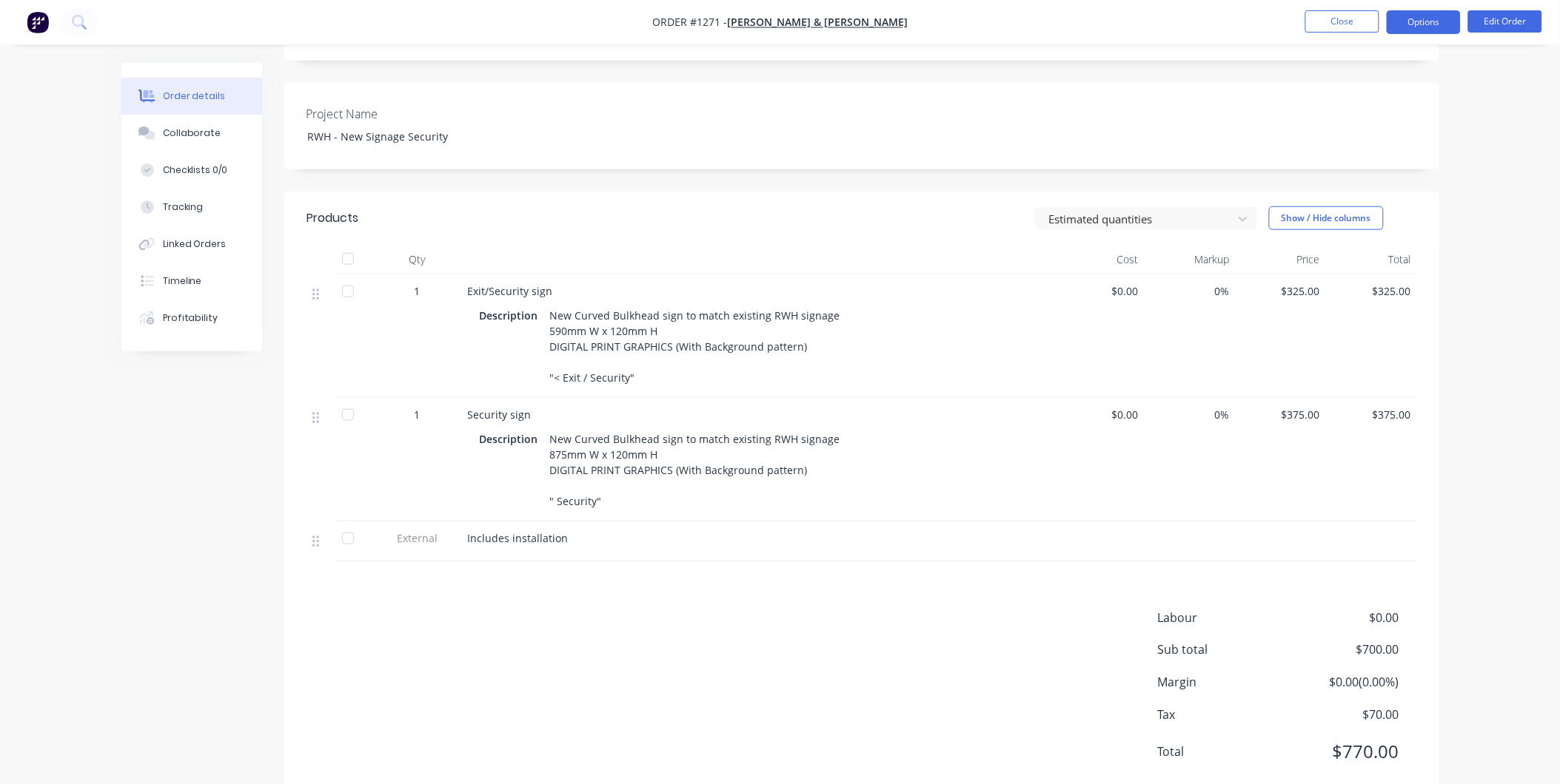
click at [1403, 27] on button "Options" at bounding box center [1423, 23] width 74 height 24
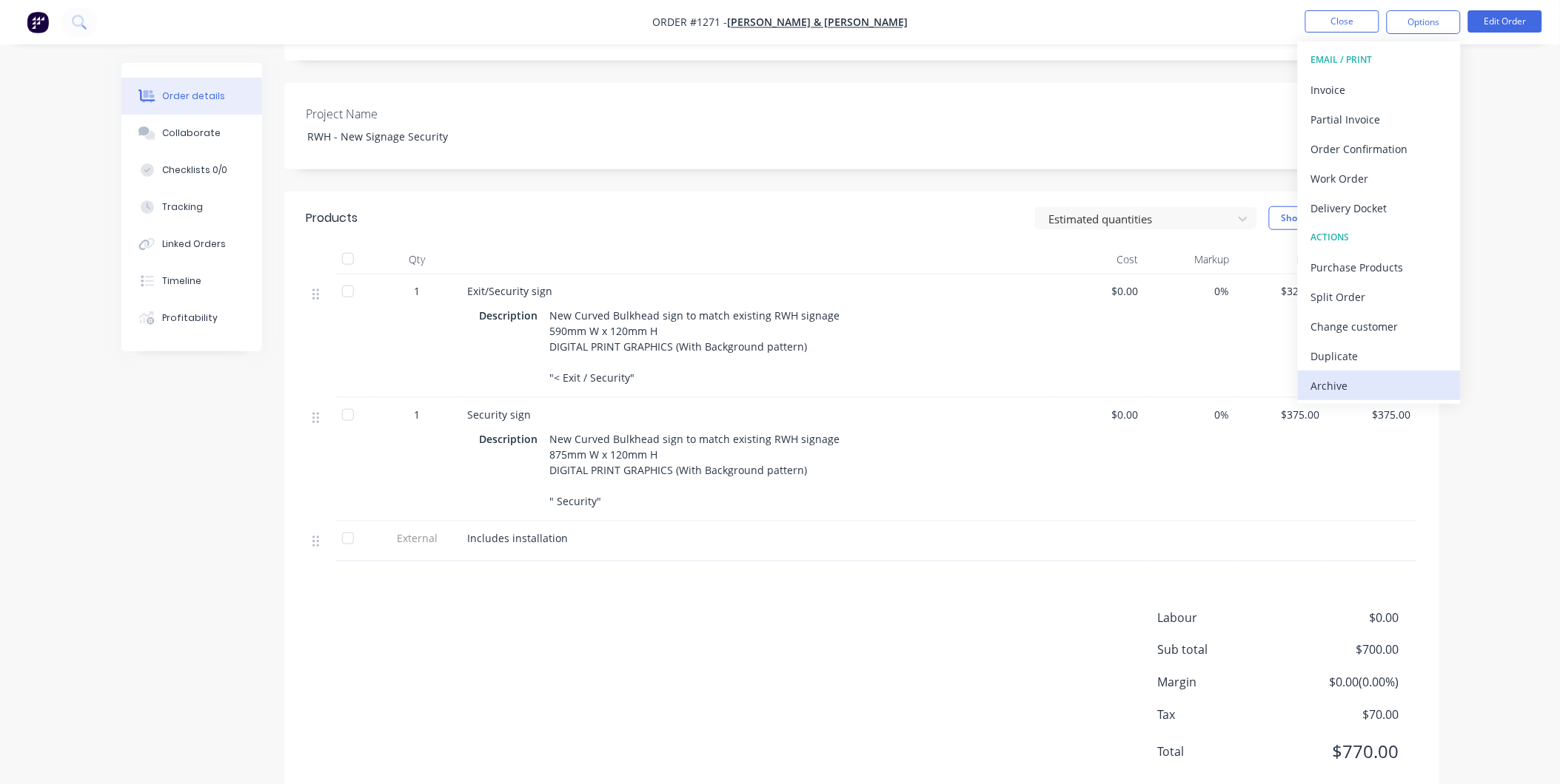
click at [1350, 385] on div "Archive" at bounding box center [1379, 386] width 136 height 22
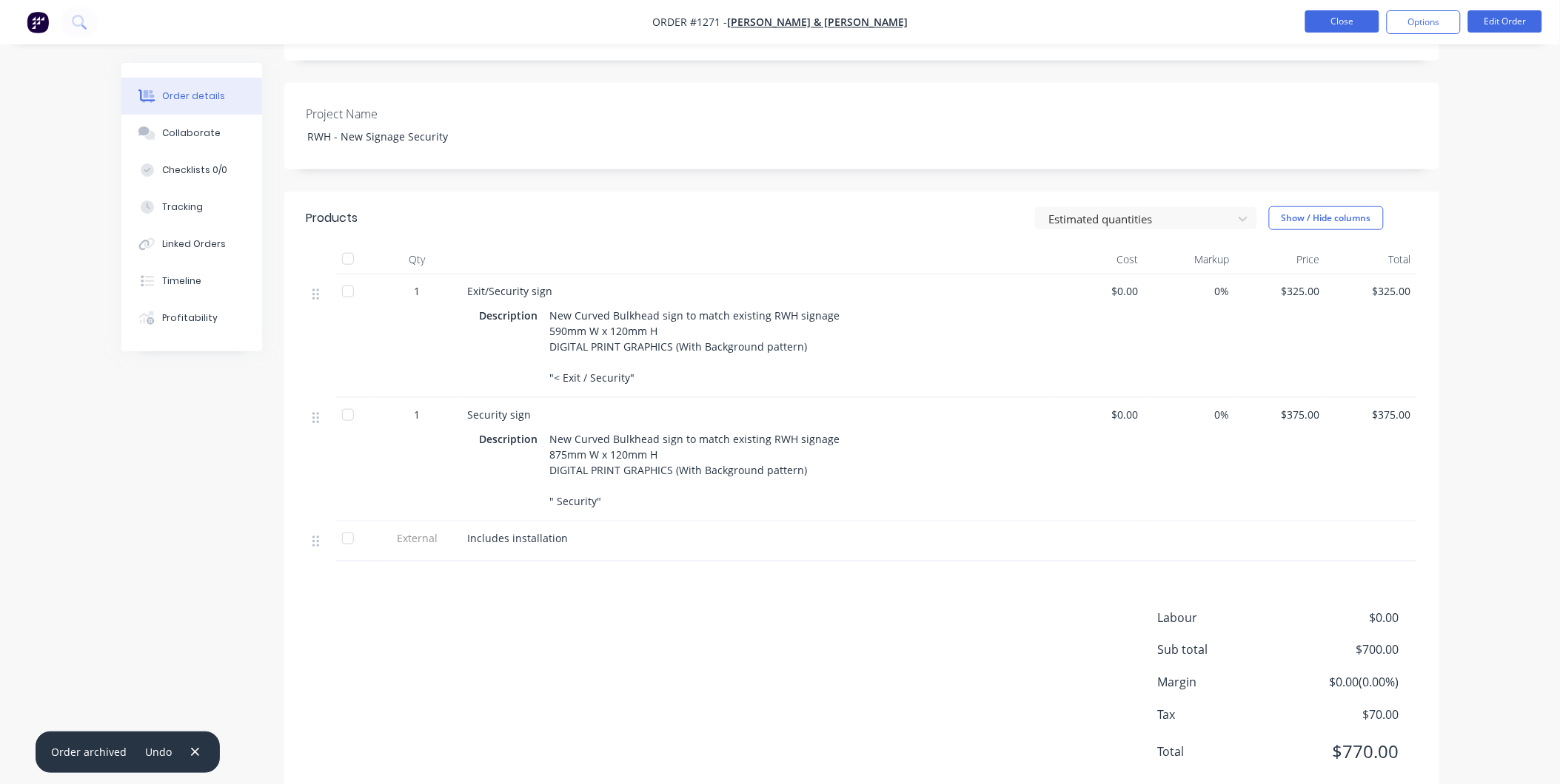
click at [1341, 32] on button "Close" at bounding box center [1342, 22] width 74 height 23
